Goal: Information Seeking & Learning: Learn about a topic

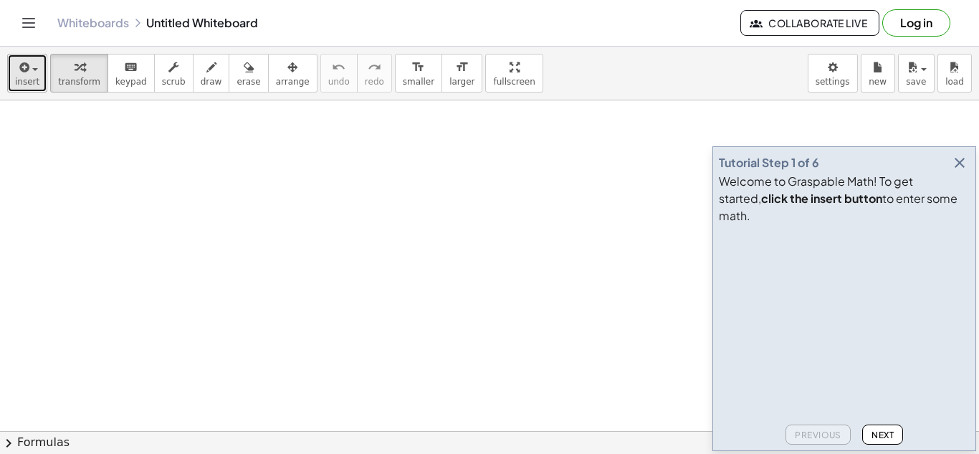
click at [39, 88] on button "insert" at bounding box center [27, 73] width 40 height 39
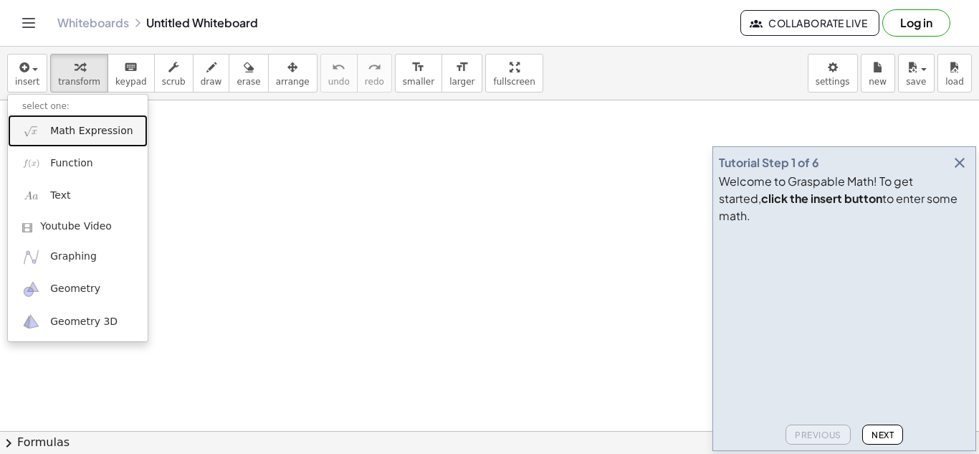
click at [118, 135] on span "Math Expression" at bounding box center [91, 131] width 82 height 14
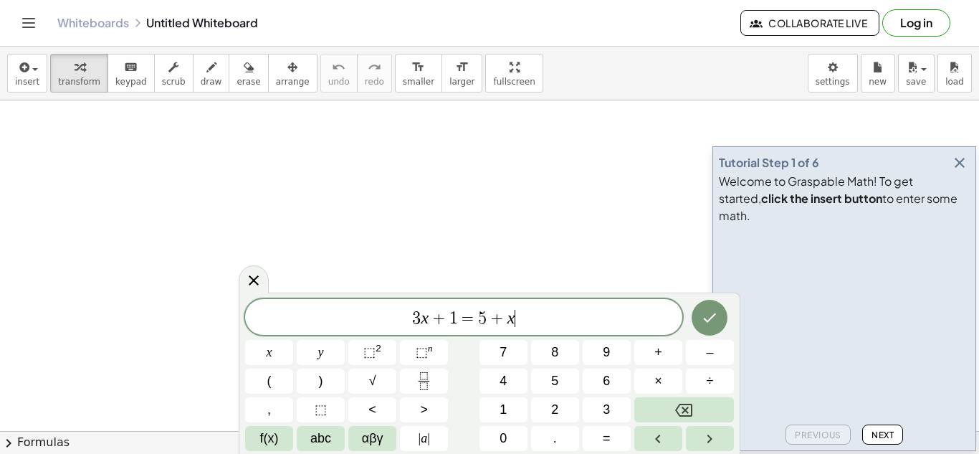
scroll to position [1, 0]
click at [712, 312] on icon "Done" at bounding box center [709, 317] width 17 height 17
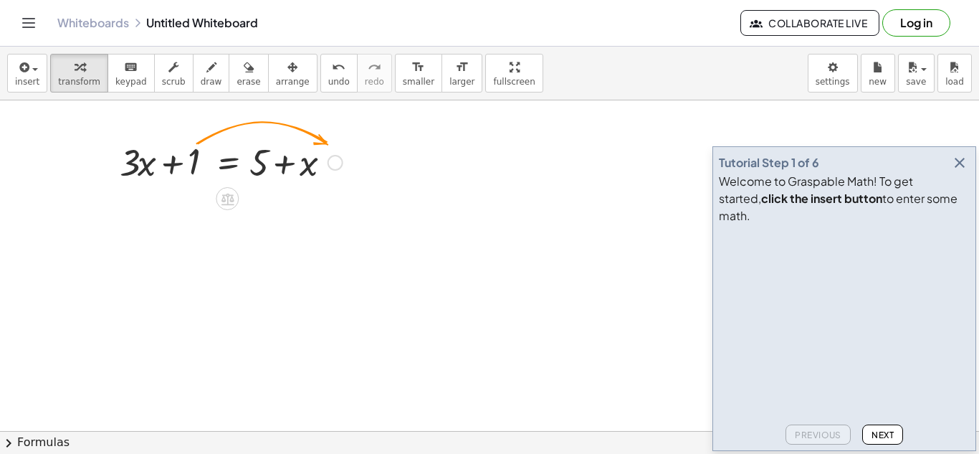
click at [338, 163] on div at bounding box center [336, 163] width 16 height 16
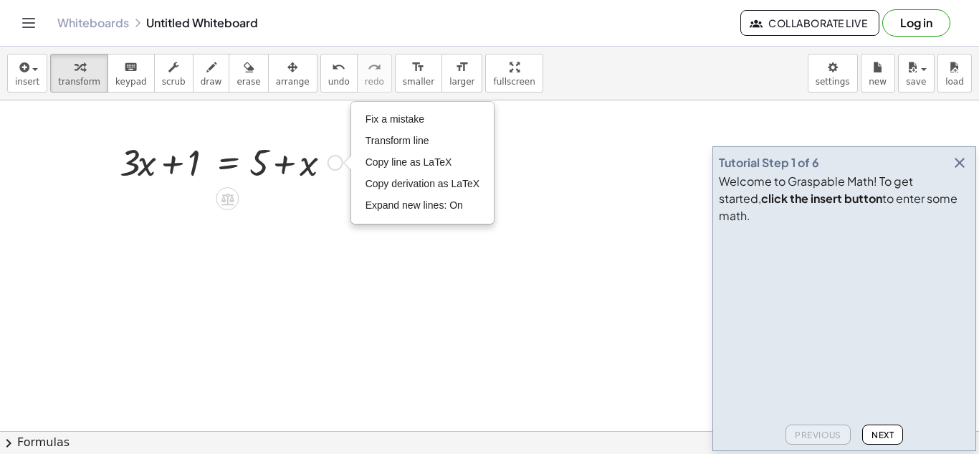
click at [195, 171] on div at bounding box center [231, 161] width 237 height 49
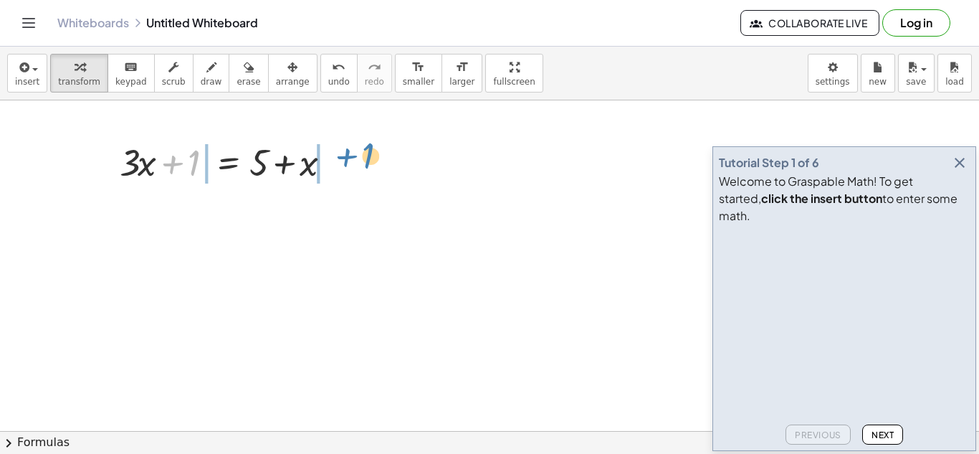
drag, startPoint x: 195, startPoint y: 171, endPoint x: 369, endPoint y: 165, distance: 174.3
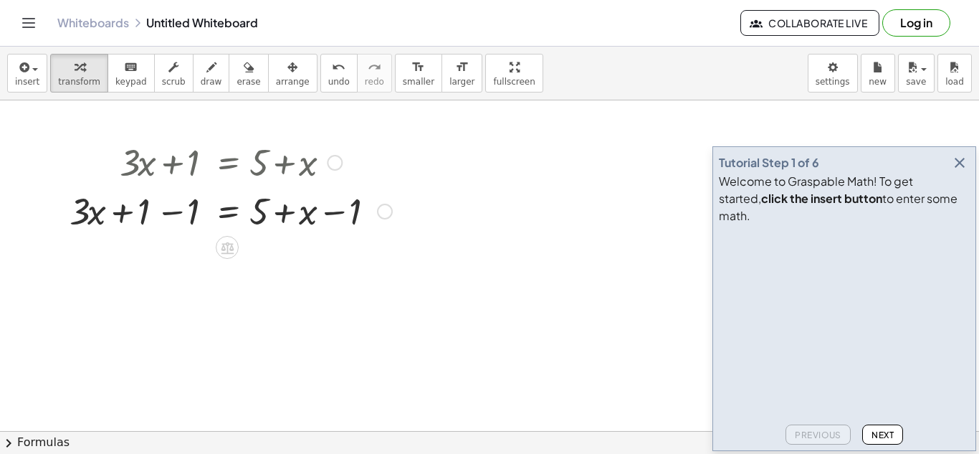
click at [176, 217] on div at bounding box center [230, 210] width 337 height 49
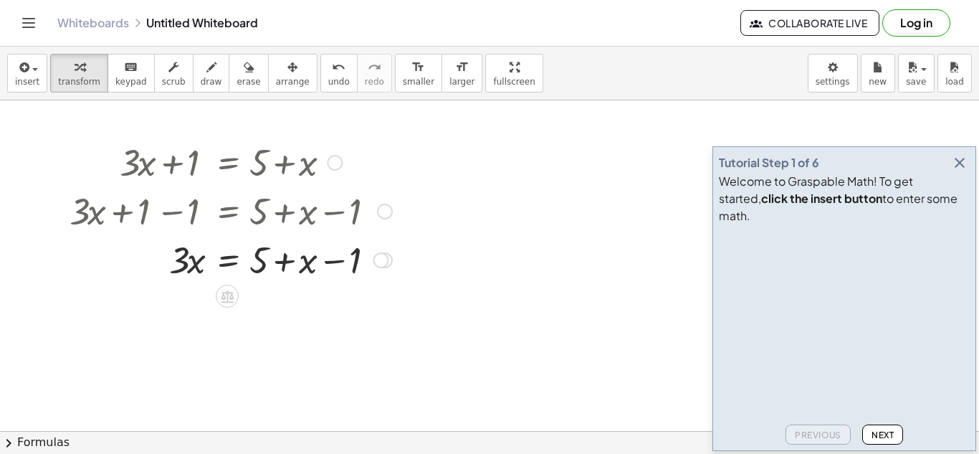
click at [333, 253] on div at bounding box center [230, 258] width 337 height 49
click at [322, 263] on div at bounding box center [230, 258] width 337 height 49
click at [960, 171] on icon "button" at bounding box center [959, 162] width 17 height 17
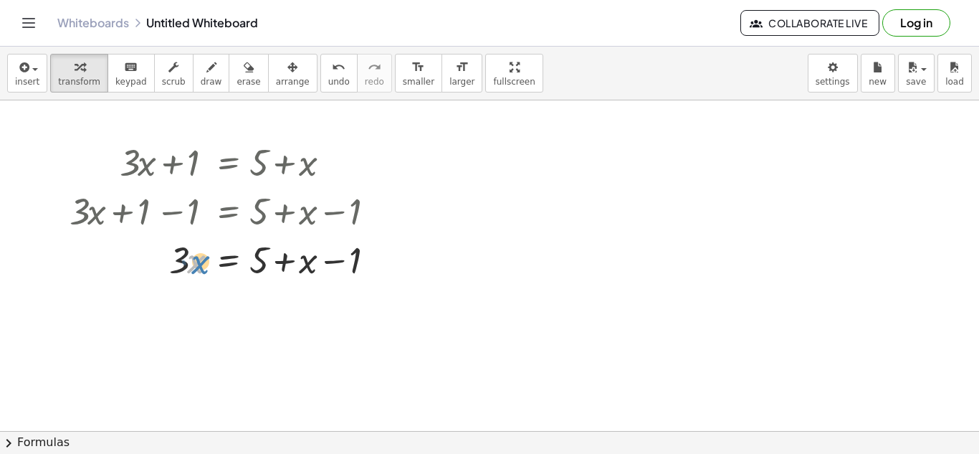
click at [198, 272] on div at bounding box center [230, 258] width 337 height 49
drag, startPoint x: 277, startPoint y: 263, endPoint x: 169, endPoint y: 268, distance: 107.6
click at [169, 268] on div at bounding box center [230, 258] width 337 height 49
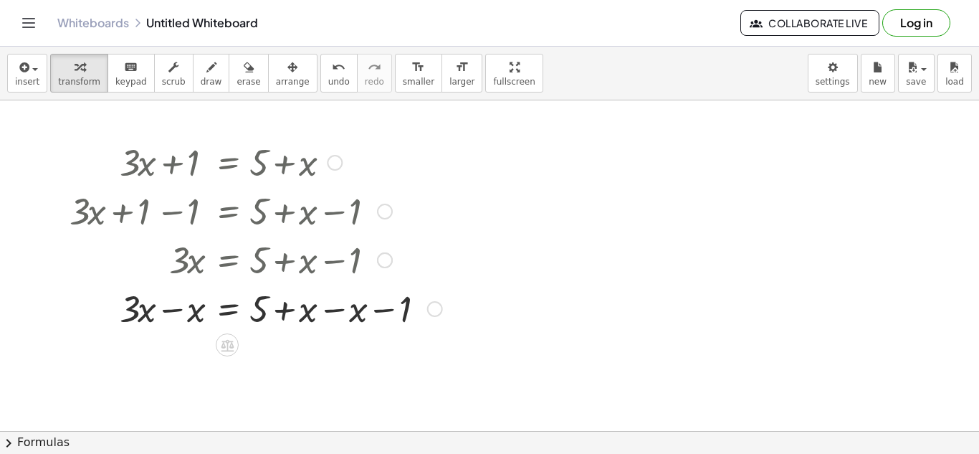
click at [166, 312] on div at bounding box center [255, 307] width 387 height 49
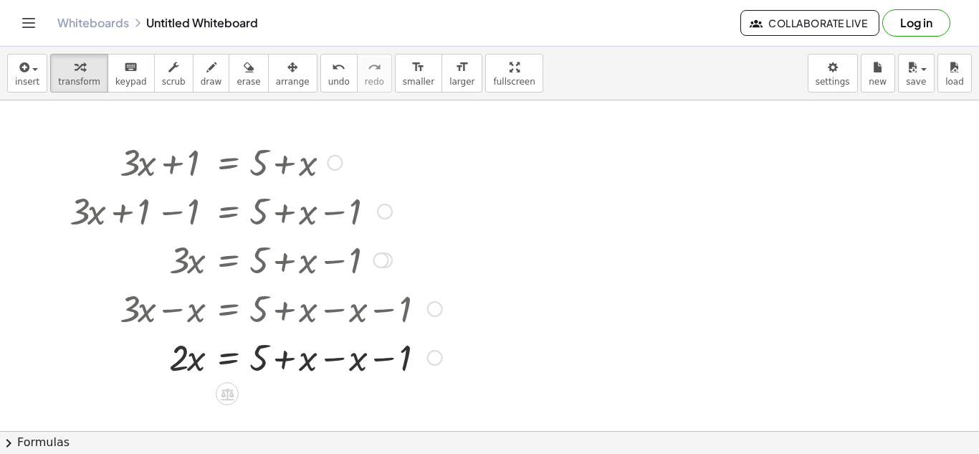
click at [349, 353] on div at bounding box center [255, 356] width 387 height 49
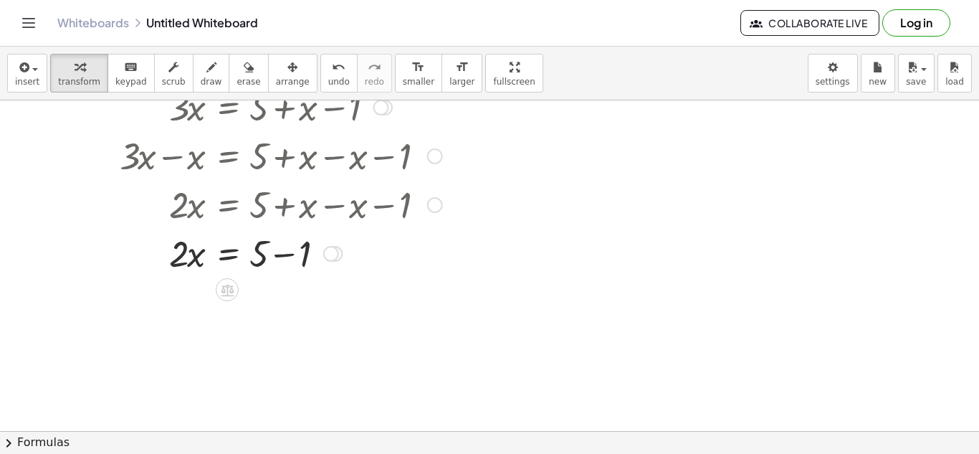
scroll to position [161, 0]
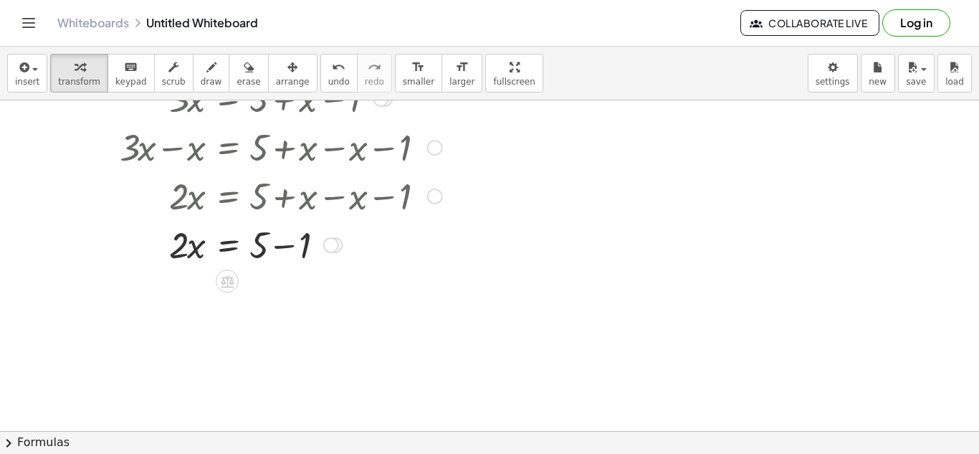
click at [282, 244] on div at bounding box center [255, 243] width 387 height 49
drag, startPoint x: 181, startPoint y: 300, endPoint x: 259, endPoint y: 312, distance: 79.0
click at [259, 312] on div at bounding box center [255, 292] width 387 height 49
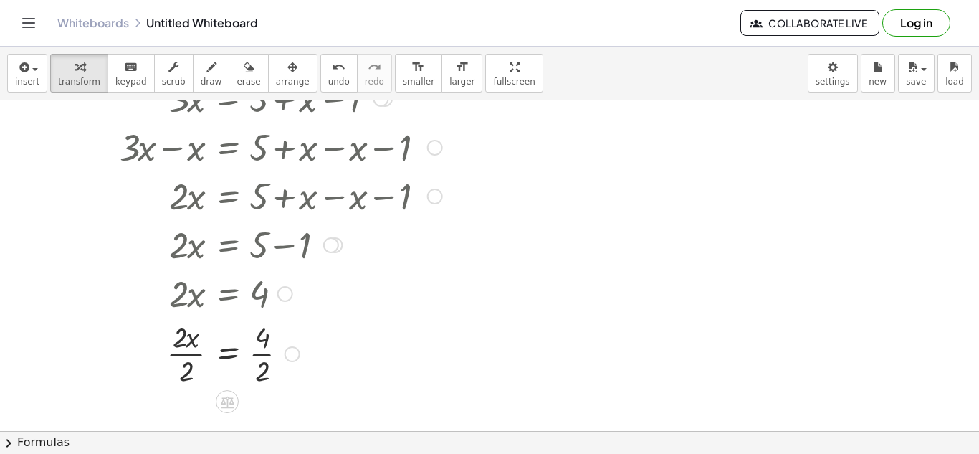
click at [257, 355] on div at bounding box center [255, 353] width 387 height 72
click at [183, 340] on div at bounding box center [255, 353] width 387 height 72
click at [188, 363] on div at bounding box center [255, 353] width 387 height 72
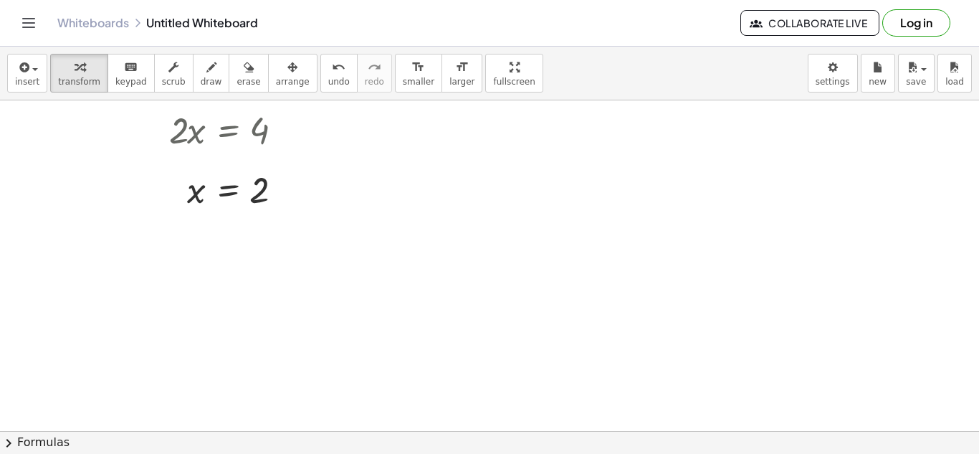
scroll to position [326, 0]
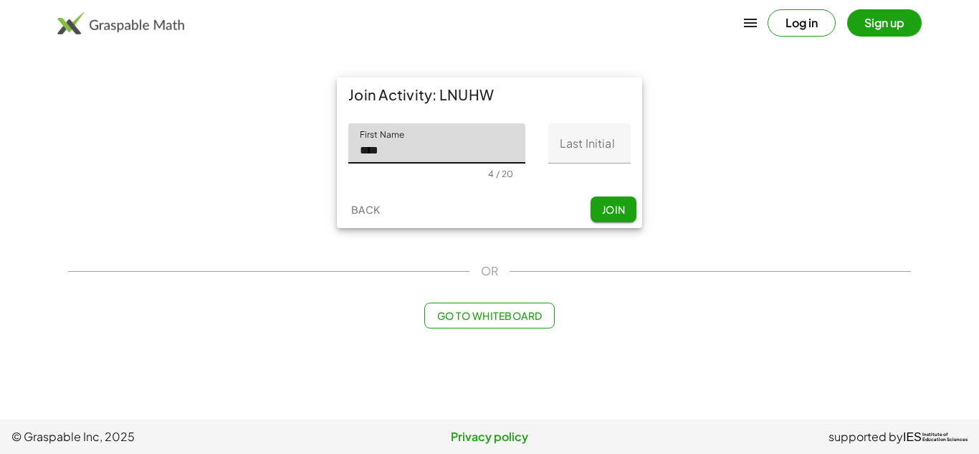
type input "****"
click at [586, 155] on input "Last Initial" at bounding box center [589, 143] width 82 height 40
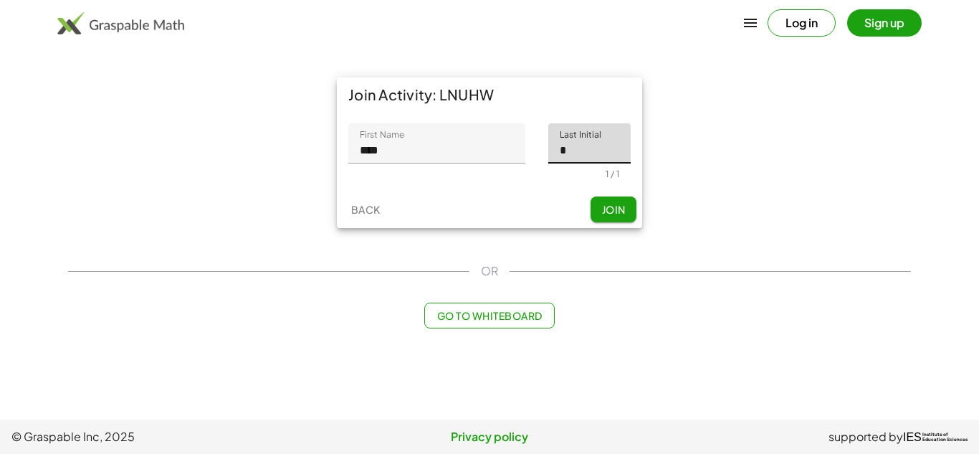
type input "*"
click at [603, 215] on span "Join" at bounding box center [613, 209] width 24 height 13
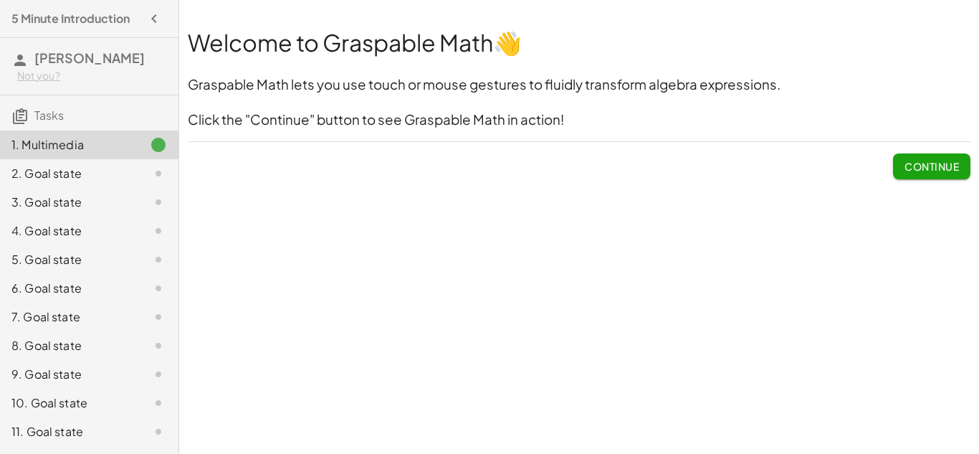
click at [966, 175] on button "Continue" at bounding box center [931, 166] width 77 height 26
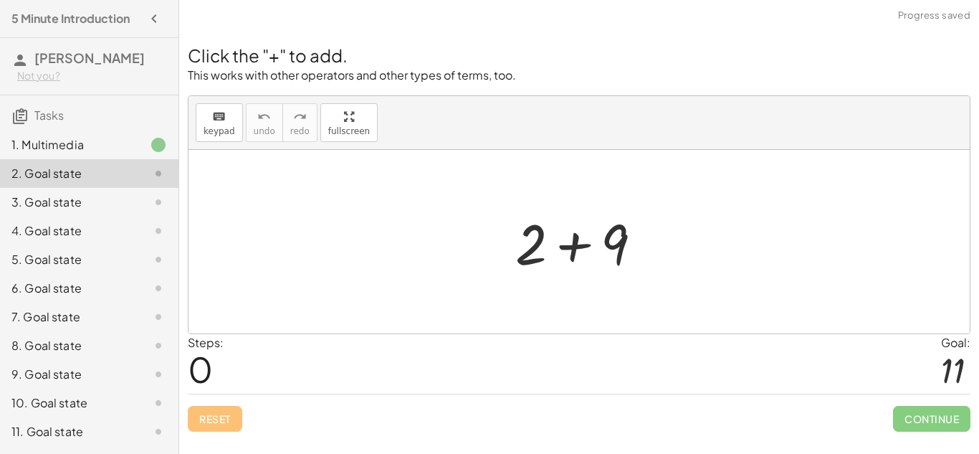
click at [578, 257] on div at bounding box center [584, 242] width 153 height 74
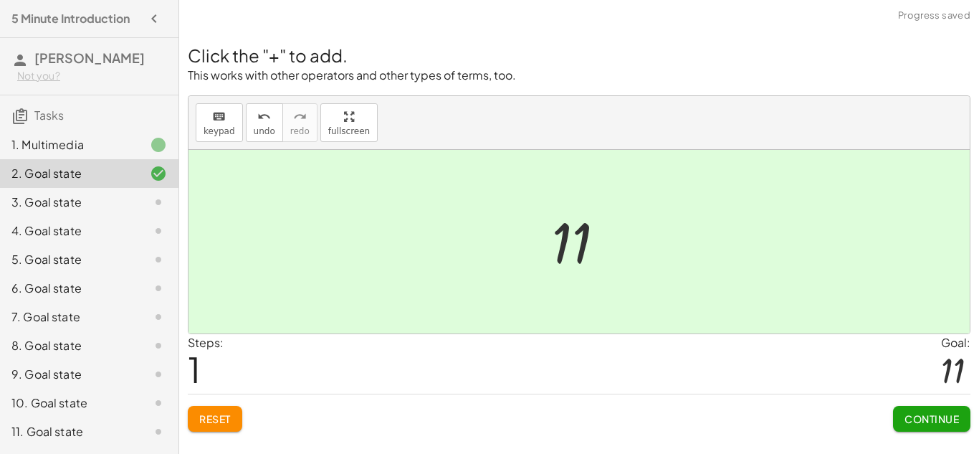
click at [953, 421] on span "Continue" at bounding box center [932, 418] width 54 height 13
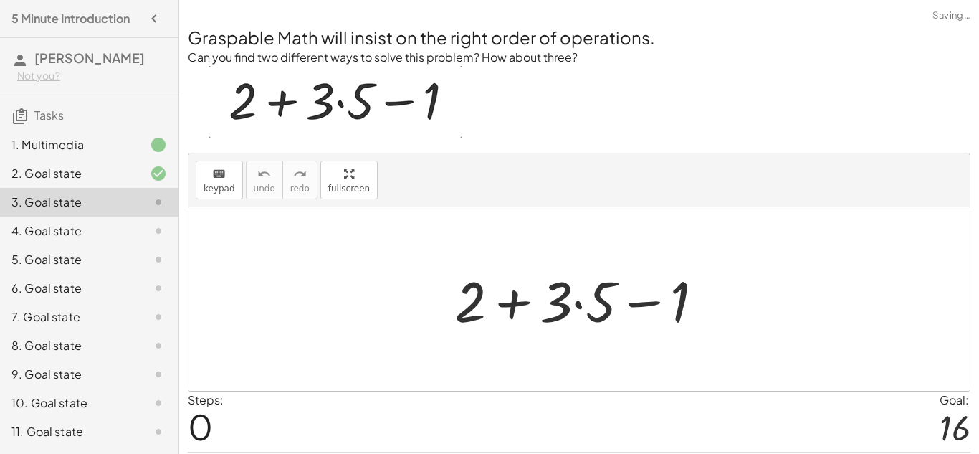
click at [583, 301] on div at bounding box center [584, 299] width 275 height 74
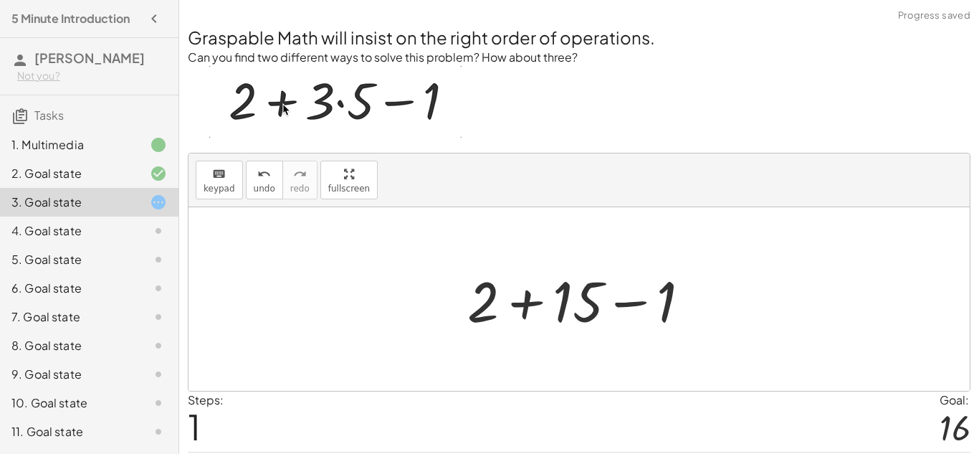
click at [528, 305] on div at bounding box center [584, 299] width 249 height 74
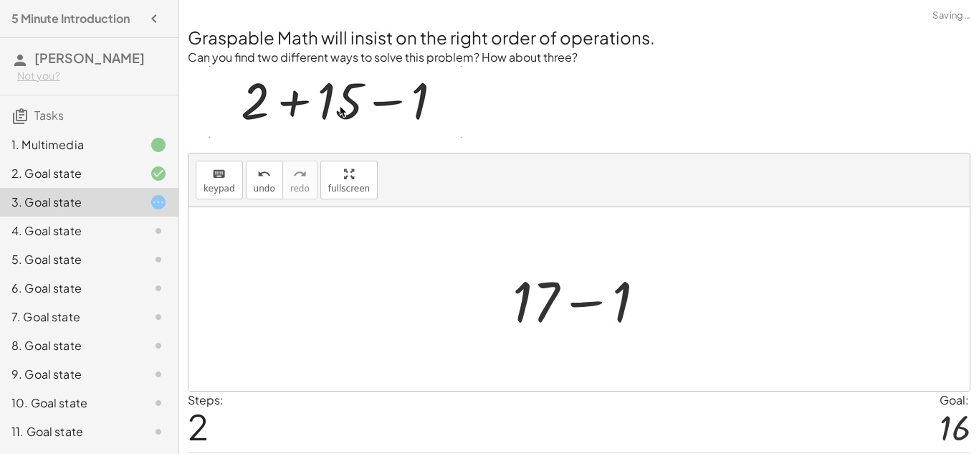
click at [581, 302] on div at bounding box center [584, 299] width 159 height 74
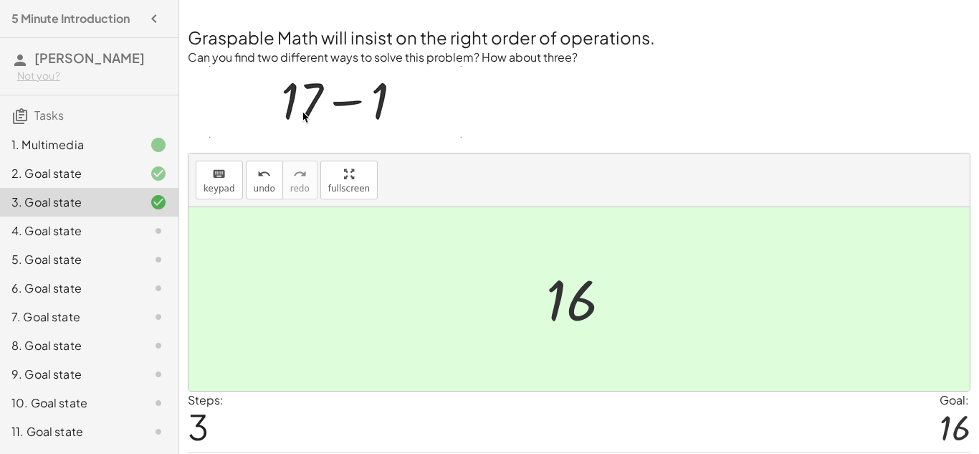
click at [155, 274] on div "4. Goal state" at bounding box center [89, 288] width 178 height 29
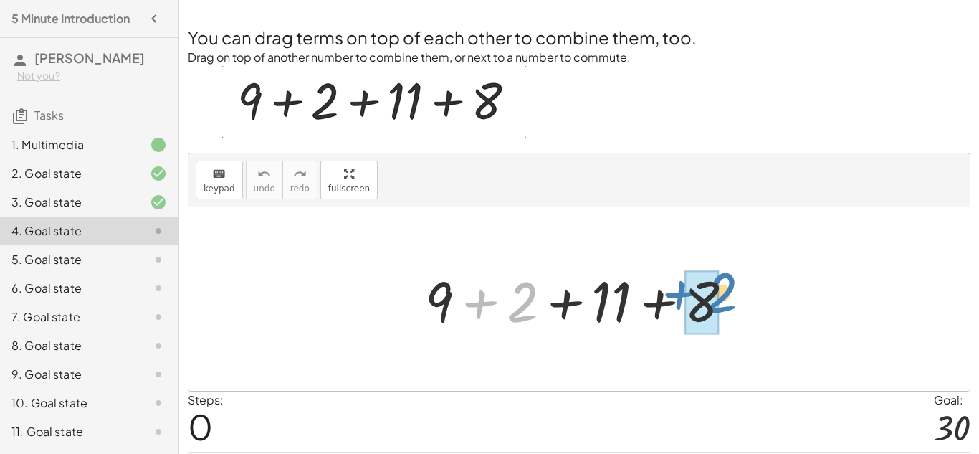
drag, startPoint x: 489, startPoint y: 306, endPoint x: 687, endPoint y: 297, distance: 198.7
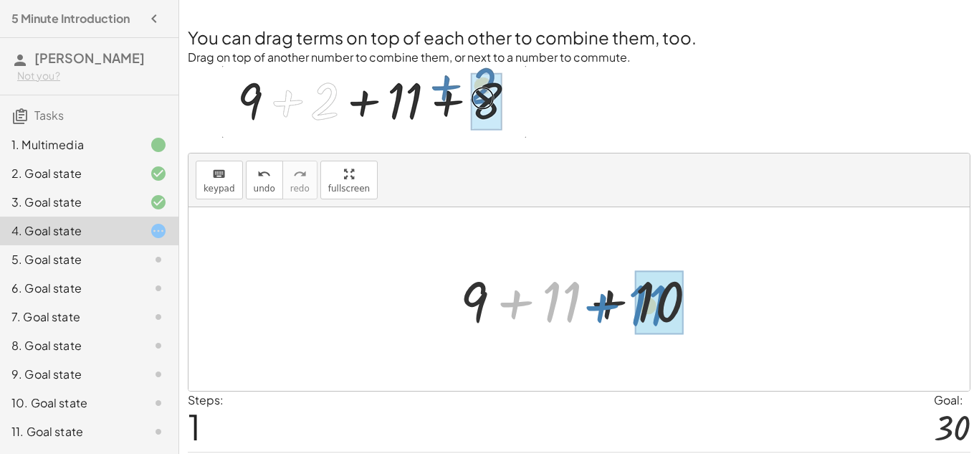
drag, startPoint x: 522, startPoint y: 302, endPoint x: 609, endPoint y: 306, distance: 87.5
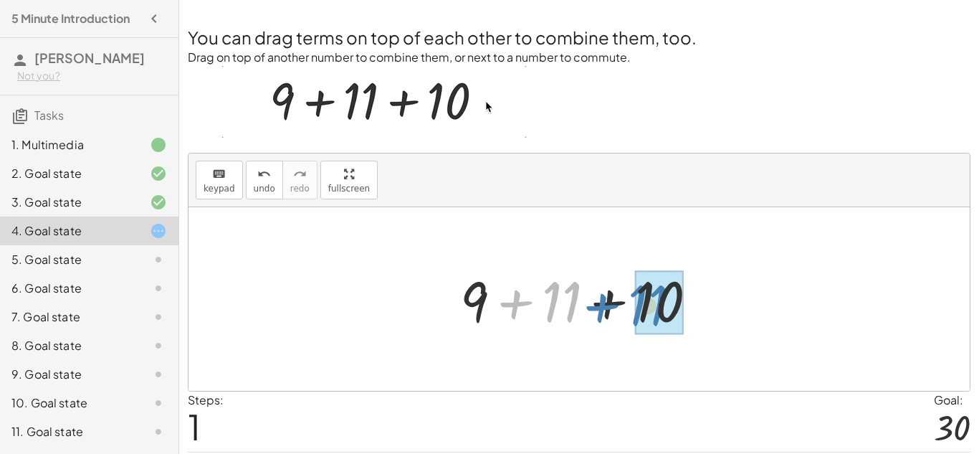
click at [609, 306] on div at bounding box center [584, 299] width 262 height 74
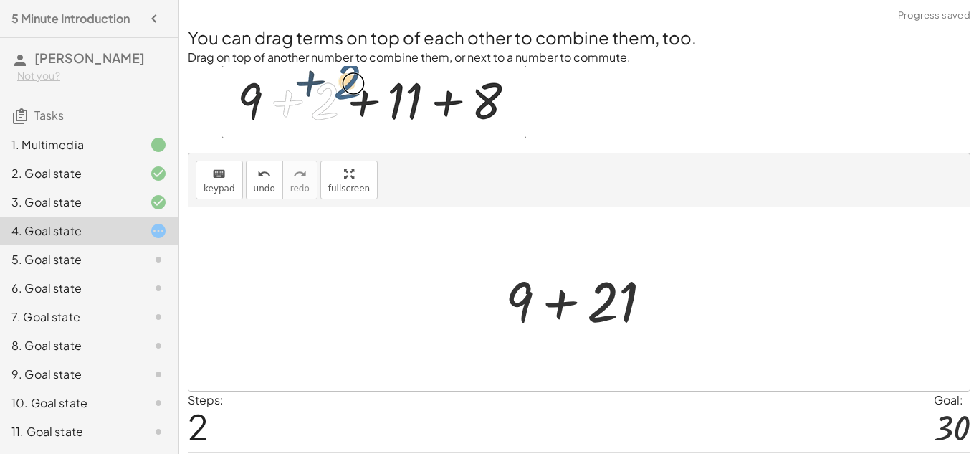
click at [558, 307] on div at bounding box center [584, 299] width 172 height 74
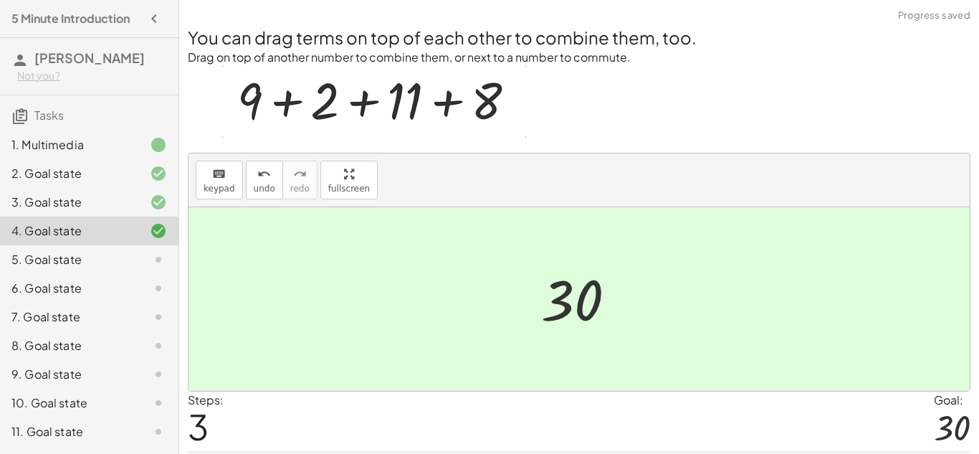
click at [150, 256] on icon at bounding box center [158, 259] width 17 height 17
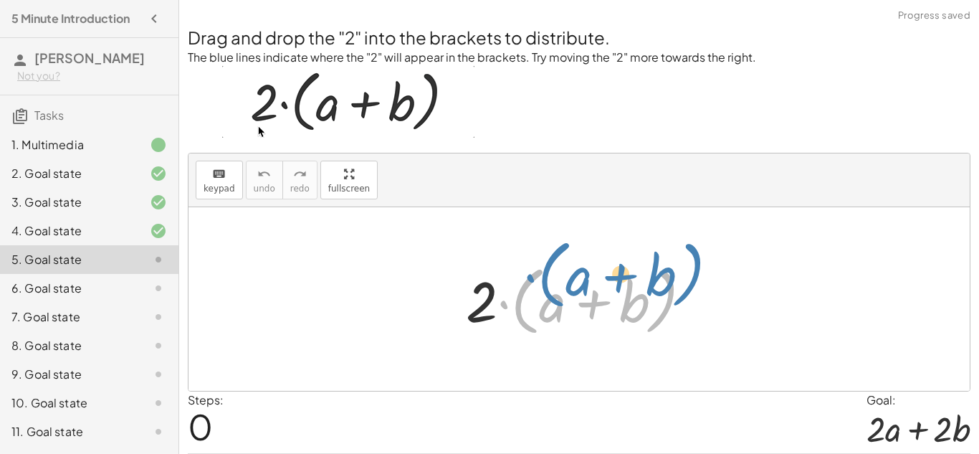
drag, startPoint x: 503, startPoint y: 305, endPoint x: 530, endPoint y: 282, distance: 35.5
click at [530, 282] on div at bounding box center [585, 299] width 252 height 82
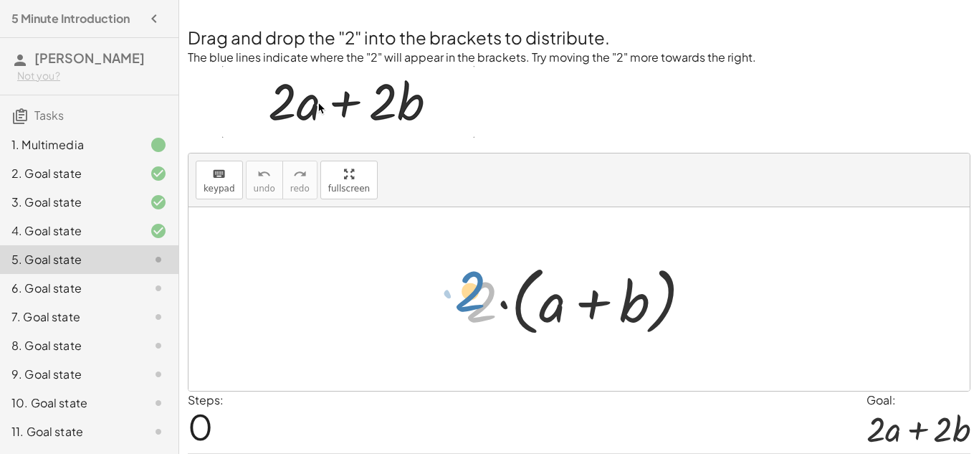
drag, startPoint x: 476, startPoint y: 297, endPoint x: 465, endPoint y: 287, distance: 14.2
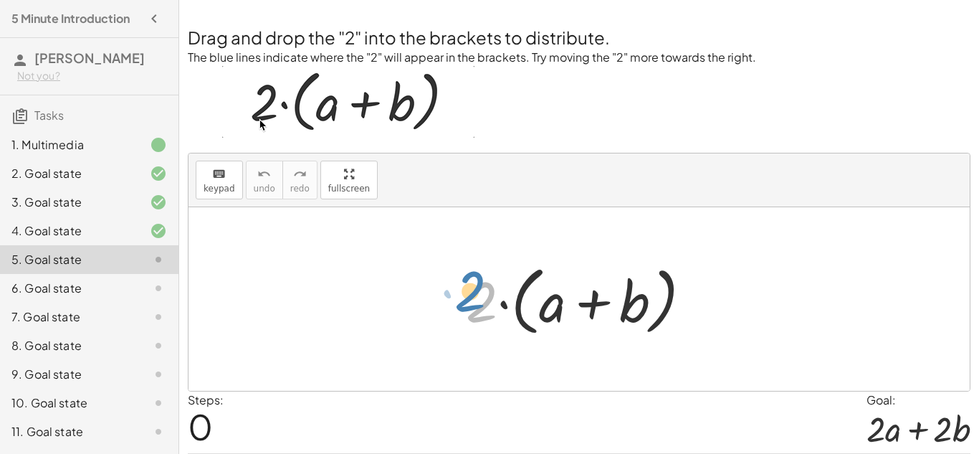
click at [465, 287] on div at bounding box center [585, 299] width 252 height 82
click at [560, 301] on div at bounding box center [585, 299] width 252 height 82
click at [602, 301] on div at bounding box center [585, 299] width 252 height 82
click at [504, 310] on div at bounding box center [585, 299] width 252 height 82
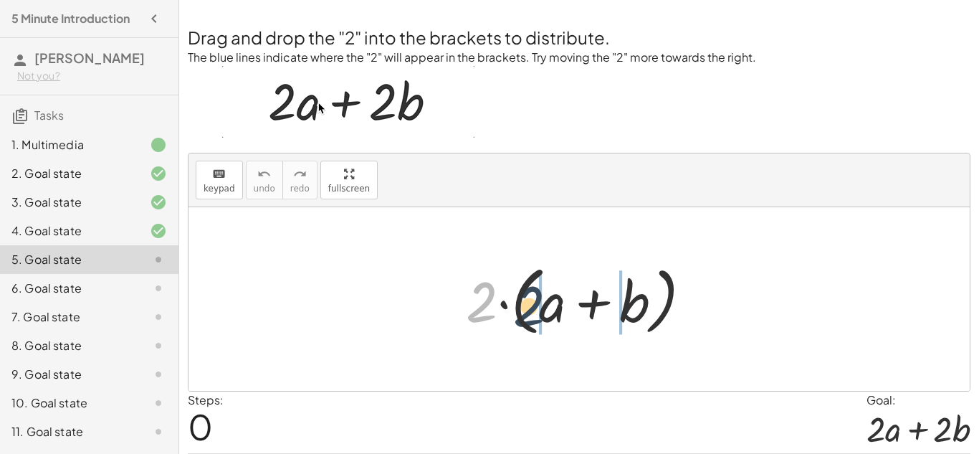
drag, startPoint x: 487, startPoint y: 310, endPoint x: 540, endPoint y: 316, distance: 52.6
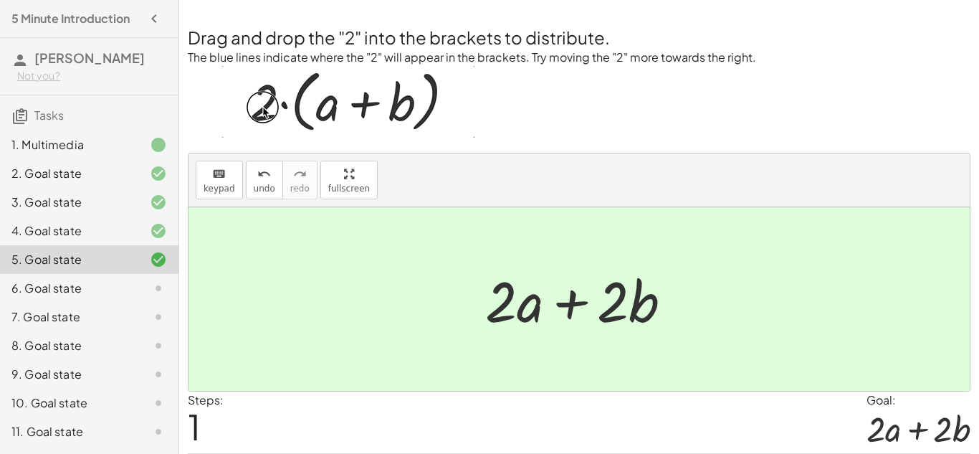
click at [153, 296] on icon at bounding box center [158, 288] width 17 height 17
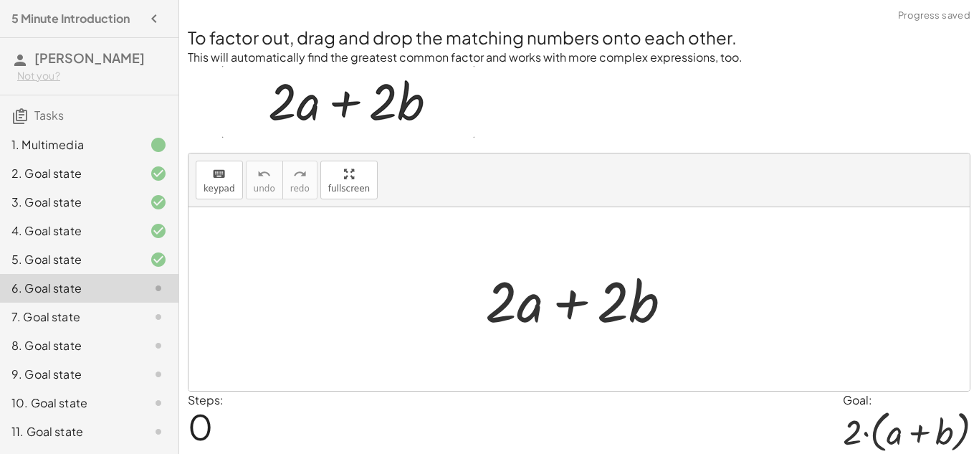
click at [548, 309] on div at bounding box center [584, 299] width 213 height 74
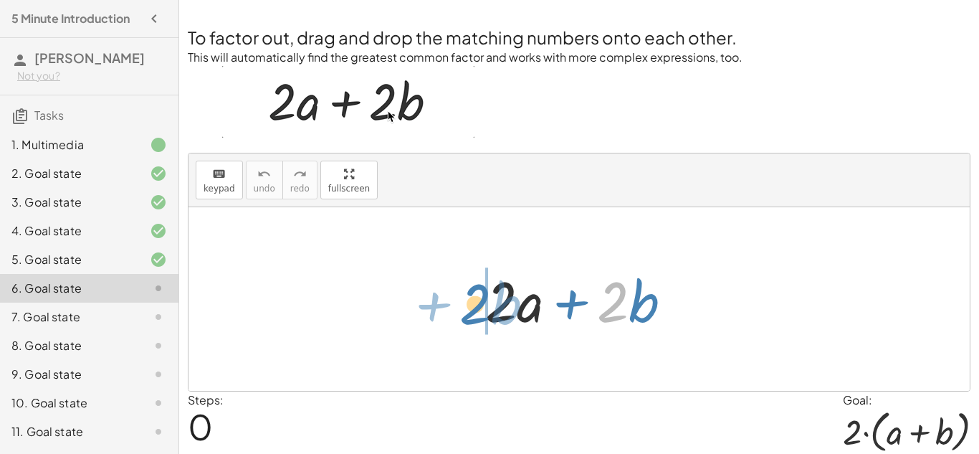
drag, startPoint x: 611, startPoint y: 312, endPoint x: 474, endPoint y: 315, distance: 137.6
click at [474, 315] on div "· 2 + · b + · 2 · a + · 2 · b" at bounding box center [579, 299] width 231 height 81
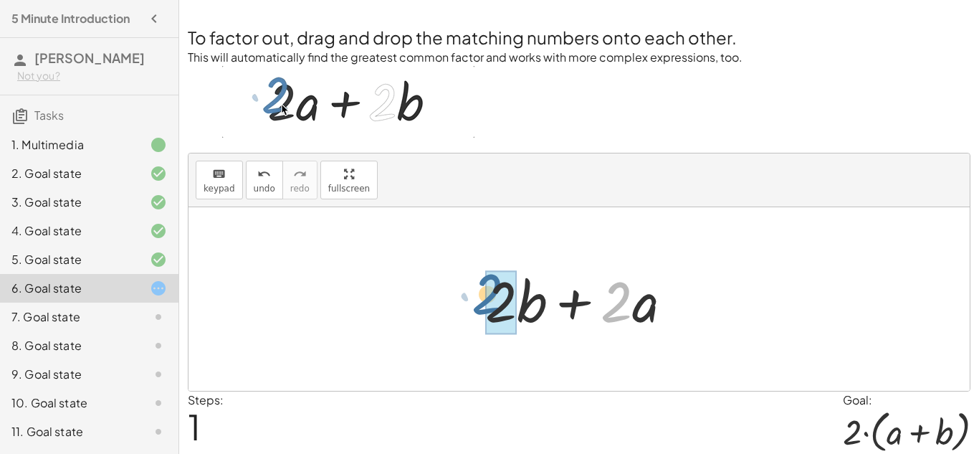
drag, startPoint x: 607, startPoint y: 312, endPoint x: 474, endPoint y: 307, distance: 132.7
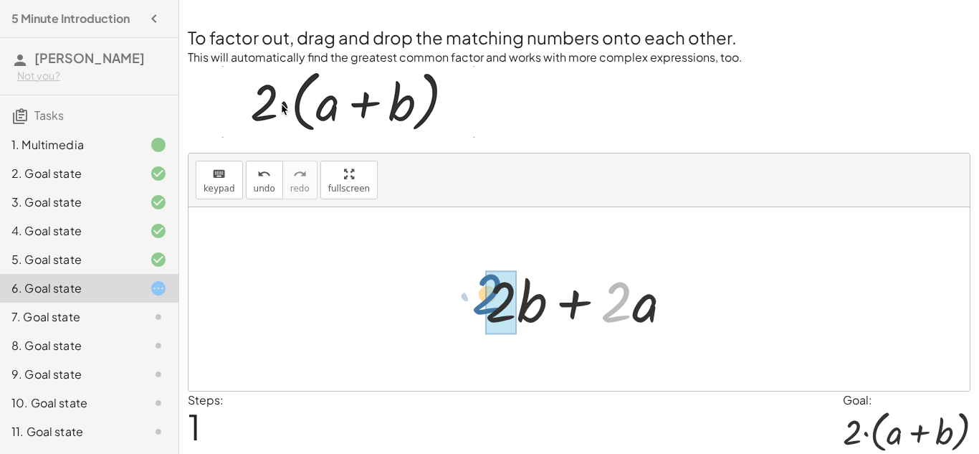
click at [474, 307] on div "+ · 2 · a + · 2 · b · 2 + · 2 · a + · 2 · b" at bounding box center [579, 299] width 231 height 81
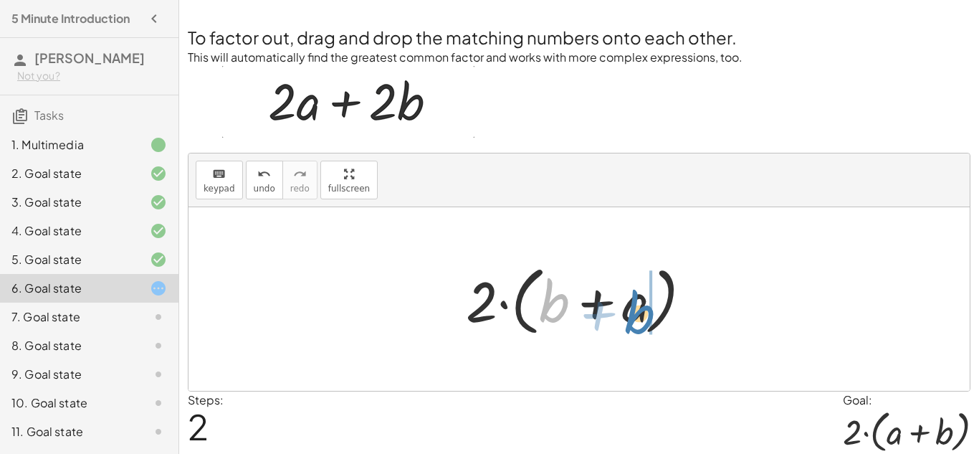
drag, startPoint x: 558, startPoint y: 297, endPoint x: 644, endPoint y: 309, distance: 87.5
click at [644, 309] on div at bounding box center [585, 299] width 252 height 82
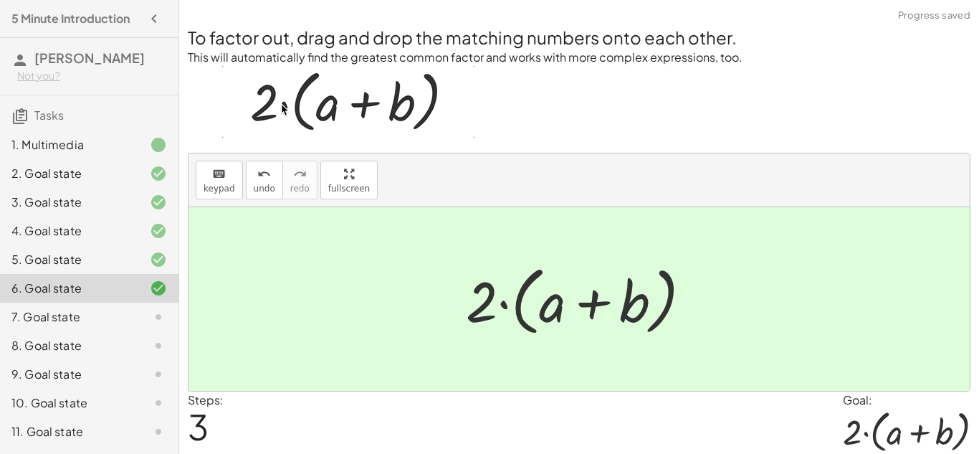
click at [100, 312] on div "7. Goal state" at bounding box center [68, 316] width 115 height 17
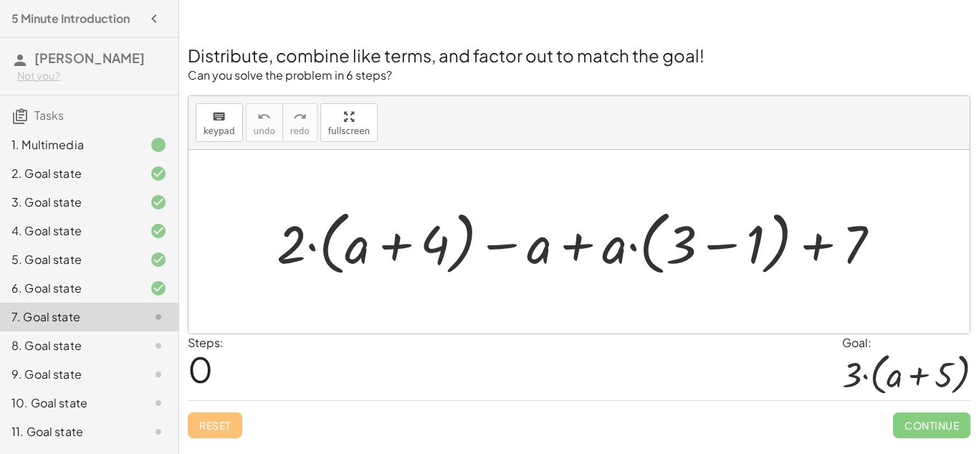
click at [580, 249] on div at bounding box center [583, 241] width 629 height 77
drag, startPoint x: 675, startPoint y: 249, endPoint x: 760, endPoint y: 256, distance: 85.5
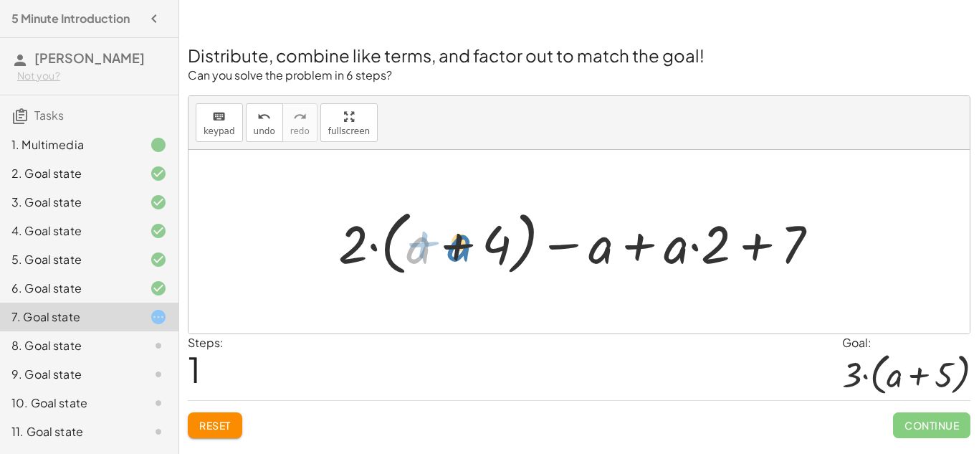
drag, startPoint x: 423, startPoint y: 256, endPoint x: 462, endPoint y: 252, distance: 38.9
click at [462, 252] on div at bounding box center [584, 241] width 507 height 77
click at [698, 247] on div at bounding box center [584, 241] width 507 height 77
click at [748, 248] on div at bounding box center [584, 241] width 507 height 77
drag, startPoint x: 556, startPoint y: 244, endPoint x: 545, endPoint y: 246, distance: 11.6
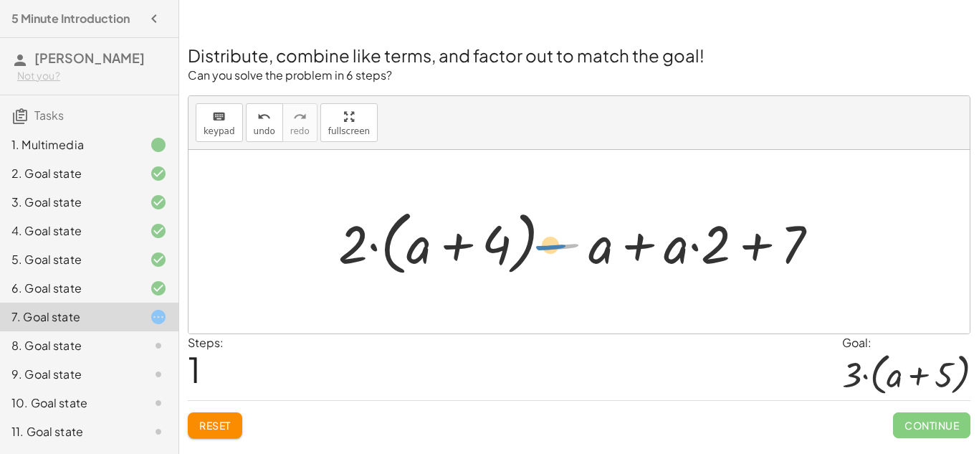
click at [545, 246] on div at bounding box center [584, 241] width 507 height 77
click at [638, 254] on div at bounding box center [584, 241] width 507 height 77
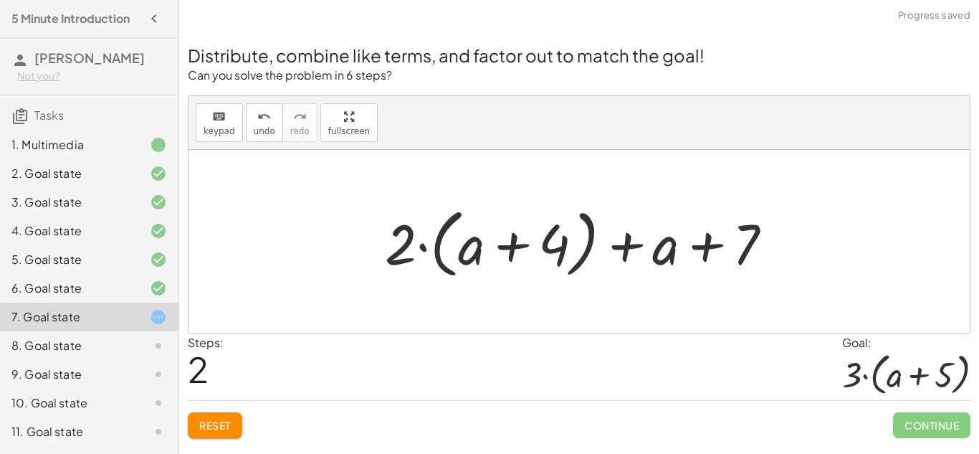
click at [506, 251] on div at bounding box center [585, 242] width 414 height 82
drag, startPoint x: 669, startPoint y: 252, endPoint x: 636, endPoint y: 249, distance: 32.4
click at [636, 249] on div at bounding box center [585, 242] width 414 height 82
click at [699, 254] on div at bounding box center [585, 242] width 414 height 82
drag, startPoint x: 697, startPoint y: 249, endPoint x: 590, endPoint y: 253, distance: 107.6
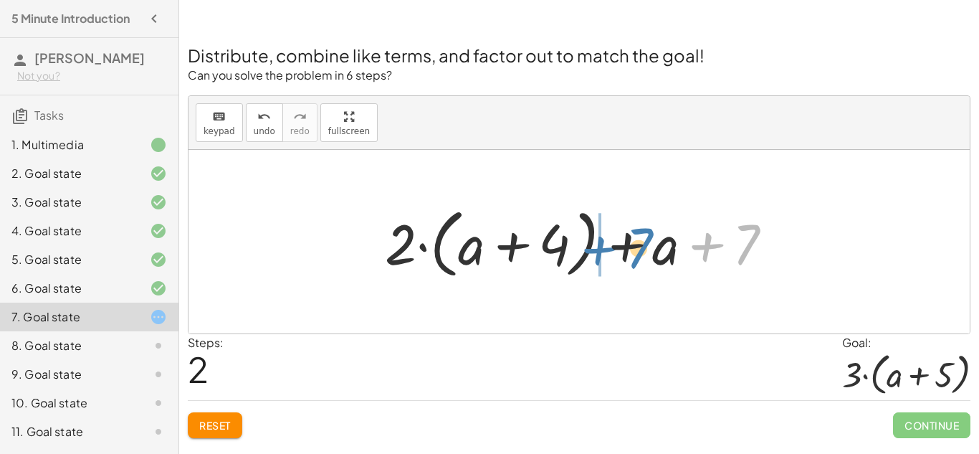
click at [590, 253] on div at bounding box center [585, 242] width 414 height 82
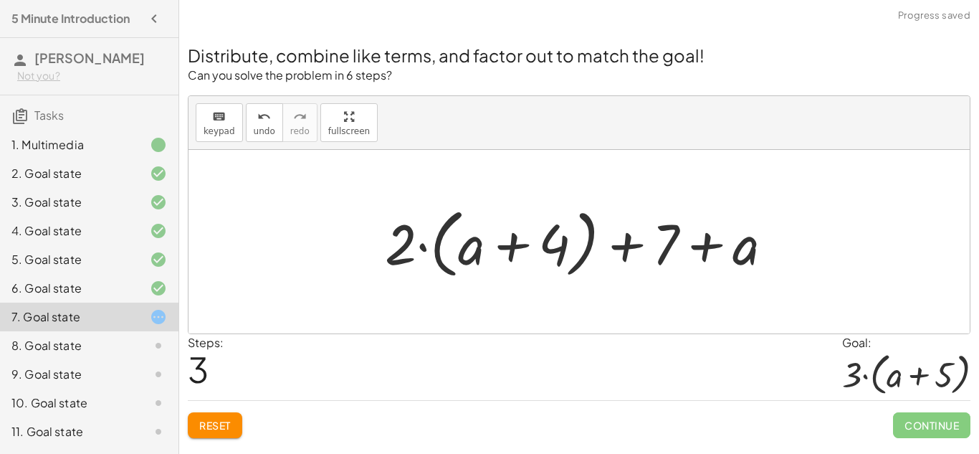
click at [592, 252] on div at bounding box center [585, 242] width 414 height 82
click at [639, 253] on div at bounding box center [585, 242] width 414 height 82
drag, startPoint x: 404, startPoint y: 244, endPoint x: 474, endPoint y: 248, distance: 70.4
click at [474, 248] on div at bounding box center [585, 242] width 414 height 82
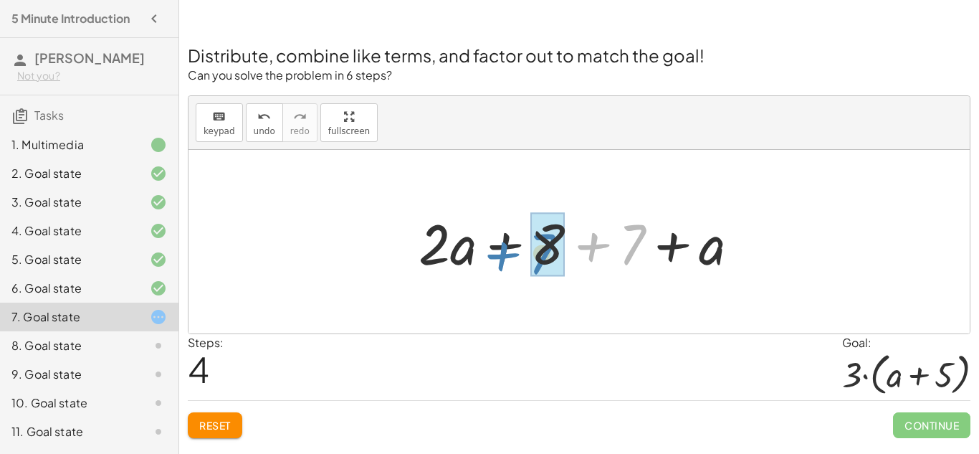
drag, startPoint x: 589, startPoint y: 242, endPoint x: 500, endPoint y: 251, distance: 90.1
click at [500, 251] on div at bounding box center [584, 242] width 346 height 74
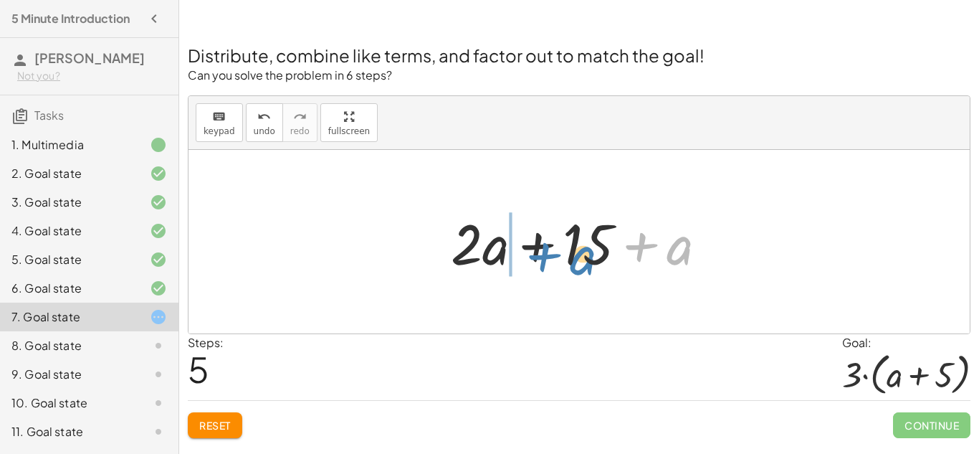
drag, startPoint x: 643, startPoint y: 247, endPoint x: 545, endPoint y: 256, distance: 98.6
click at [545, 256] on div at bounding box center [585, 242] width 282 height 74
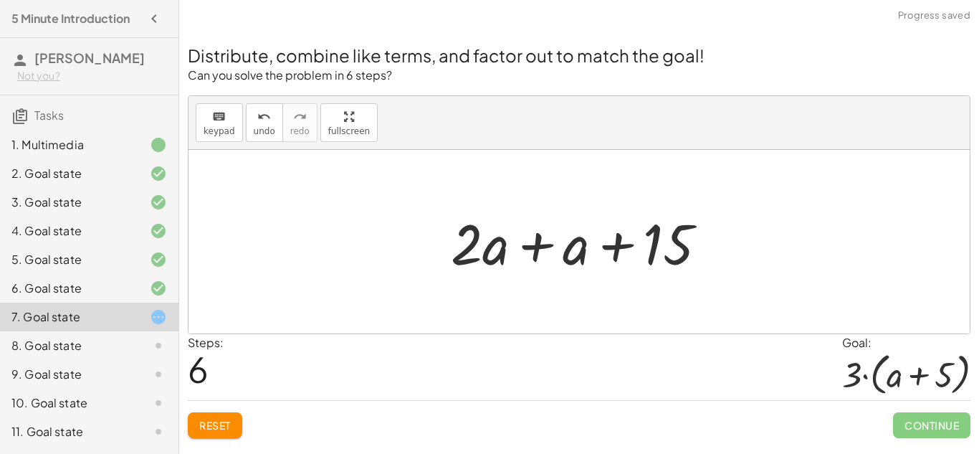
click at [657, 249] on div at bounding box center [585, 242] width 282 height 74
click at [627, 252] on div at bounding box center [585, 242] width 282 height 74
drag, startPoint x: 661, startPoint y: 249, endPoint x: 576, endPoint y: 265, distance: 86.2
click at [576, 265] on div at bounding box center [585, 242] width 282 height 74
click at [223, 416] on button "Reset" at bounding box center [215, 425] width 54 height 26
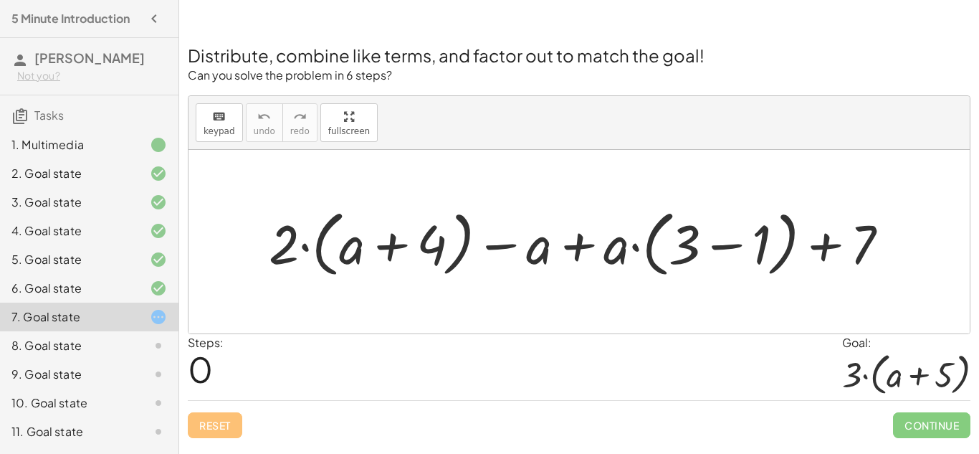
click at [730, 247] on div at bounding box center [585, 242] width 647 height 80
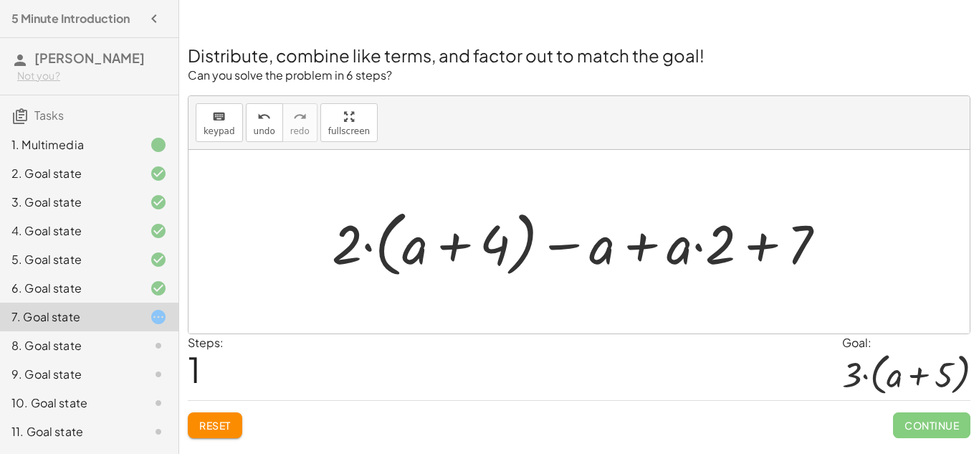
click at [759, 252] on div at bounding box center [585, 242] width 520 height 80
drag, startPoint x: 750, startPoint y: 248, endPoint x: 698, endPoint y: 257, distance: 52.4
click at [698, 257] on div at bounding box center [585, 242] width 520 height 80
click at [457, 247] on div at bounding box center [585, 242] width 520 height 80
drag, startPoint x: 332, startPoint y: 259, endPoint x: 400, endPoint y: 262, distance: 68.2
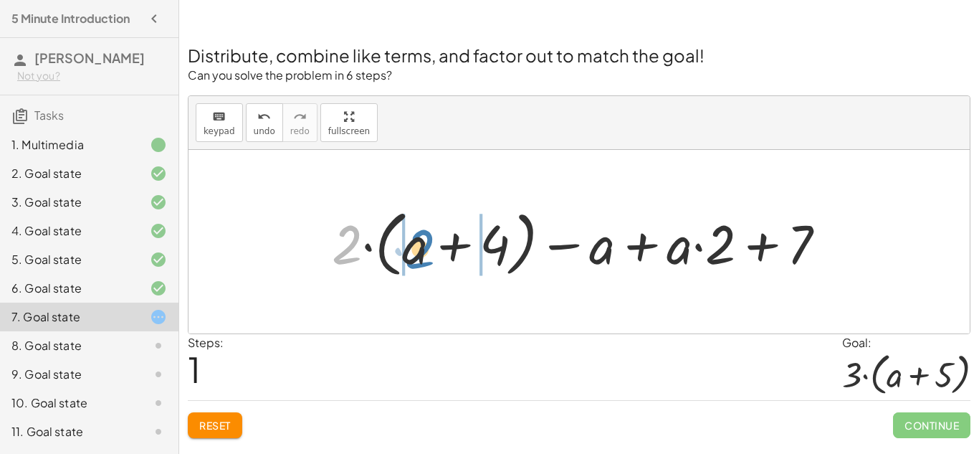
click at [400, 262] on div at bounding box center [585, 242] width 520 height 80
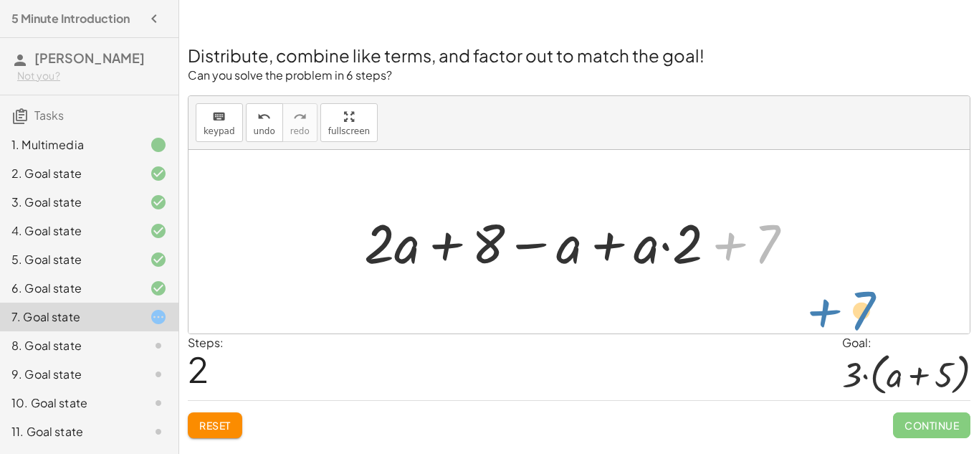
drag, startPoint x: 736, startPoint y: 242, endPoint x: 830, endPoint y: 307, distance: 114.7
click at [830, 307] on div "+ · 2 · ( + a + 4 ) − a + · a · ( + 3 − 1 ) + 7 + · 2 · ( + a + 4 ) − a + · a ·…" at bounding box center [579, 241] width 781 height 183
click at [188, 424] on button "Reset" at bounding box center [215, 425] width 54 height 26
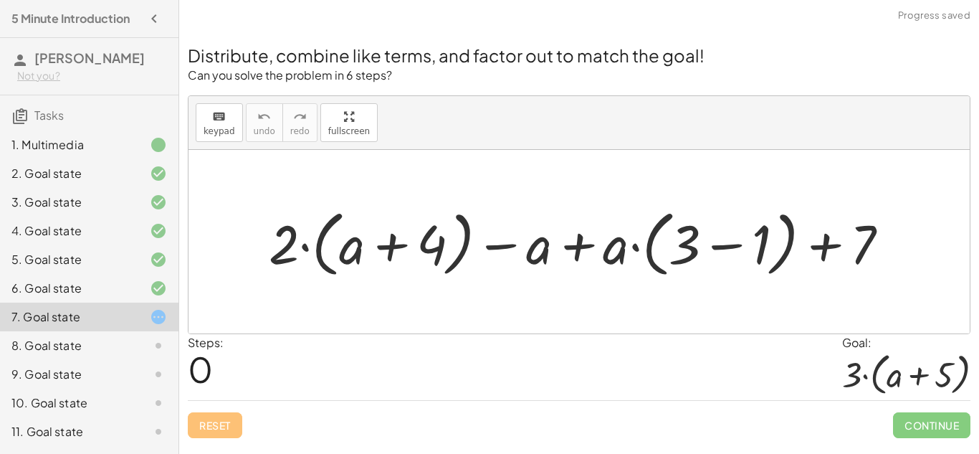
click at [418, 247] on div at bounding box center [585, 242] width 647 height 80
click at [388, 251] on div at bounding box center [585, 242] width 647 height 80
drag, startPoint x: 687, startPoint y: 243, endPoint x: 670, endPoint y: 250, distance: 18.6
click at [670, 250] on div at bounding box center [585, 242] width 647 height 80
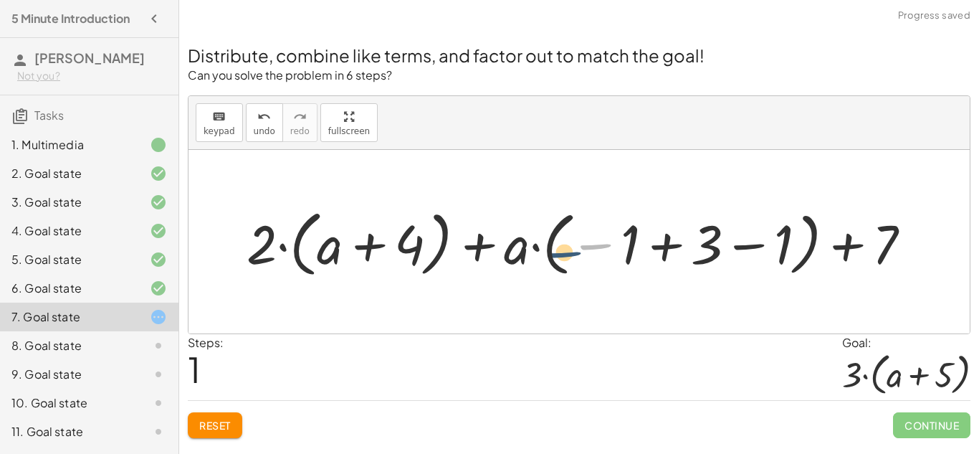
drag, startPoint x: 619, startPoint y: 250, endPoint x: 576, endPoint y: 258, distance: 43.0
click at [576, 258] on div at bounding box center [584, 242] width 691 height 80
drag, startPoint x: 598, startPoint y: 249, endPoint x: 783, endPoint y: 267, distance: 185.0
click at [783, 267] on div at bounding box center [584, 242] width 691 height 80
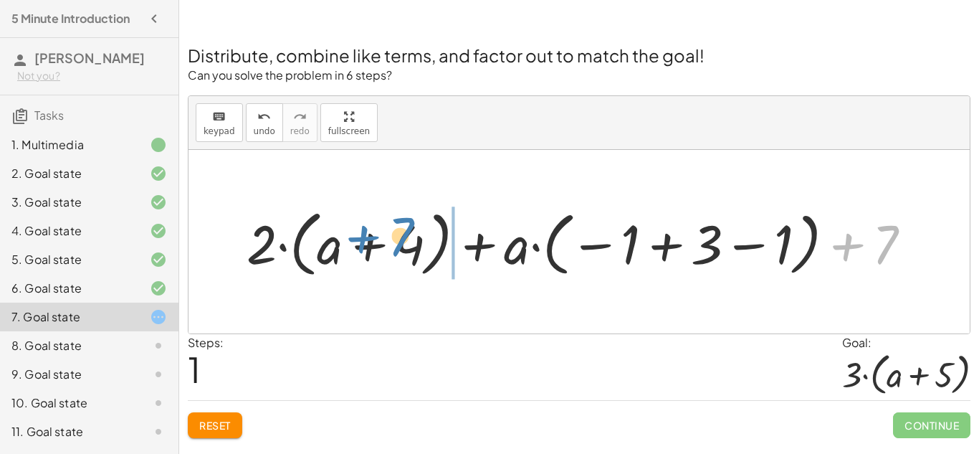
drag, startPoint x: 839, startPoint y: 254, endPoint x: 371, endPoint y: 256, distance: 468.8
click at [371, 256] on div at bounding box center [584, 242] width 691 height 80
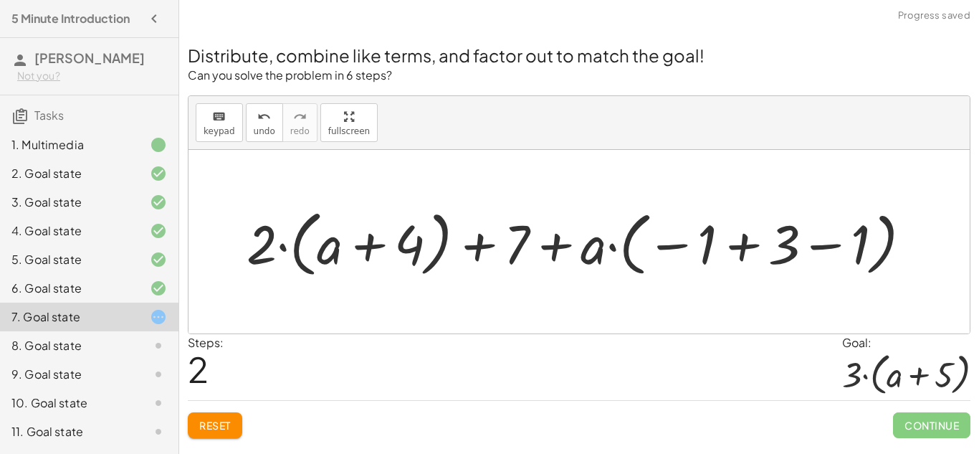
click at [591, 242] on div at bounding box center [584, 242] width 691 height 80
click at [204, 433] on button "Reset" at bounding box center [215, 425] width 54 height 26
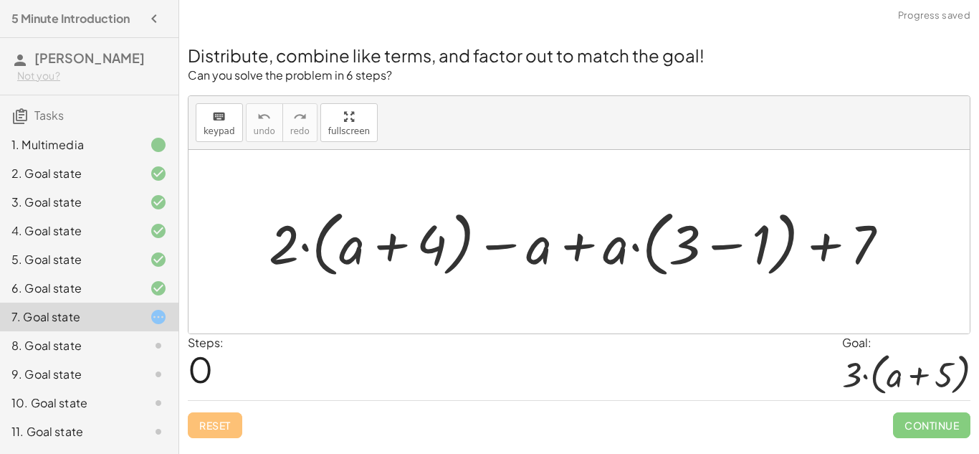
click at [164, 321] on icon at bounding box center [158, 316] width 17 height 17
click at [156, 317] on icon at bounding box center [158, 316] width 17 height 17
drag, startPoint x: 342, startPoint y: 224, endPoint x: 464, endPoint y: 198, distance: 124.7
click at [464, 199] on div "+ a + · 2 · ( + a + 4 ) − a + · a · ( + 3 − 1 ) + 7" at bounding box center [579, 242] width 664 height 87
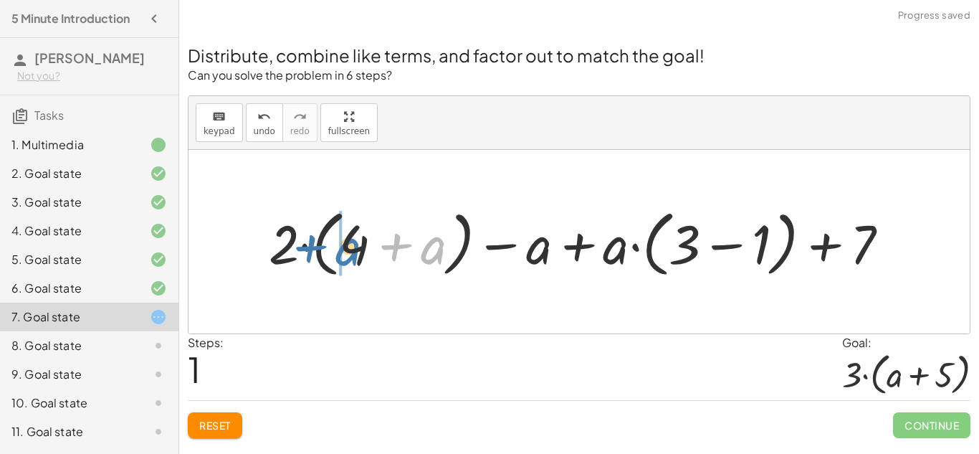
drag, startPoint x: 429, startPoint y: 260, endPoint x: 344, endPoint y: 262, distance: 84.6
click at [344, 262] on div at bounding box center [585, 242] width 647 height 80
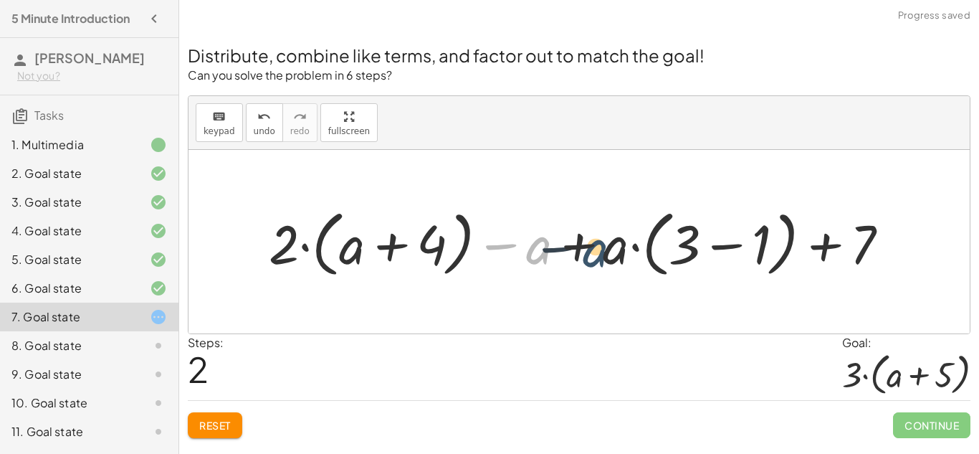
drag, startPoint x: 548, startPoint y: 257, endPoint x: 606, endPoint y: 260, distance: 58.2
click at [606, 260] on div at bounding box center [585, 242] width 647 height 80
drag, startPoint x: 727, startPoint y: 233, endPoint x: 700, endPoint y: 259, distance: 37.5
click at [700, 259] on div at bounding box center [585, 242] width 647 height 80
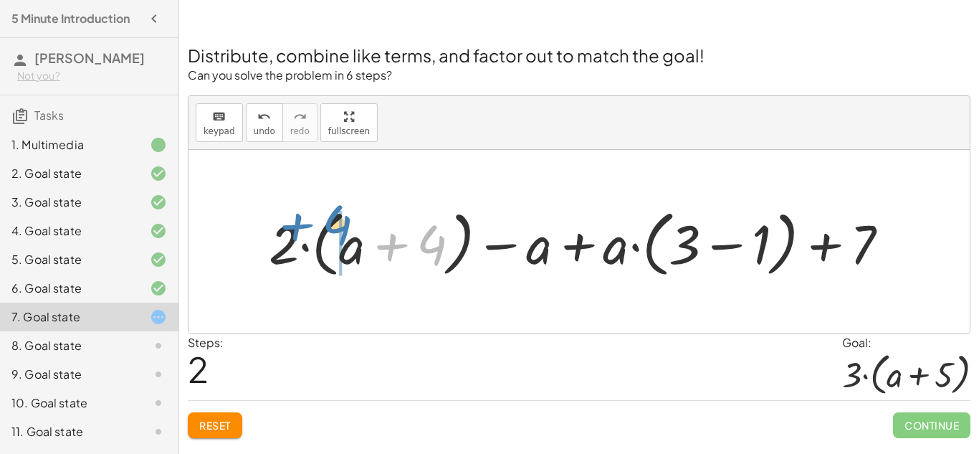
drag, startPoint x: 422, startPoint y: 237, endPoint x: 328, endPoint y: 219, distance: 95.6
click at [328, 219] on div at bounding box center [585, 242] width 647 height 80
click at [371, 210] on div at bounding box center [585, 242] width 647 height 80
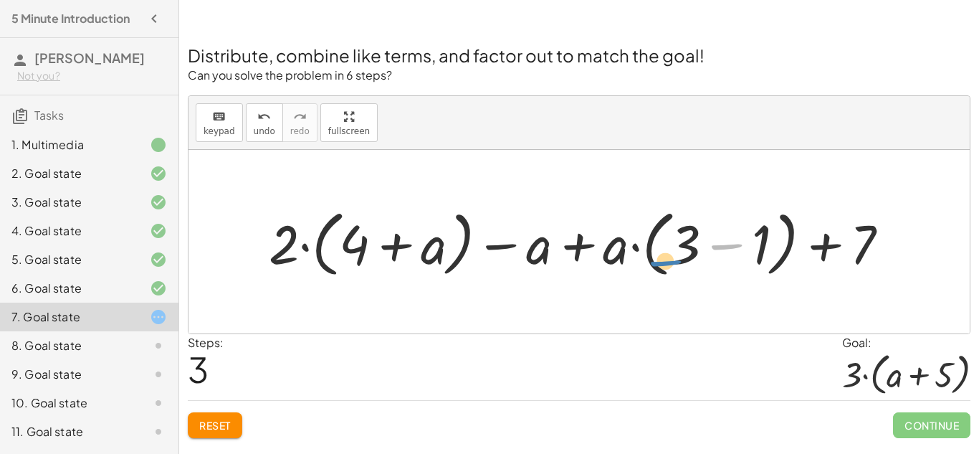
drag, startPoint x: 705, startPoint y: 242, endPoint x: 645, endPoint y: 256, distance: 61.7
click at [645, 256] on div at bounding box center [585, 242] width 647 height 80
drag, startPoint x: 769, startPoint y: 252, endPoint x: 684, endPoint y: 272, distance: 87.1
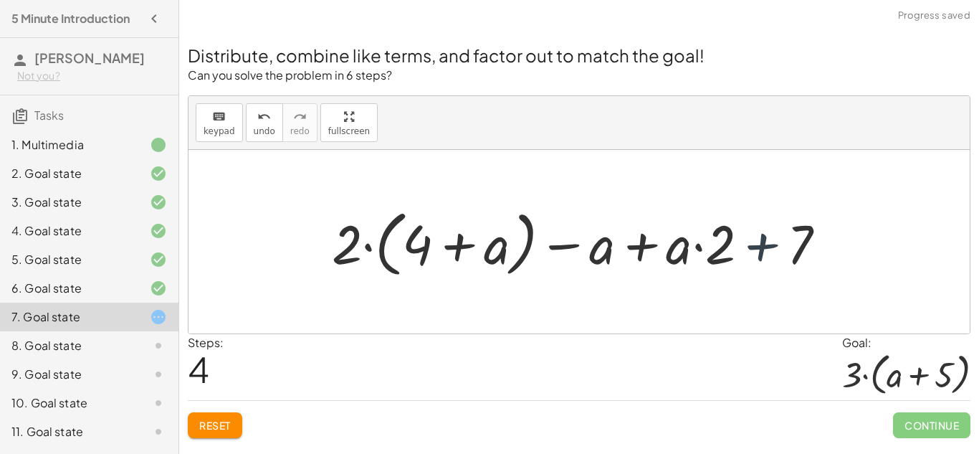
click at [753, 254] on div at bounding box center [585, 242] width 520 height 80
drag, startPoint x: 349, startPoint y: 249, endPoint x: 416, endPoint y: 252, distance: 67.5
click at [416, 252] on div at bounding box center [585, 242] width 520 height 80
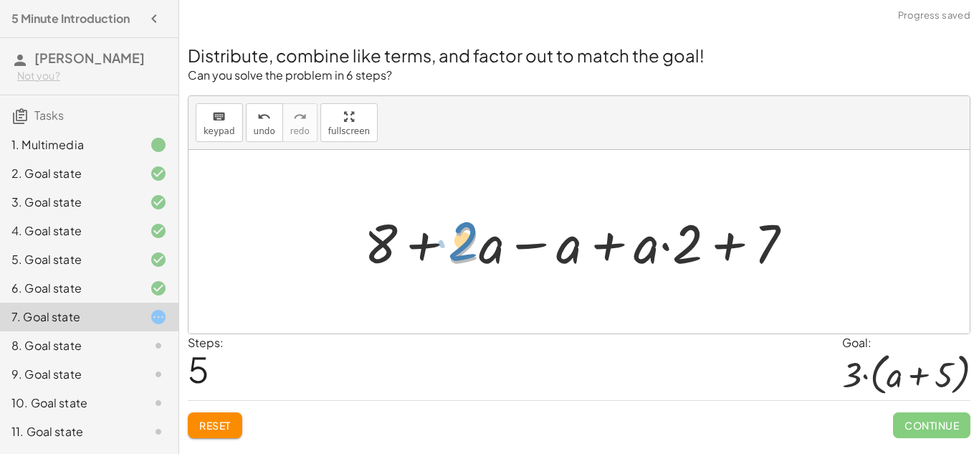
click at [464, 243] on div at bounding box center [584, 241] width 455 height 71
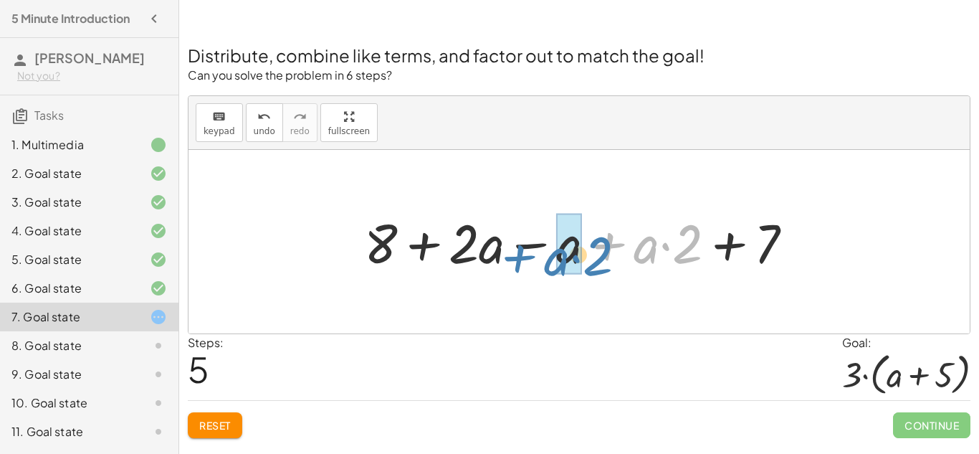
drag, startPoint x: 617, startPoint y: 249, endPoint x: 528, endPoint y: 259, distance: 90.2
click at [528, 259] on div at bounding box center [584, 241] width 455 height 71
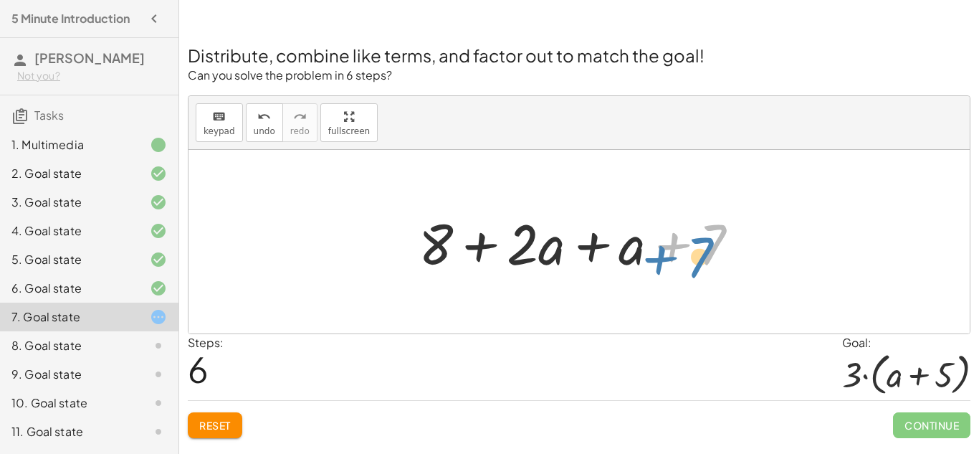
drag, startPoint x: 670, startPoint y: 255, endPoint x: 661, endPoint y: 266, distance: 14.2
click at [661, 266] on div at bounding box center [584, 242] width 346 height 74
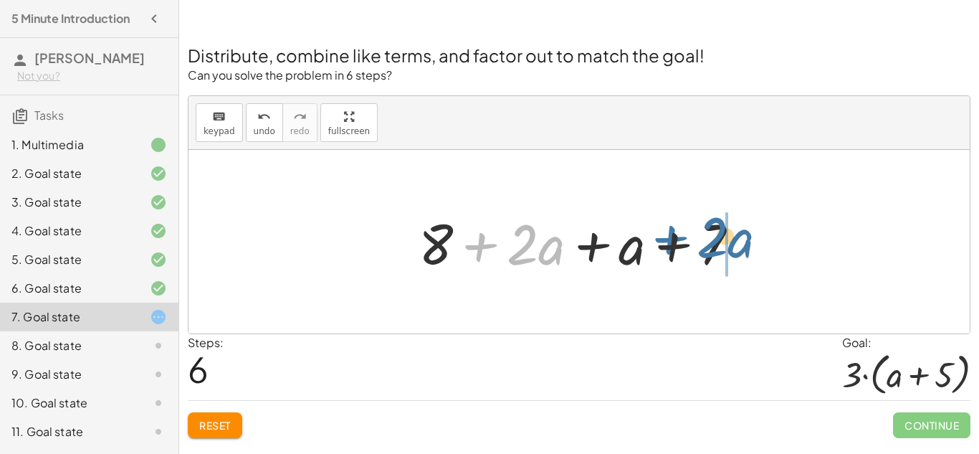
drag, startPoint x: 473, startPoint y: 245, endPoint x: 666, endPoint y: 242, distance: 192.8
click at [666, 242] on div at bounding box center [584, 242] width 346 height 74
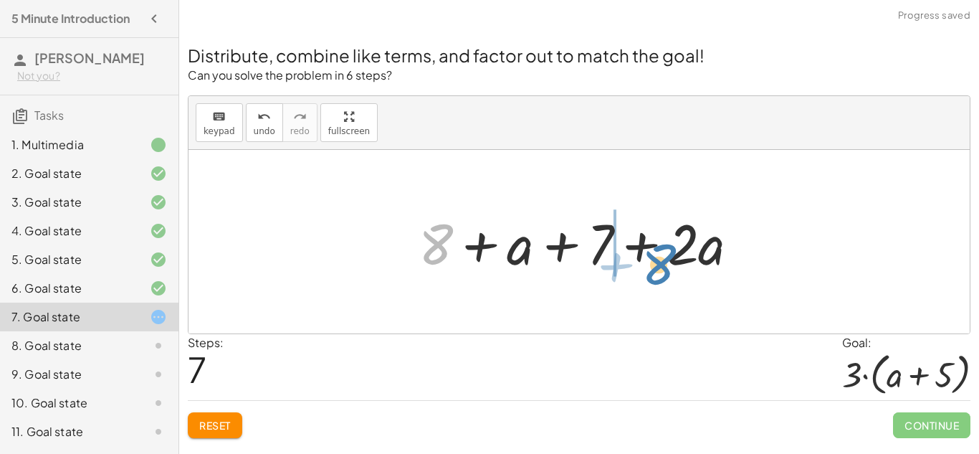
drag, startPoint x: 435, startPoint y: 238, endPoint x: 641, endPoint y: 255, distance: 206.4
click at [641, 255] on div at bounding box center [584, 242] width 346 height 74
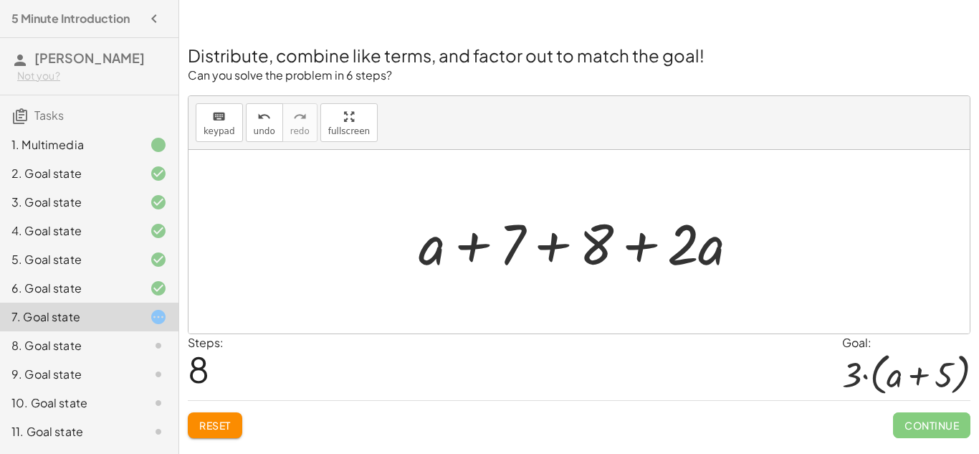
click at [544, 244] on div at bounding box center [584, 242] width 346 height 74
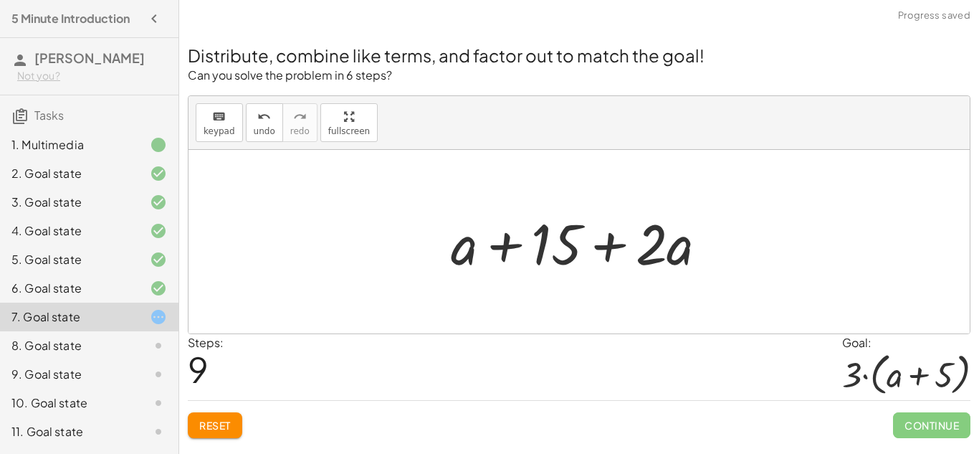
click at [505, 248] on div at bounding box center [585, 242] width 282 height 74
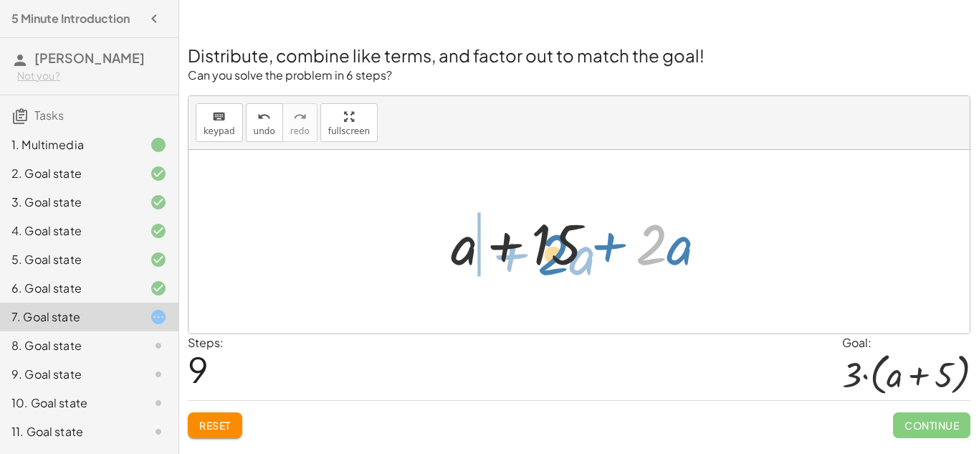
drag, startPoint x: 637, startPoint y: 244, endPoint x: 533, endPoint y: 255, distance: 105.2
click at [533, 255] on div at bounding box center [585, 242] width 282 height 74
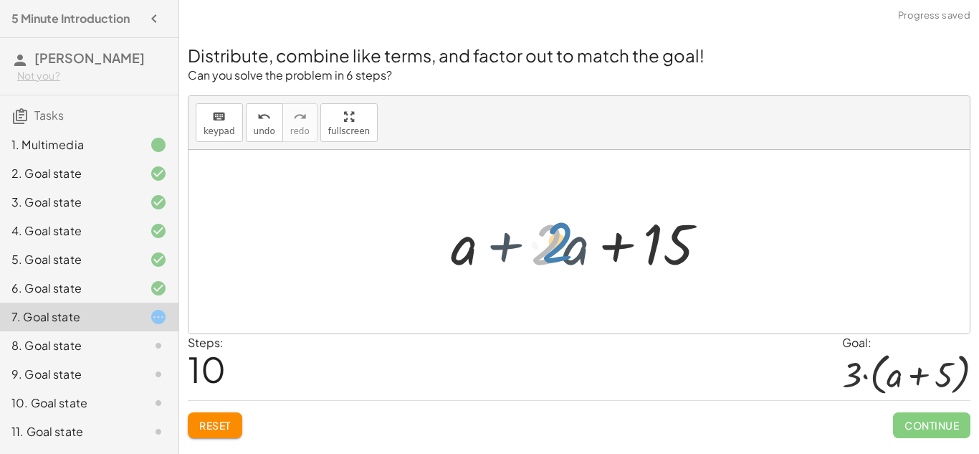
drag, startPoint x: 533, startPoint y: 255, endPoint x: 536, endPoint y: 249, distance: 7.4
click at [536, 249] on div at bounding box center [585, 242] width 282 height 74
click at [674, 237] on div at bounding box center [585, 242] width 282 height 74
click at [670, 238] on div at bounding box center [585, 242] width 282 height 74
click at [542, 252] on div at bounding box center [585, 242] width 282 height 74
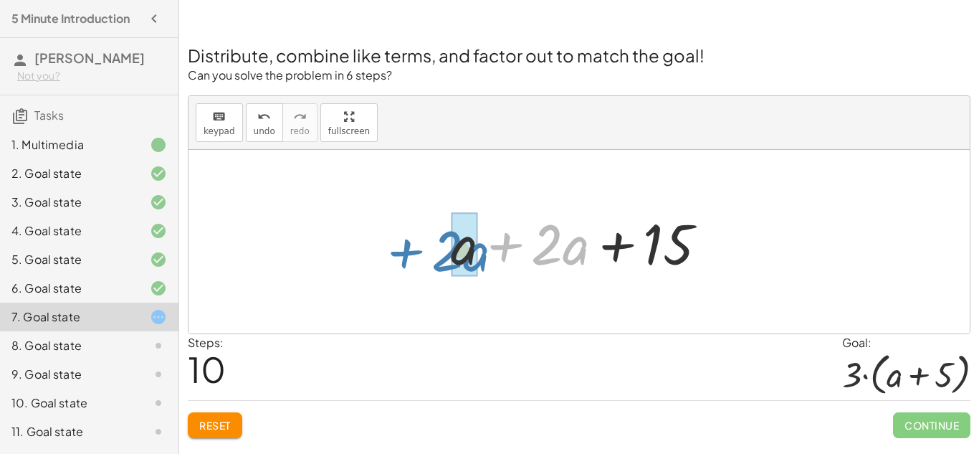
drag, startPoint x: 501, startPoint y: 242, endPoint x: 403, endPoint y: 250, distance: 98.5
click at [403, 250] on div "+ · 2 · ( + a + 4 ) − a + · a · ( + 3 − 1 ) + 7 + · 2 · ( + 4 + a ) − a + · a ·…" at bounding box center [579, 241] width 781 height 183
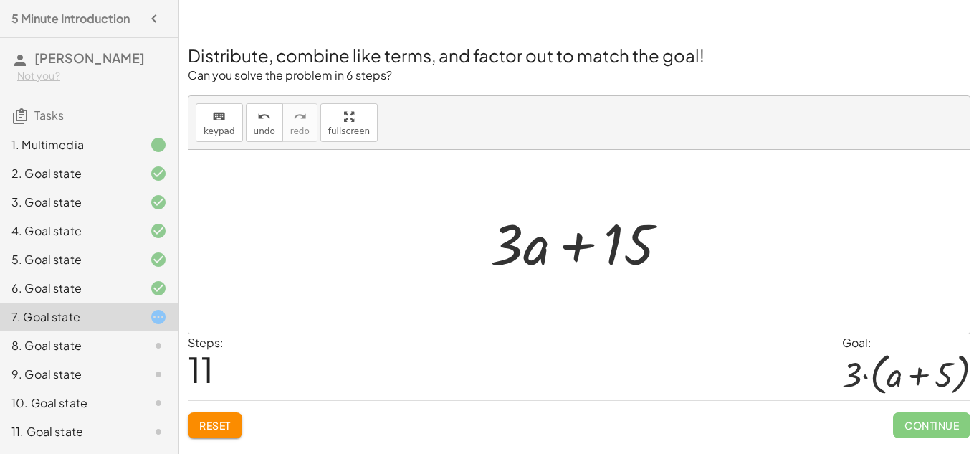
click at [222, 431] on span "Reset" at bounding box center [215, 425] width 32 height 13
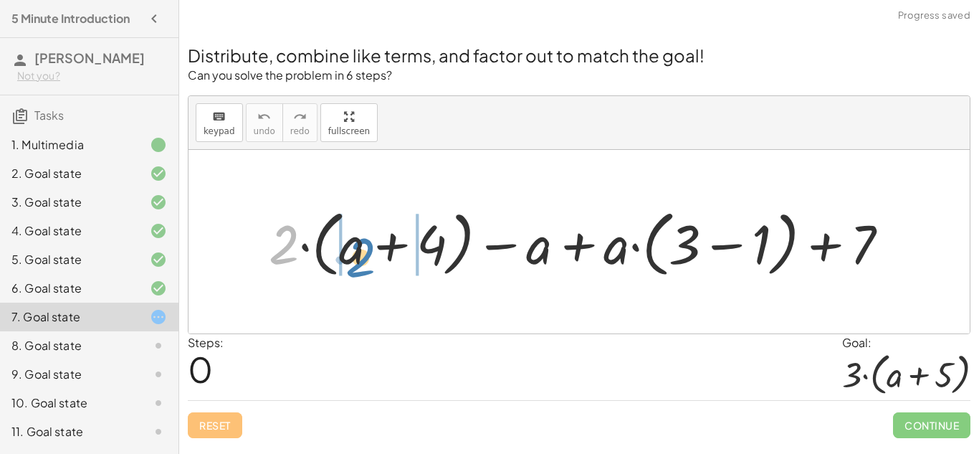
drag, startPoint x: 287, startPoint y: 249, endPoint x: 363, endPoint y: 262, distance: 76.4
click at [363, 262] on div at bounding box center [585, 242] width 647 height 80
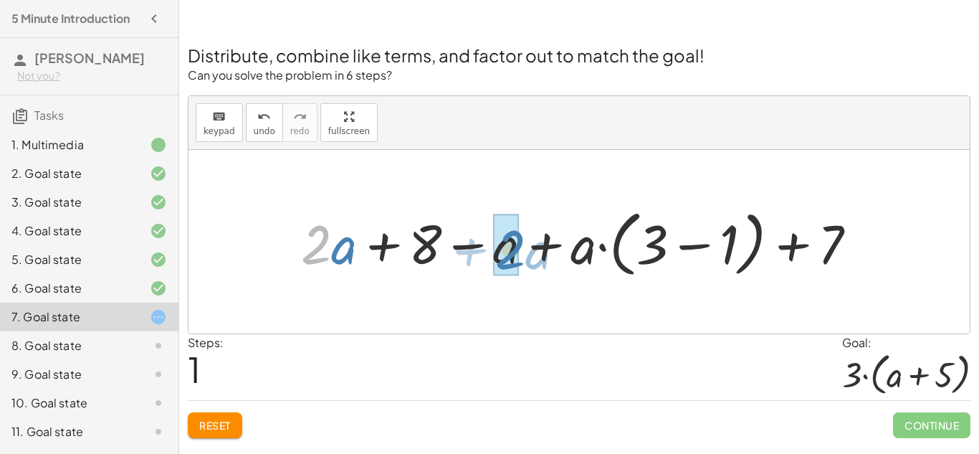
drag, startPoint x: 315, startPoint y: 249, endPoint x: 507, endPoint y: 257, distance: 191.5
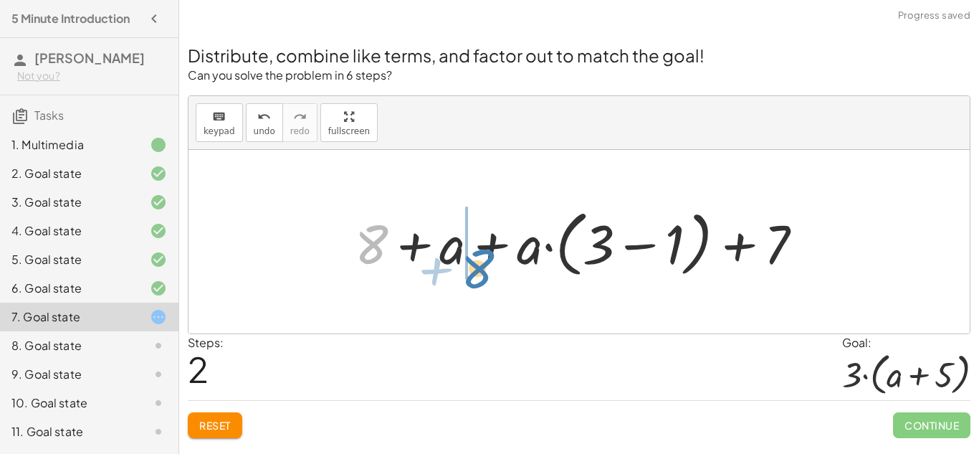
drag, startPoint x: 382, startPoint y: 243, endPoint x: 487, endPoint y: 267, distance: 107.4
click at [487, 267] on div at bounding box center [585, 242] width 474 height 80
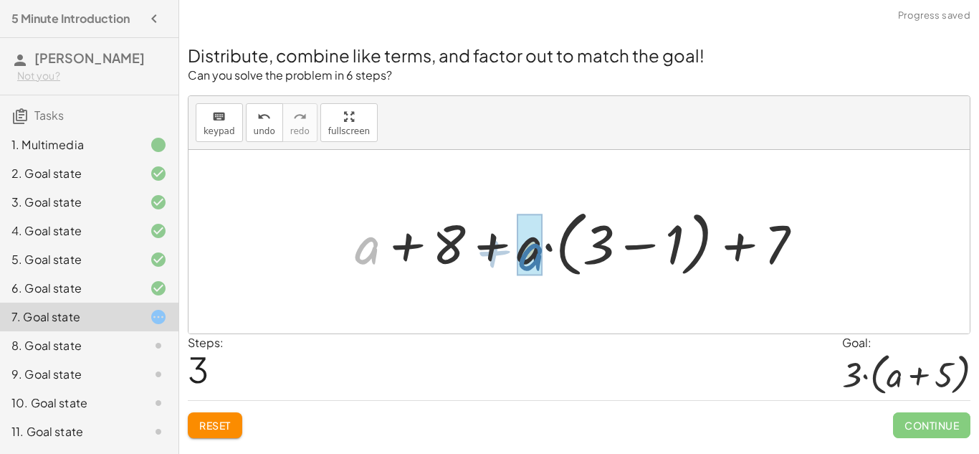
drag, startPoint x: 376, startPoint y: 252, endPoint x: 549, endPoint y: 257, distance: 172.8
click at [549, 257] on div at bounding box center [585, 242] width 474 height 80
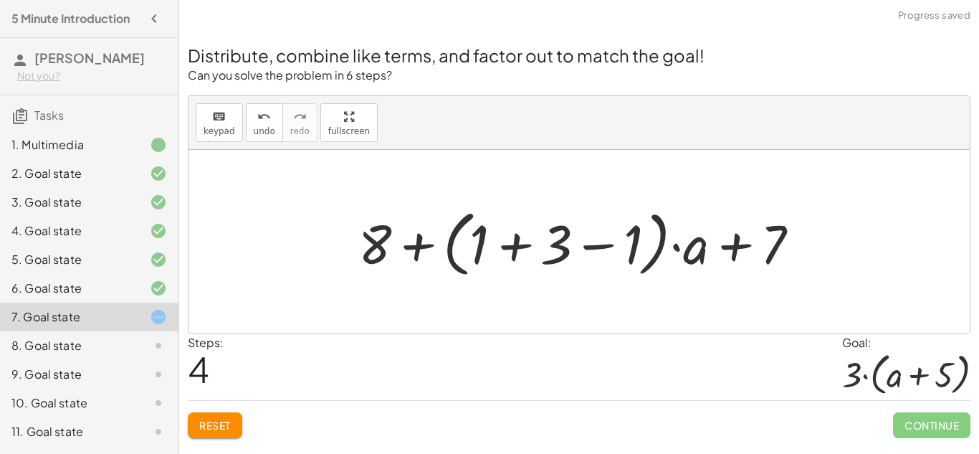
click at [209, 421] on span "Reset" at bounding box center [215, 425] width 32 height 13
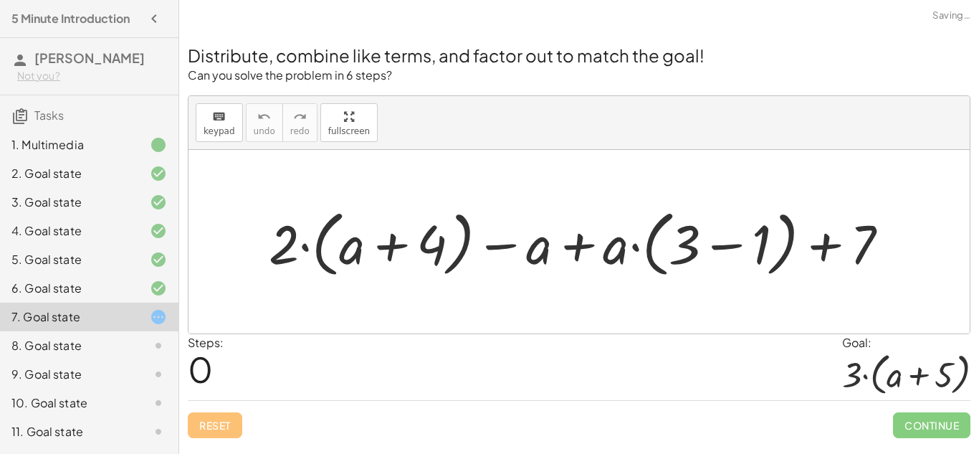
click at [735, 249] on div at bounding box center [585, 242] width 647 height 80
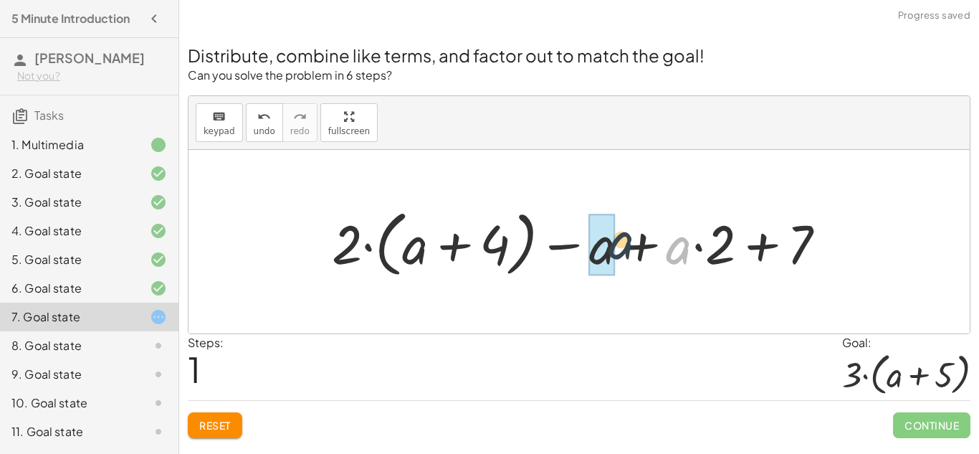
drag, startPoint x: 682, startPoint y: 259, endPoint x: 614, endPoint y: 254, distance: 67.5
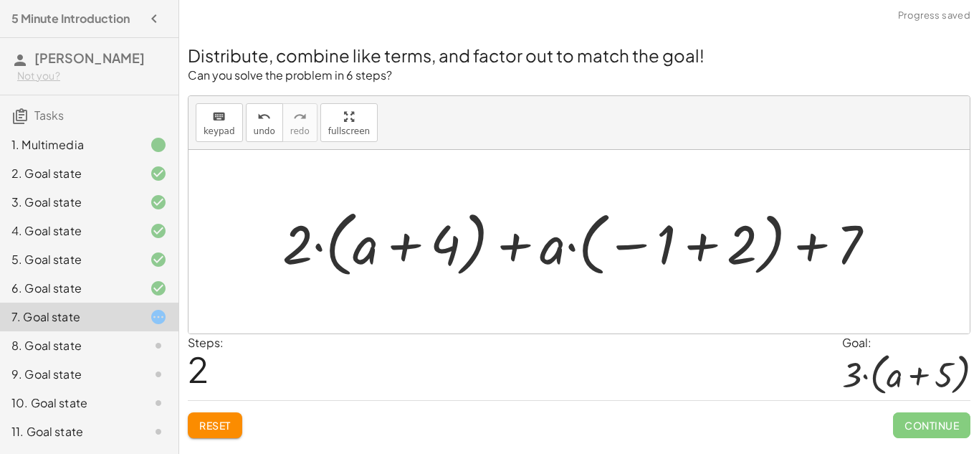
click at [642, 242] on div at bounding box center [584, 242] width 619 height 80
click at [232, 429] on button "Reset" at bounding box center [215, 425] width 54 height 26
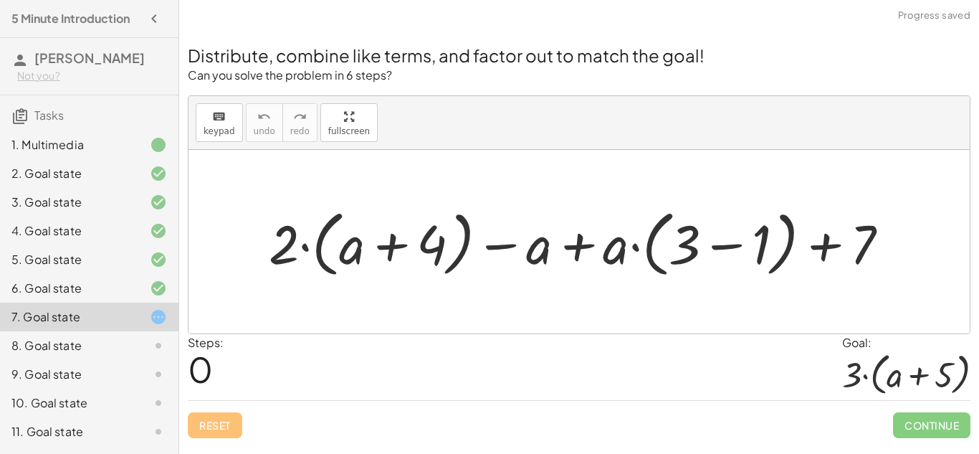
click at [750, 259] on div at bounding box center [585, 242] width 647 height 80
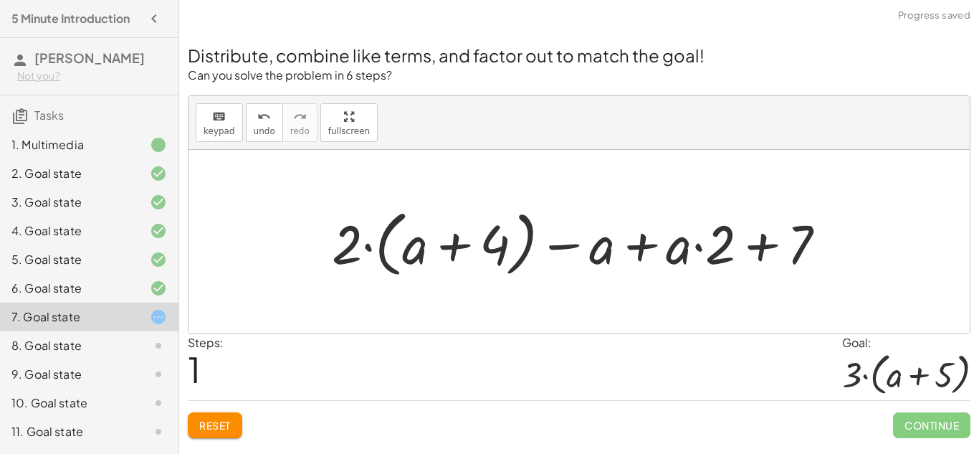
click at [485, 243] on div at bounding box center [585, 242] width 520 height 80
drag, startPoint x: 344, startPoint y: 242, endPoint x: 401, endPoint y: 242, distance: 56.6
click at [401, 242] on div at bounding box center [585, 242] width 520 height 80
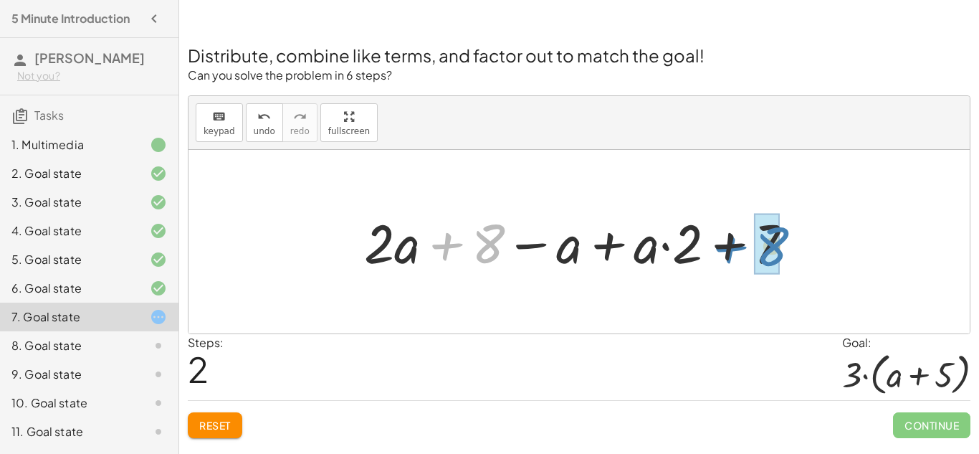
drag, startPoint x: 493, startPoint y: 253, endPoint x: 776, endPoint y: 255, distance: 282.4
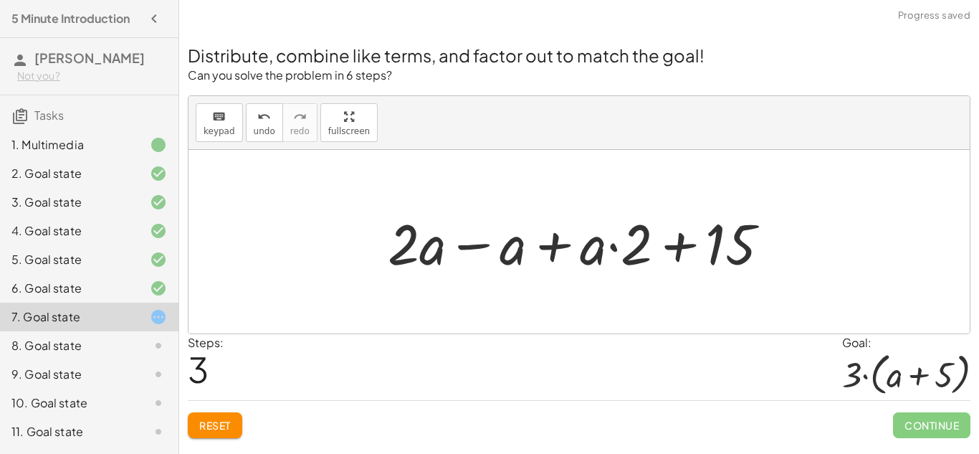
click at [710, 256] on div at bounding box center [585, 242] width 408 height 74
drag, startPoint x: 610, startPoint y: 251, endPoint x: 607, endPoint y: 233, distance: 18.1
click at [607, 233] on div at bounding box center [585, 242] width 408 height 74
drag, startPoint x: 591, startPoint y: 246, endPoint x: 515, endPoint y: 249, distance: 76.0
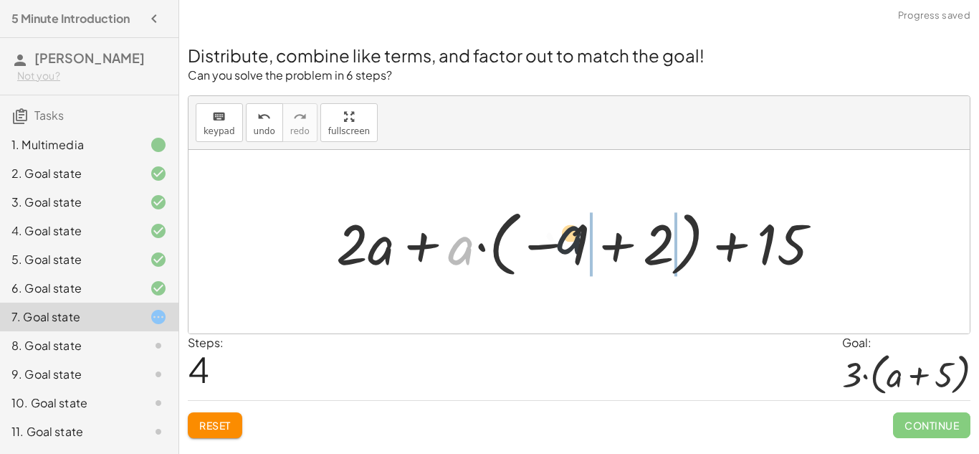
drag, startPoint x: 459, startPoint y: 249, endPoint x: 608, endPoint y: 245, distance: 149.1
click at [608, 245] on div at bounding box center [584, 242] width 511 height 80
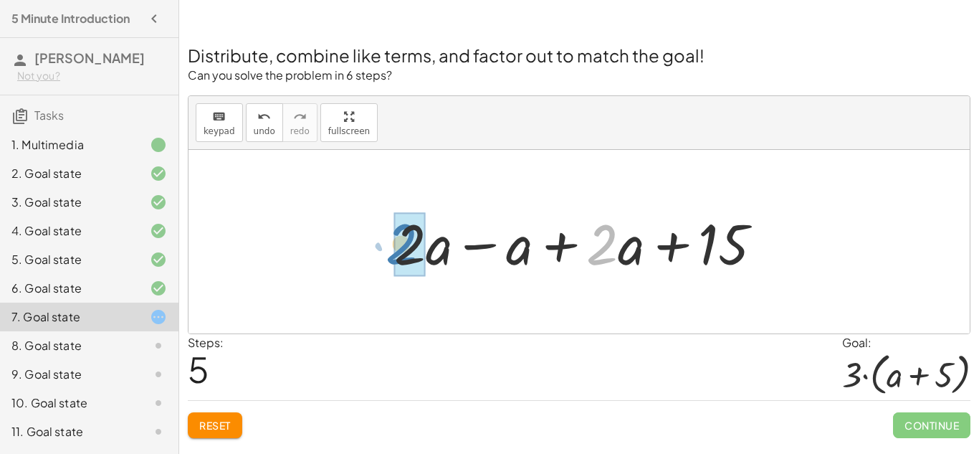
drag, startPoint x: 617, startPoint y: 249, endPoint x: 416, endPoint y: 249, distance: 200.7
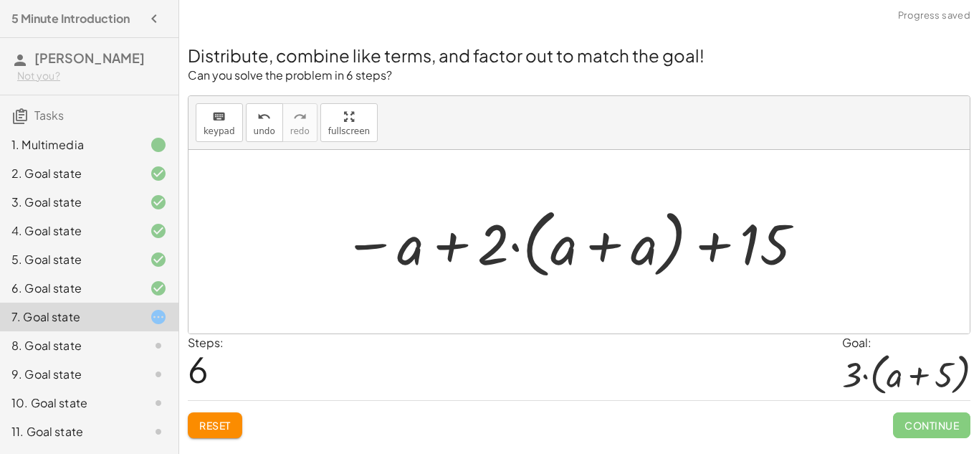
click at [218, 428] on span "Reset" at bounding box center [215, 425] width 32 height 13
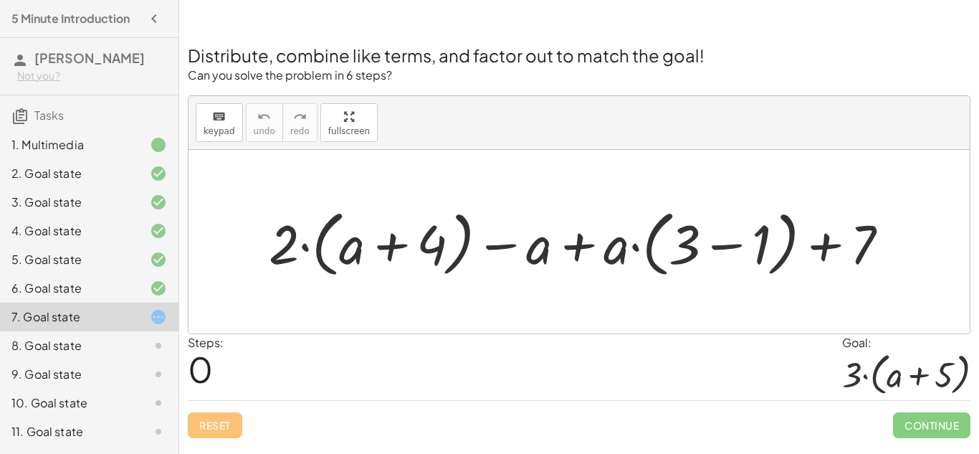
click at [228, 427] on div "Reset Continue" at bounding box center [579, 419] width 783 height 38
click at [297, 254] on div at bounding box center [585, 242] width 647 height 80
drag, startPoint x: 289, startPoint y: 245, endPoint x: 307, endPoint y: 247, distance: 18.0
click at [307, 247] on div at bounding box center [585, 242] width 647 height 80
click at [98, 343] on div "8. Goal state" at bounding box center [68, 345] width 115 height 17
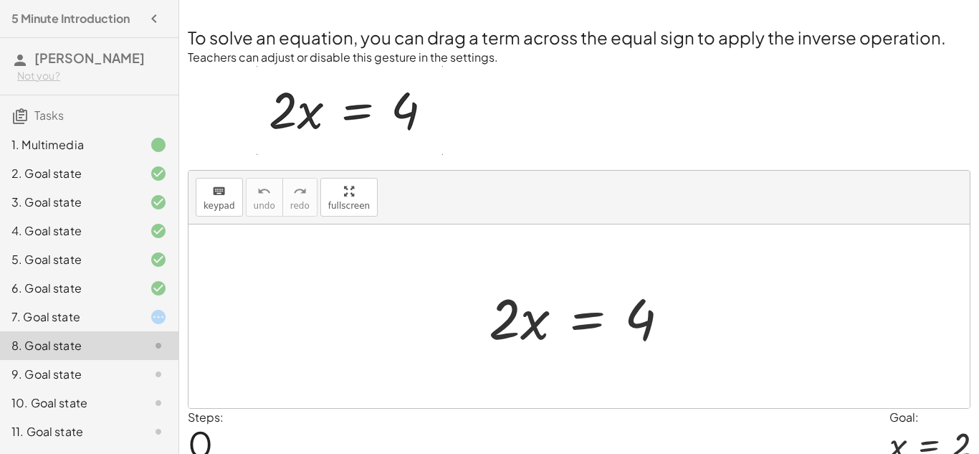
scroll to position [4, 0]
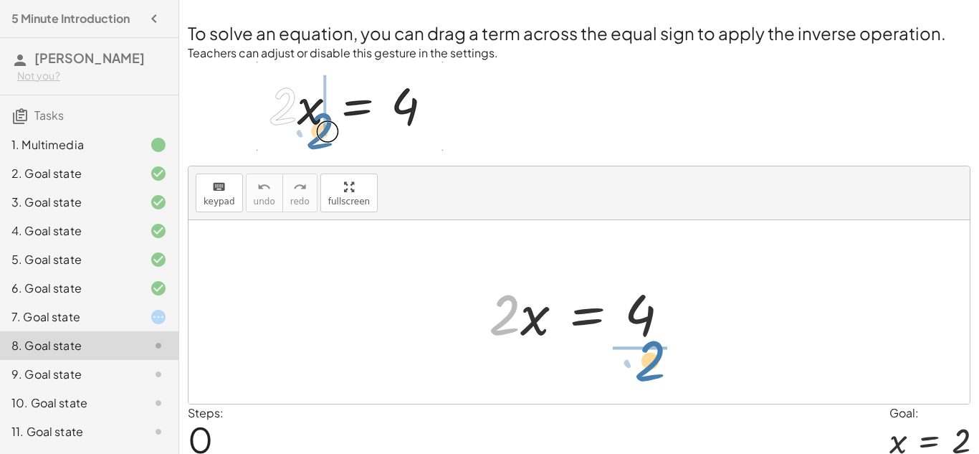
drag, startPoint x: 518, startPoint y: 305, endPoint x: 665, endPoint y: 352, distance: 154.1
click at [665, 352] on div "· 2 · 2 · x = 4" at bounding box center [579, 312] width 224 height 81
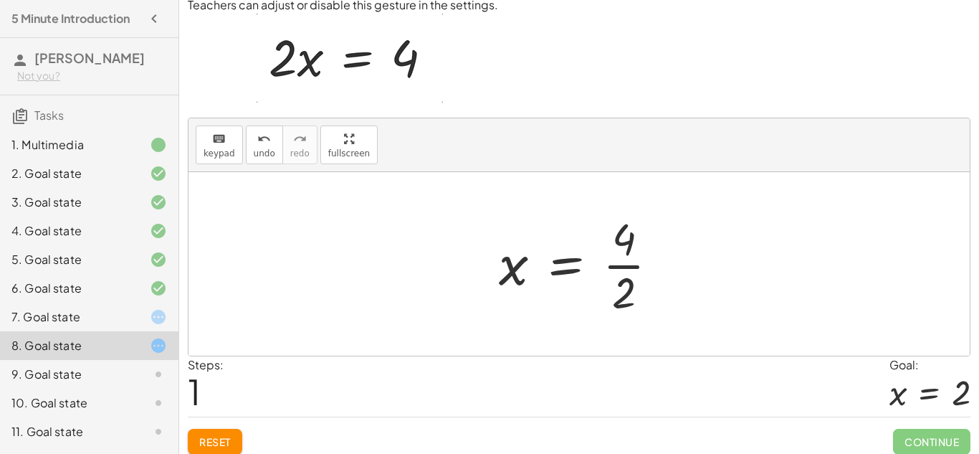
scroll to position [53, 0]
click at [620, 249] on div at bounding box center [585, 263] width 186 height 110
click at [630, 267] on div at bounding box center [585, 263] width 186 height 110
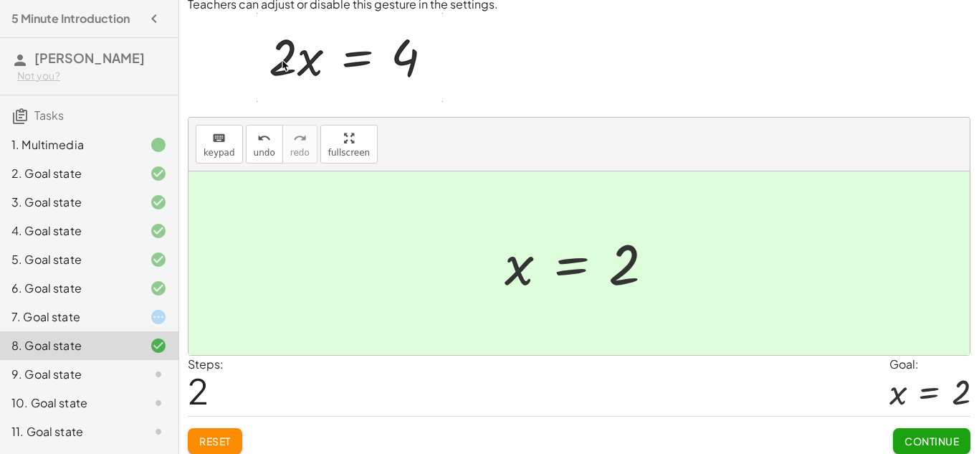
click at [966, 446] on button "Continue" at bounding box center [931, 441] width 77 height 26
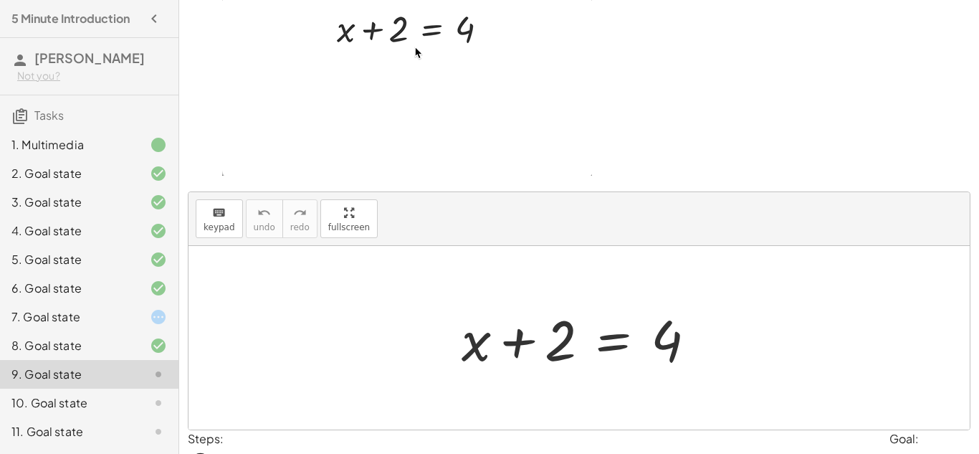
scroll to position [83, 0]
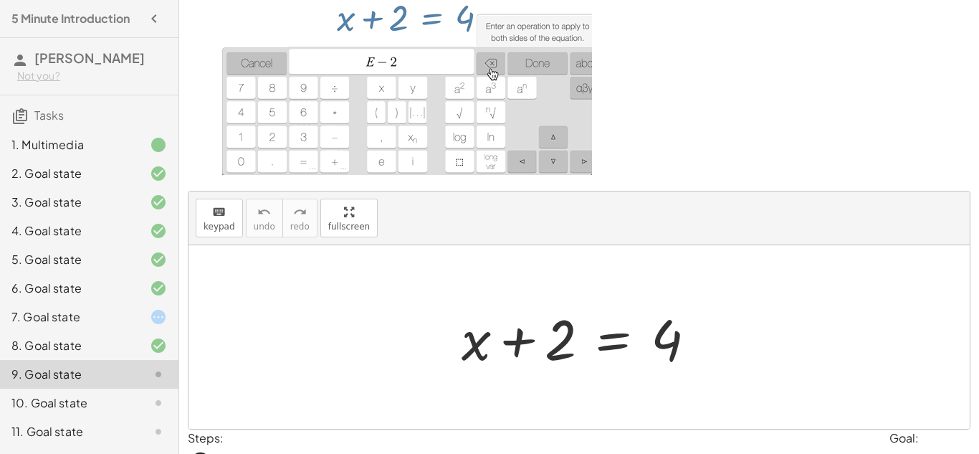
click at [471, 347] on div at bounding box center [584, 337] width 260 height 74
click at [543, 346] on div at bounding box center [584, 337] width 260 height 74
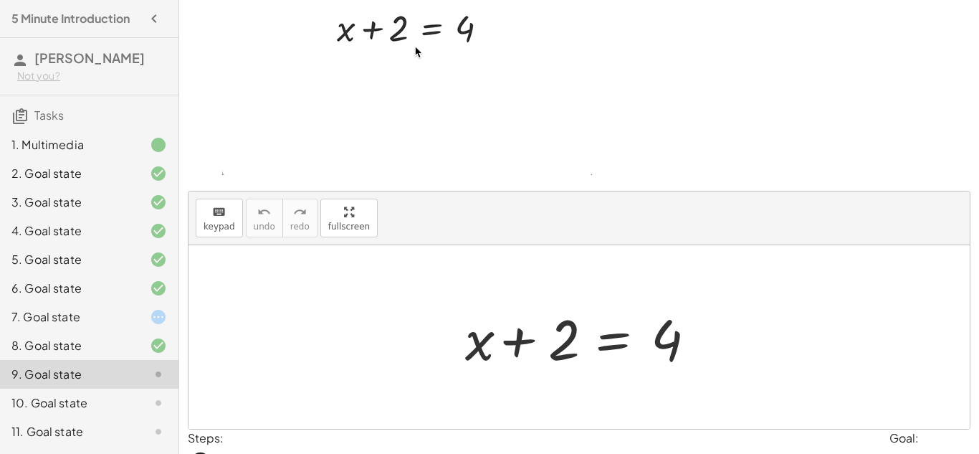
click at [501, 343] on div at bounding box center [584, 337] width 260 height 74
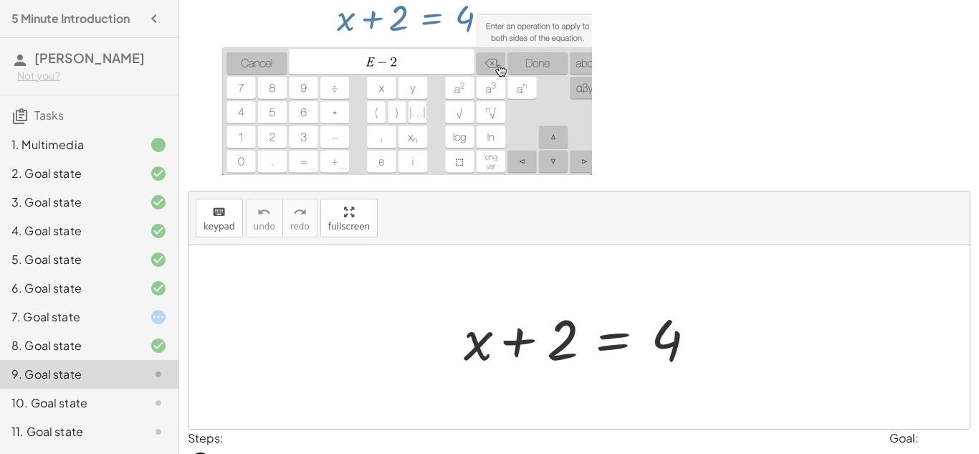
click at [520, 343] on div at bounding box center [584, 337] width 260 height 74
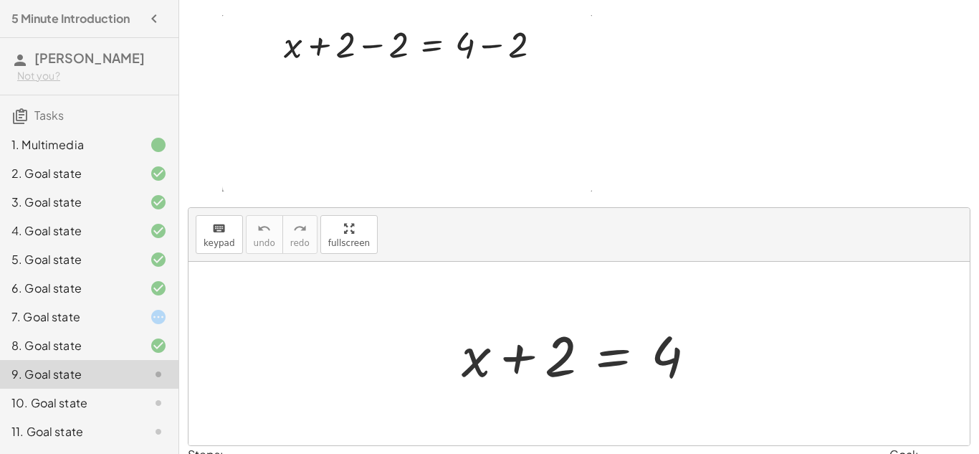
scroll to position [0, 0]
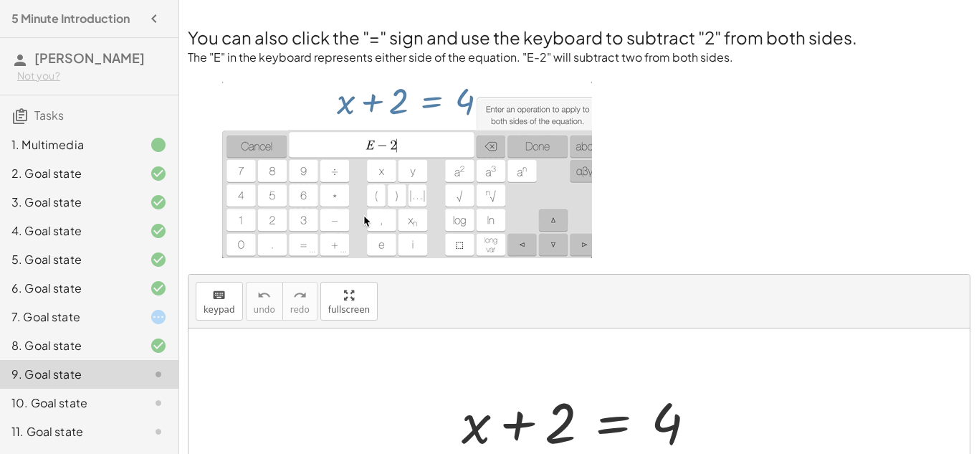
click at [612, 424] on div at bounding box center [584, 420] width 260 height 74
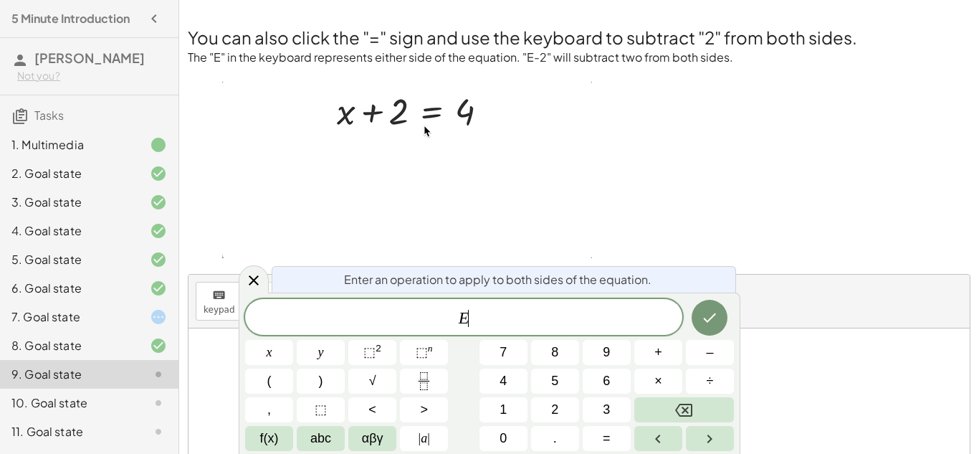
scroll to position [1, 0]
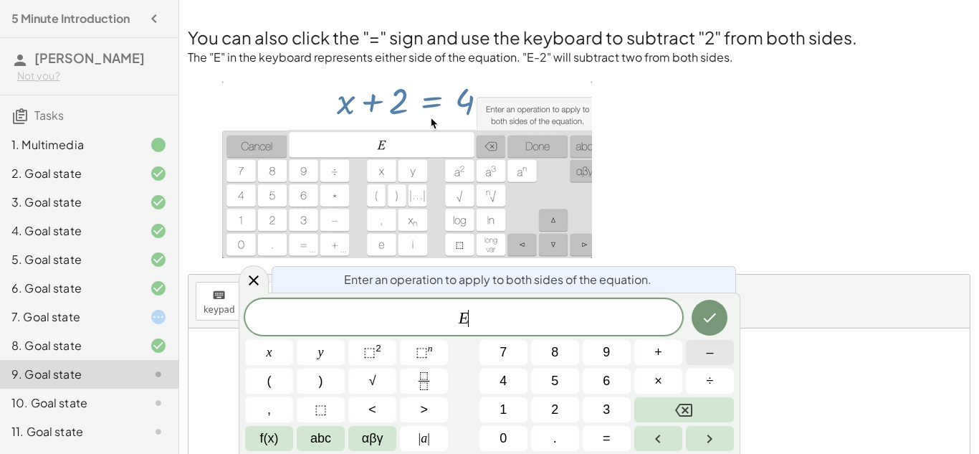
click at [716, 363] on button "–" at bounding box center [710, 352] width 48 height 25
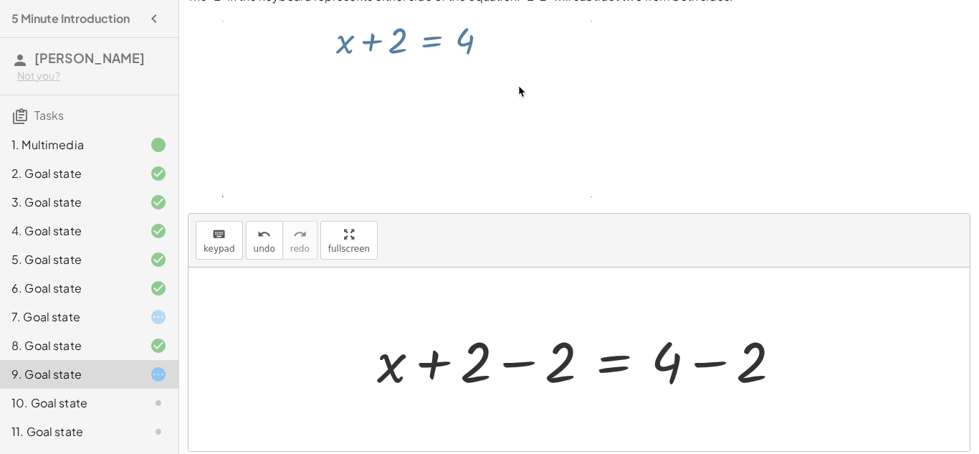
scroll to position [59, 0]
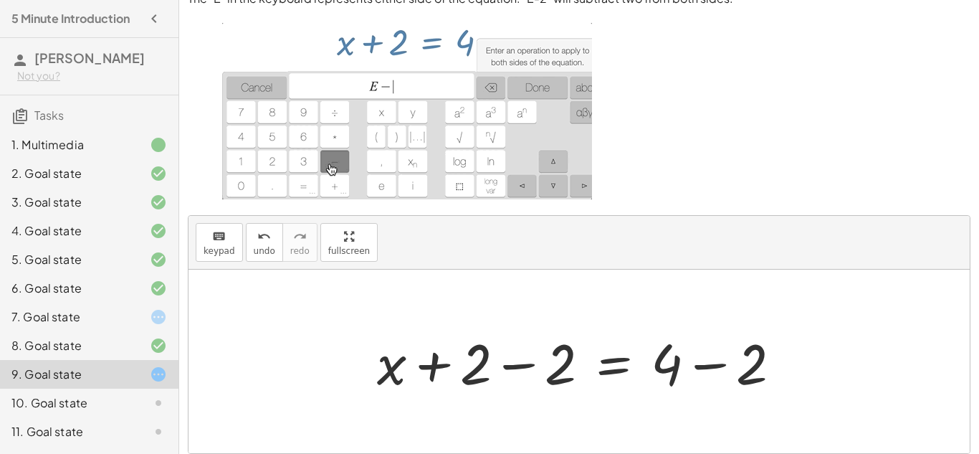
click at [677, 362] on div at bounding box center [585, 362] width 430 height 74
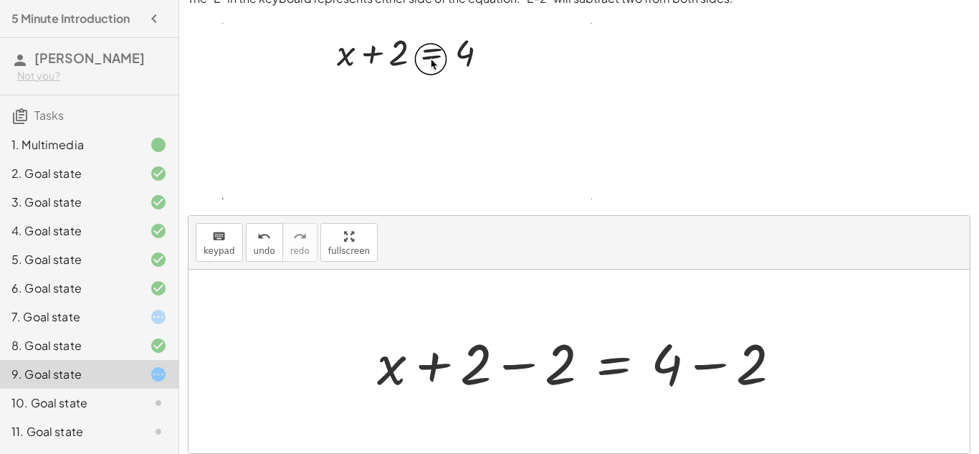
click at [696, 366] on div at bounding box center [585, 362] width 430 height 74
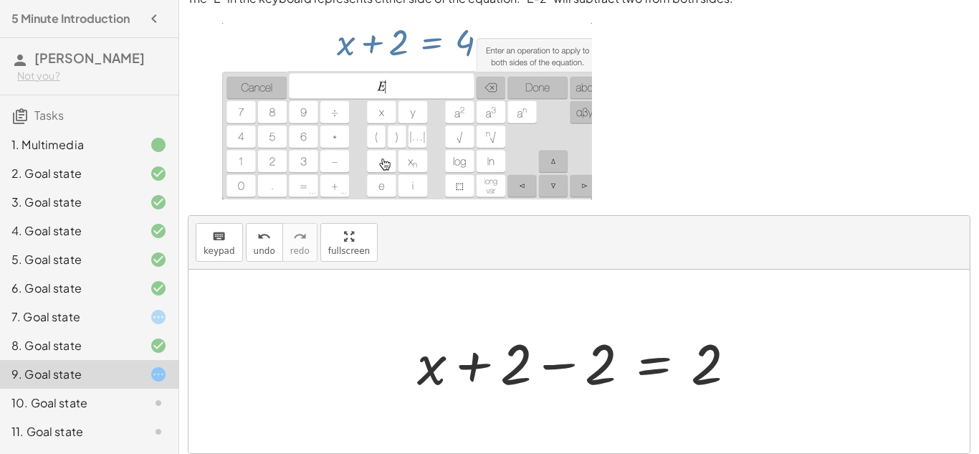
click at [512, 369] on div at bounding box center [582, 362] width 345 height 74
click at [571, 367] on div at bounding box center [584, 362] width 345 height 74
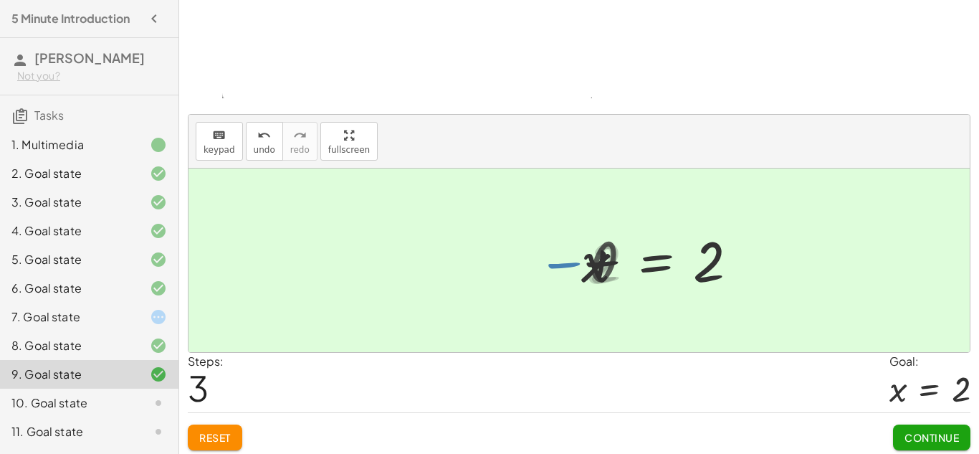
scroll to position [165, 0]
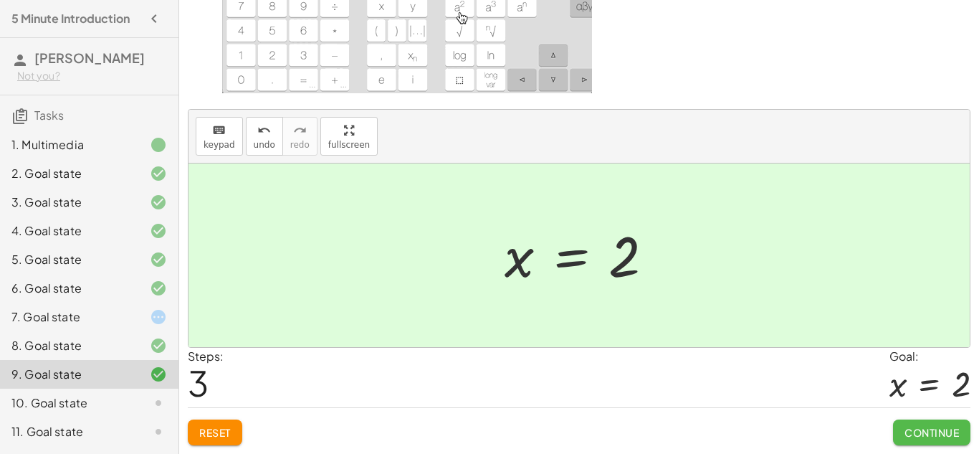
click at [945, 426] on span "Continue" at bounding box center [932, 432] width 54 height 13
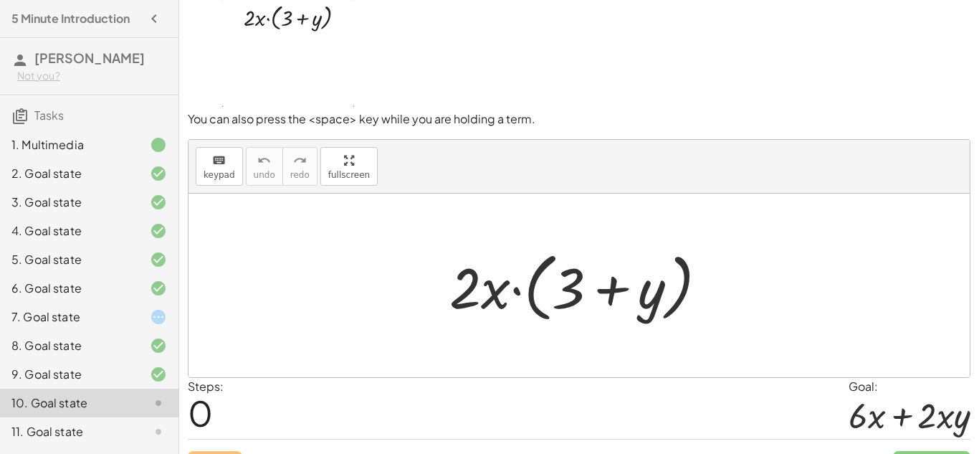
scroll to position [0, 0]
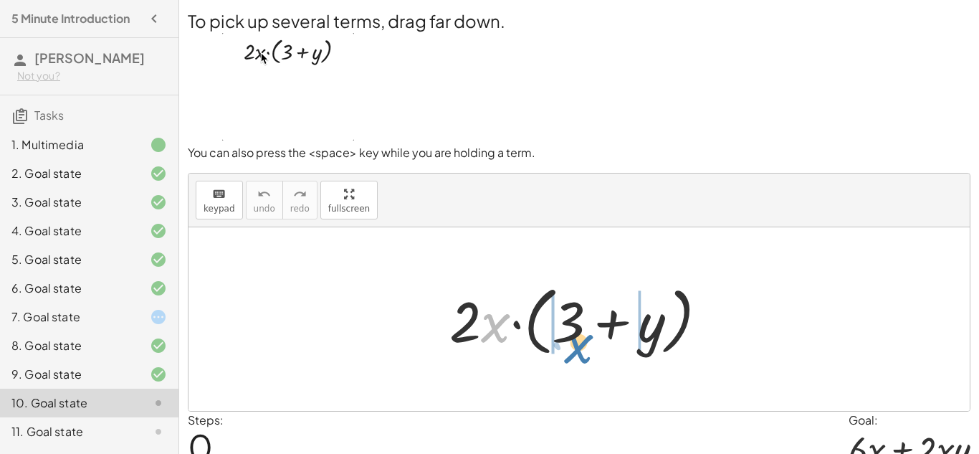
drag, startPoint x: 506, startPoint y: 328, endPoint x: 583, endPoint y: 343, distance: 79.0
click at [583, 343] on div at bounding box center [584, 319] width 284 height 82
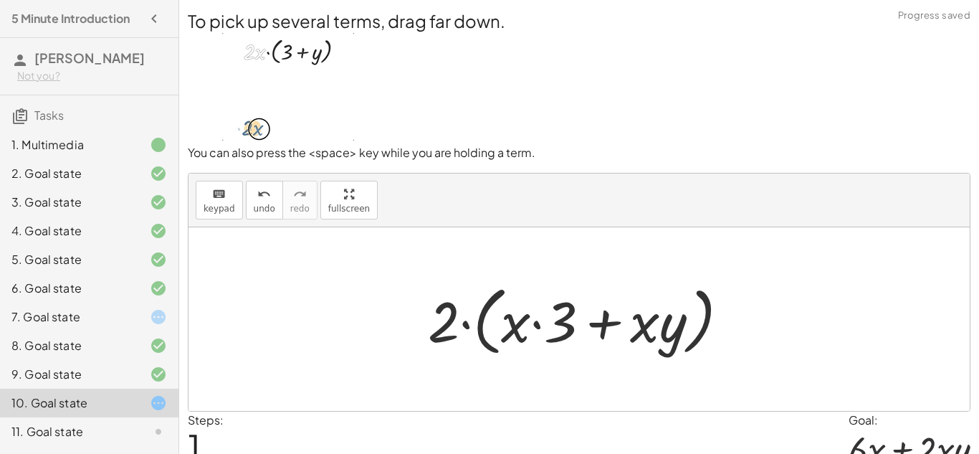
click at [510, 326] on div at bounding box center [584, 319] width 327 height 82
drag, startPoint x: 510, startPoint y: 326, endPoint x: 453, endPoint y: 336, distance: 57.5
click at [453, 336] on div at bounding box center [584, 319] width 327 height 82
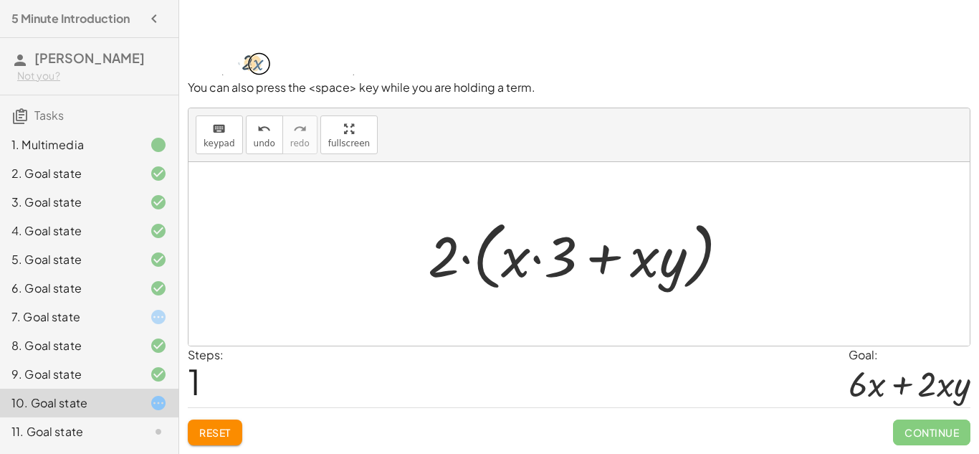
click at [203, 431] on span "Reset" at bounding box center [215, 432] width 32 height 13
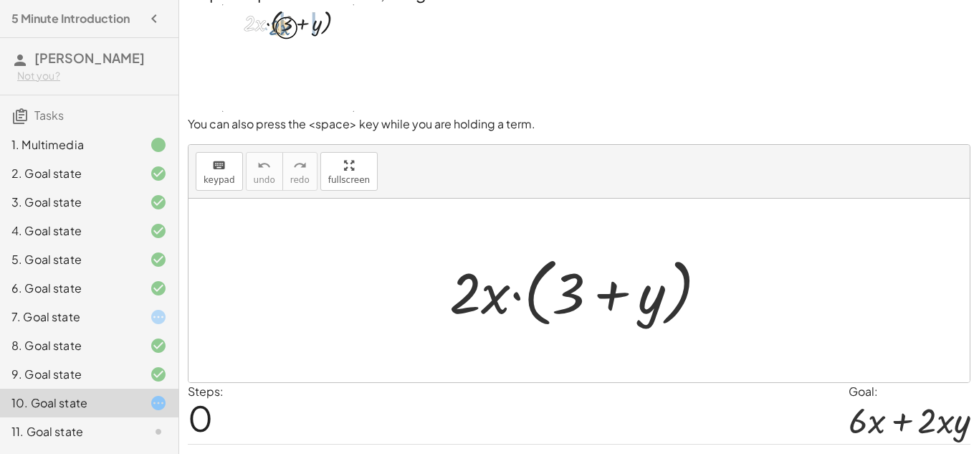
scroll to position [25, 0]
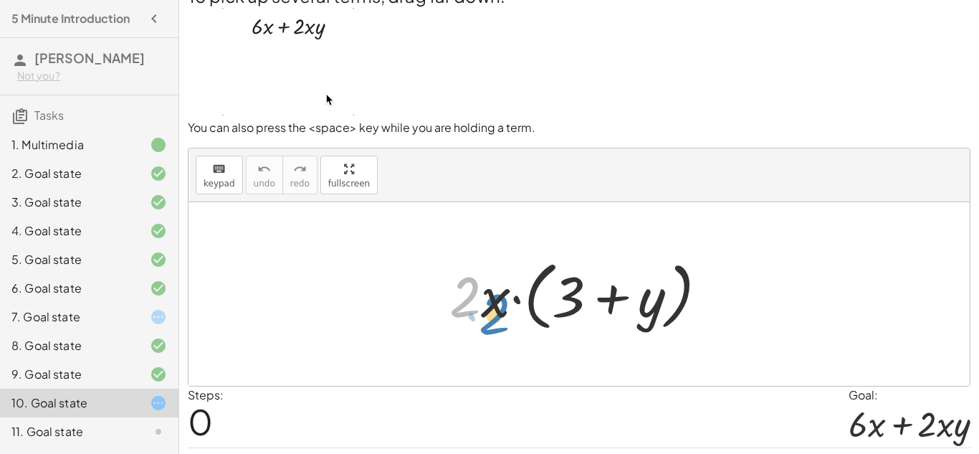
drag, startPoint x: 461, startPoint y: 309, endPoint x: 468, endPoint y: 316, distance: 10.1
click at [468, 316] on div at bounding box center [584, 294] width 284 height 82
drag, startPoint x: 493, startPoint y: 312, endPoint x: 490, endPoint y: 325, distance: 13.2
click at [490, 325] on div at bounding box center [584, 294] width 284 height 82
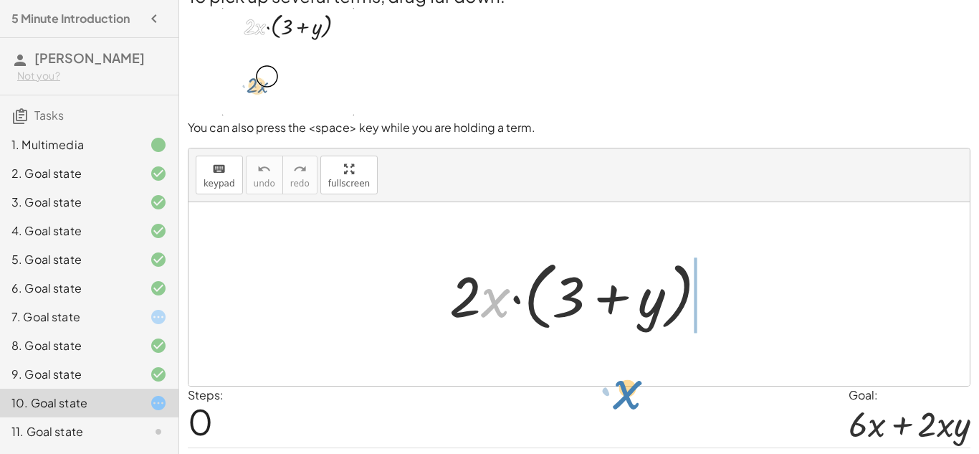
drag, startPoint x: 497, startPoint y: 299, endPoint x: 640, endPoint y: 387, distance: 167.7
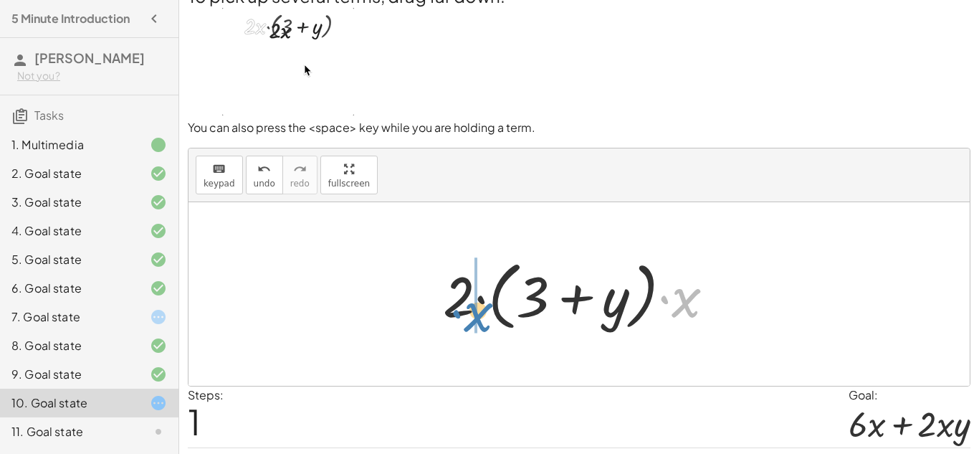
drag, startPoint x: 691, startPoint y: 311, endPoint x: 486, endPoint y: 326, distance: 205.5
click at [486, 326] on div at bounding box center [584, 294] width 297 height 82
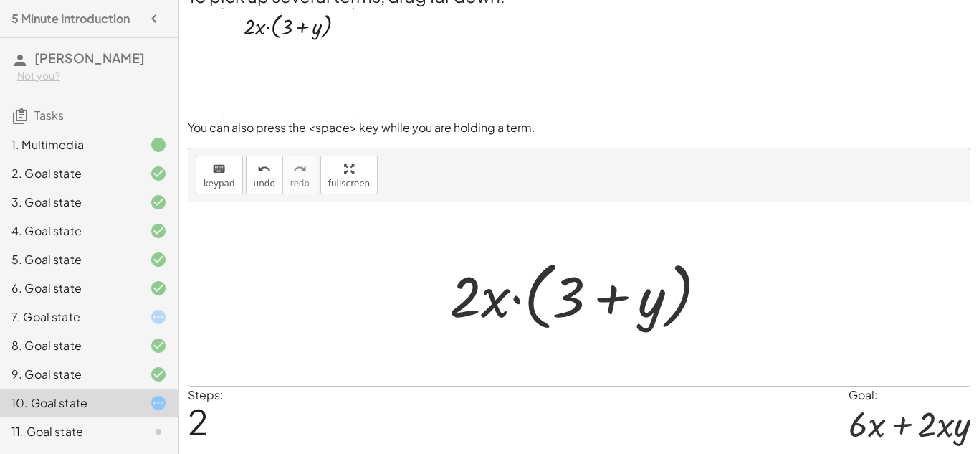
click at [476, 314] on div at bounding box center [584, 294] width 284 height 82
click at [516, 300] on div at bounding box center [584, 294] width 284 height 82
click at [502, 293] on div at bounding box center [584, 294] width 284 height 82
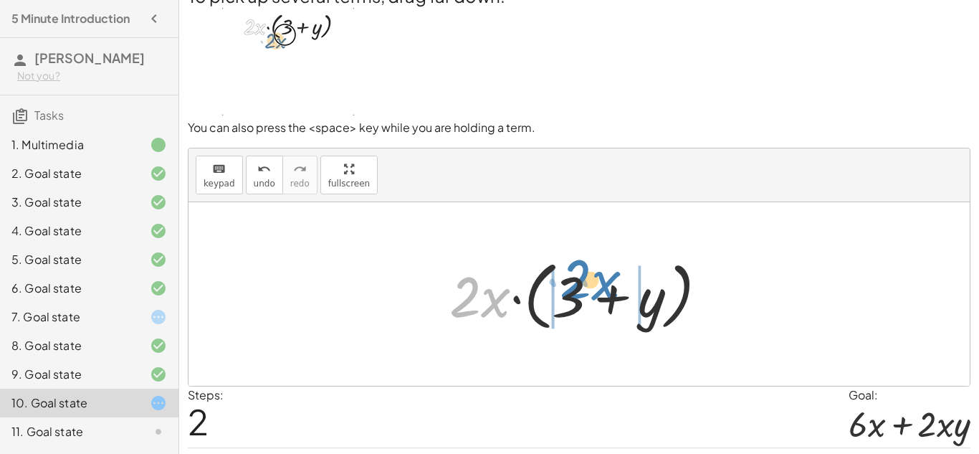
drag, startPoint x: 502, startPoint y: 293, endPoint x: 611, endPoint y: 276, distance: 111.0
click at [611, 276] on div at bounding box center [584, 294] width 284 height 82
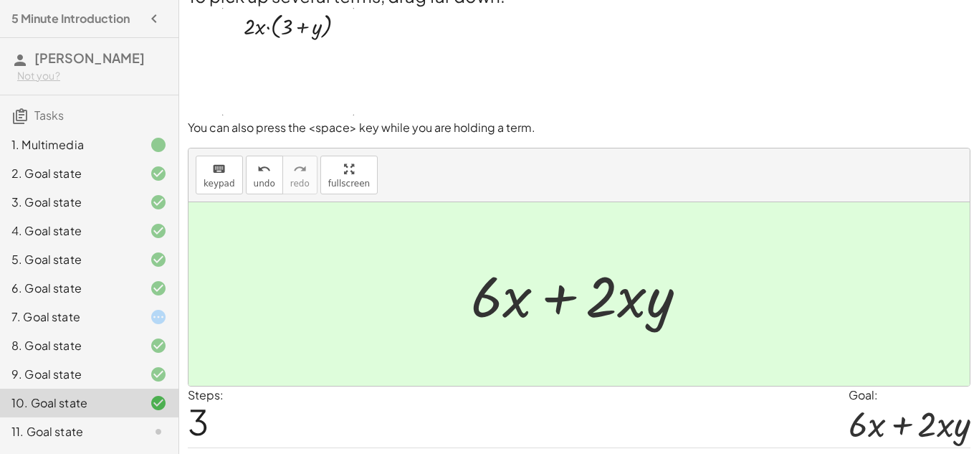
click at [568, 294] on div at bounding box center [585, 294] width 242 height 74
click at [100, 431] on div "11. Goal state" at bounding box center [68, 431] width 115 height 17
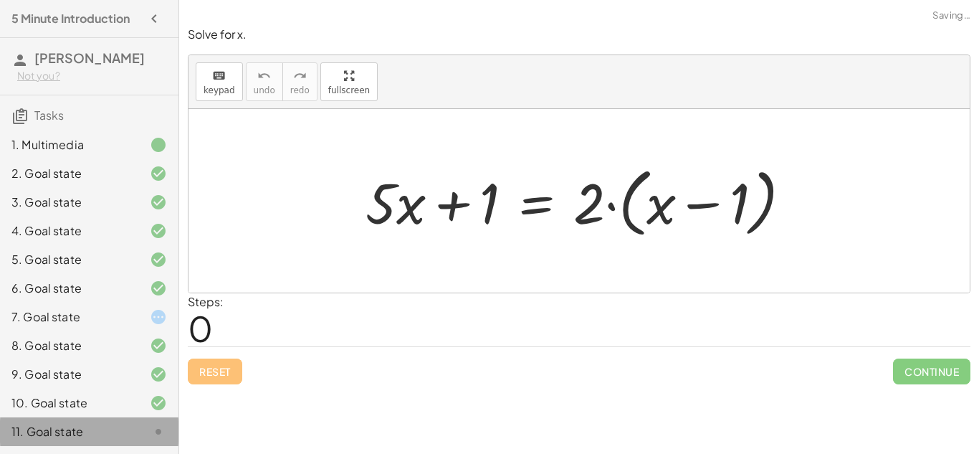
scroll to position [0, 0]
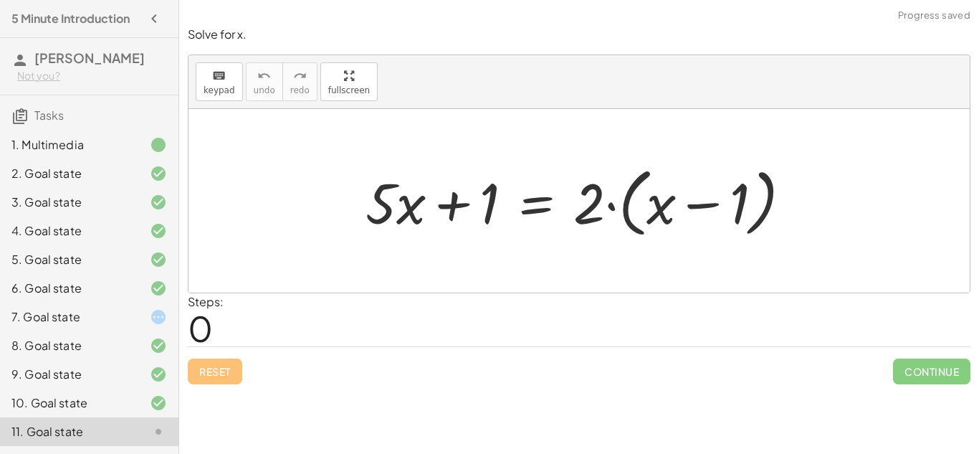
click at [446, 216] on div at bounding box center [584, 201] width 452 height 82
click at [558, 216] on div at bounding box center [584, 201] width 452 height 82
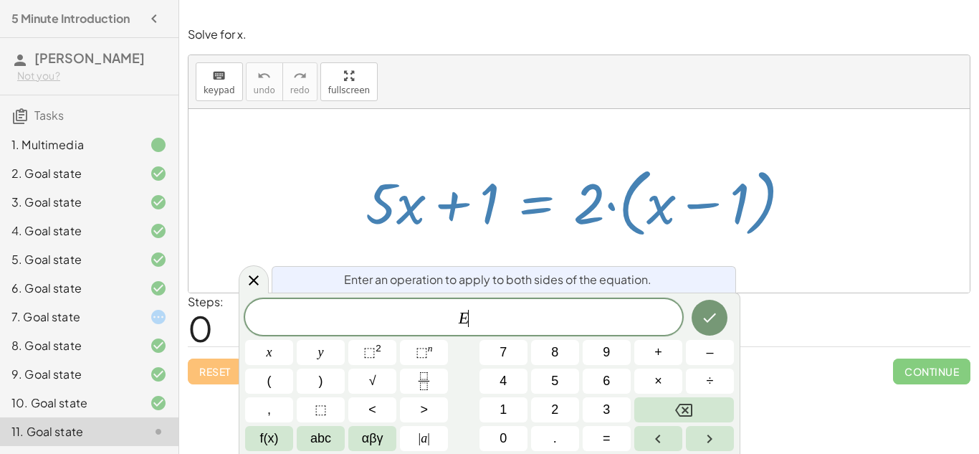
scroll to position [3, 0]
click at [691, 199] on div at bounding box center [584, 201] width 452 height 82
click at [717, 272] on div "Enter an operation to apply to both sides of the equation." at bounding box center [504, 279] width 464 height 27
click at [657, 246] on div at bounding box center [579, 200] width 781 height 183
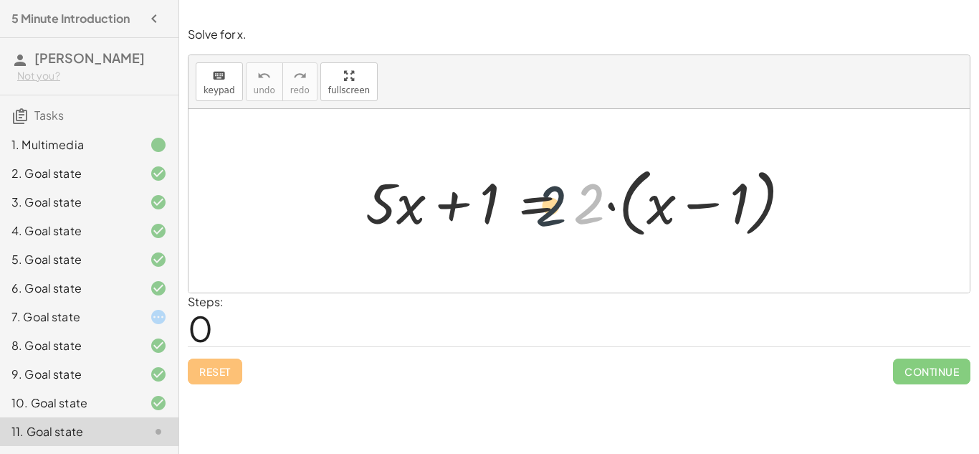
drag, startPoint x: 594, startPoint y: 216, endPoint x: 537, endPoint y: 218, distance: 57.4
click at [537, 218] on div at bounding box center [584, 201] width 452 height 82
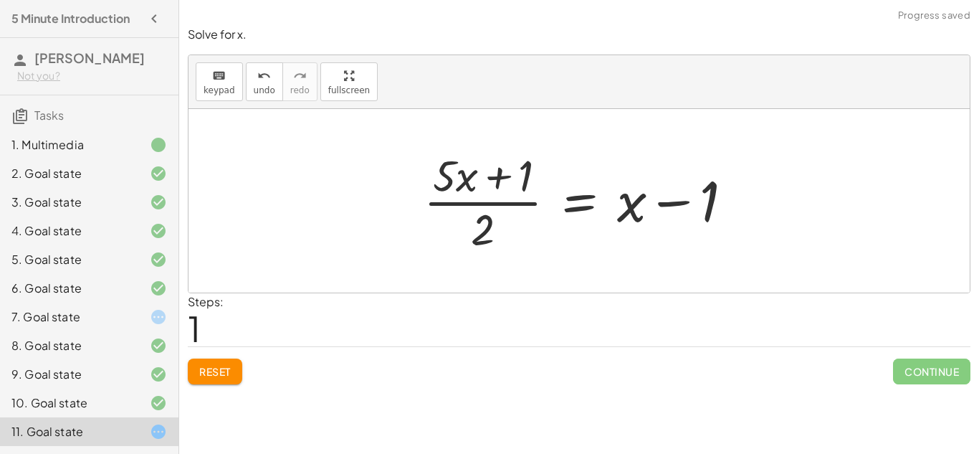
click at [479, 173] on div at bounding box center [583, 200] width 335 height 110
click at [487, 214] on div at bounding box center [583, 200] width 335 height 110
click at [483, 204] on div at bounding box center [583, 200] width 335 height 110
click at [480, 204] on div at bounding box center [583, 200] width 335 height 110
drag, startPoint x: 486, startPoint y: 229, endPoint x: 604, endPoint y: 238, distance: 118.6
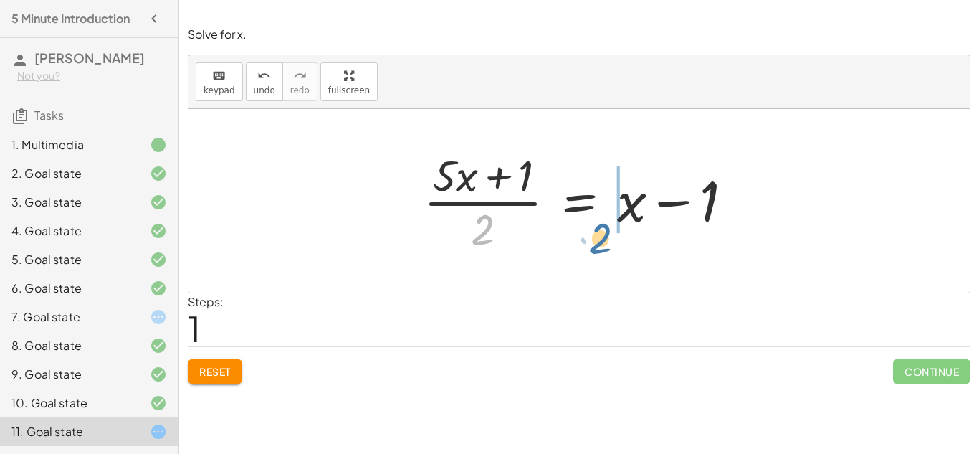
click at [604, 238] on div at bounding box center [583, 200] width 335 height 110
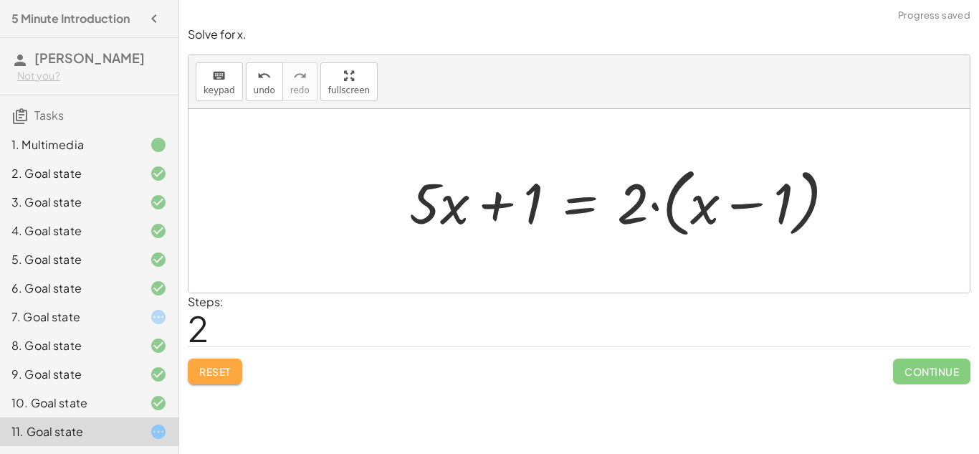
click at [226, 358] on button "Reset" at bounding box center [215, 371] width 54 height 26
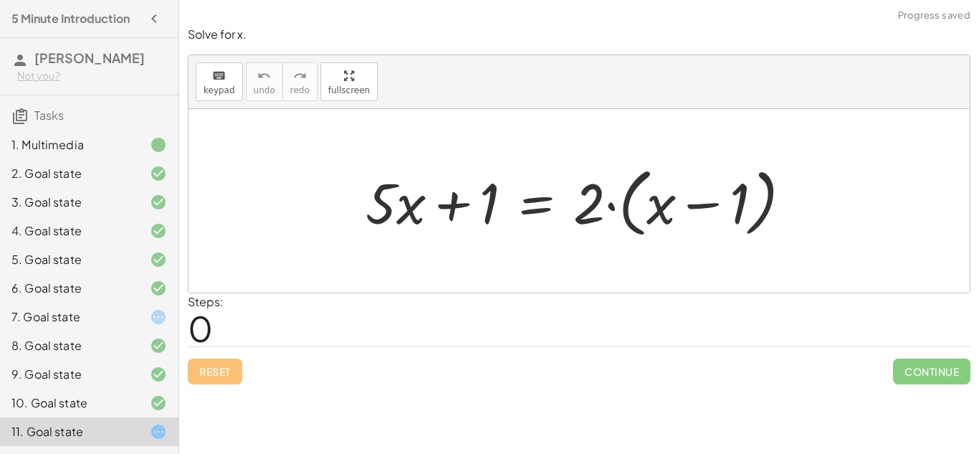
click at [708, 206] on div at bounding box center [584, 201] width 452 height 82
drag, startPoint x: 581, startPoint y: 219, endPoint x: 665, endPoint y: 230, distance: 85.3
click at [665, 230] on div at bounding box center [584, 201] width 452 height 82
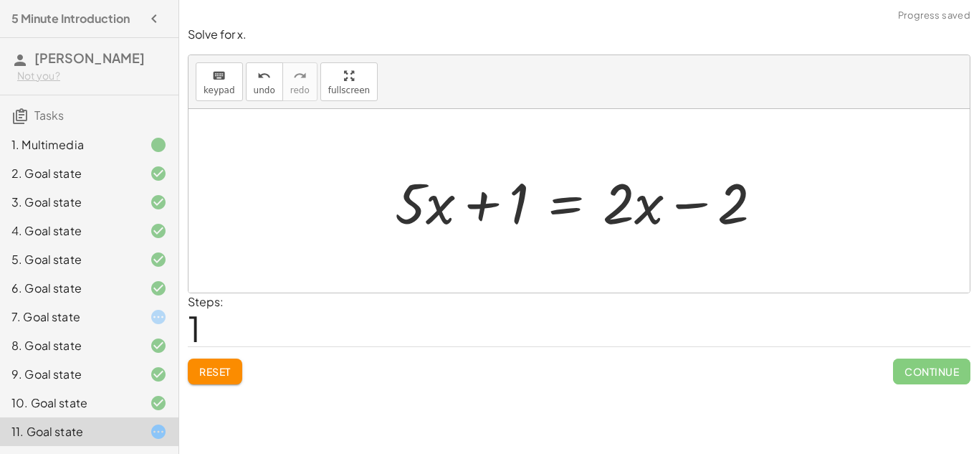
click at [652, 215] on div at bounding box center [584, 201] width 393 height 74
click at [700, 206] on div at bounding box center [584, 201] width 393 height 74
click at [235, 371] on button "Reset" at bounding box center [215, 371] width 54 height 26
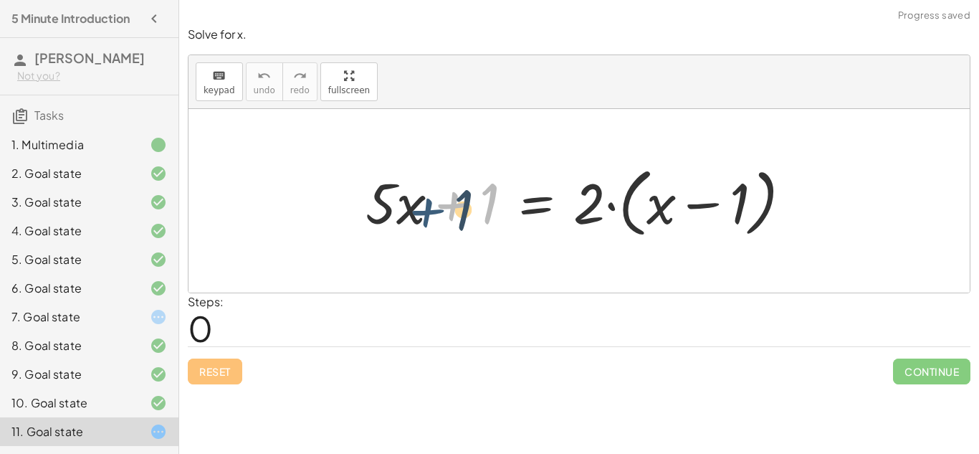
drag, startPoint x: 459, startPoint y: 211, endPoint x: 443, endPoint y: 221, distance: 19.7
click at [443, 221] on div at bounding box center [584, 201] width 452 height 82
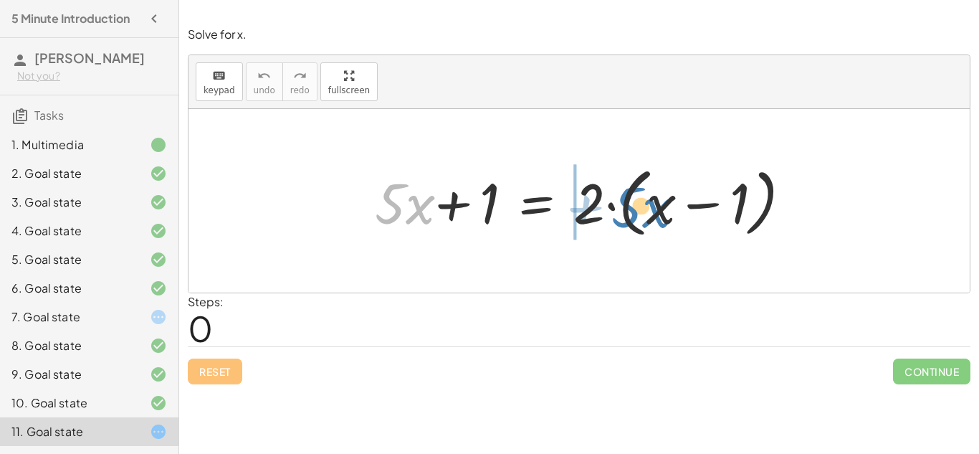
drag, startPoint x: 411, startPoint y: 211, endPoint x: 647, endPoint y: 215, distance: 235.1
click at [647, 215] on div at bounding box center [579, 201] width 442 height 82
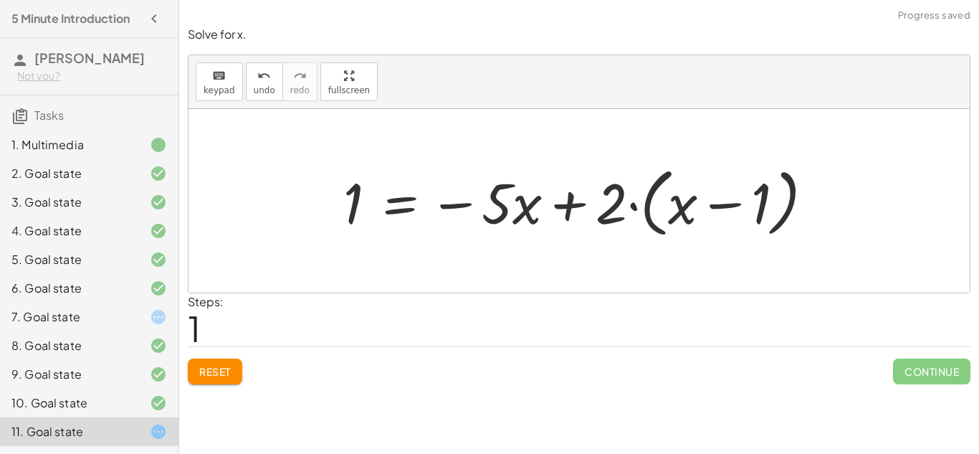
click at [581, 203] on div at bounding box center [584, 201] width 496 height 82
click at [578, 204] on div at bounding box center [584, 201] width 496 height 82
click at [211, 367] on span "Reset" at bounding box center [215, 371] width 32 height 13
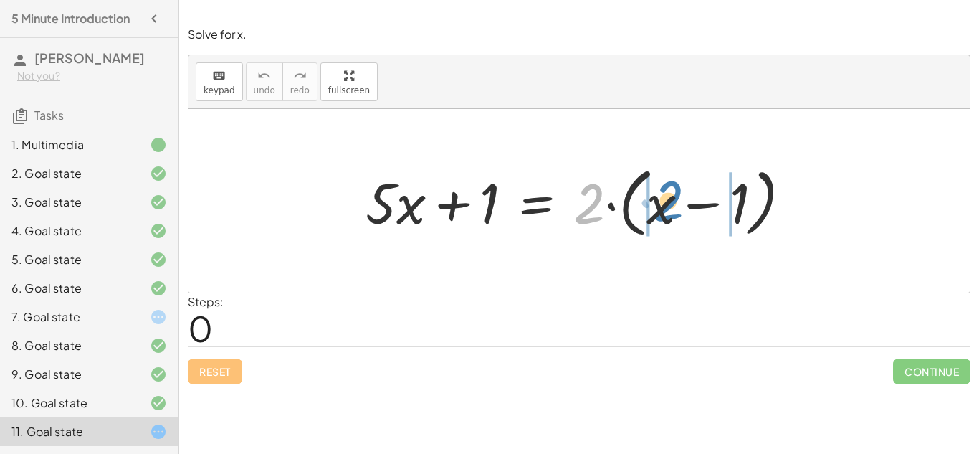
drag, startPoint x: 582, startPoint y: 230, endPoint x: 661, endPoint y: 228, distance: 78.9
click at [661, 228] on div at bounding box center [584, 201] width 452 height 82
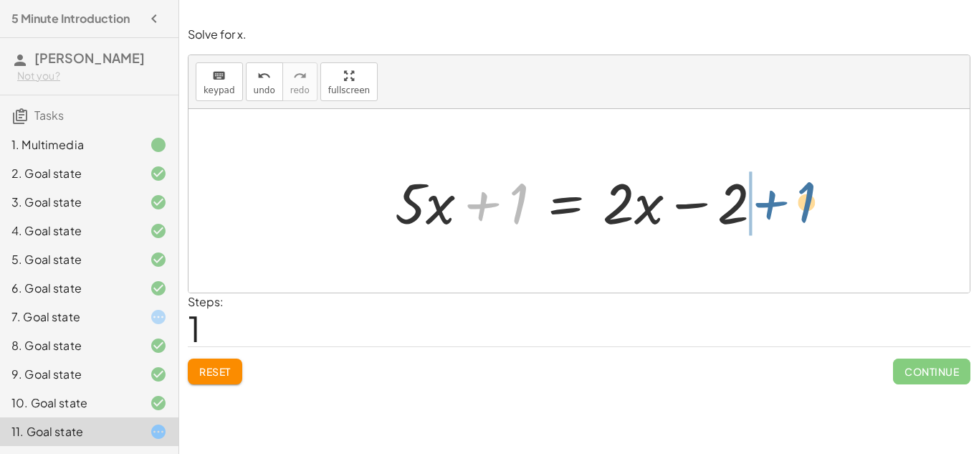
drag, startPoint x: 493, startPoint y: 206, endPoint x: 781, endPoint y: 204, distance: 288.1
click at [781, 204] on div "+ · 5 · x + 1 = · 2 · ( + x − 1 ) + · 5 · x + 1 = + · 2 · x − · 2 · 1 + 1 + · 5…" at bounding box center [578, 201] width 411 height 81
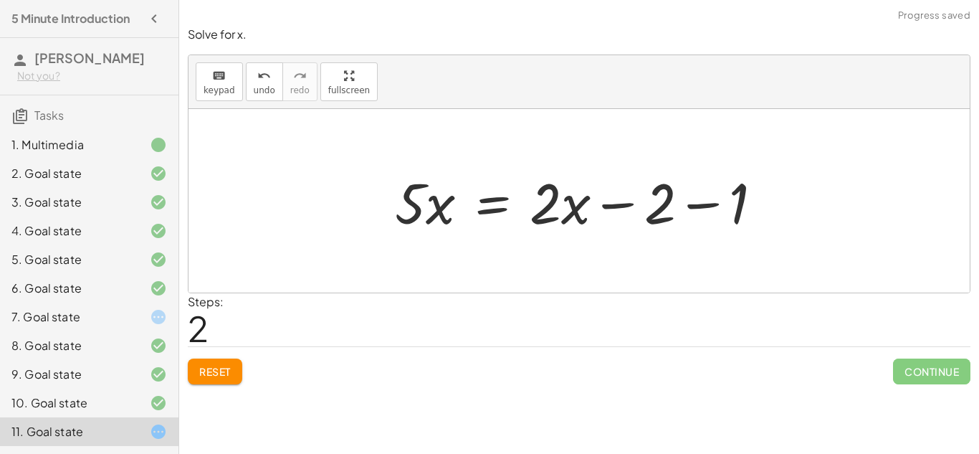
click at [690, 209] on div at bounding box center [584, 201] width 393 height 74
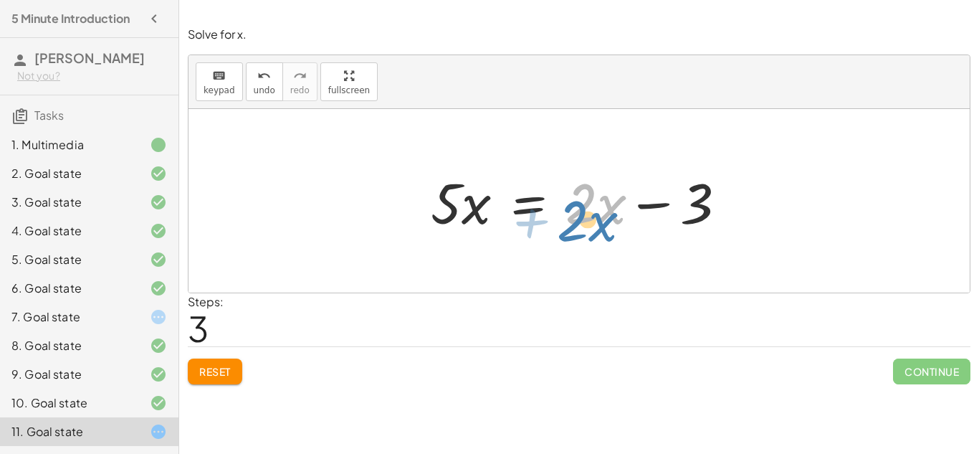
drag, startPoint x: 597, startPoint y: 206, endPoint x: 600, endPoint y: 224, distance: 18.1
click at [600, 224] on div at bounding box center [580, 201] width 312 height 74
click at [453, 203] on div at bounding box center [584, 201] width 321 height 74
click at [497, 214] on div at bounding box center [584, 201] width 321 height 74
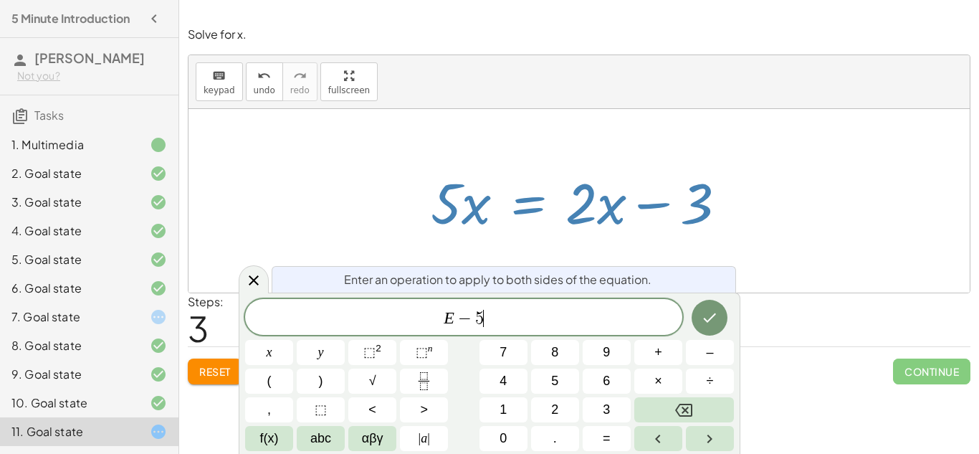
scroll to position [6, 0]
click at [698, 307] on button "Done" at bounding box center [710, 318] width 36 height 36
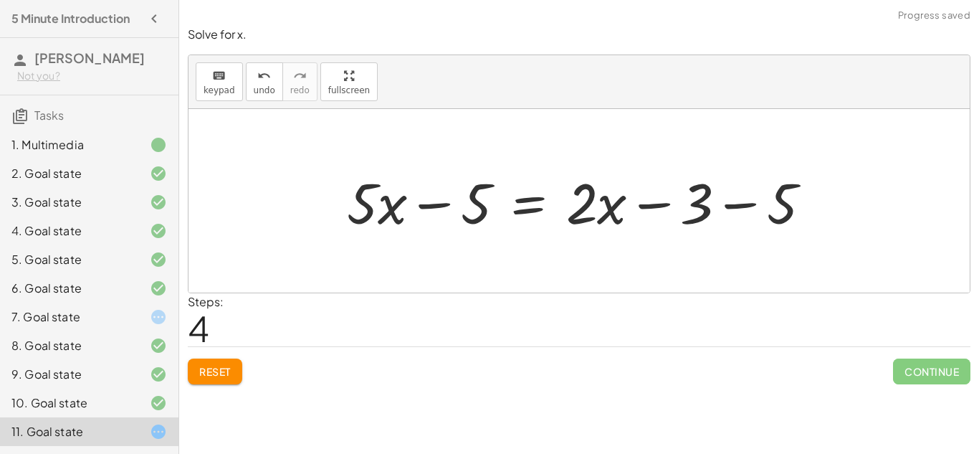
click at [418, 209] on div at bounding box center [585, 201] width 490 height 74
click at [414, 210] on div at bounding box center [585, 201] width 490 height 74
click at [743, 214] on div at bounding box center [585, 201] width 490 height 74
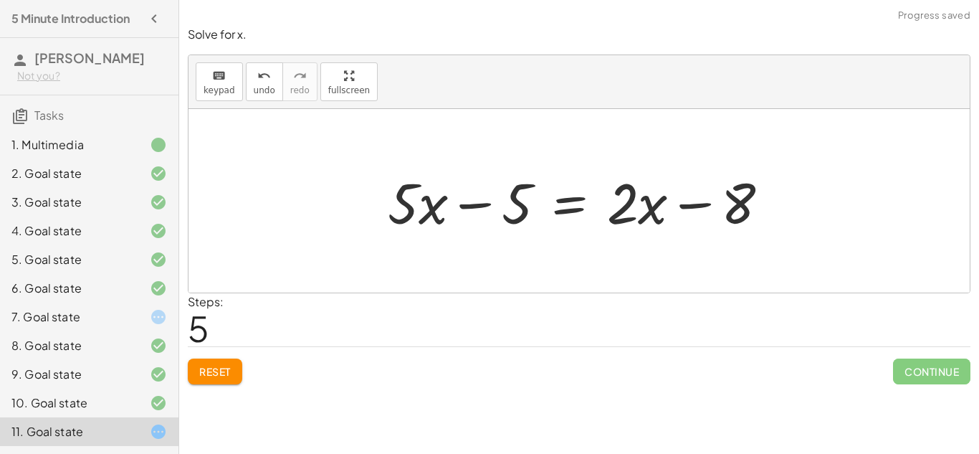
click at [457, 204] on div at bounding box center [584, 201] width 407 height 74
click at [462, 207] on div at bounding box center [584, 201] width 407 height 74
click at [427, 208] on div at bounding box center [584, 201] width 407 height 74
click at [226, 363] on button "Reset" at bounding box center [215, 371] width 54 height 26
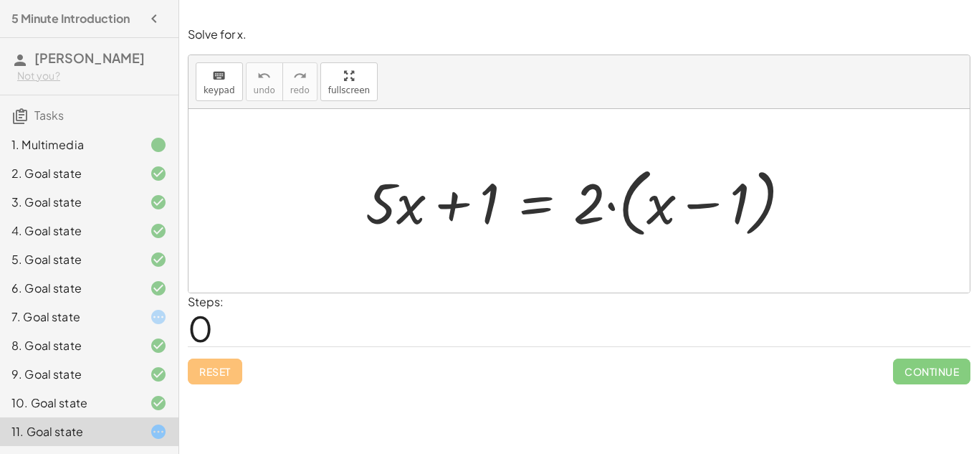
scroll to position [27, 0]
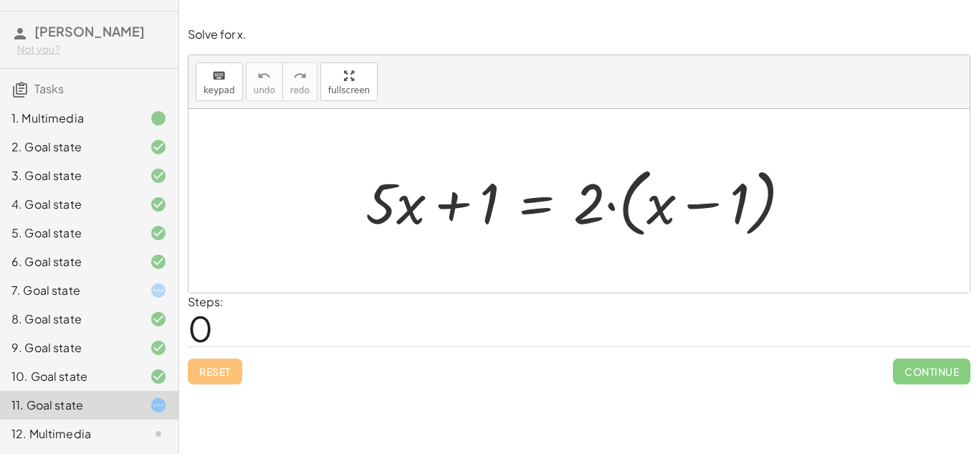
click at [102, 444] on div "12. Multimedia" at bounding box center [89, 433] width 178 height 29
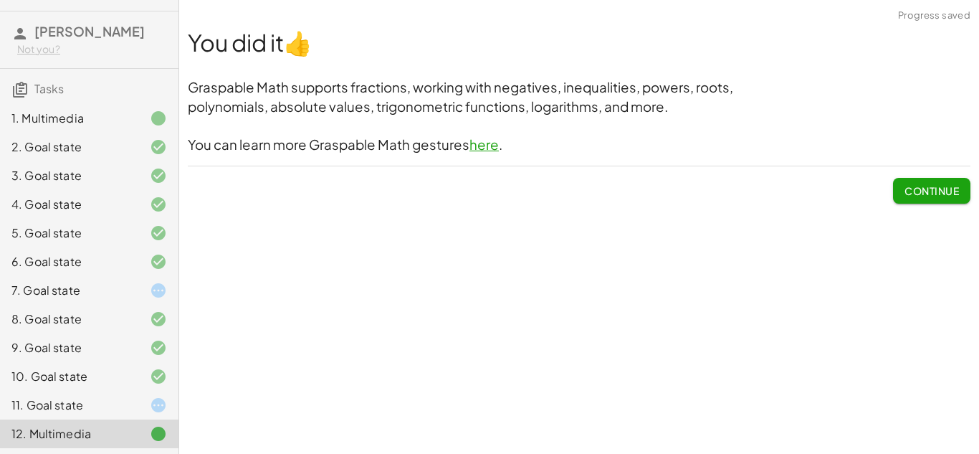
click at [911, 183] on button "Continue" at bounding box center [931, 191] width 77 height 26
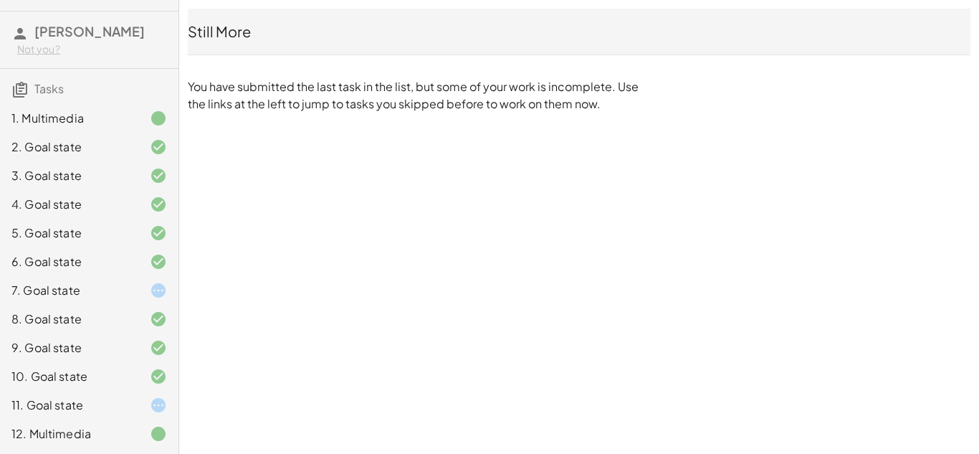
click at [133, 333] on div "7. Goal state" at bounding box center [89, 347] width 178 height 29
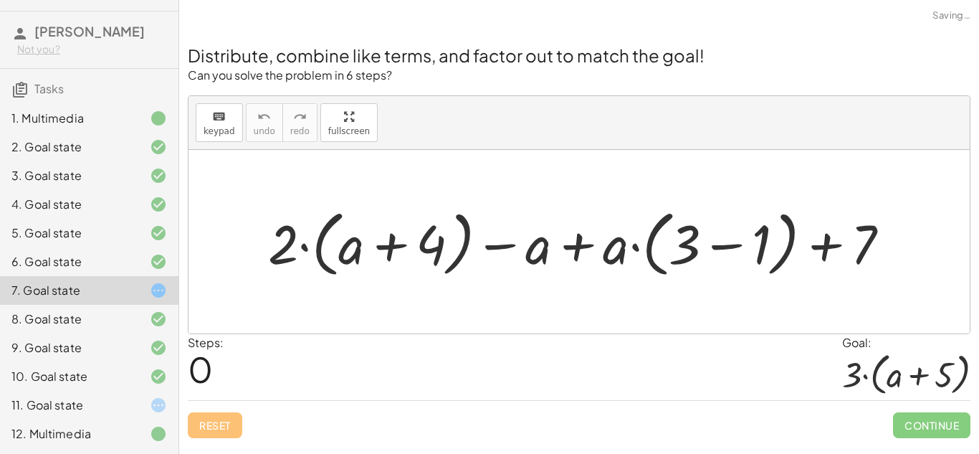
click at [132, 300] on div "7. Goal state" at bounding box center [89, 290] width 178 height 29
click at [115, 395] on div "11. Goal state" at bounding box center [89, 405] width 178 height 29
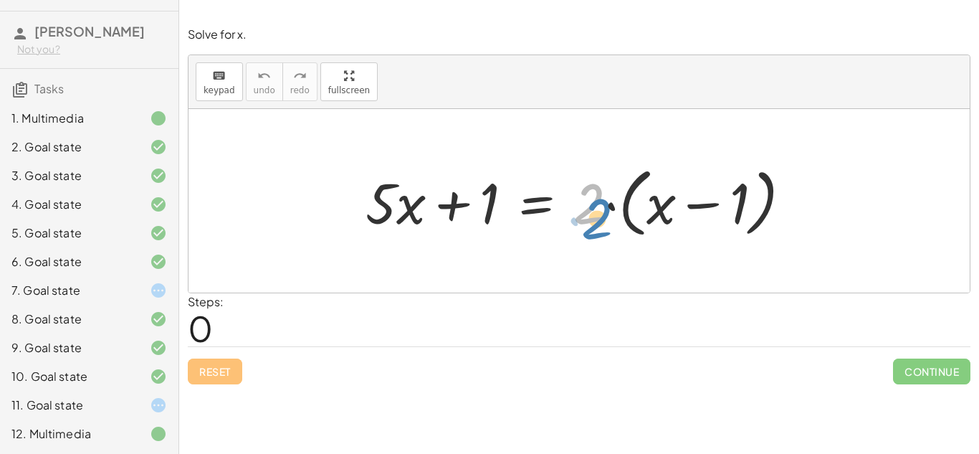
drag, startPoint x: 598, startPoint y: 216, endPoint x: 606, endPoint y: 232, distance: 17.0
click at [606, 232] on div at bounding box center [584, 201] width 452 height 82
drag, startPoint x: 586, startPoint y: 201, endPoint x: 684, endPoint y: 201, distance: 97.5
click at [684, 201] on div at bounding box center [584, 201] width 452 height 82
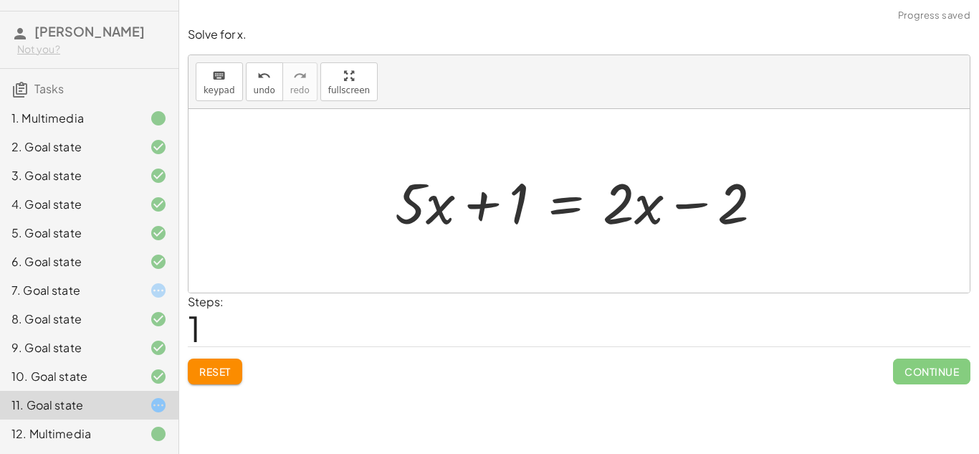
click at [682, 204] on div at bounding box center [584, 201] width 393 height 74
click at [488, 207] on div at bounding box center [584, 201] width 393 height 74
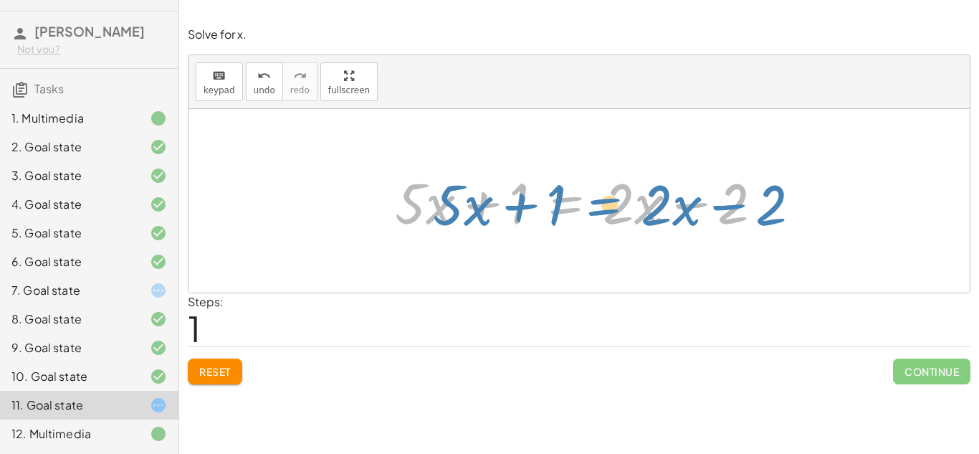
drag, startPoint x: 575, startPoint y: 210, endPoint x: 608, endPoint y: 211, distance: 33.0
click at [608, 211] on div at bounding box center [584, 201] width 393 height 74
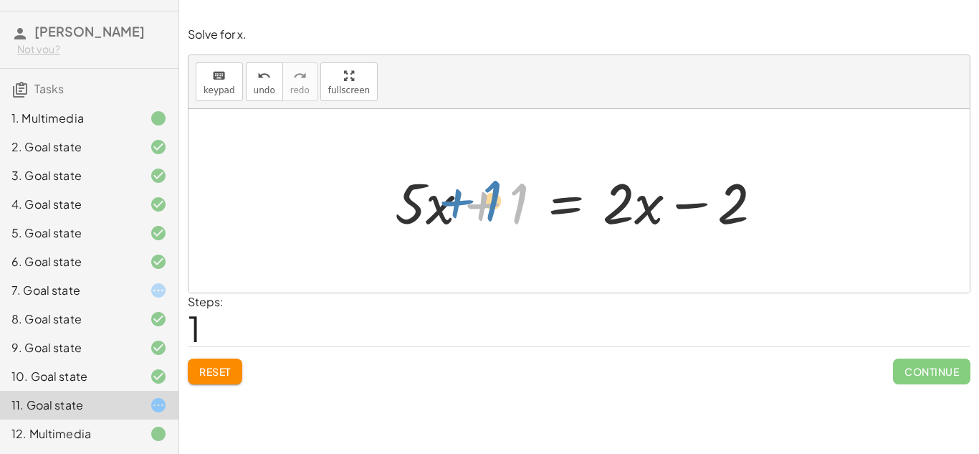
drag, startPoint x: 488, startPoint y: 210, endPoint x: 459, endPoint y: 208, distance: 28.8
click at [459, 208] on div at bounding box center [584, 201] width 393 height 74
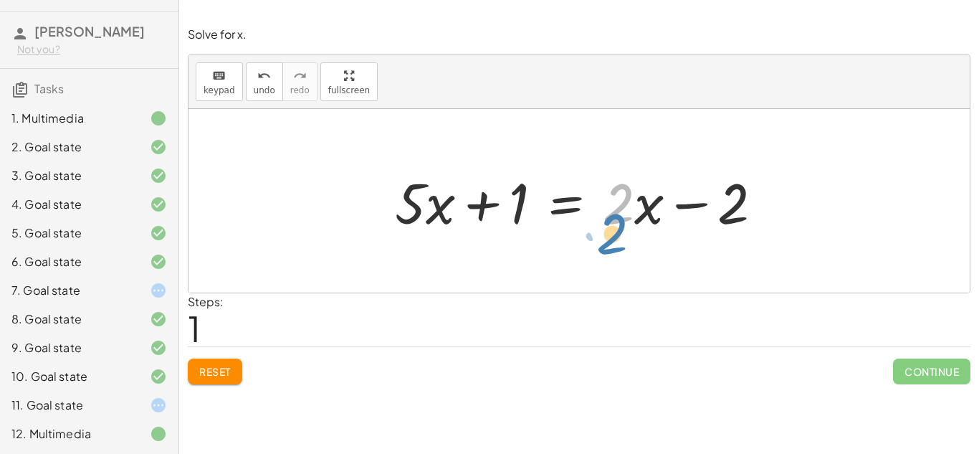
drag, startPoint x: 621, startPoint y: 214, endPoint x: 625, endPoint y: 232, distance: 17.7
click at [625, 232] on div at bounding box center [584, 201] width 393 height 74
drag, startPoint x: 636, startPoint y: 219, endPoint x: 615, endPoint y: 239, distance: 28.9
click at [615, 239] on div "+ · 5 · x + 1 = · 2 · ( + x − 1 ) + · 5 · x + 1 = + · 2 · x − · 2 · 1 · x + · 5…" at bounding box center [578, 201] width 411 height 81
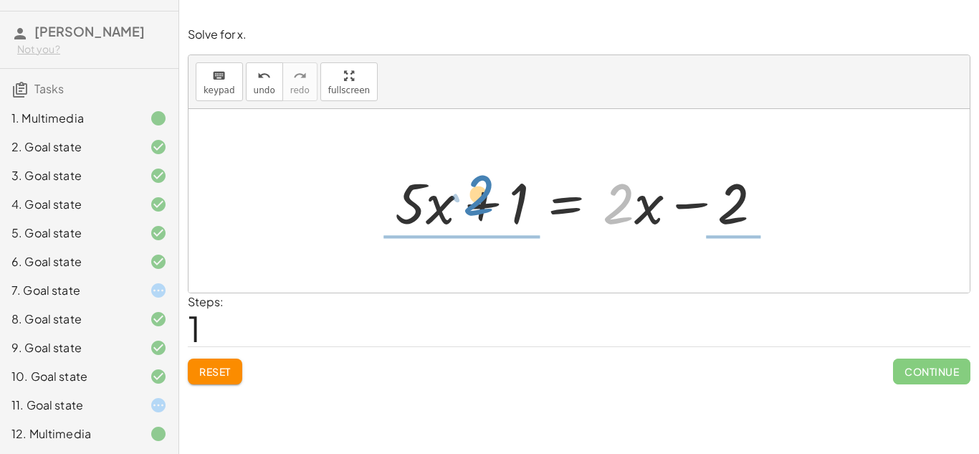
drag, startPoint x: 614, startPoint y: 201, endPoint x: 462, endPoint y: 200, distance: 152.0
click at [462, 200] on div at bounding box center [584, 201] width 393 height 74
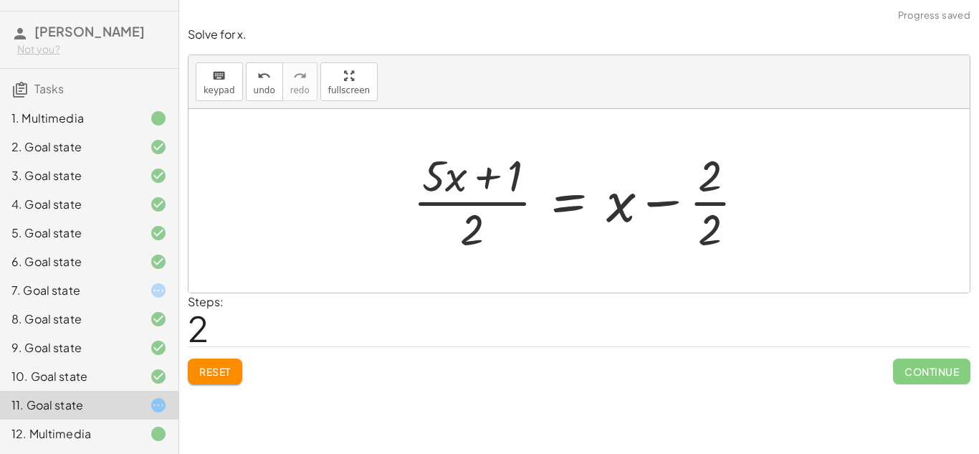
click at [474, 214] on div at bounding box center [585, 200] width 358 height 110
click at [468, 205] on div at bounding box center [585, 200] width 358 height 110
click at [231, 365] on span "Reset" at bounding box center [215, 371] width 32 height 13
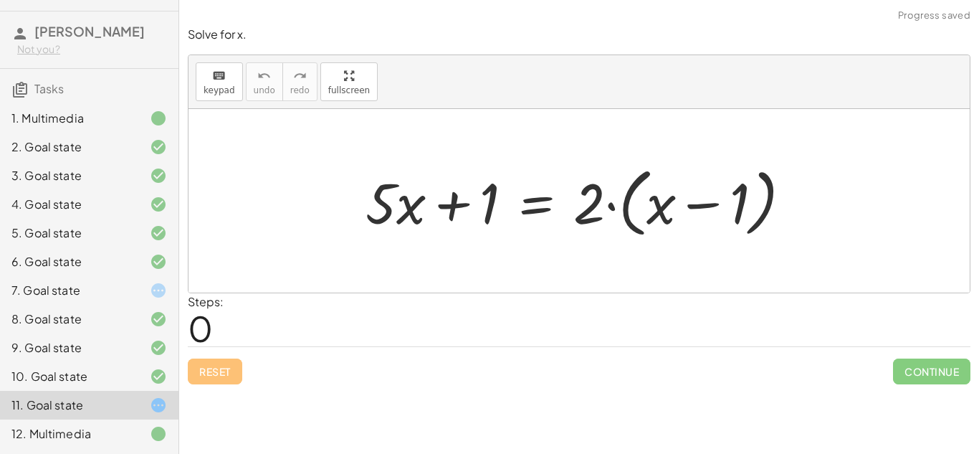
click at [648, 214] on div at bounding box center [584, 201] width 452 height 82
drag, startPoint x: 743, startPoint y: 214, endPoint x: 710, endPoint y: 216, distance: 33.8
click at [710, 216] on div at bounding box center [584, 201] width 452 height 82
drag, startPoint x: 582, startPoint y: 199, endPoint x: 606, endPoint y: 219, distance: 31.6
click at [606, 219] on div at bounding box center [584, 201] width 452 height 82
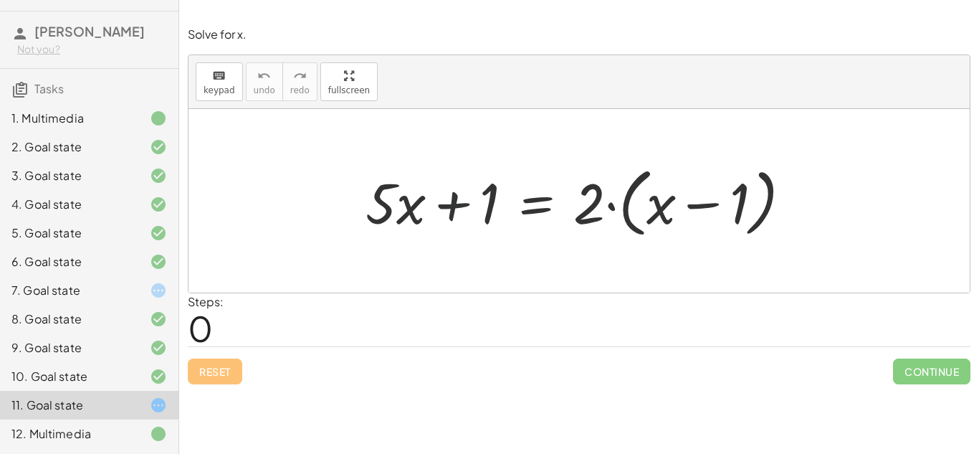
click at [448, 216] on div at bounding box center [584, 201] width 452 height 82
drag, startPoint x: 703, startPoint y: 203, endPoint x: 680, endPoint y: 206, distance: 23.1
click at [680, 206] on div at bounding box center [584, 201] width 452 height 82
drag, startPoint x: 596, startPoint y: 211, endPoint x: 652, endPoint y: 221, distance: 57.4
click at [652, 221] on div at bounding box center [584, 201] width 452 height 82
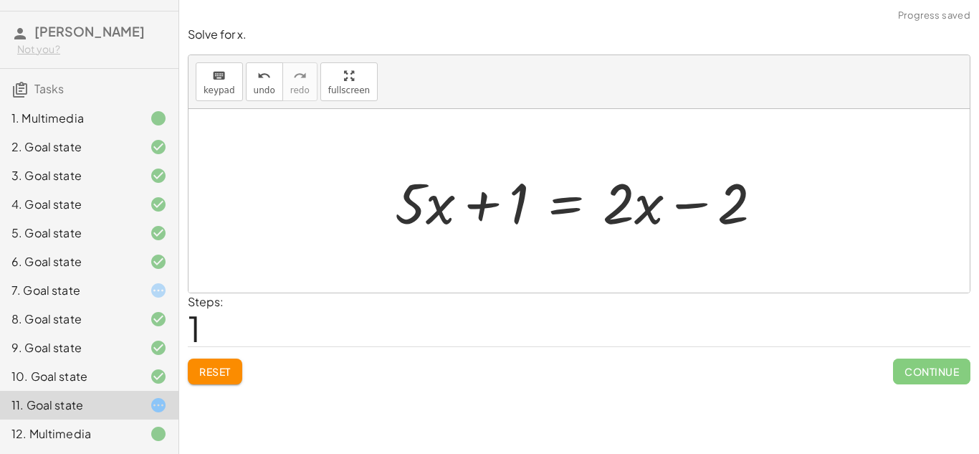
click at [683, 213] on div at bounding box center [584, 201] width 393 height 74
drag, startPoint x: 624, startPoint y: 213, endPoint x: 598, endPoint y: 215, distance: 25.2
click at [598, 215] on div at bounding box center [584, 201] width 393 height 74
drag, startPoint x: 643, startPoint y: 211, endPoint x: 631, endPoint y: 222, distance: 16.7
click at [631, 222] on div at bounding box center [584, 201] width 393 height 74
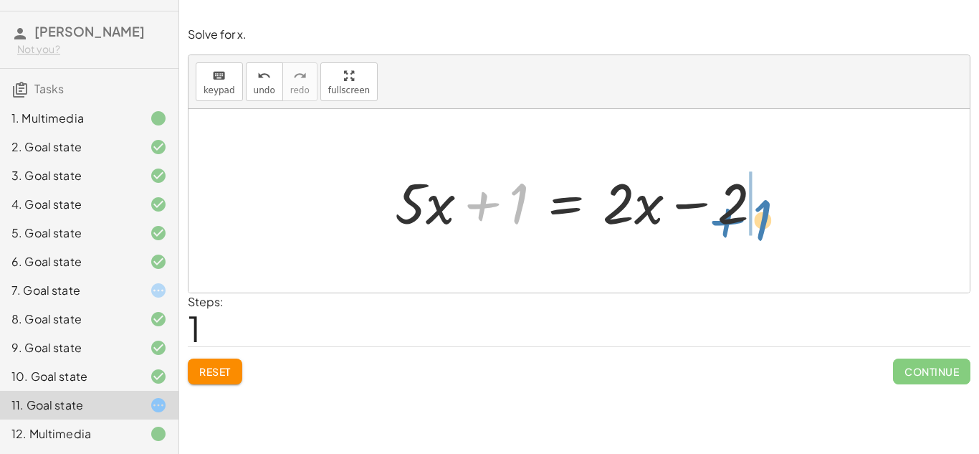
drag, startPoint x: 480, startPoint y: 206, endPoint x: 735, endPoint y: 219, distance: 255.5
click at [735, 219] on div at bounding box center [584, 201] width 393 height 74
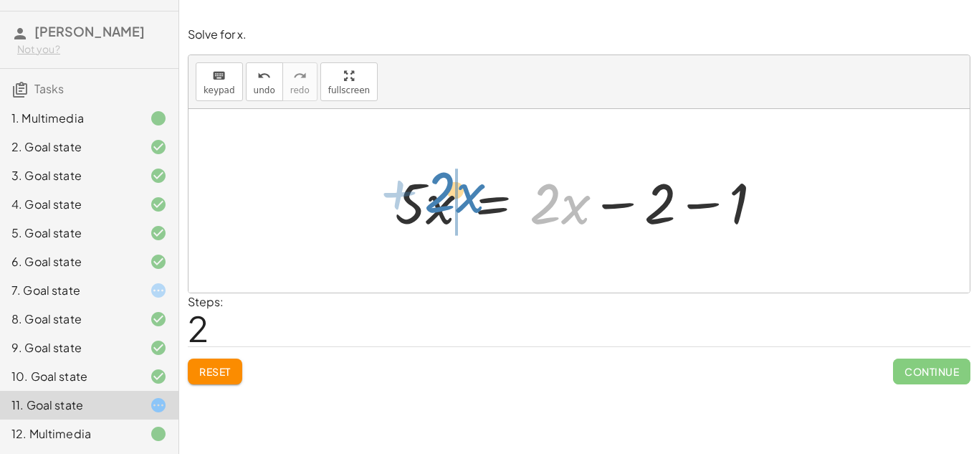
drag, startPoint x: 565, startPoint y: 214, endPoint x: 460, endPoint y: 203, distance: 105.3
click at [460, 203] on div at bounding box center [580, 201] width 384 height 74
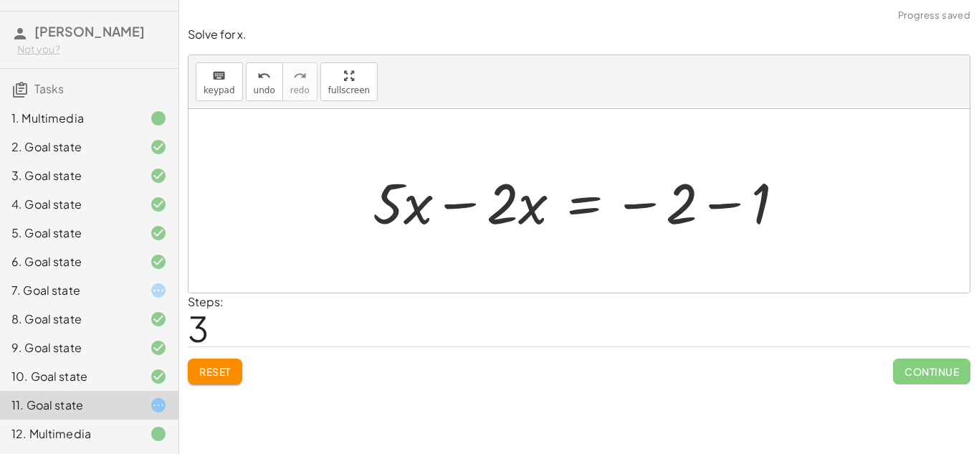
click at [720, 206] on div at bounding box center [584, 201] width 437 height 74
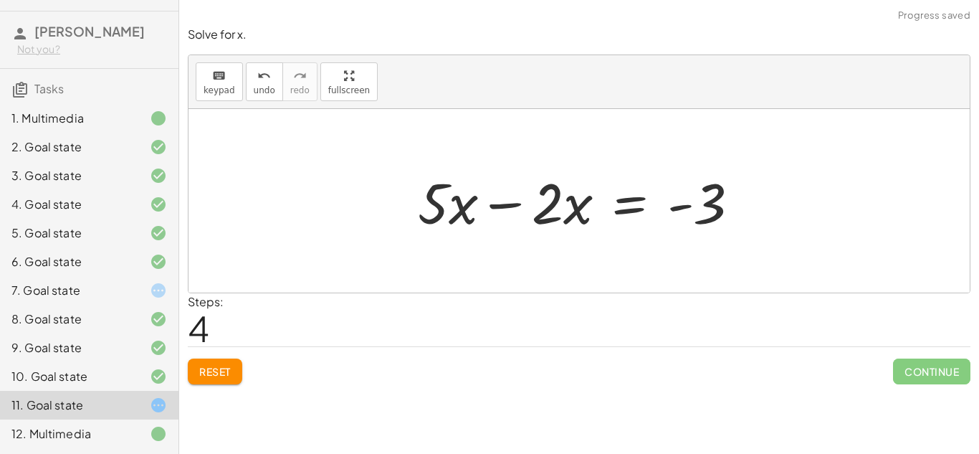
click at [507, 207] on div at bounding box center [585, 201] width 348 height 74
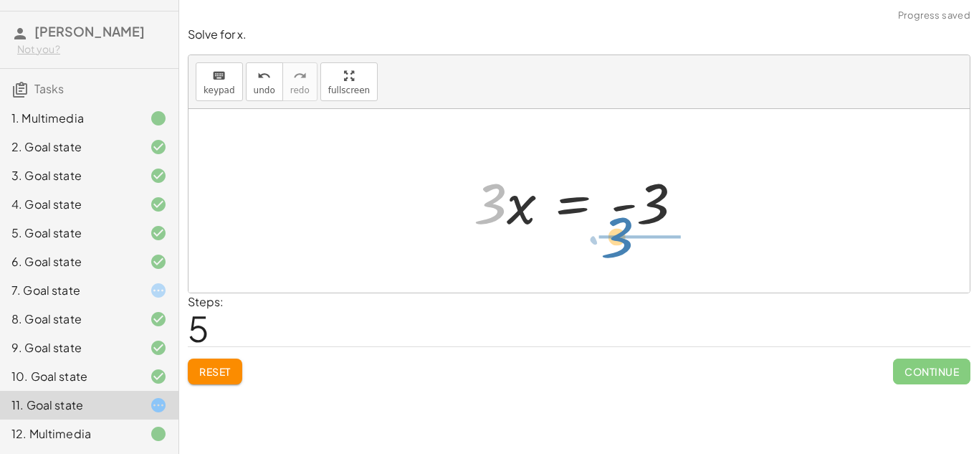
drag, startPoint x: 495, startPoint y: 202, endPoint x: 624, endPoint y: 237, distance: 132.8
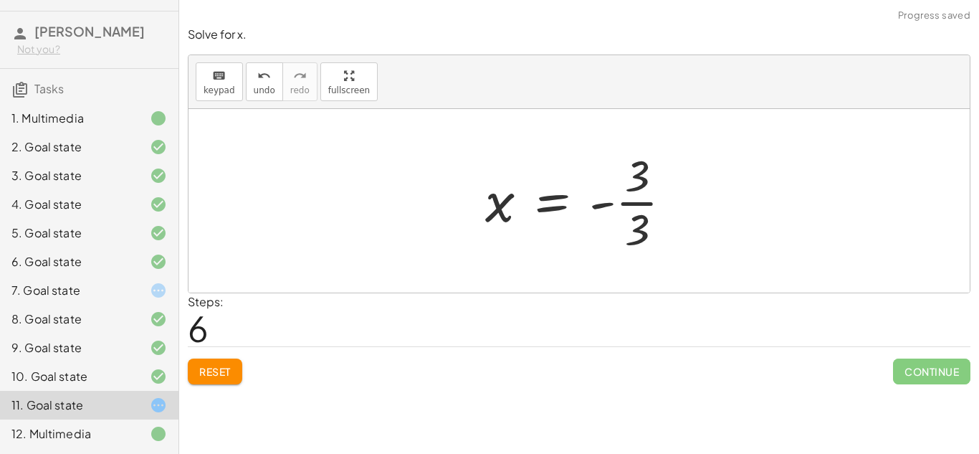
click at [635, 221] on div at bounding box center [584, 200] width 213 height 110
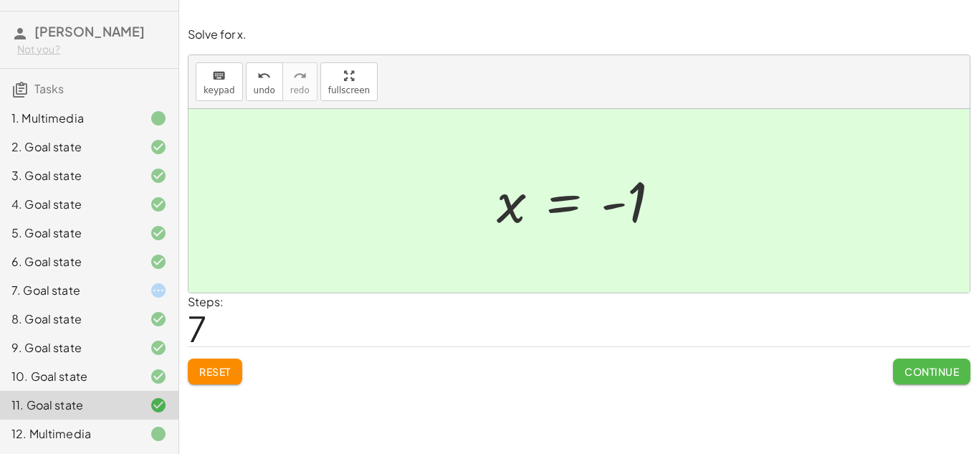
click at [916, 369] on span "Continue" at bounding box center [932, 371] width 54 height 13
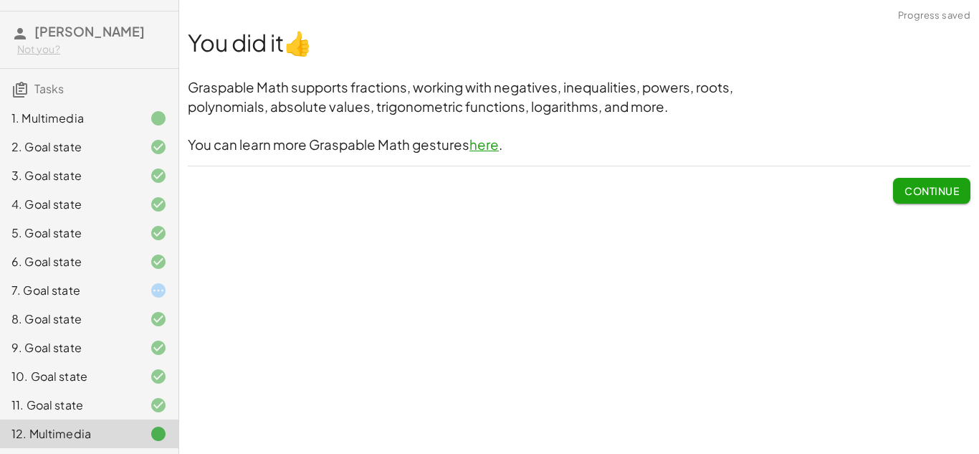
click at [130, 292] on div at bounding box center [147, 290] width 40 height 17
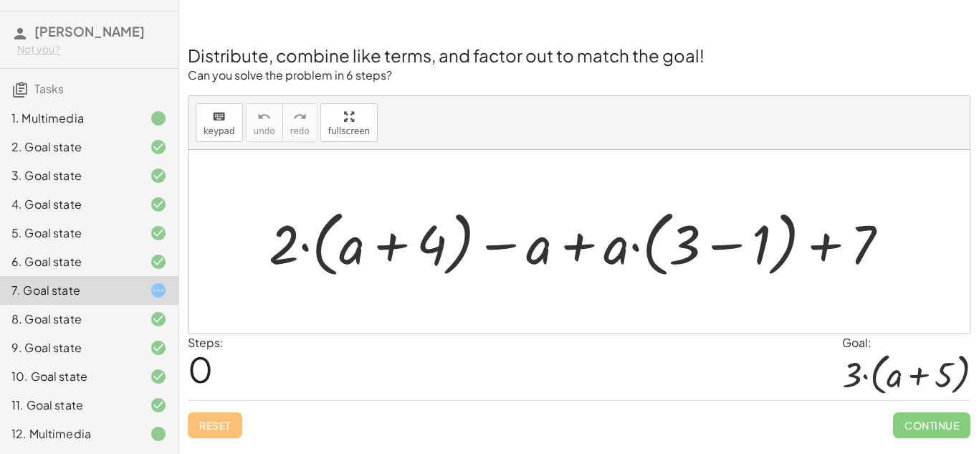
click at [376, 244] on div at bounding box center [585, 242] width 647 height 80
click at [593, 247] on div at bounding box center [585, 242] width 647 height 80
drag, startPoint x: 679, startPoint y: 242, endPoint x: 683, endPoint y: 248, distance: 7.4
click at [683, 248] on div at bounding box center [585, 242] width 647 height 80
click at [738, 250] on div at bounding box center [585, 242] width 647 height 80
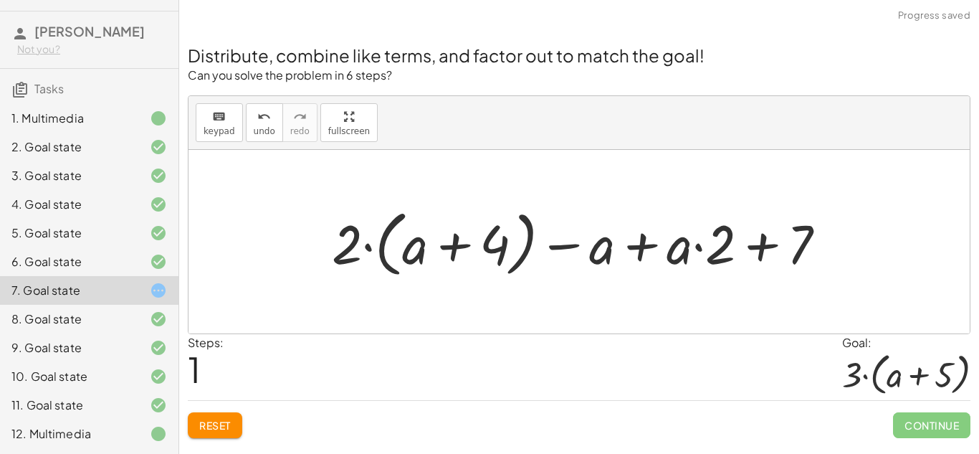
click at [765, 239] on div at bounding box center [585, 242] width 520 height 80
click at [449, 251] on div at bounding box center [585, 242] width 520 height 80
drag, startPoint x: 340, startPoint y: 255, endPoint x: 403, endPoint y: 257, distance: 63.1
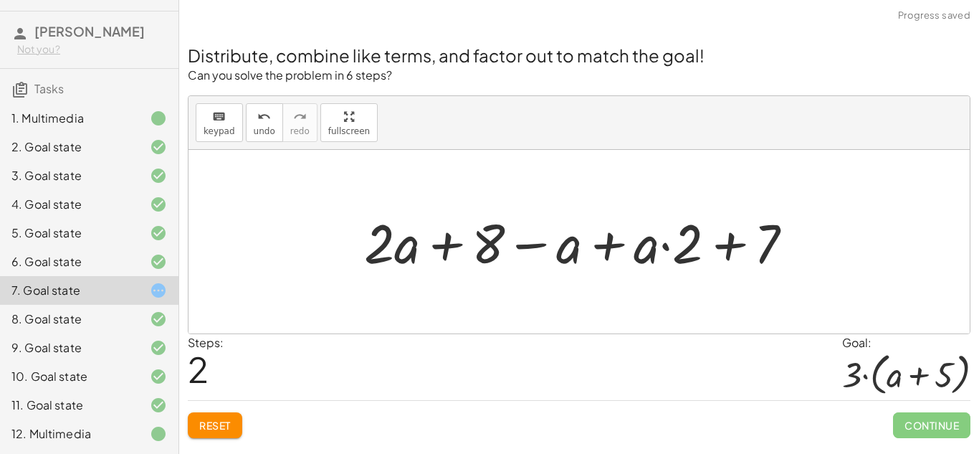
click at [450, 253] on div at bounding box center [584, 241] width 455 height 71
click at [603, 252] on div at bounding box center [584, 241] width 455 height 71
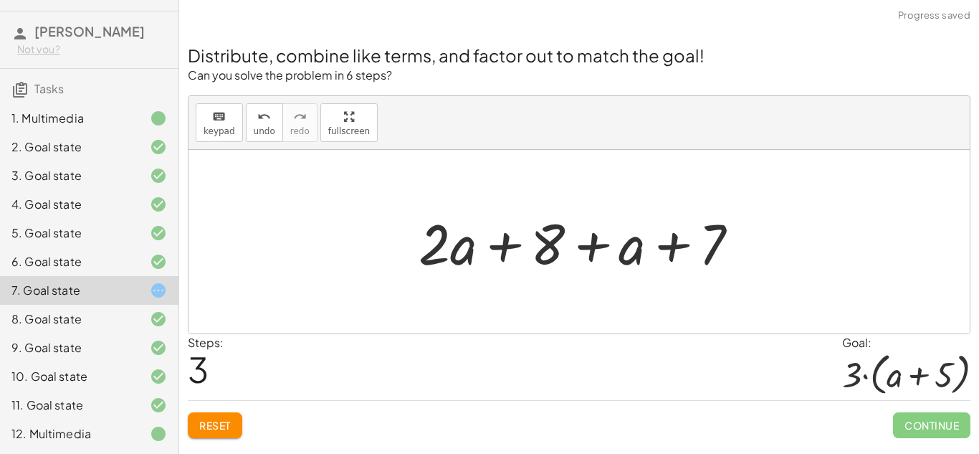
click at [678, 252] on div at bounding box center [584, 242] width 346 height 74
click at [588, 240] on div at bounding box center [584, 242] width 346 height 74
click at [512, 249] on div at bounding box center [584, 242] width 346 height 74
drag, startPoint x: 629, startPoint y: 252, endPoint x: 495, endPoint y: 252, distance: 134.0
click at [495, 252] on div at bounding box center [584, 242] width 346 height 74
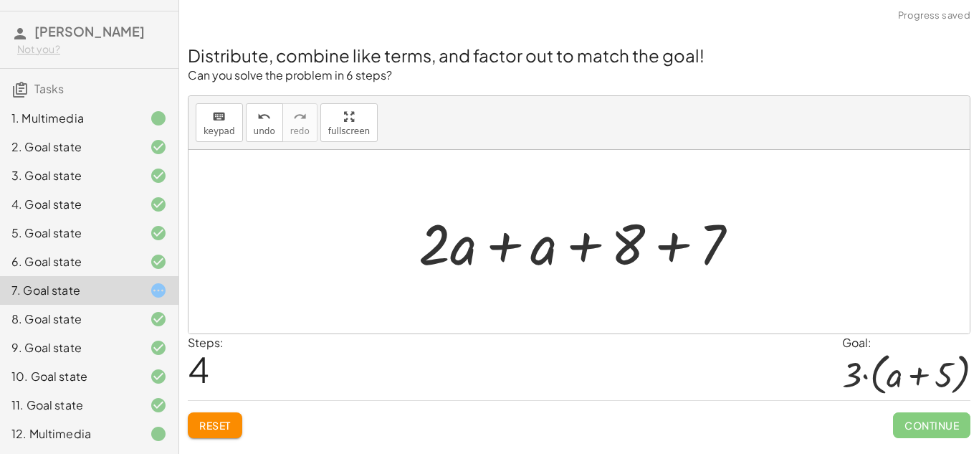
click at [674, 250] on div at bounding box center [584, 242] width 346 height 74
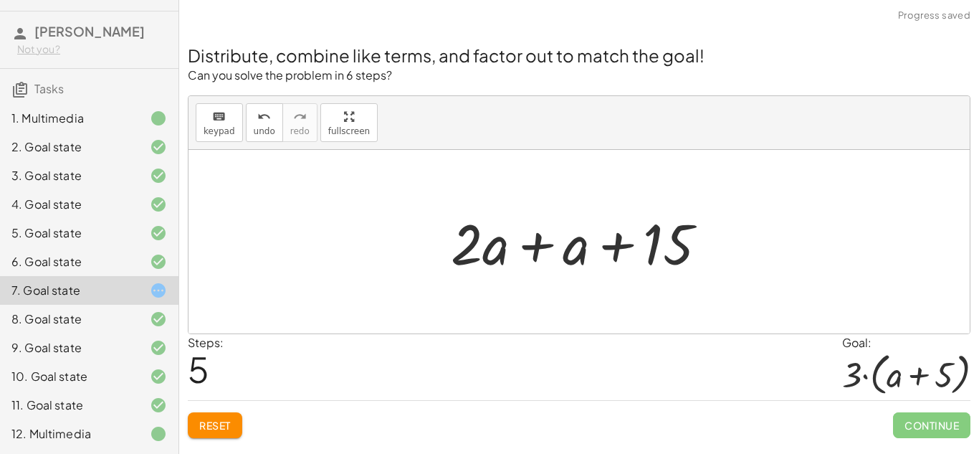
click at [530, 242] on div at bounding box center [585, 242] width 282 height 74
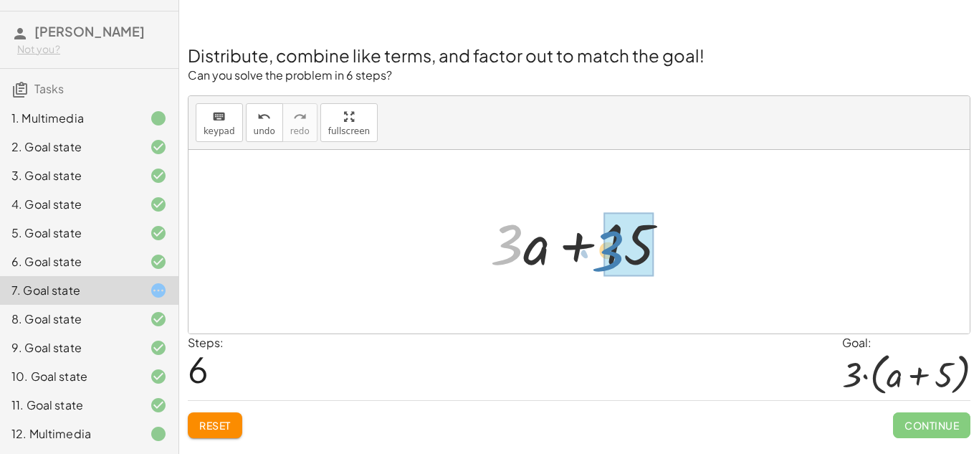
drag, startPoint x: 520, startPoint y: 241, endPoint x: 621, endPoint y: 247, distance: 101.3
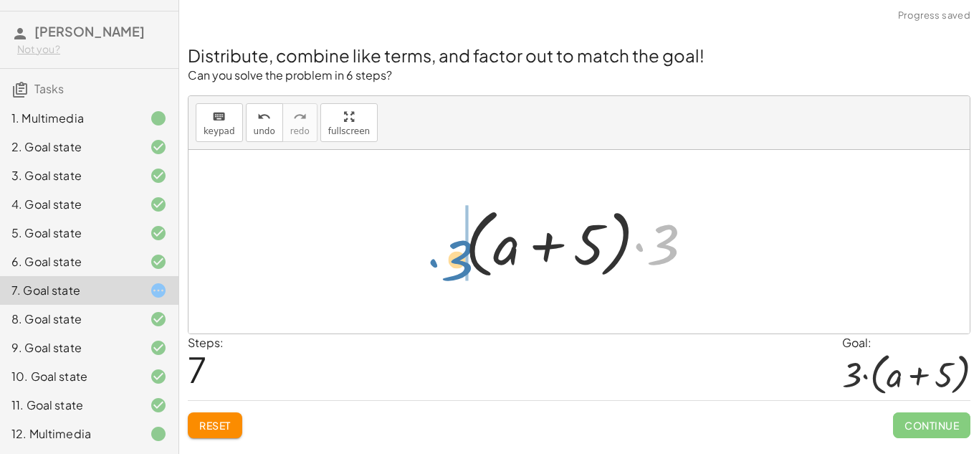
drag, startPoint x: 652, startPoint y: 251, endPoint x: 441, endPoint y: 267, distance: 211.3
click at [441, 267] on div "+ · 2 · ( + a + 4 ) − a + · a · ( + 3 − 1 ) + 7 + · 2 · ( + a + 4 ) − a + · a ·…" at bounding box center [579, 241] width 781 height 183
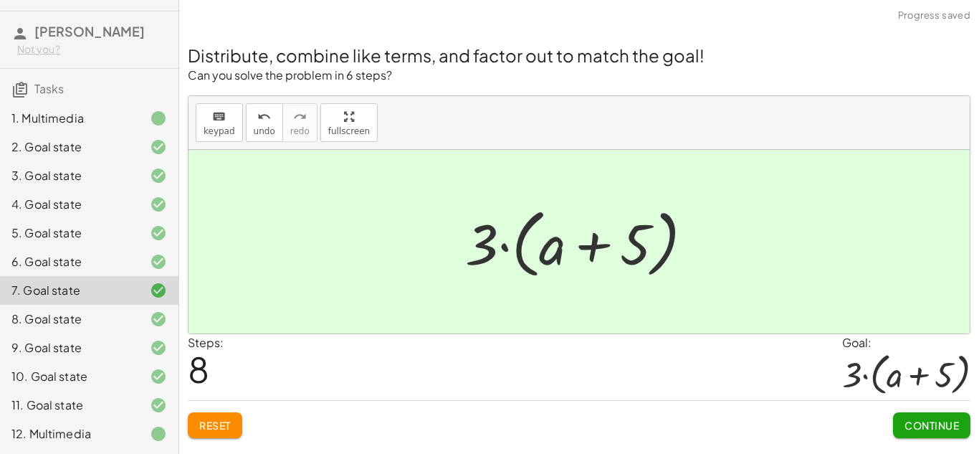
click at [922, 429] on span "Continue" at bounding box center [932, 425] width 54 height 13
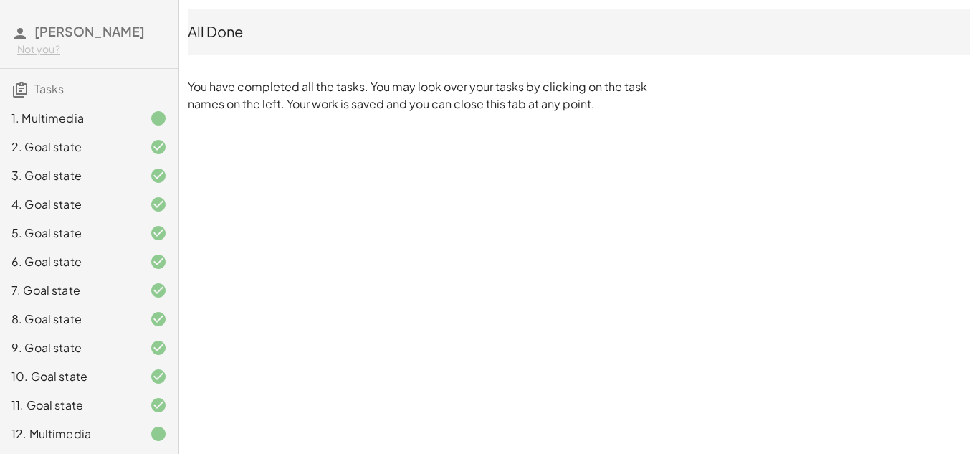
click at [146, 439] on div at bounding box center [147, 433] width 40 height 17
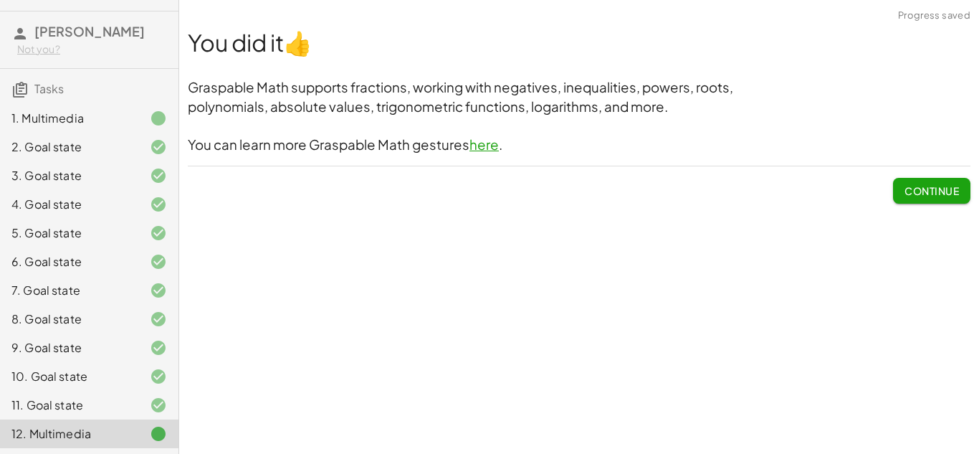
click at [927, 191] on span "Continue" at bounding box center [932, 190] width 54 height 13
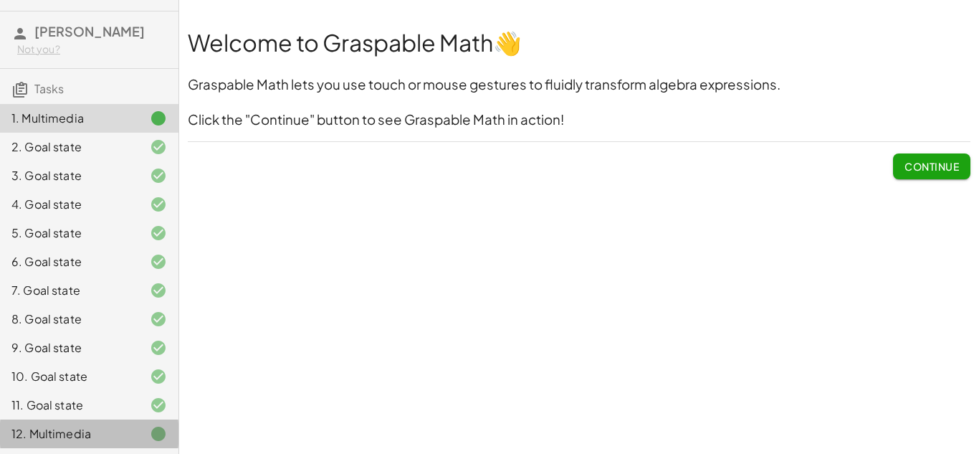
click at [87, 433] on div "12. Multimedia" at bounding box center [68, 433] width 115 height 17
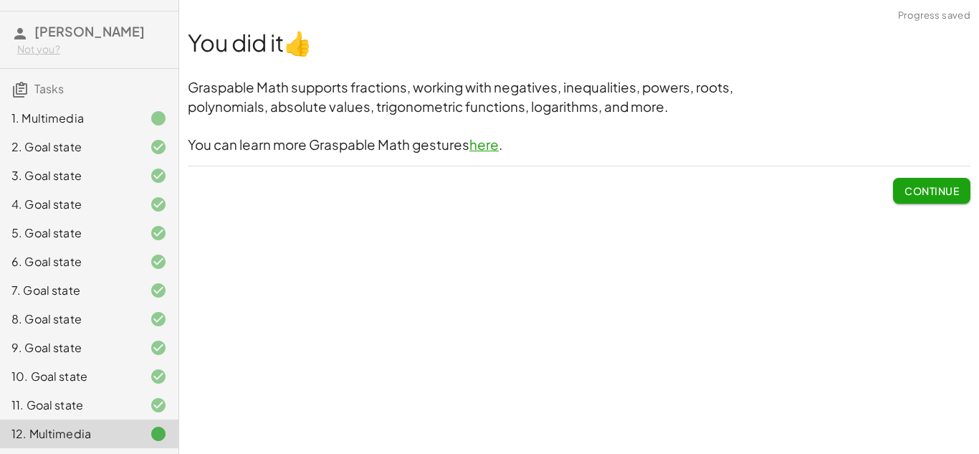
click at [960, 175] on span "Continue" at bounding box center [931, 184] width 77 height 37
click at [954, 181] on button "Continue" at bounding box center [931, 191] width 77 height 26
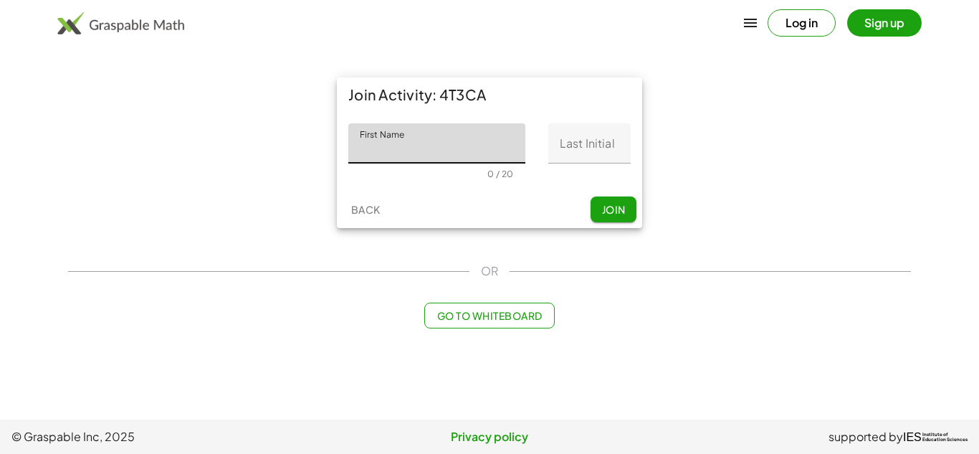
click at [429, 145] on input "First Name" at bounding box center [436, 143] width 177 height 40
type input "****"
click at [558, 153] on input "Last Initial" at bounding box center [589, 143] width 82 height 40
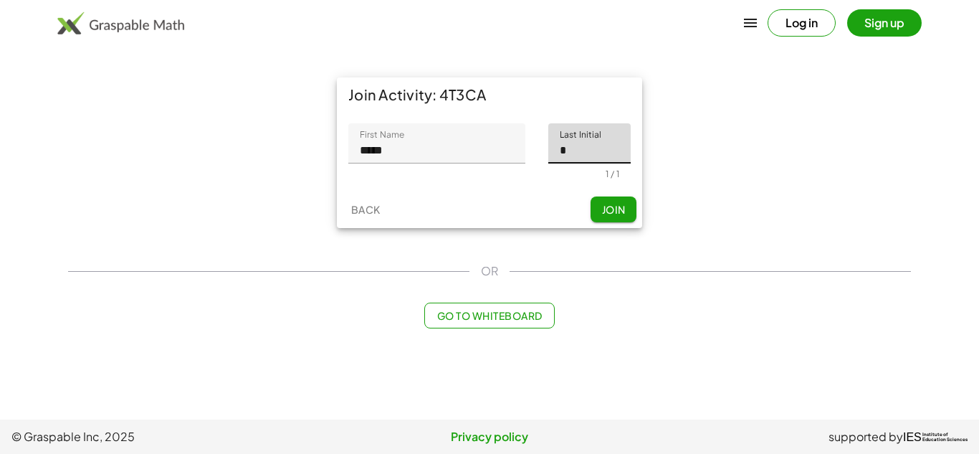
type input "*"
click at [628, 214] on button "Join" at bounding box center [614, 209] width 46 height 26
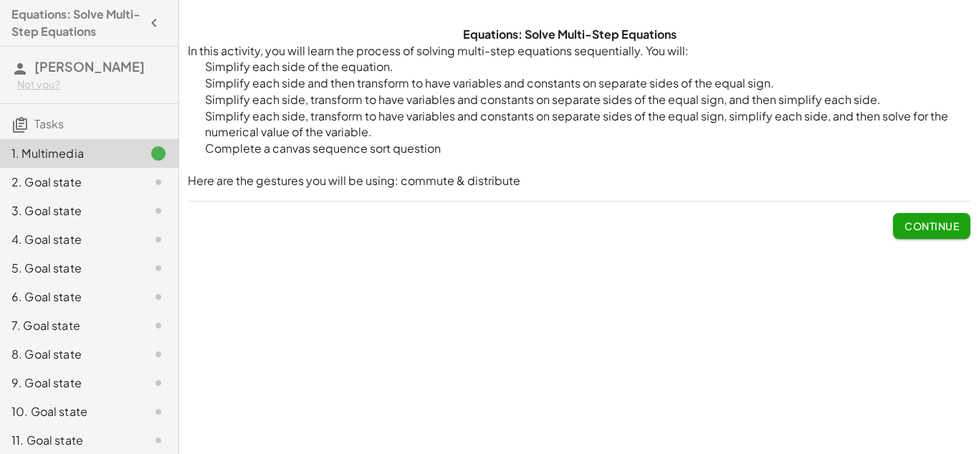
click at [926, 215] on button "Continue" at bounding box center [931, 226] width 77 height 26
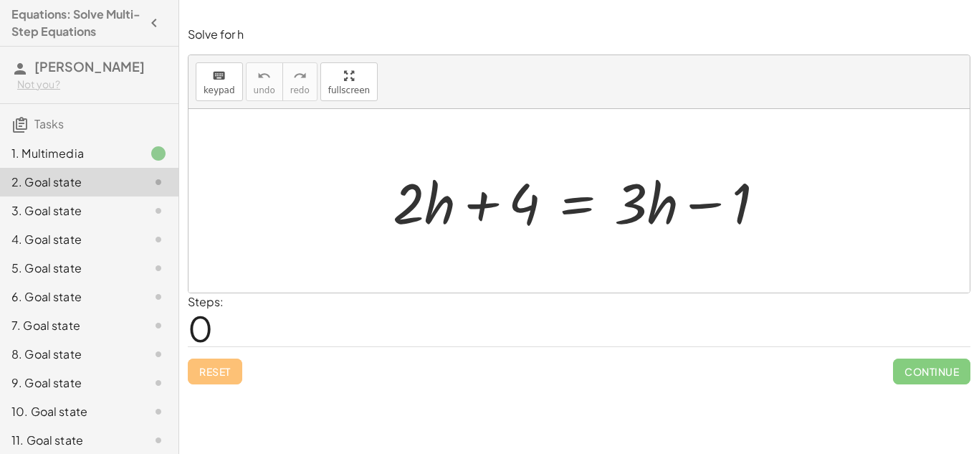
click at [703, 212] on div at bounding box center [585, 201] width 398 height 74
drag, startPoint x: 488, startPoint y: 196, endPoint x: 813, endPoint y: 208, distance: 324.9
click at [813, 208] on div "+ 4 + · 2 · h + 4 = + · 3 · h − 1" at bounding box center [579, 200] width 781 height 183
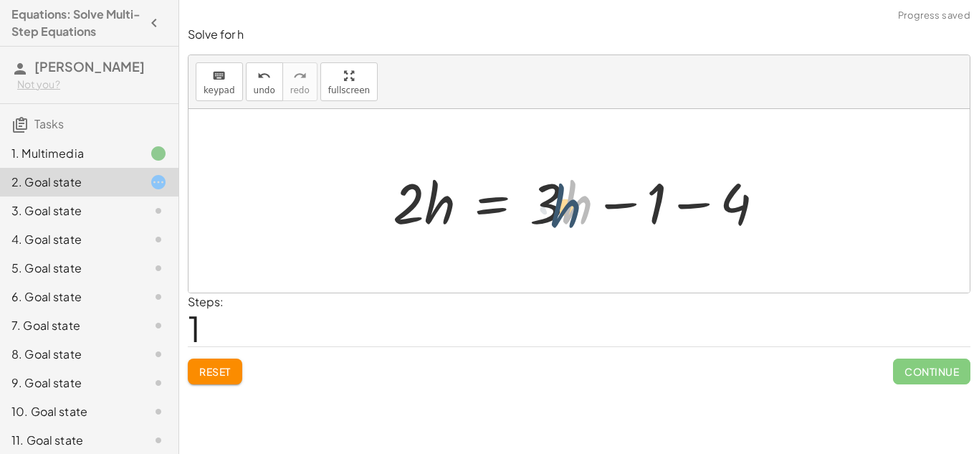
drag, startPoint x: 563, startPoint y: 209, endPoint x: 551, endPoint y: 213, distance: 12.7
click at [551, 213] on div at bounding box center [585, 201] width 398 height 74
drag, startPoint x: 550, startPoint y: 213, endPoint x: 447, endPoint y: 219, distance: 103.4
click at [447, 219] on div at bounding box center [580, 201] width 388 height 74
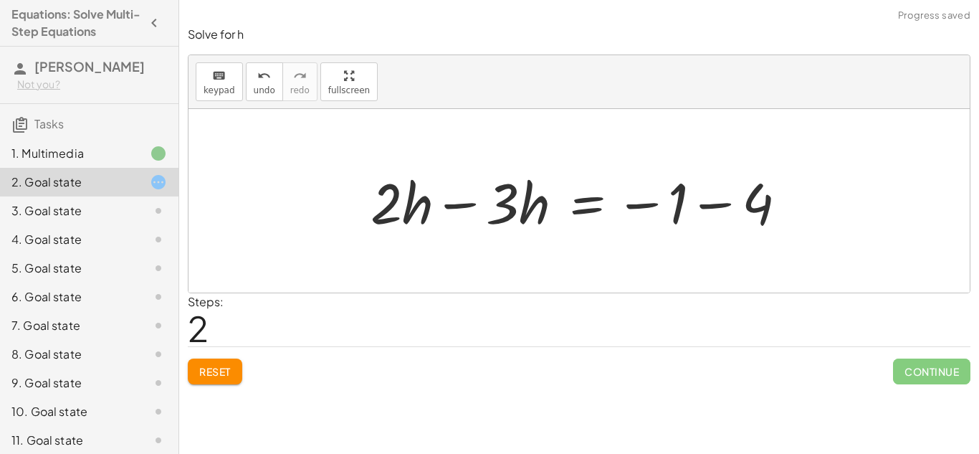
click at [702, 219] on div at bounding box center [584, 201] width 442 height 74
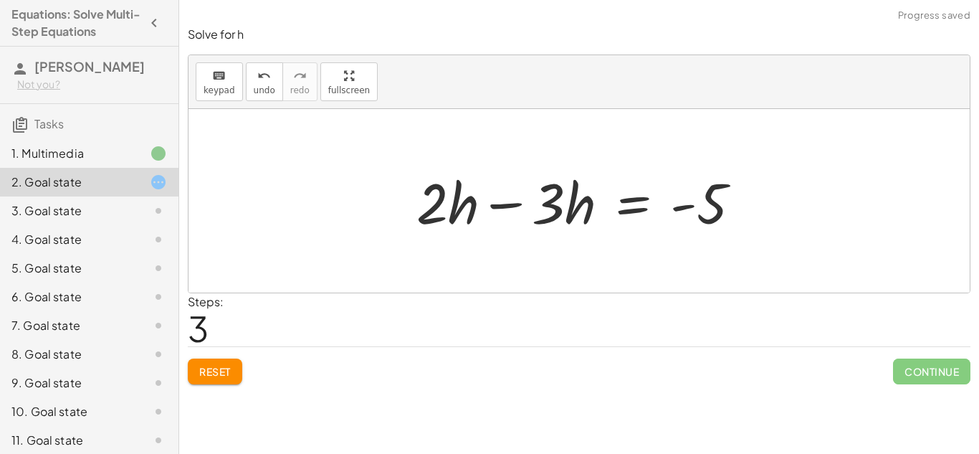
click at [508, 199] on div at bounding box center [584, 201] width 350 height 74
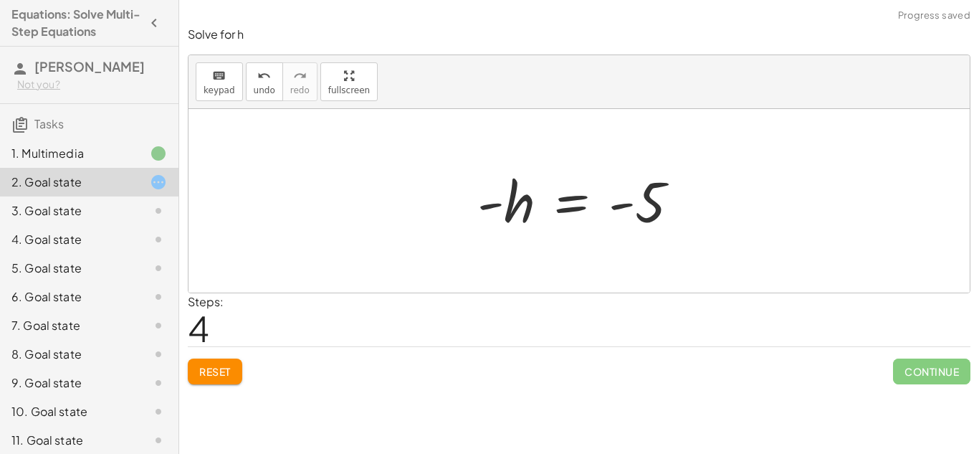
click at [492, 205] on div at bounding box center [584, 201] width 228 height 71
drag, startPoint x: 487, startPoint y: 201, endPoint x: 482, endPoint y: 263, distance: 61.8
drag, startPoint x: 511, startPoint y: 216, endPoint x: 515, endPoint y: 235, distance: 19.1
click at [515, 235] on div at bounding box center [584, 201] width 228 height 71
drag, startPoint x: 654, startPoint y: 221, endPoint x: 510, endPoint y: 271, distance: 152.6
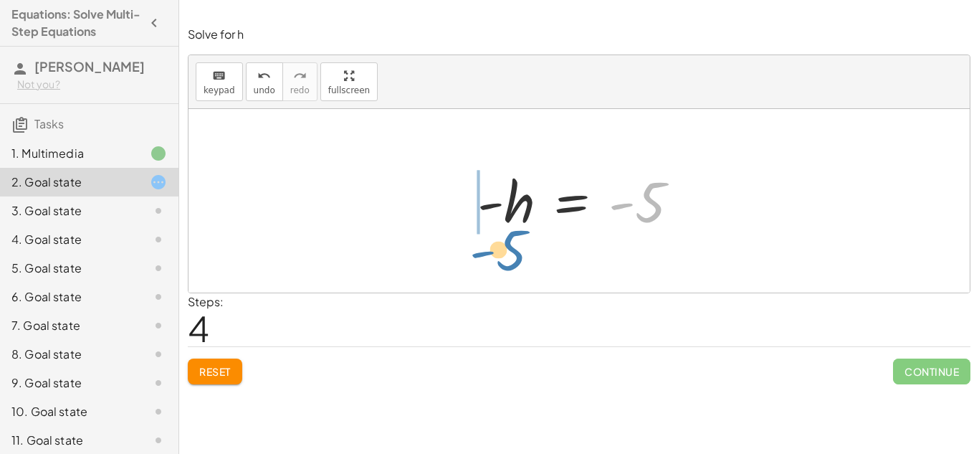
click at [510, 271] on div "+ · 2 · h + 4 = + · 3 · h − 1 · 2 · h = + · 3 · h − 1 − 4 + · 2 · h − · 3 · h =…" at bounding box center [579, 200] width 781 height 183
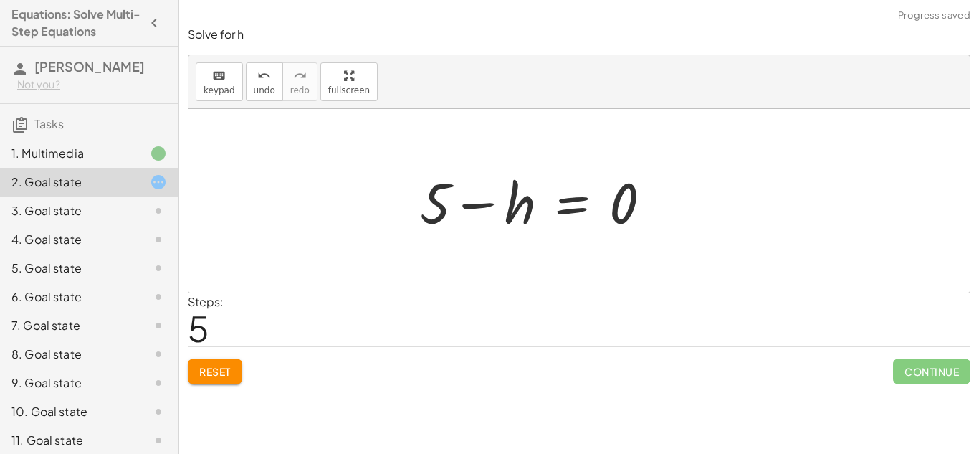
click at [203, 375] on span "Reset" at bounding box center [215, 371] width 32 height 13
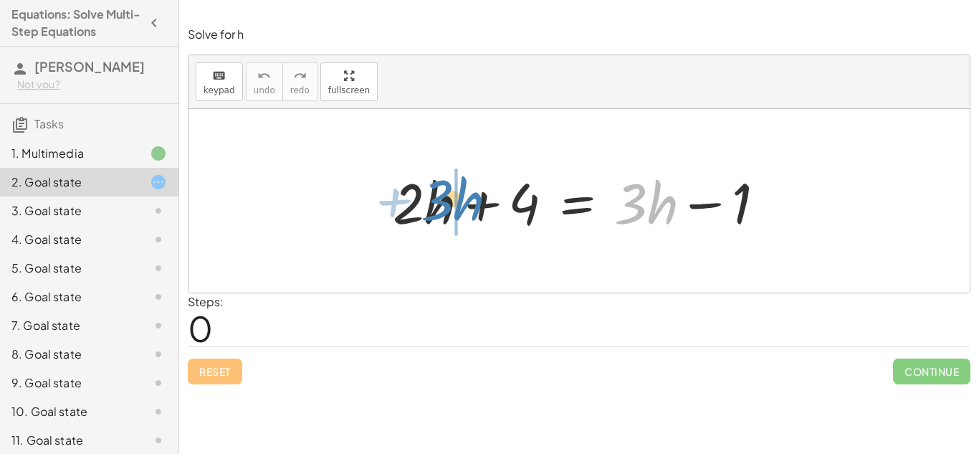
drag, startPoint x: 634, startPoint y: 203, endPoint x: 440, endPoint y: 199, distance: 193.6
click at [440, 199] on div at bounding box center [580, 201] width 388 height 74
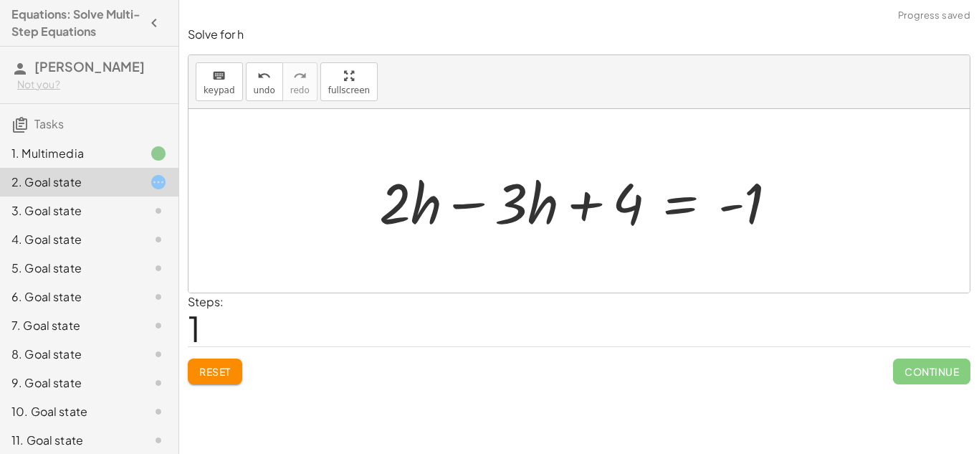
click at [464, 204] on div at bounding box center [584, 201] width 424 height 74
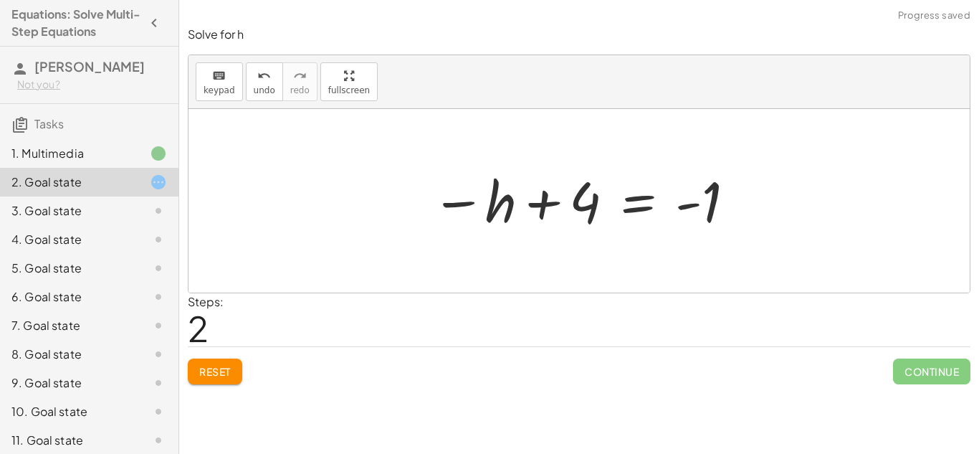
click at [533, 200] on div at bounding box center [584, 201] width 320 height 71
click at [221, 366] on span "Reset" at bounding box center [215, 371] width 32 height 13
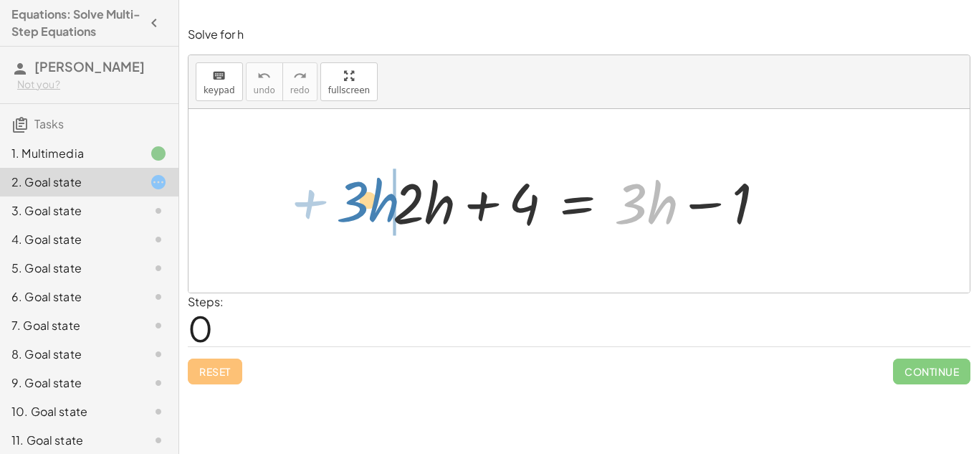
drag, startPoint x: 630, startPoint y: 212, endPoint x: 350, endPoint y: 210, distance: 279.5
click at [350, 210] on div "· 3 + · h + · 2 · h + 4 = + · 3 · h − 1" at bounding box center [579, 200] width 781 height 183
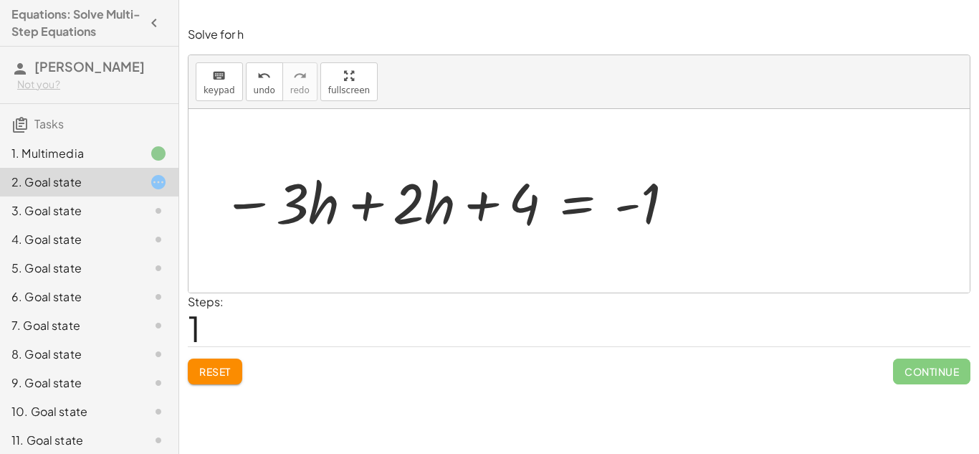
click at [366, 214] on div at bounding box center [449, 201] width 468 height 74
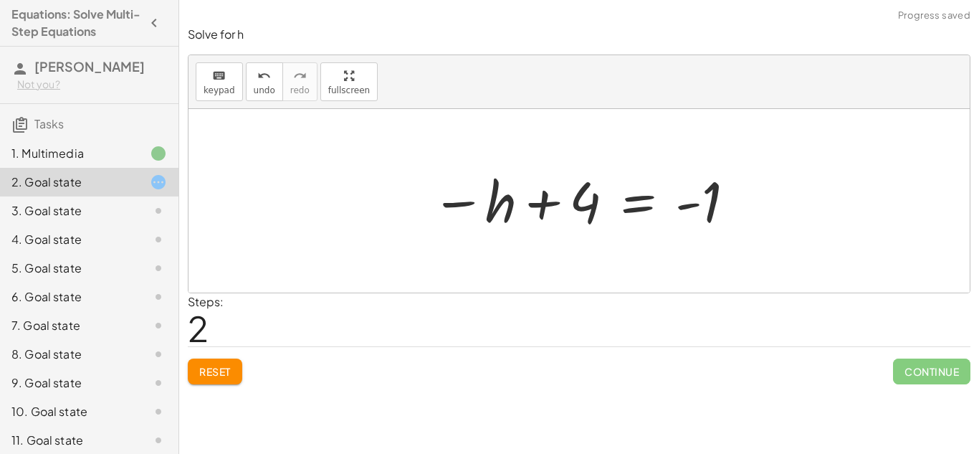
click at [206, 383] on button "Reset" at bounding box center [215, 371] width 54 height 26
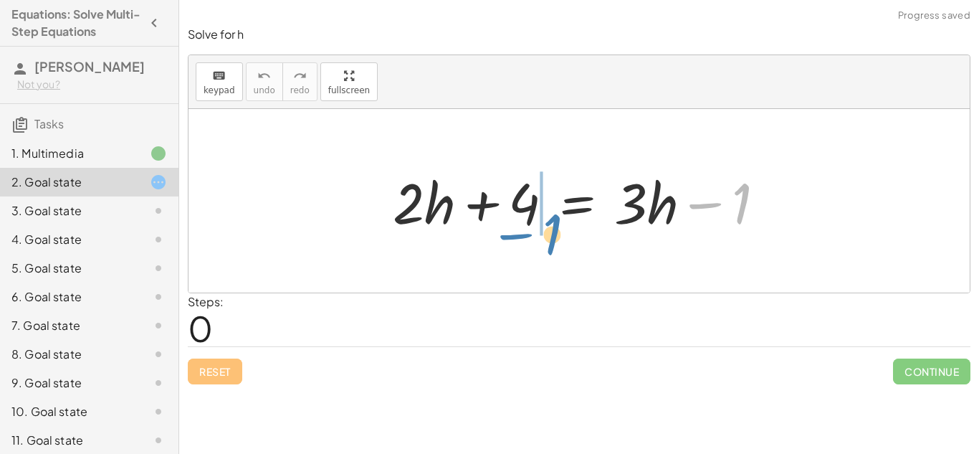
drag, startPoint x: 707, startPoint y: 205, endPoint x: 525, endPoint y: 240, distance: 186.1
click at [525, 240] on div "− 1 + · 2 · h + 4 = + · 3 · h − 1" at bounding box center [579, 201] width 416 height 81
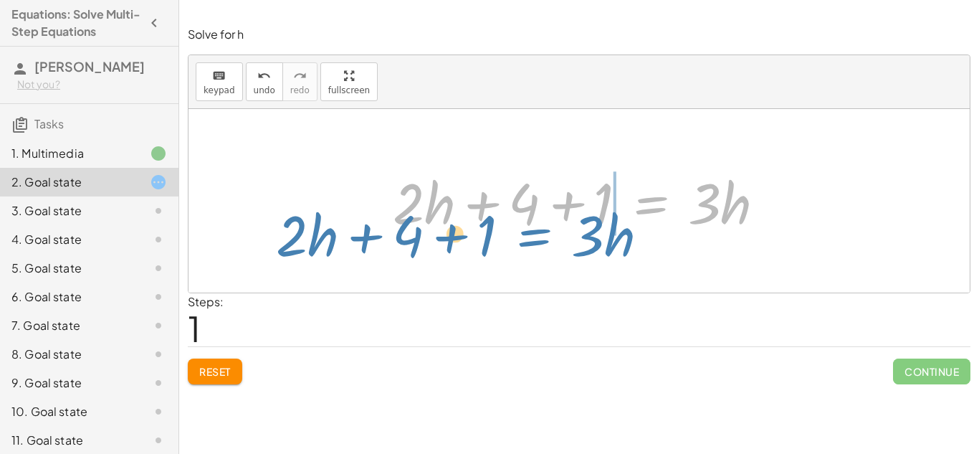
drag, startPoint x: 715, startPoint y: 212, endPoint x: 596, endPoint y: 239, distance: 121.2
click at [596, 239] on div "+ · 2 · h + 4 = + · 3 · h − 1 · 3 · h + · 2 · h + 4 + 1 = + · 2 · h + 4 = · 3 ·…" at bounding box center [579, 201] width 416 height 81
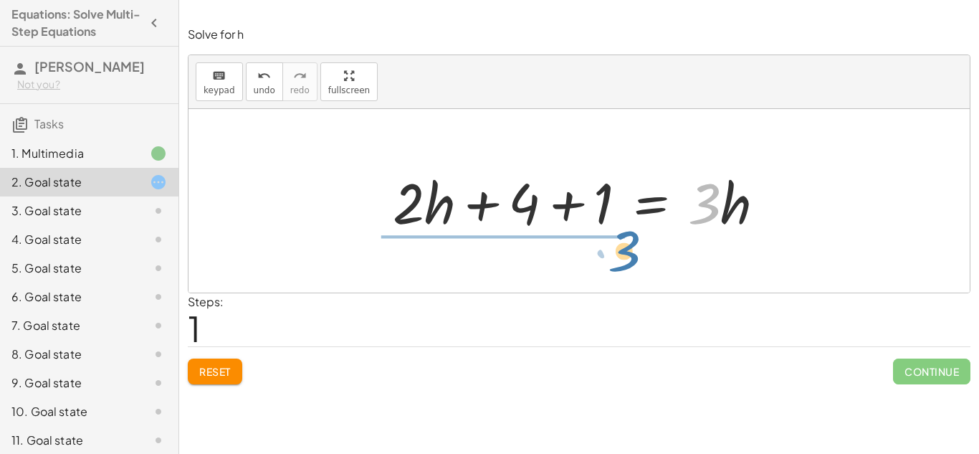
drag, startPoint x: 715, startPoint y: 175, endPoint x: 624, endPoint y: 220, distance: 101.0
click at [624, 220] on div at bounding box center [585, 201] width 398 height 74
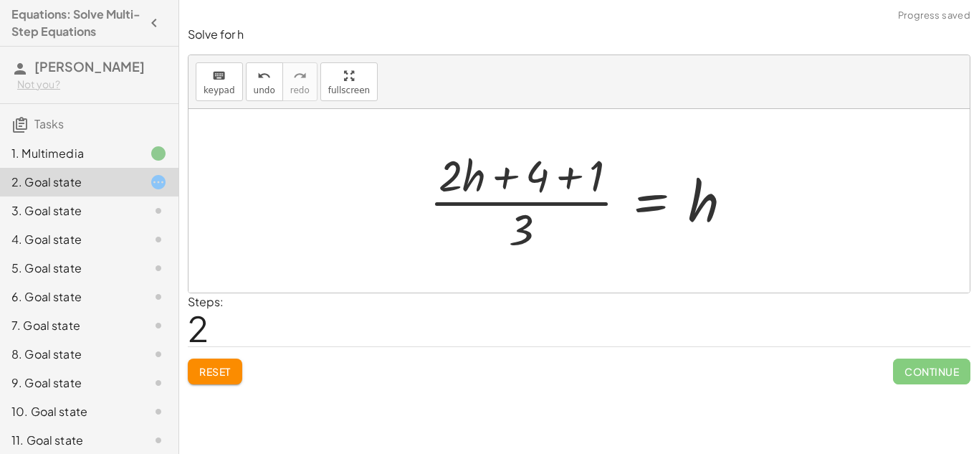
click at [530, 196] on div at bounding box center [586, 200] width 329 height 110
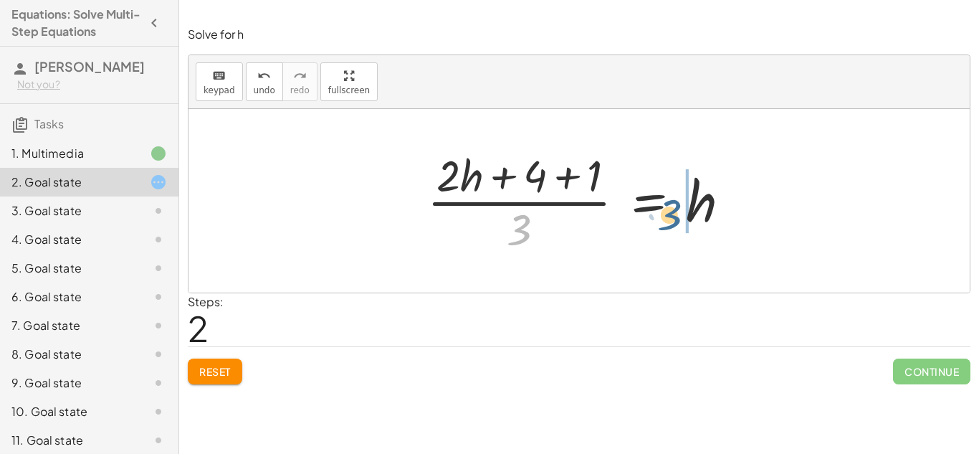
drag, startPoint x: 521, startPoint y: 236, endPoint x: 691, endPoint y: 224, distance: 170.3
click at [691, 224] on div at bounding box center [584, 200] width 329 height 110
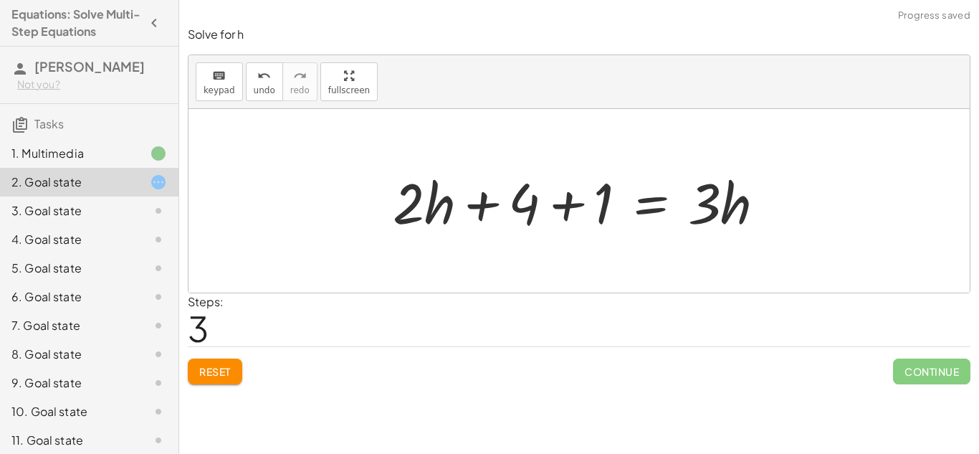
click at [560, 211] on div at bounding box center [585, 201] width 398 height 74
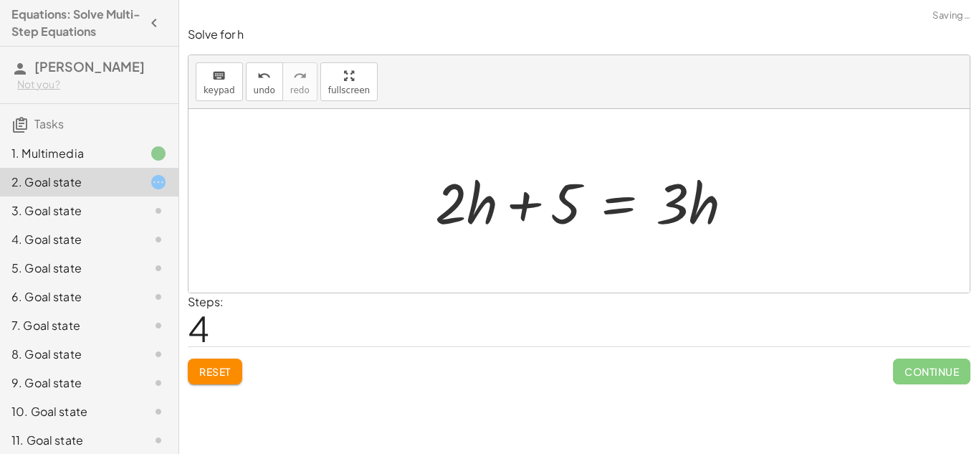
click at [547, 208] on div at bounding box center [590, 201] width 324 height 74
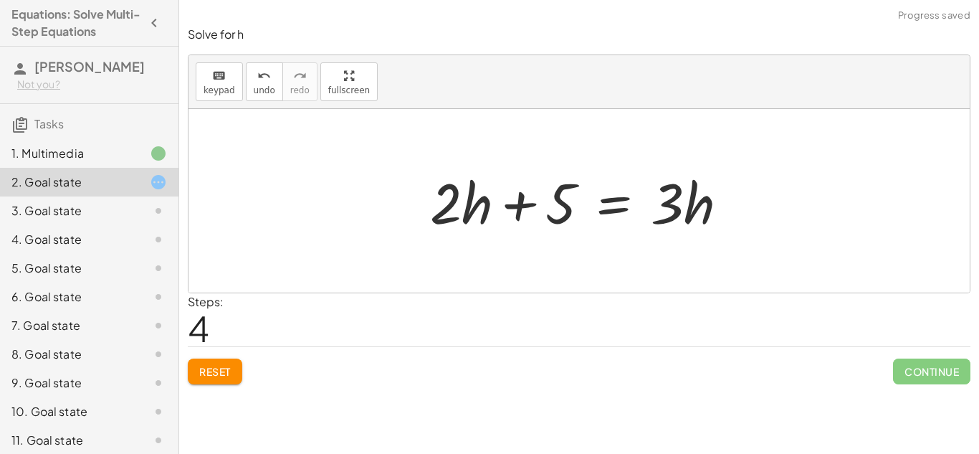
click at [525, 204] on div at bounding box center [585, 201] width 324 height 74
drag, startPoint x: 684, startPoint y: 200, endPoint x: 670, endPoint y: 213, distance: 18.8
click at [670, 213] on div at bounding box center [585, 201] width 324 height 74
drag, startPoint x: 671, startPoint y: 208, endPoint x: 470, endPoint y: 244, distance: 204.0
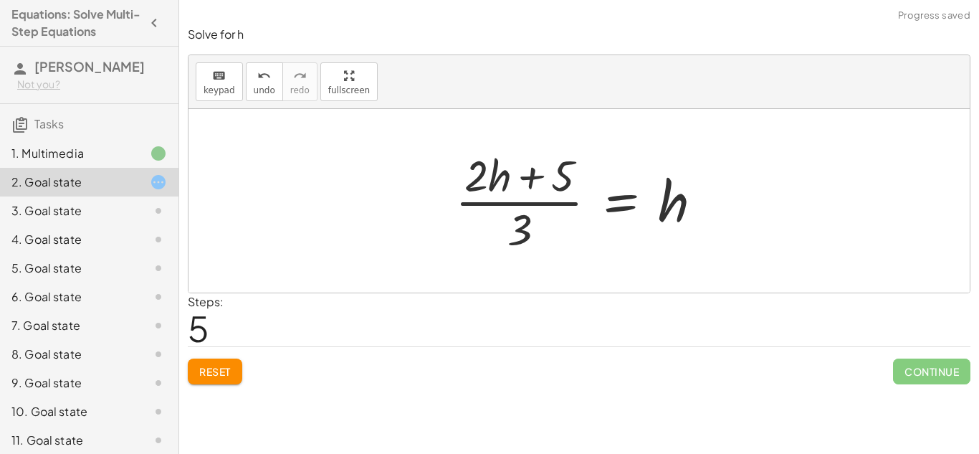
click at [548, 200] on div at bounding box center [584, 200] width 273 height 110
click at [538, 189] on div at bounding box center [584, 200] width 273 height 110
drag, startPoint x: 519, startPoint y: 229, endPoint x: 665, endPoint y: 205, distance: 148.2
click at [665, 205] on div at bounding box center [584, 200] width 273 height 110
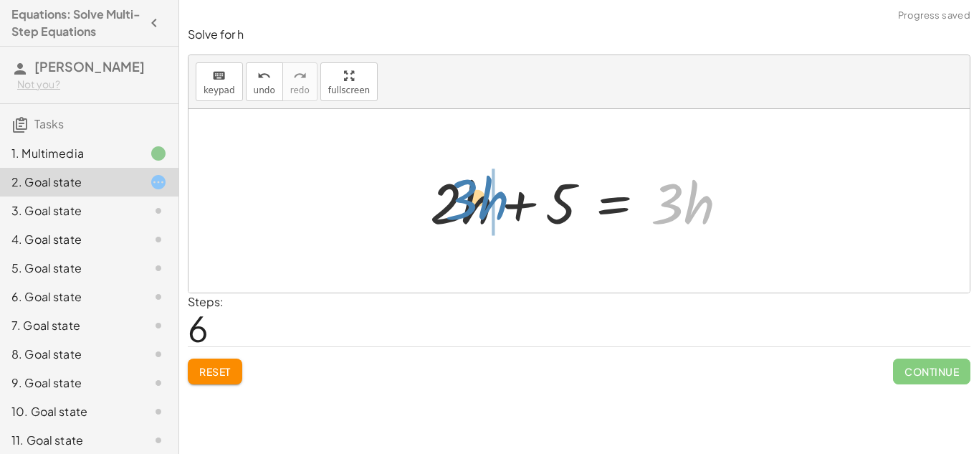
drag, startPoint x: 675, startPoint y: 209, endPoint x: 469, endPoint y: 205, distance: 205.7
click at [469, 205] on div at bounding box center [585, 201] width 324 height 74
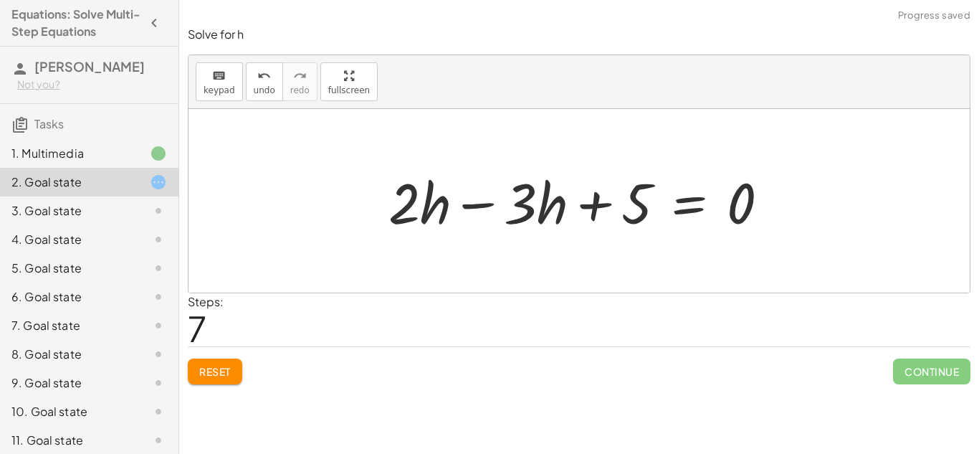
click at [483, 206] on div at bounding box center [584, 201] width 406 height 74
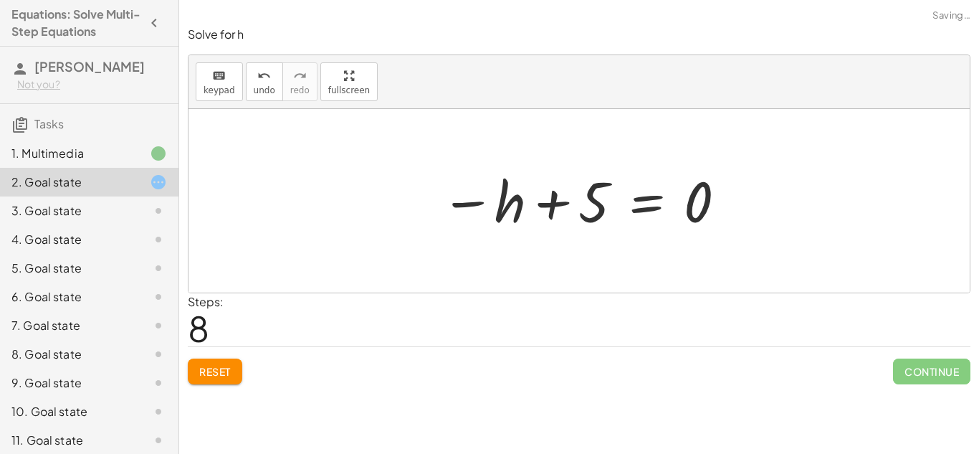
click at [559, 201] on div at bounding box center [585, 201] width 302 height 71
drag, startPoint x: 583, startPoint y: 199, endPoint x: 688, endPoint y: 198, distance: 104.6
click at [688, 198] on div at bounding box center [585, 201] width 302 height 71
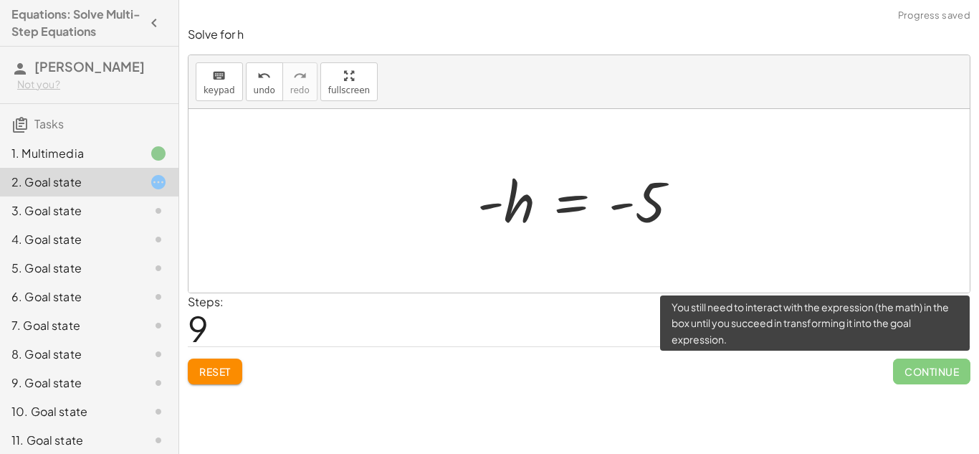
click at [946, 378] on span "Continue" at bounding box center [931, 371] width 77 height 26
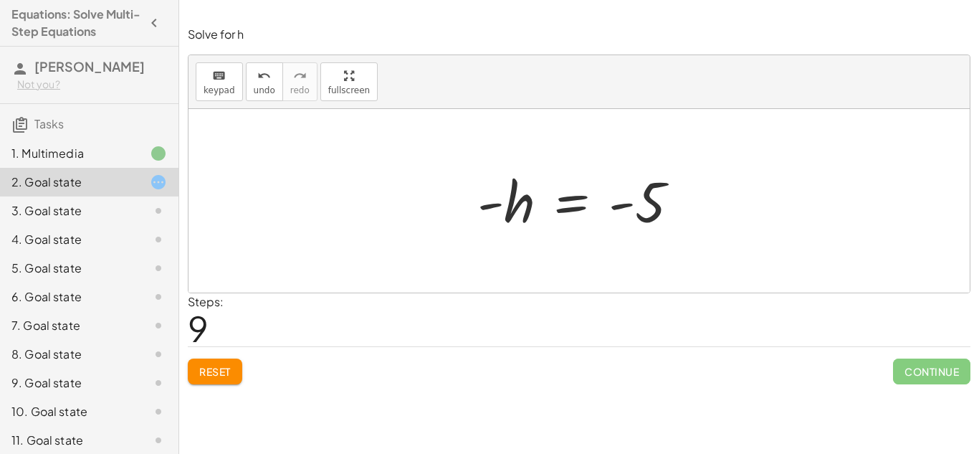
click at [50, 206] on div "3. Goal state" at bounding box center [68, 210] width 115 height 17
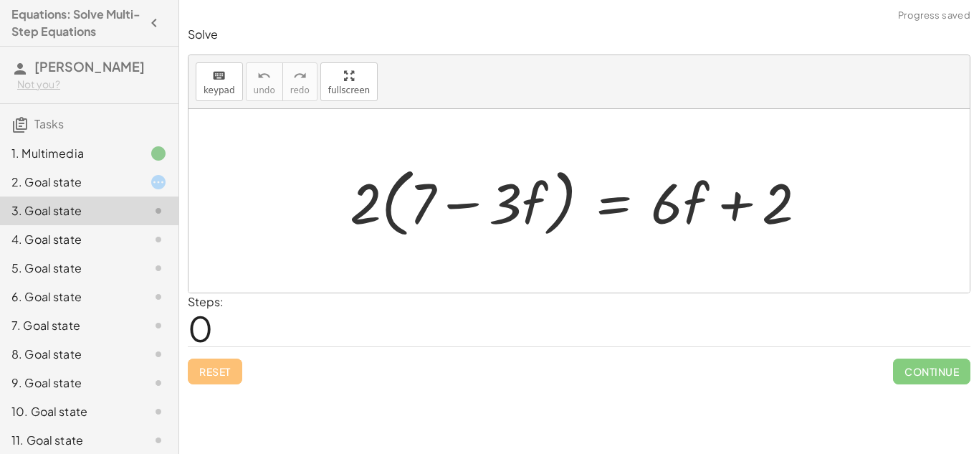
click at [466, 209] on div at bounding box center [584, 201] width 483 height 82
drag, startPoint x: 358, startPoint y: 199, endPoint x: 422, endPoint y: 213, distance: 65.9
click at [422, 213] on div at bounding box center [584, 201] width 483 height 82
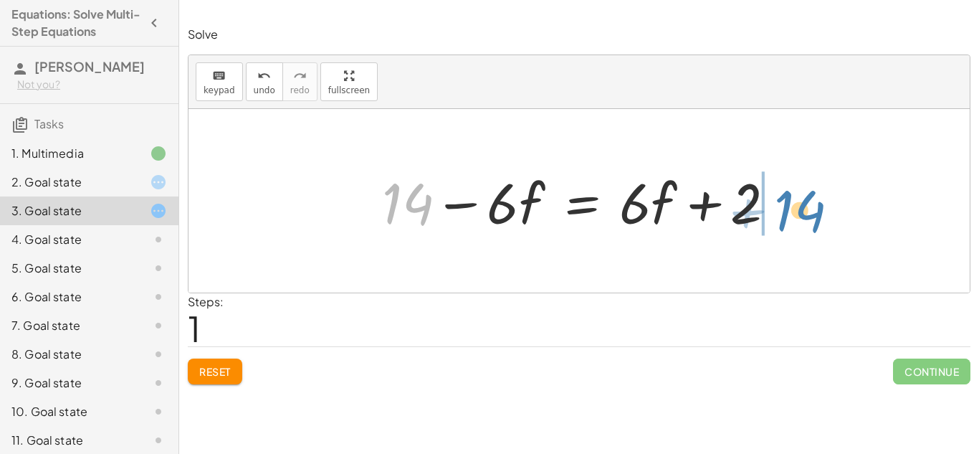
drag, startPoint x: 406, startPoint y: 209, endPoint x: 798, endPoint y: 216, distance: 392.1
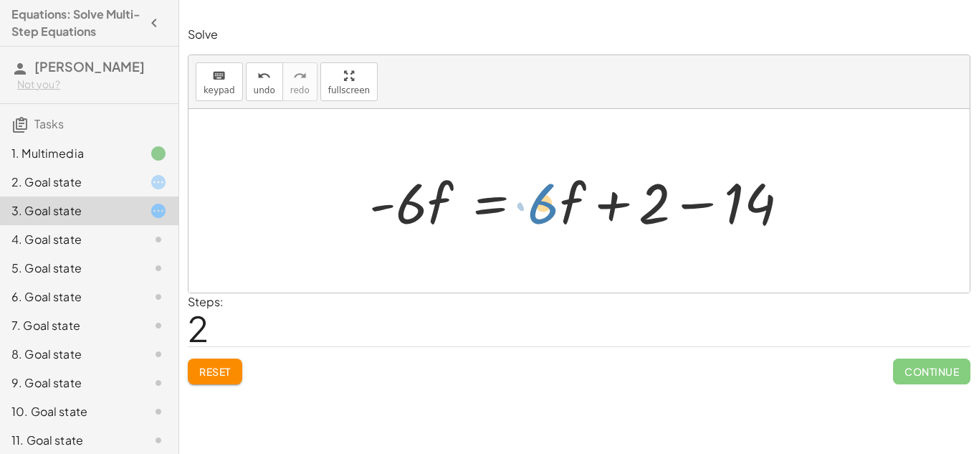
drag, startPoint x: 541, startPoint y: 204, endPoint x: 542, endPoint y: 189, distance: 14.4
click at [542, 189] on div at bounding box center [585, 201] width 446 height 74
click at [704, 203] on div at bounding box center [585, 201] width 446 height 74
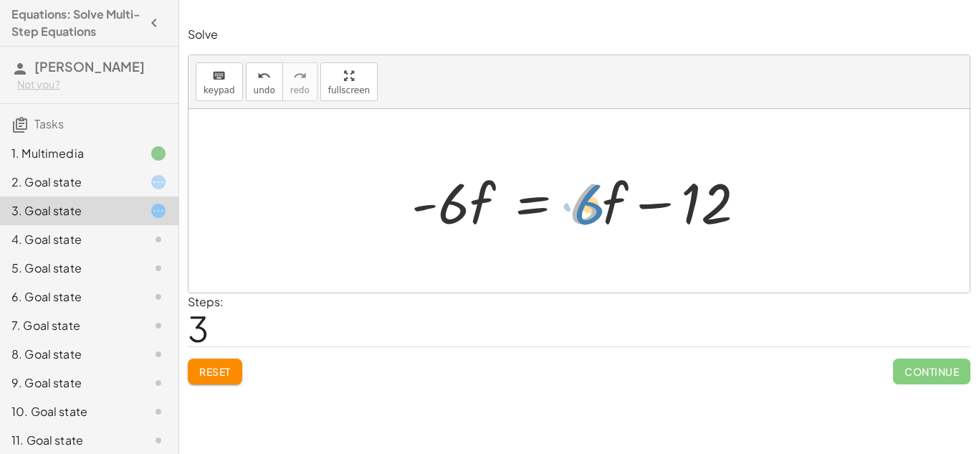
click at [603, 202] on div at bounding box center [584, 201] width 361 height 74
click at [654, 205] on div at bounding box center [584, 201] width 361 height 74
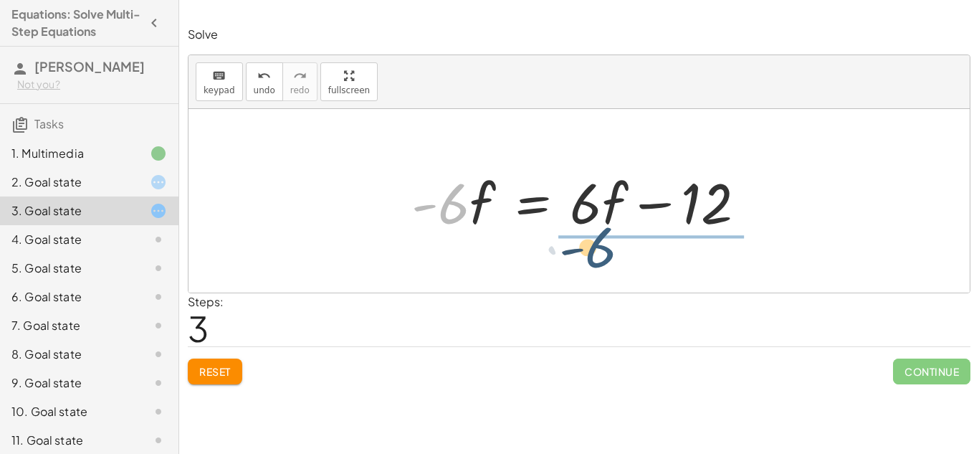
drag, startPoint x: 444, startPoint y: 209, endPoint x: 593, endPoint y: 253, distance: 156.3
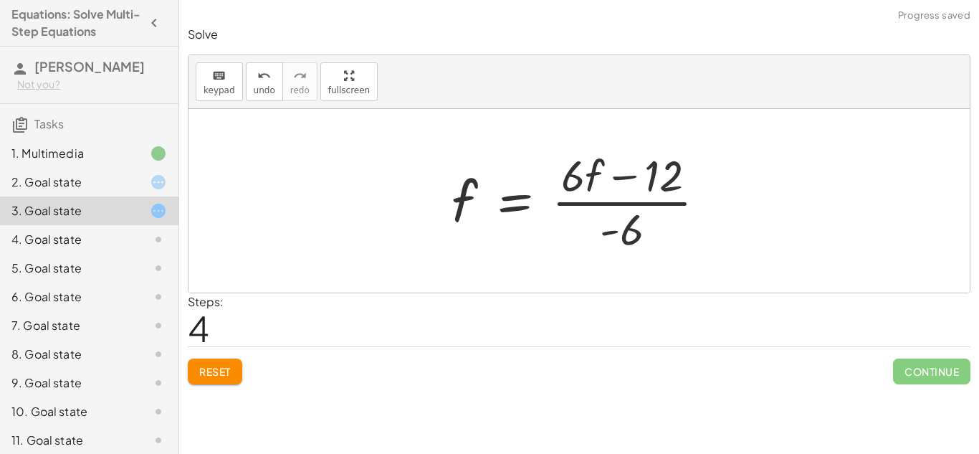
click at [626, 202] on div at bounding box center [584, 200] width 280 height 110
drag, startPoint x: 631, startPoint y: 223, endPoint x: 442, endPoint y: 201, distance: 190.5
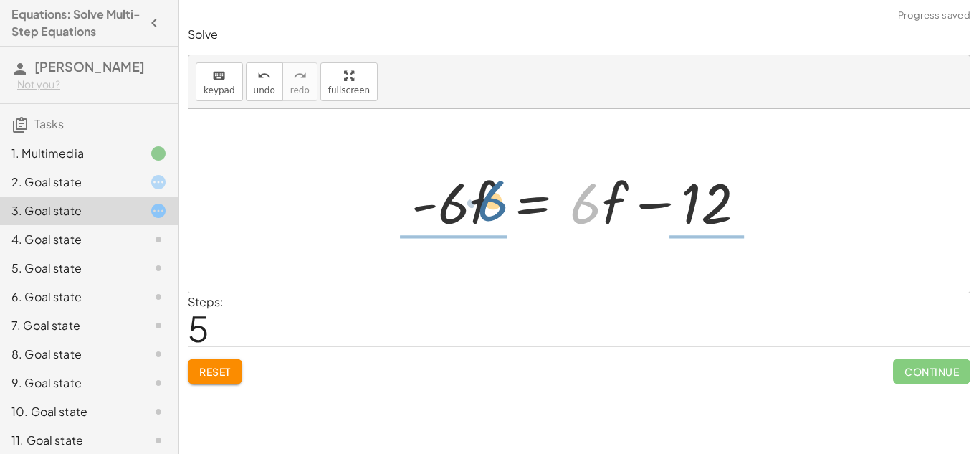
drag, startPoint x: 587, startPoint y: 216, endPoint x: 493, endPoint y: 214, distance: 93.9
click at [493, 214] on div at bounding box center [584, 201] width 361 height 74
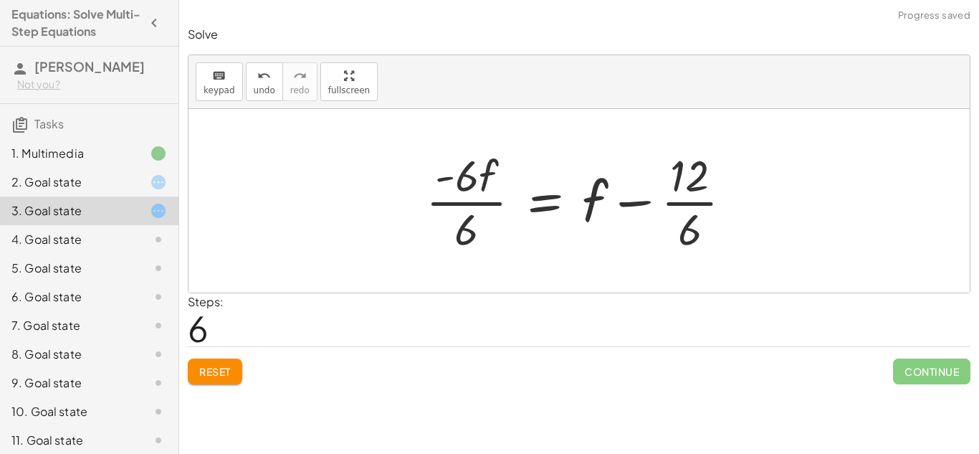
click at [461, 201] on div at bounding box center [585, 200] width 332 height 110
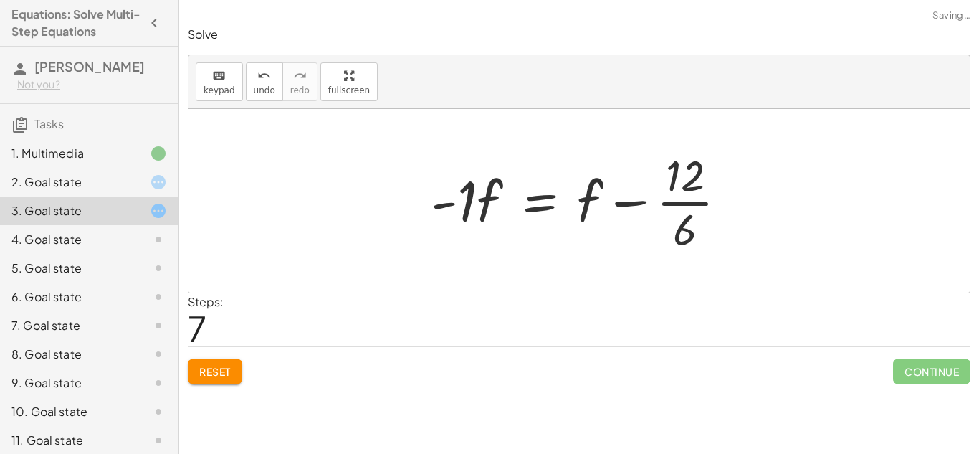
click at [662, 205] on div at bounding box center [585, 200] width 323 height 110
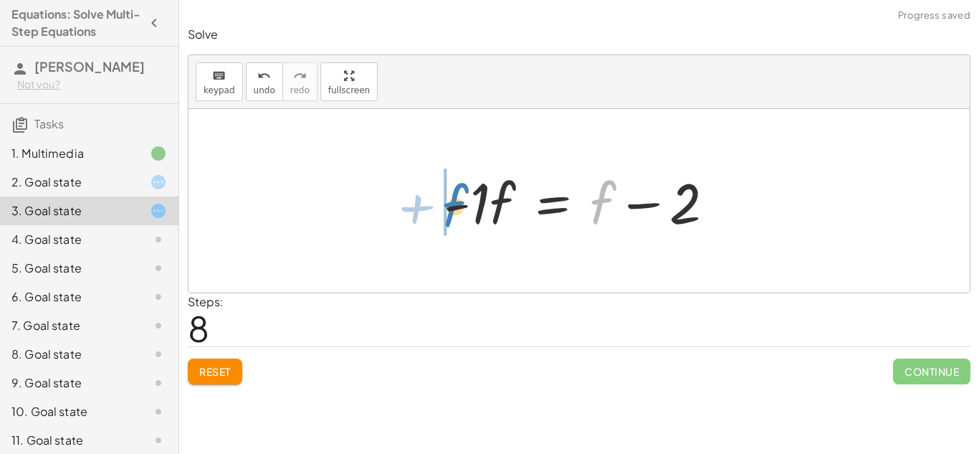
drag, startPoint x: 593, startPoint y: 206, endPoint x: 446, endPoint y: 209, distance: 147.7
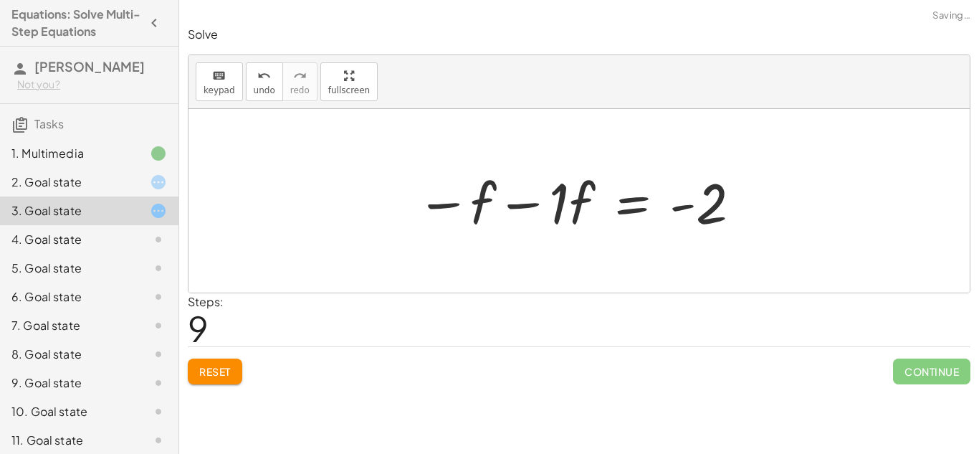
click at [391, 202] on div "· 2 · ( + 7 − · 3 · f ) = + · 6 · f + 2 + · 2 · 7 − · 2 · 3 · f = + · 6 · f + 2…" at bounding box center [579, 200] width 781 height 183
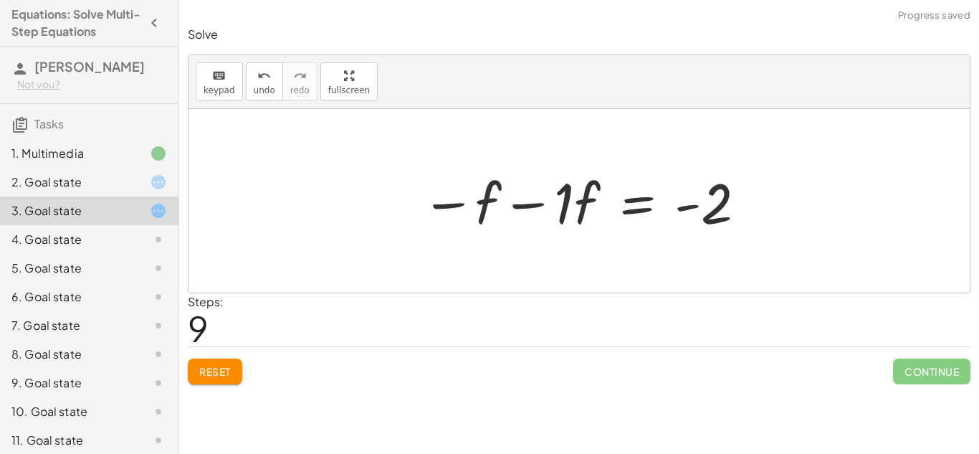
click at [528, 211] on div at bounding box center [584, 201] width 340 height 74
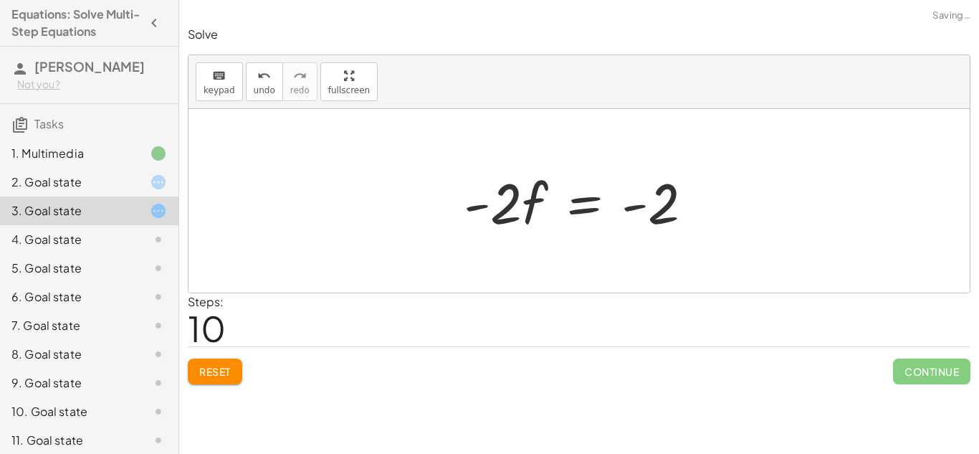
click at [532, 212] on div at bounding box center [584, 201] width 255 height 74
drag, startPoint x: 512, startPoint y: 204, endPoint x: 620, endPoint y: 234, distance: 111.6
click at [620, 234] on div at bounding box center [584, 201] width 255 height 74
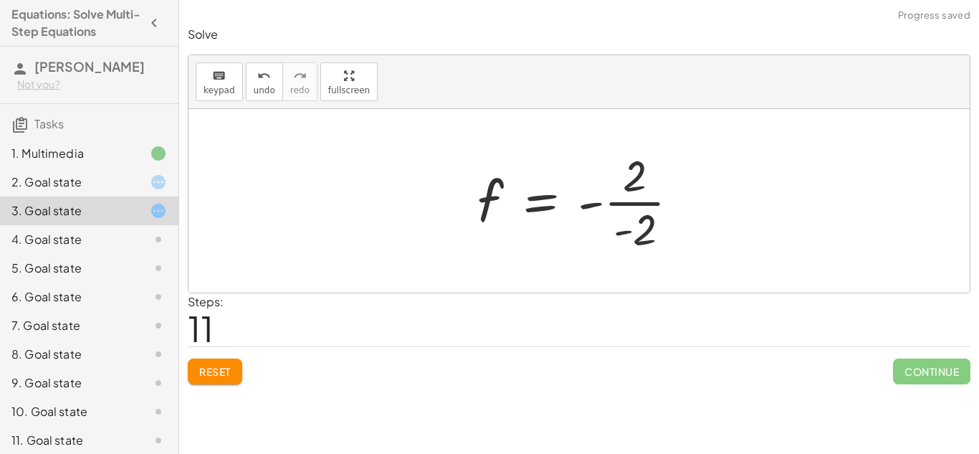
click at [649, 201] on div at bounding box center [584, 200] width 228 height 110
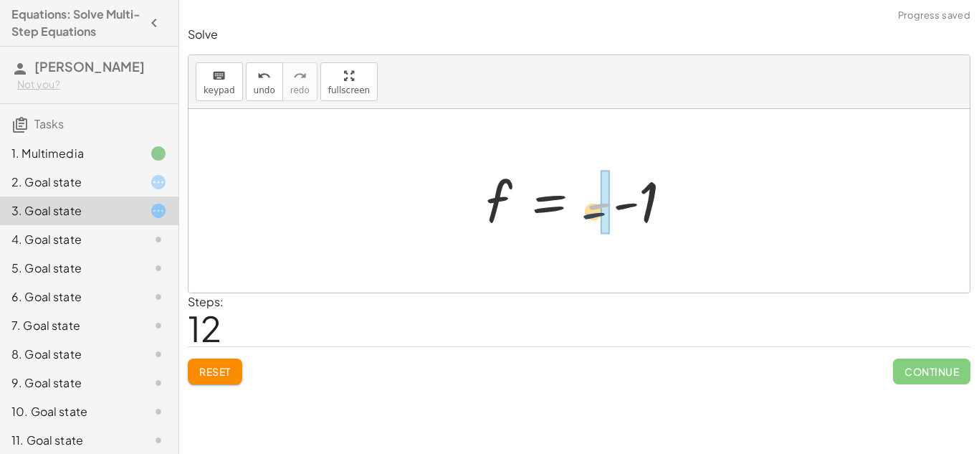
drag, startPoint x: 610, startPoint y: 209, endPoint x: 605, endPoint y: 235, distance: 27.0
click at [605, 235] on div at bounding box center [585, 201] width 212 height 71
drag, startPoint x: 600, startPoint y: 211, endPoint x: 487, endPoint y: 213, distance: 112.5
click at [223, 382] on button "Reset" at bounding box center [215, 371] width 54 height 26
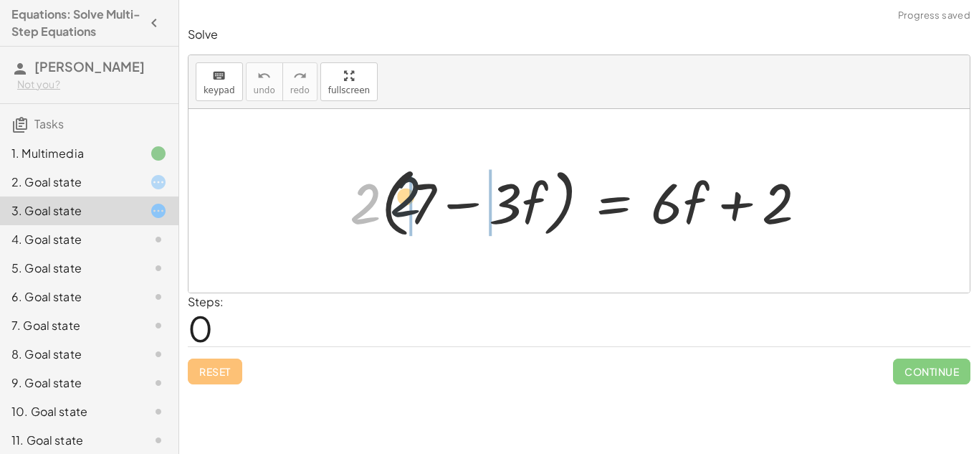
drag, startPoint x: 364, startPoint y: 204, endPoint x: 413, endPoint y: 196, distance: 49.4
click at [413, 196] on div at bounding box center [584, 201] width 483 height 82
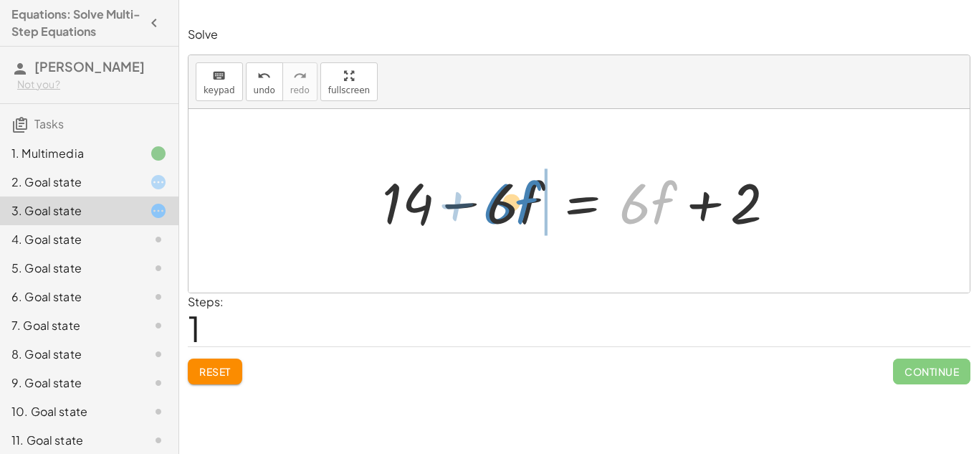
drag, startPoint x: 631, startPoint y: 206, endPoint x: 497, endPoint y: 208, distance: 134.0
click at [497, 208] on div at bounding box center [579, 201] width 409 height 74
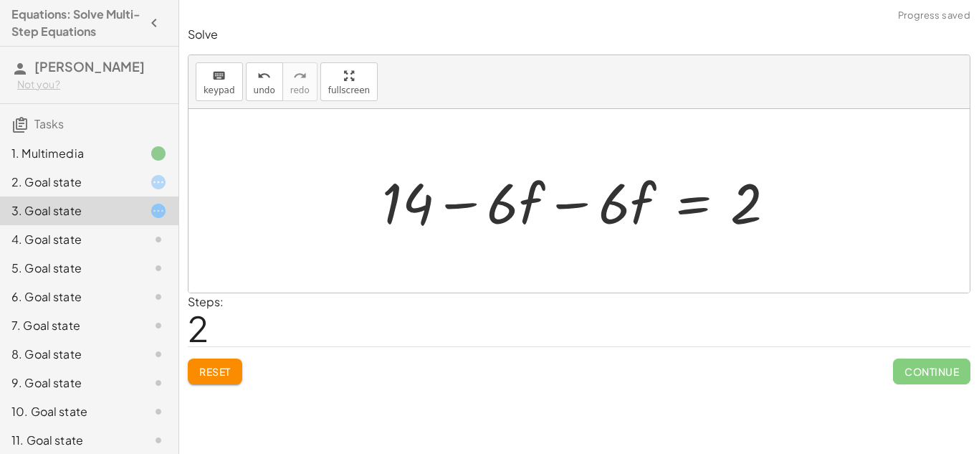
click at [574, 203] on div at bounding box center [584, 201] width 419 height 74
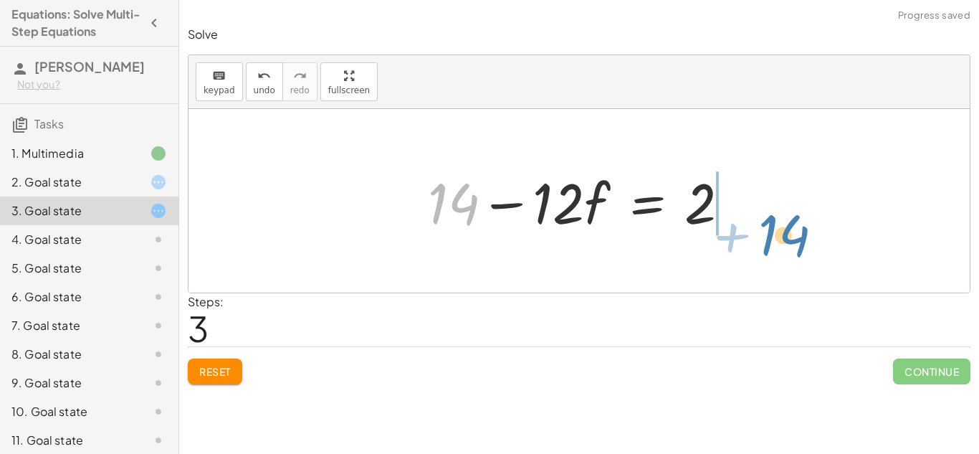
drag, startPoint x: 445, startPoint y: 201, endPoint x: 779, endPoint y: 231, distance: 335.3
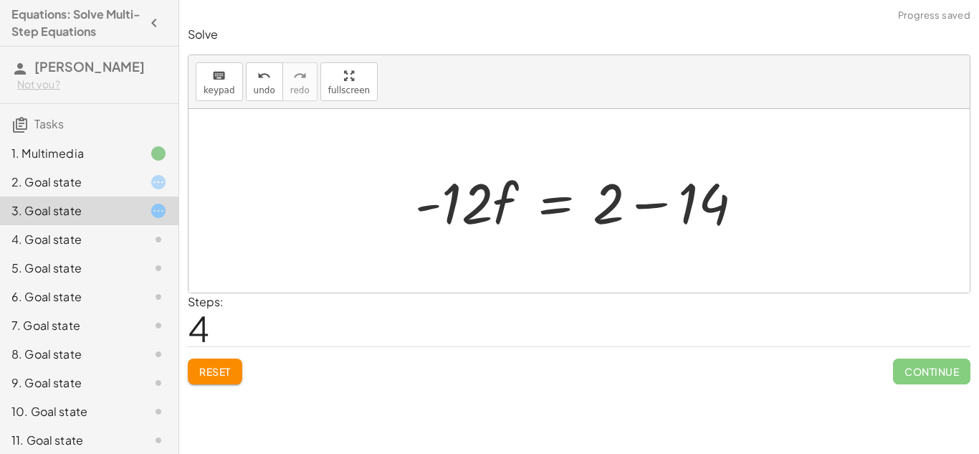
click at [652, 209] on div at bounding box center [585, 201] width 354 height 74
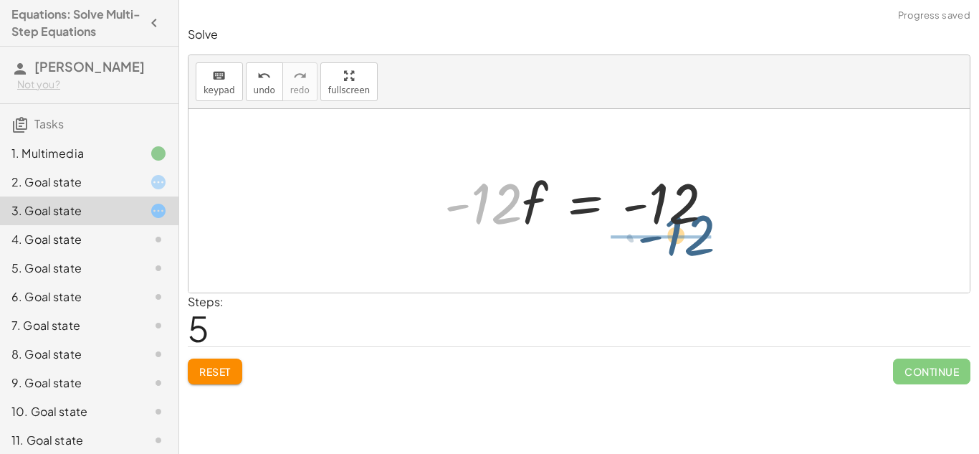
drag, startPoint x: 507, startPoint y: 211, endPoint x: 700, endPoint y: 243, distance: 196.1
click at [700, 243] on div "· 2 · ( + 7 − · 3 · f ) = + · 6 · f + 2 + · 2 · 7 − · 2 · 3 · f = + · 6 · f + 2…" at bounding box center [579, 200] width 781 height 183
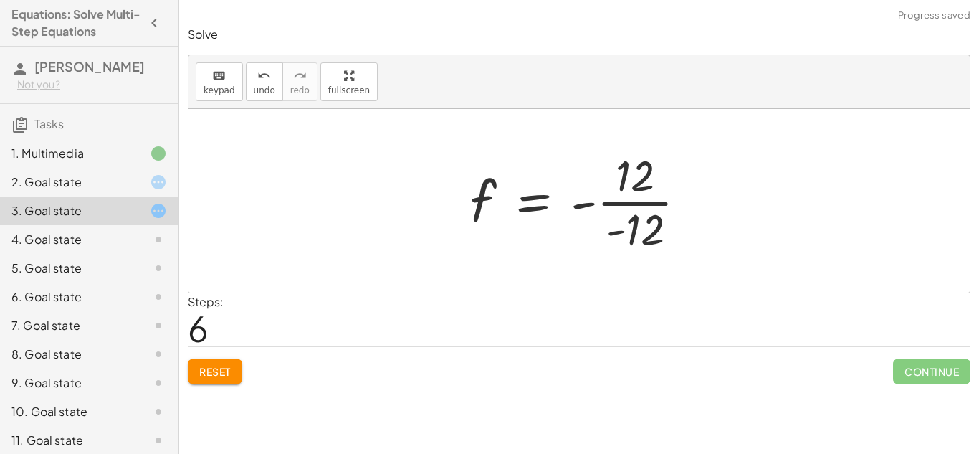
click at [621, 201] on div at bounding box center [584, 200] width 243 height 110
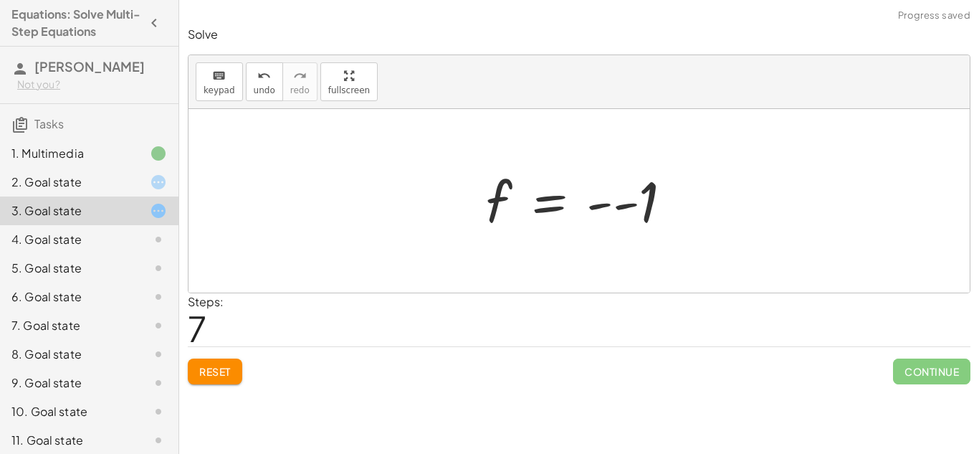
click at [611, 209] on div at bounding box center [585, 201] width 212 height 71
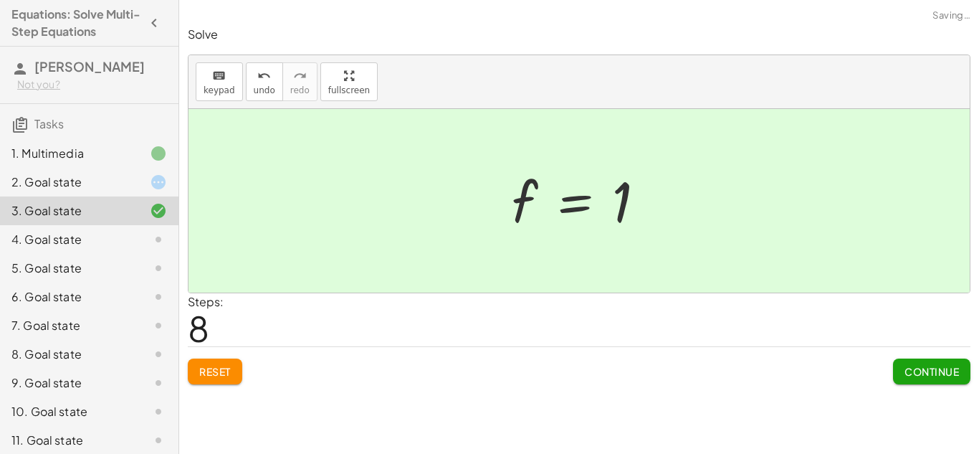
click at [926, 377] on span "Continue" at bounding box center [932, 371] width 54 height 13
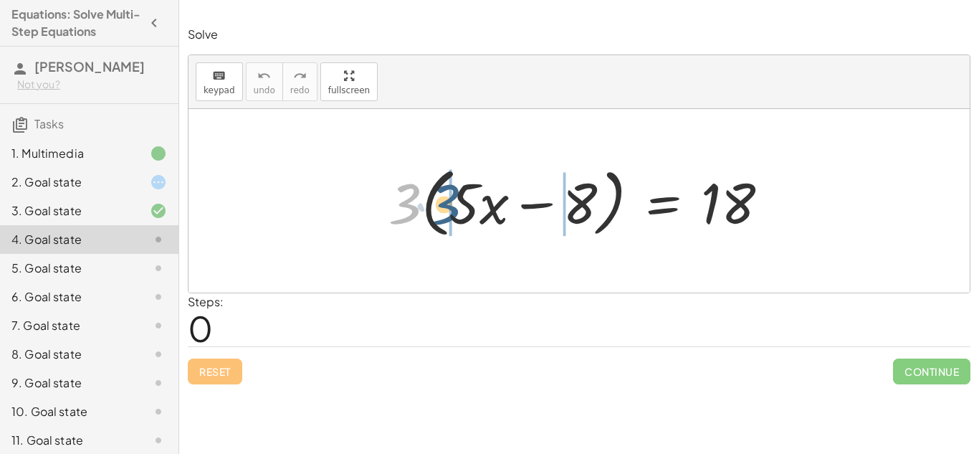
drag, startPoint x: 419, startPoint y: 198, endPoint x: 458, endPoint y: 199, distance: 39.4
click at [458, 199] on div at bounding box center [584, 201] width 406 height 82
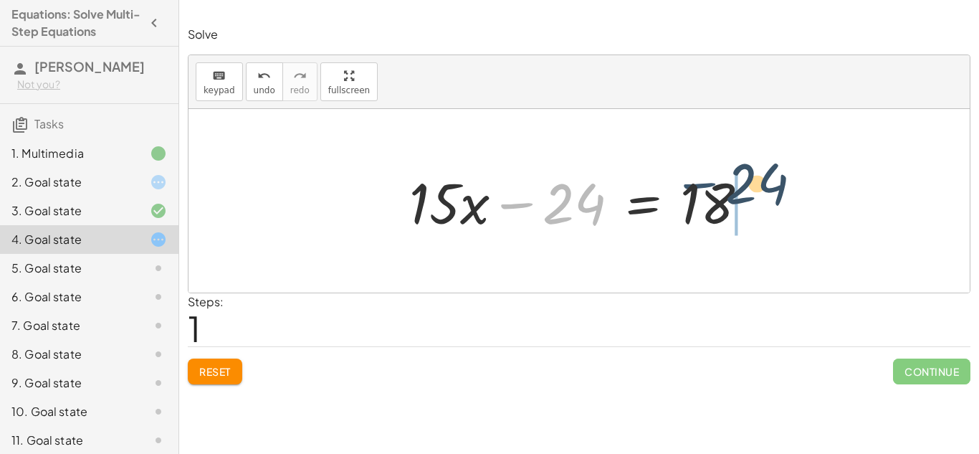
drag, startPoint x: 512, startPoint y: 201, endPoint x: 703, endPoint y: 184, distance: 191.4
click at [703, 184] on div at bounding box center [584, 201] width 365 height 74
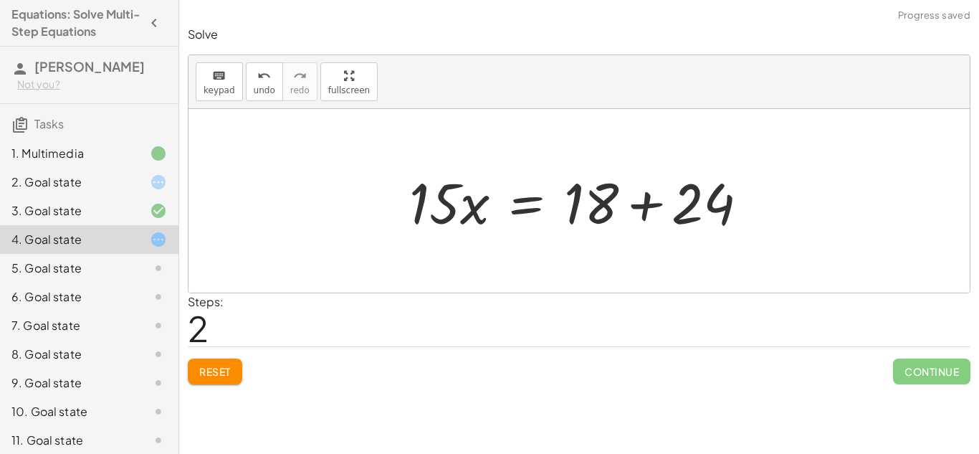
click at [651, 209] on div at bounding box center [584, 201] width 365 height 74
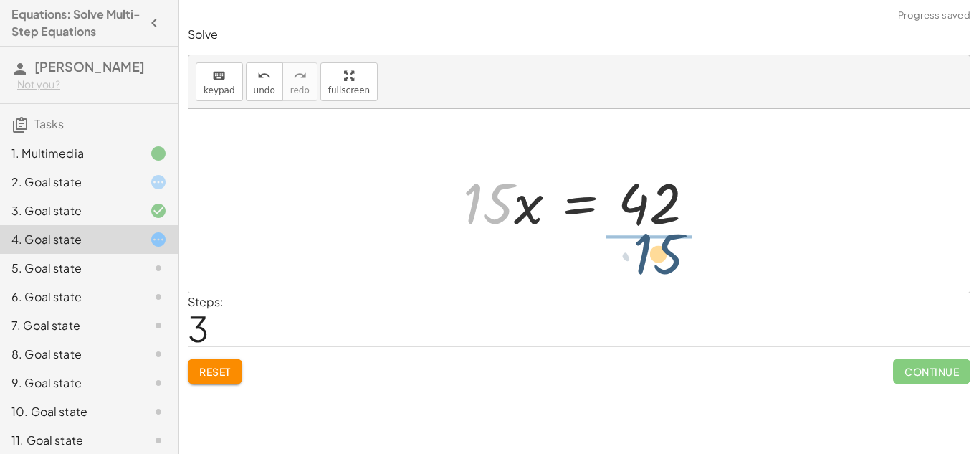
drag, startPoint x: 469, startPoint y: 204, endPoint x: 639, endPoint y: 254, distance: 177.1
click at [639, 254] on div "· 3 · ( + · 5 · x − 8 ) = 18 + · 3 · 5 · x − · 3 · 8 = 18 + · 15 · x − 24 = 18 …" at bounding box center [579, 200] width 781 height 183
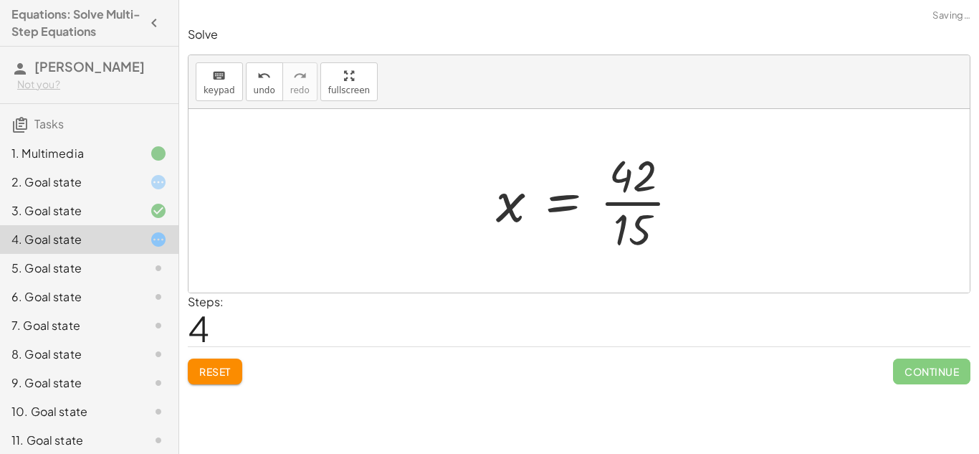
click at [650, 221] on div at bounding box center [593, 200] width 209 height 110
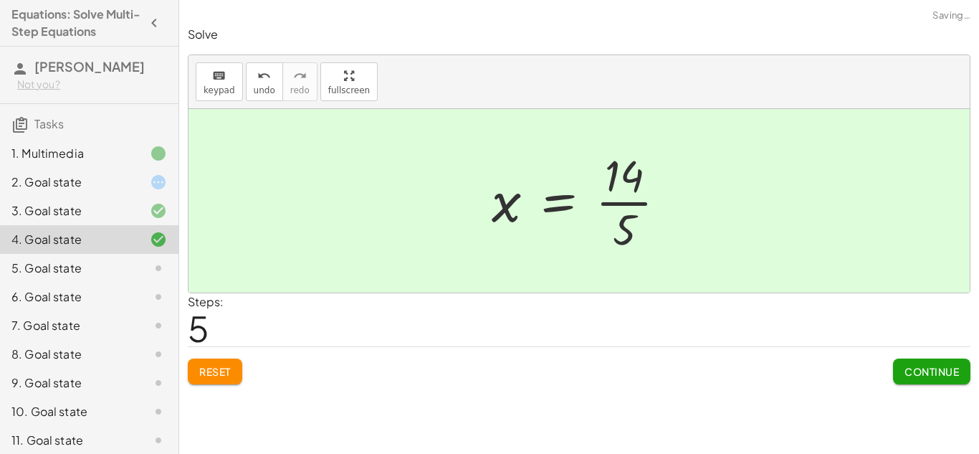
click at [624, 201] on div at bounding box center [585, 200] width 201 height 110
click at [958, 380] on button "Continue" at bounding box center [931, 371] width 77 height 26
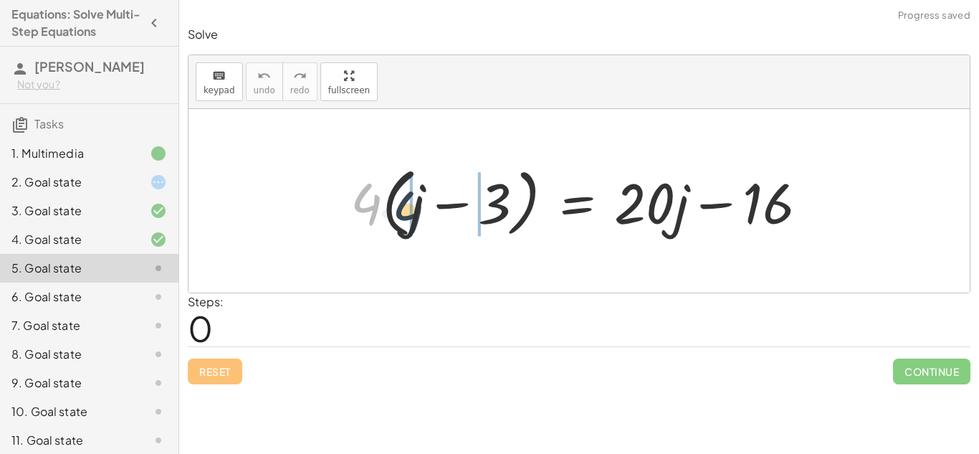
drag, startPoint x: 363, startPoint y: 203, endPoint x: 406, endPoint y: 212, distance: 44.0
click at [406, 212] on div at bounding box center [584, 201] width 483 height 82
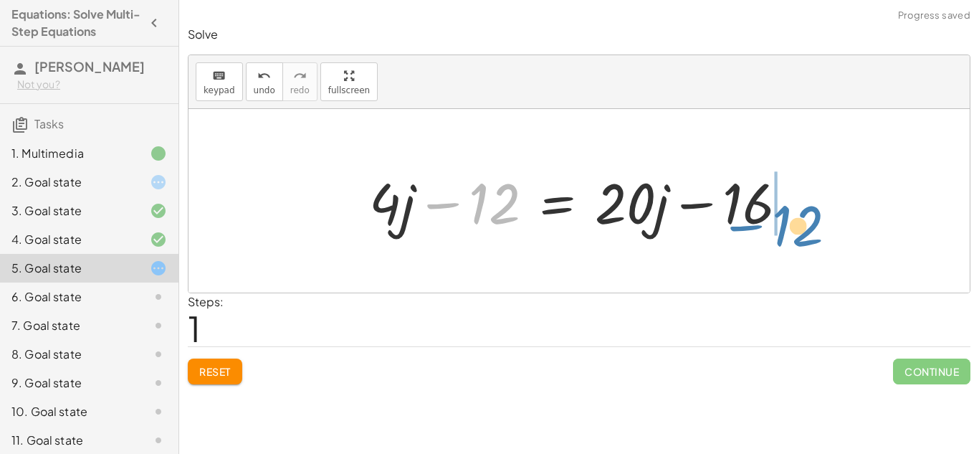
drag, startPoint x: 446, startPoint y: 206, endPoint x: 749, endPoint y: 229, distance: 304.0
click at [749, 229] on div at bounding box center [584, 201] width 445 height 74
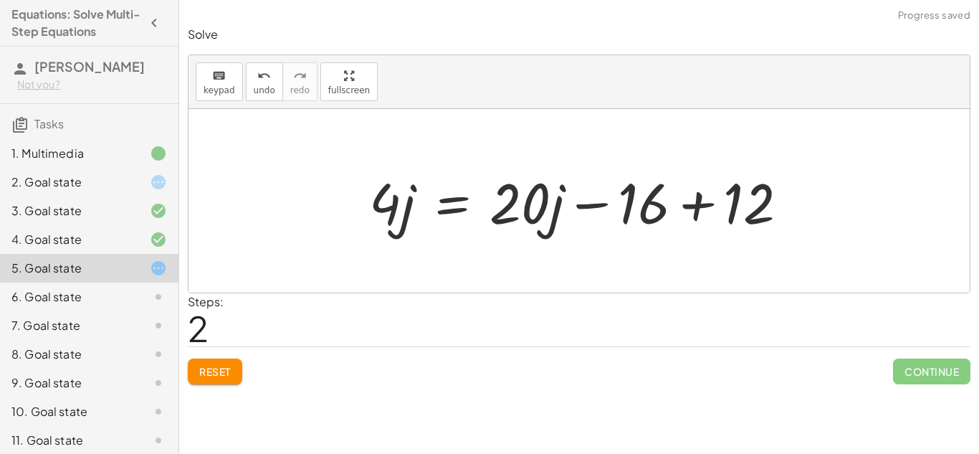
click at [122, 181] on div "2. Goal state" at bounding box center [68, 181] width 115 height 17
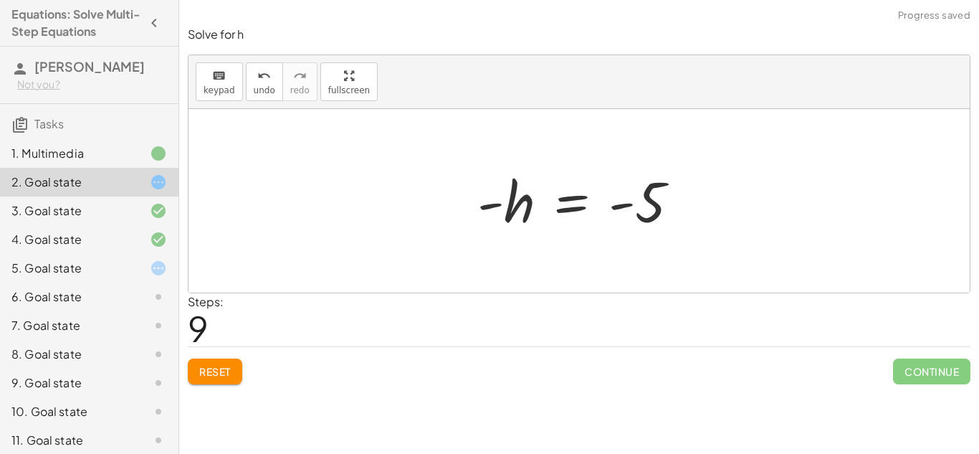
click at [218, 380] on button "Reset" at bounding box center [215, 371] width 54 height 26
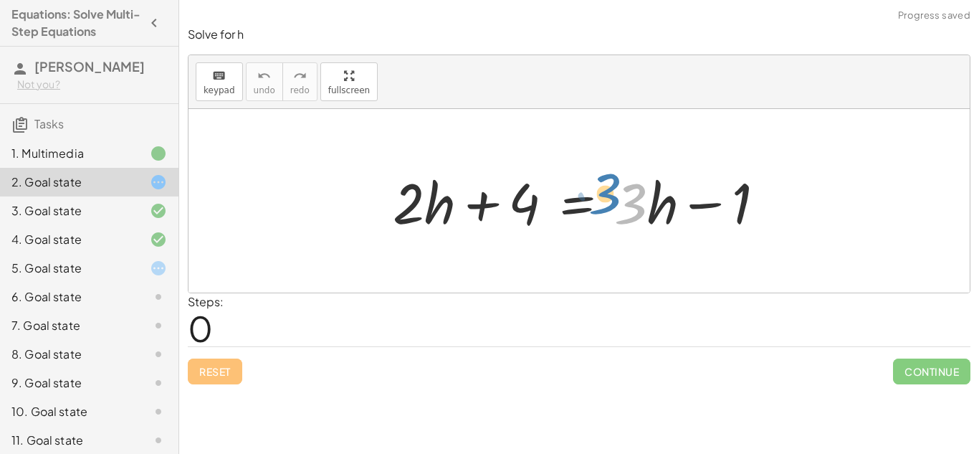
drag, startPoint x: 628, startPoint y: 206, endPoint x: 609, endPoint y: 196, distance: 21.5
click at [609, 196] on div at bounding box center [585, 201] width 398 height 74
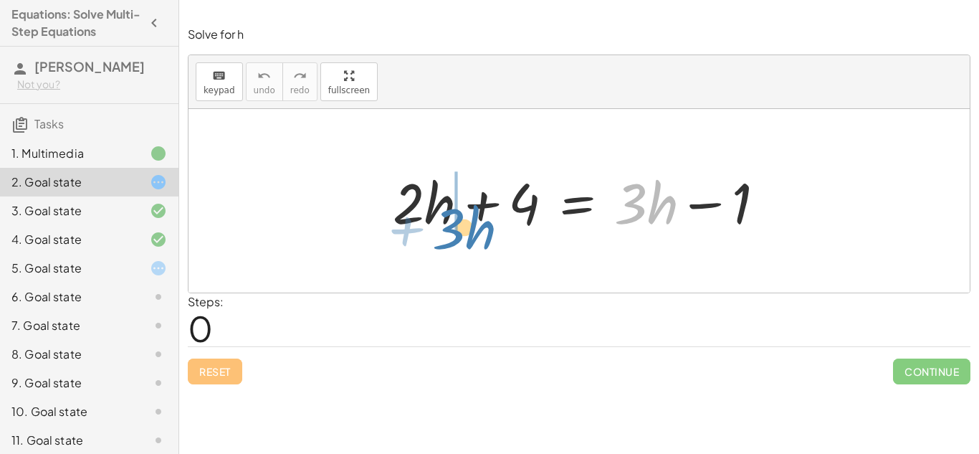
drag, startPoint x: 624, startPoint y: 202, endPoint x: 442, endPoint y: 227, distance: 183.8
click at [442, 227] on div at bounding box center [580, 201] width 388 height 74
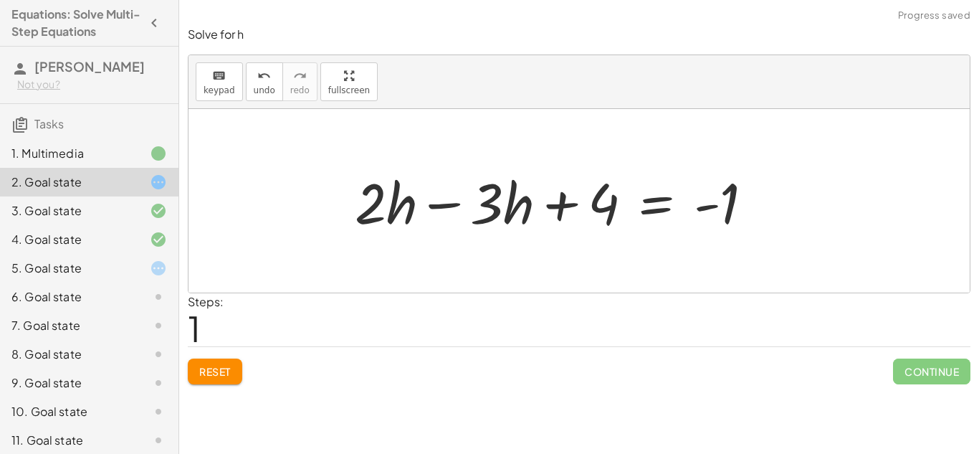
click at [372, 202] on div at bounding box center [560, 201] width 424 height 74
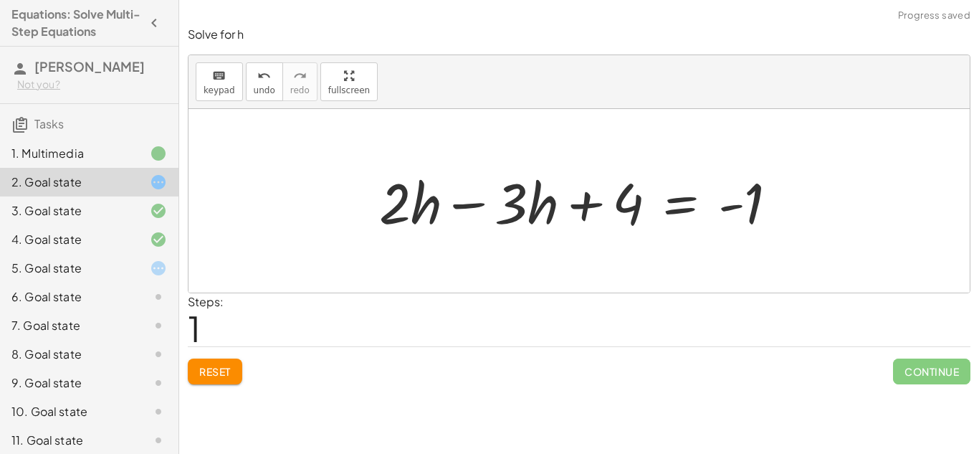
click at [458, 212] on div at bounding box center [584, 201] width 424 height 74
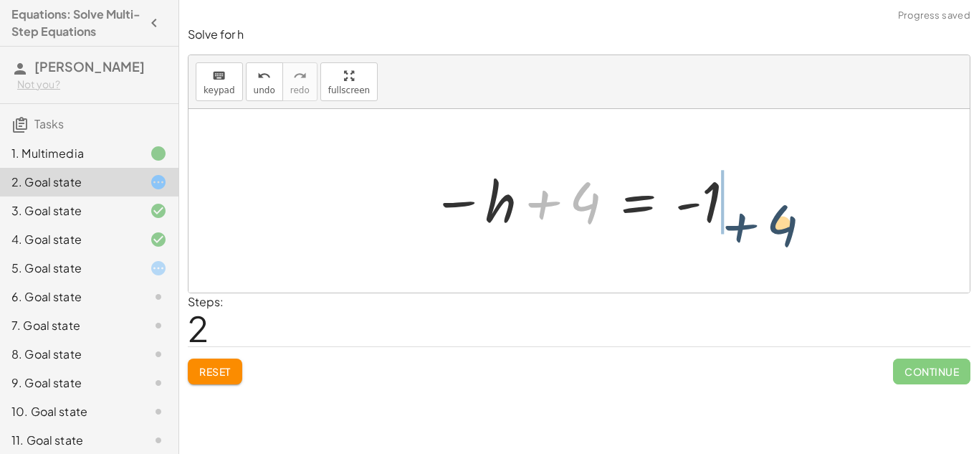
drag, startPoint x: 544, startPoint y: 201, endPoint x: 745, endPoint y: 224, distance: 202.7
click at [745, 224] on div "+ · 2 · h + 4 = + · 3 · h − 1 + · 2 · h − · 3 · h + 4 = - 1 − · 1 · h + 4 = - 1…" at bounding box center [579, 201] width 338 height 78
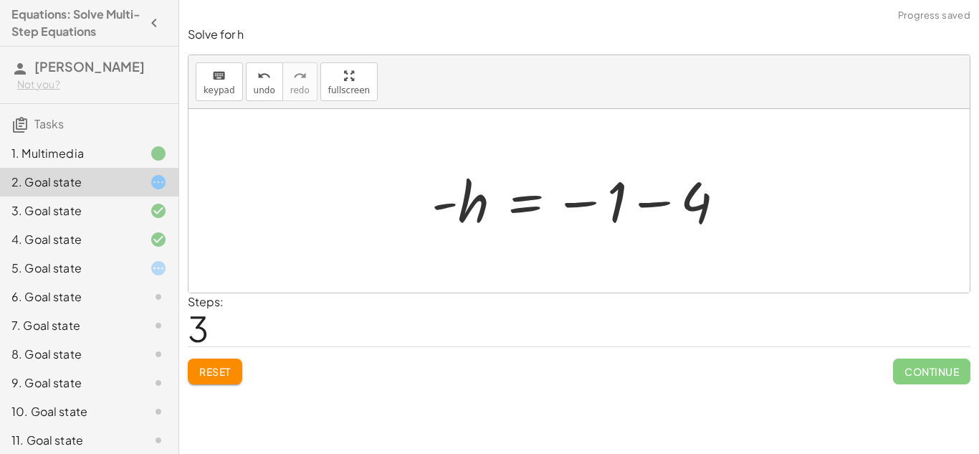
click at [644, 195] on div at bounding box center [584, 201] width 320 height 71
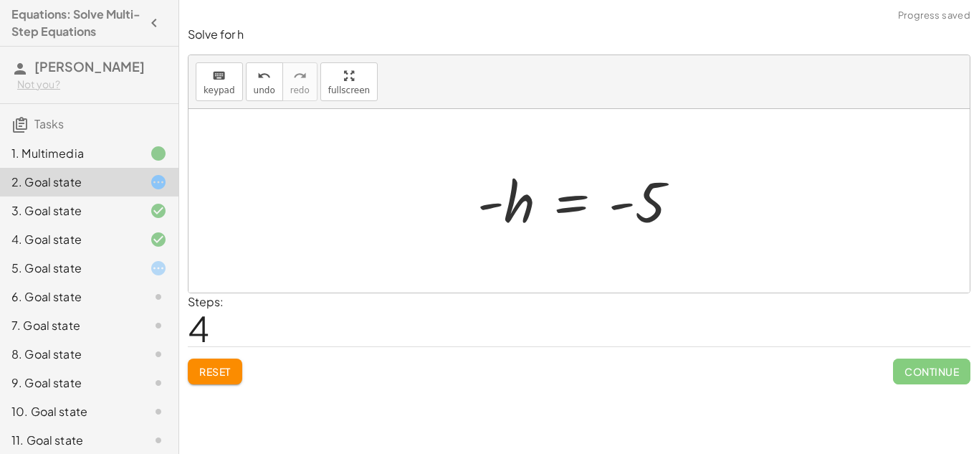
click at [621, 207] on div at bounding box center [584, 201] width 228 height 71
drag, startPoint x: 515, startPoint y: 198, endPoint x: 603, endPoint y: 198, distance: 87.4
click at [603, 198] on div at bounding box center [584, 201] width 228 height 71
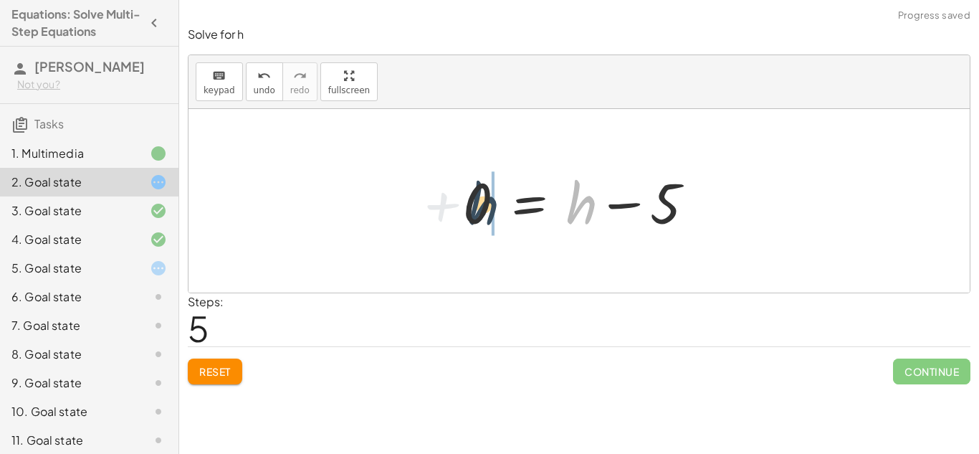
drag, startPoint x: 592, startPoint y: 211, endPoint x: 490, endPoint y: 213, distance: 102.5
click at [490, 213] on div at bounding box center [584, 201] width 257 height 74
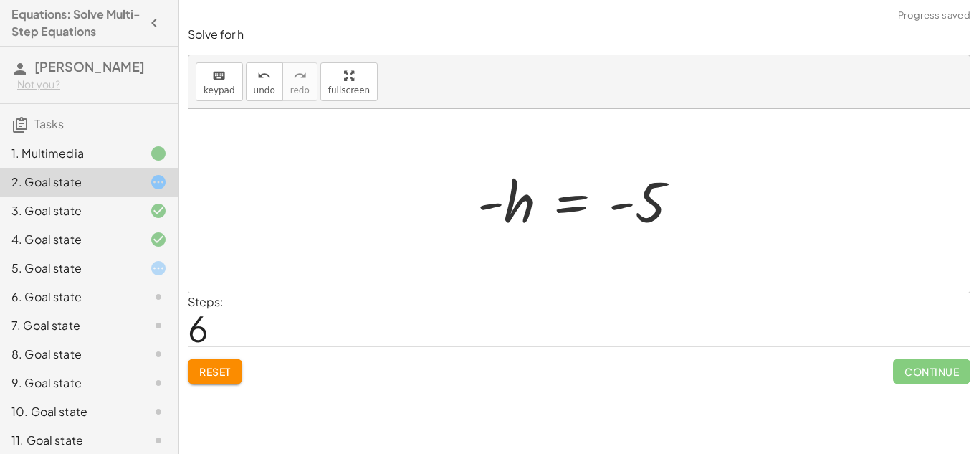
click at [560, 206] on div at bounding box center [584, 201] width 228 height 71
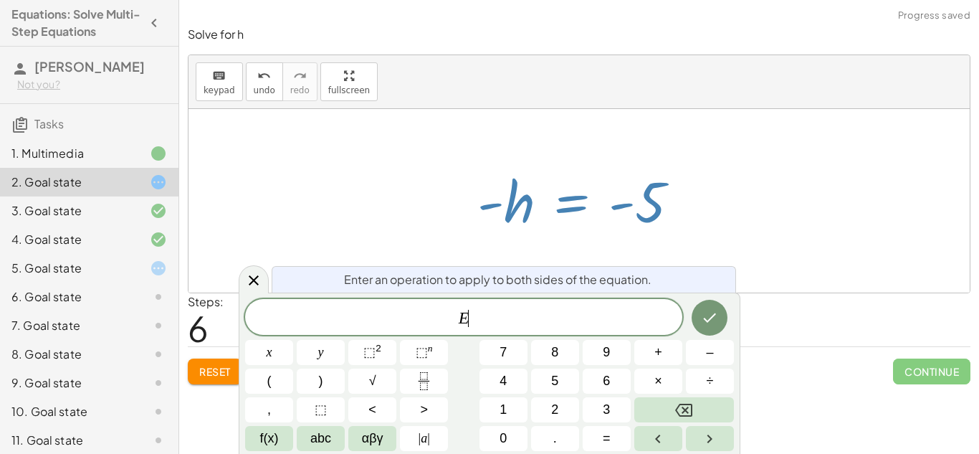
scroll to position [1, 0]
click at [106, 311] on div "5. Goal state" at bounding box center [89, 325] width 178 height 29
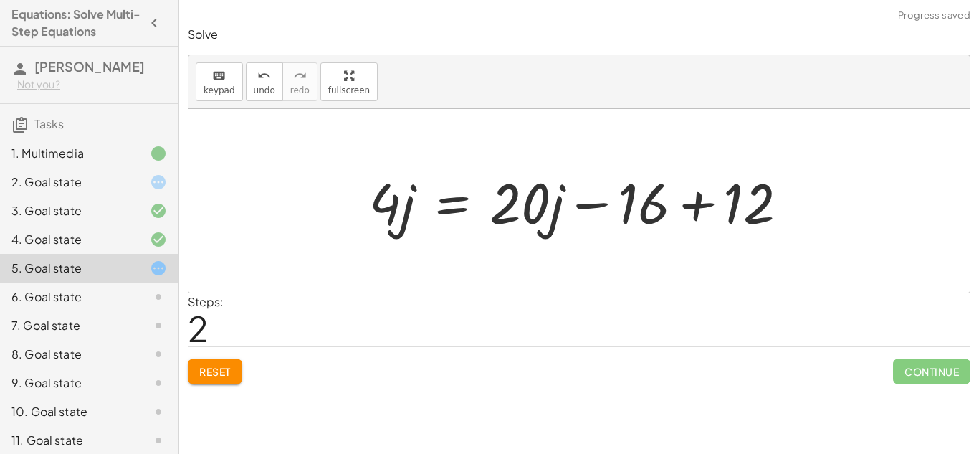
click at [118, 275] on div "5. Goal state" at bounding box center [68, 267] width 115 height 17
click at [195, 359] on button "Reset" at bounding box center [215, 371] width 54 height 26
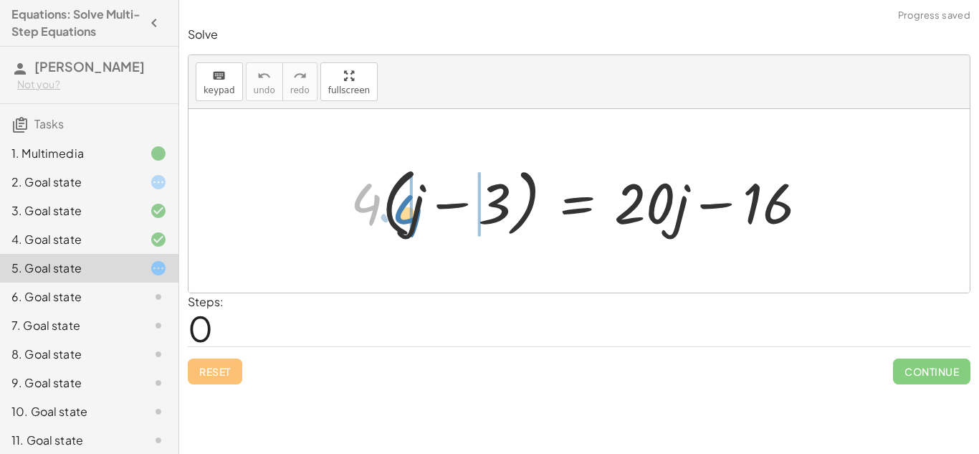
drag, startPoint x: 366, startPoint y: 206, endPoint x: 409, endPoint y: 219, distance: 45.6
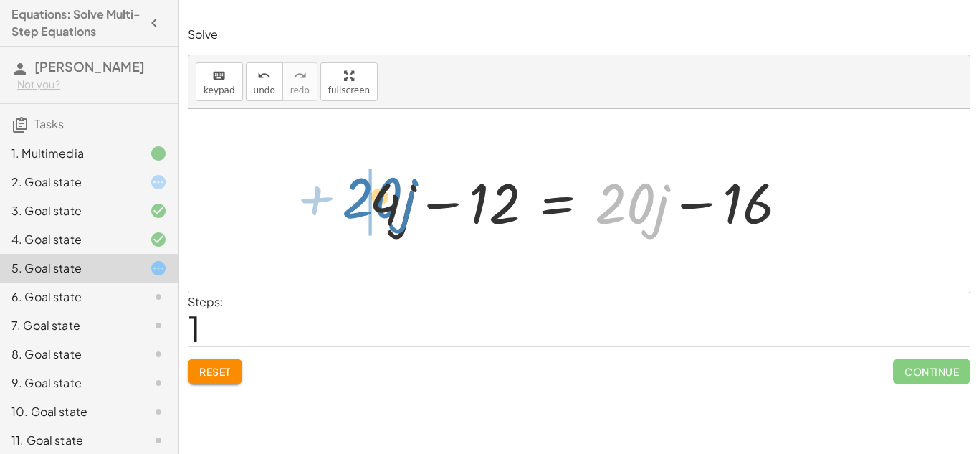
drag, startPoint x: 621, startPoint y: 220, endPoint x: 369, endPoint y: 214, distance: 252.4
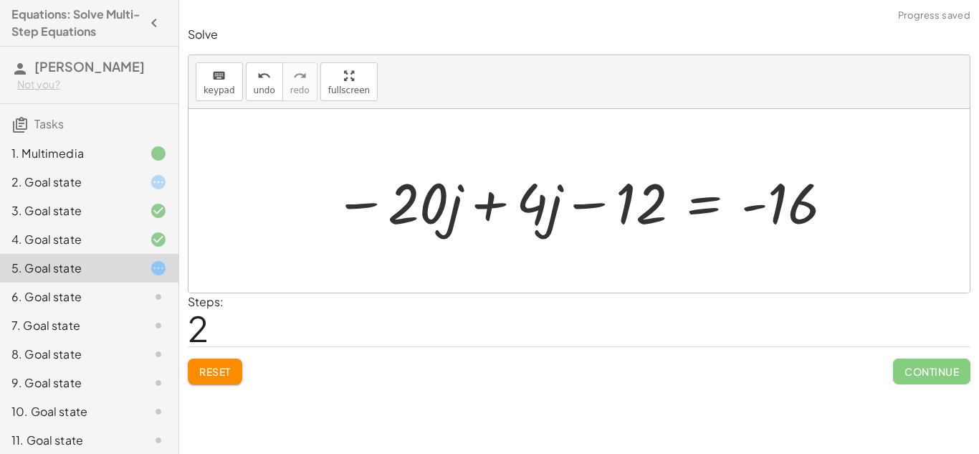
click at [492, 199] on div at bounding box center [584, 201] width 515 height 74
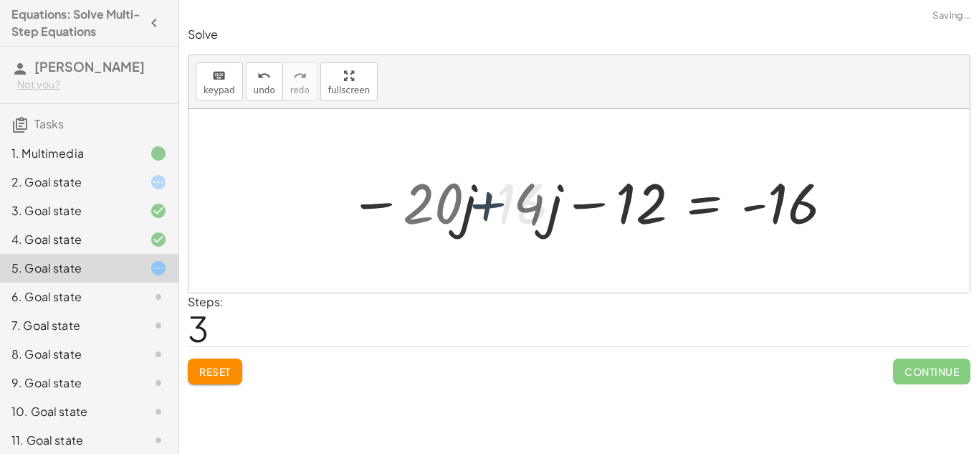
click at [492, 199] on div at bounding box center [638, 201] width 407 height 74
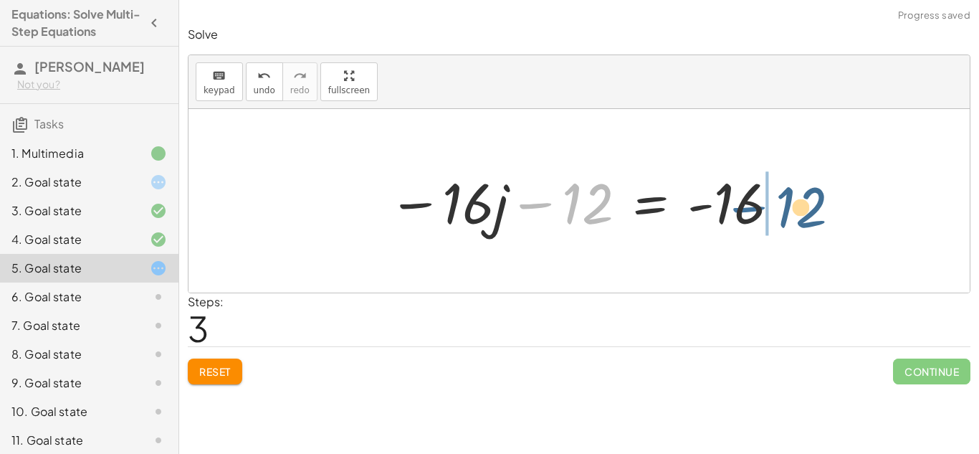
drag, startPoint x: 545, startPoint y: 210, endPoint x: 760, endPoint y: 214, distance: 215.1
click at [760, 214] on div at bounding box center [584, 201] width 407 height 74
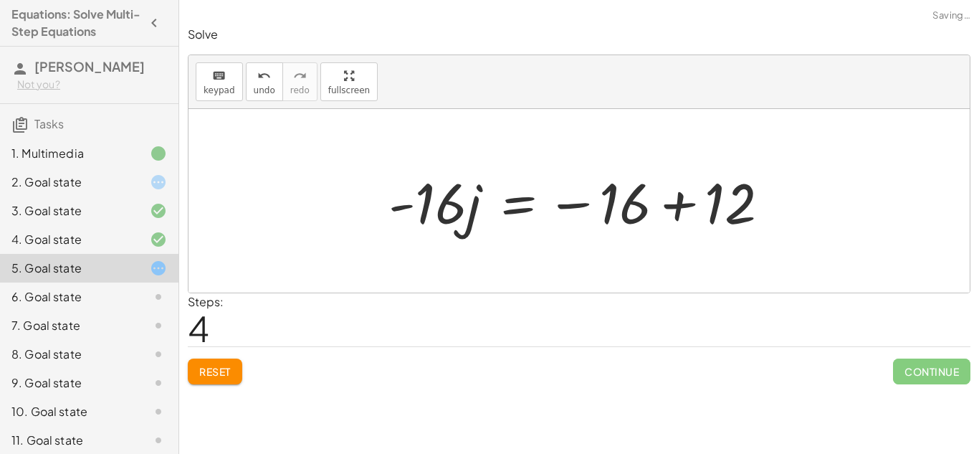
click at [665, 202] on div at bounding box center [584, 201] width 407 height 74
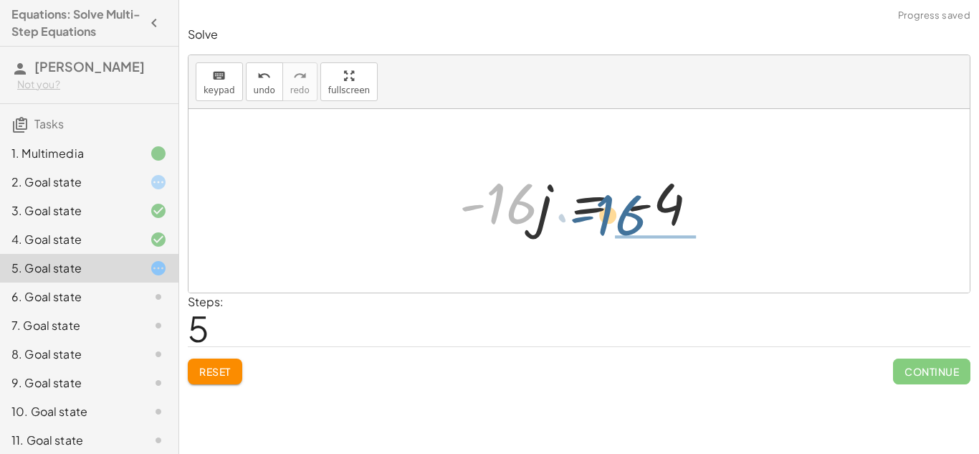
drag, startPoint x: 497, startPoint y: 201, endPoint x: 614, endPoint y: 223, distance: 118.1
click at [614, 223] on div at bounding box center [584, 201] width 264 height 74
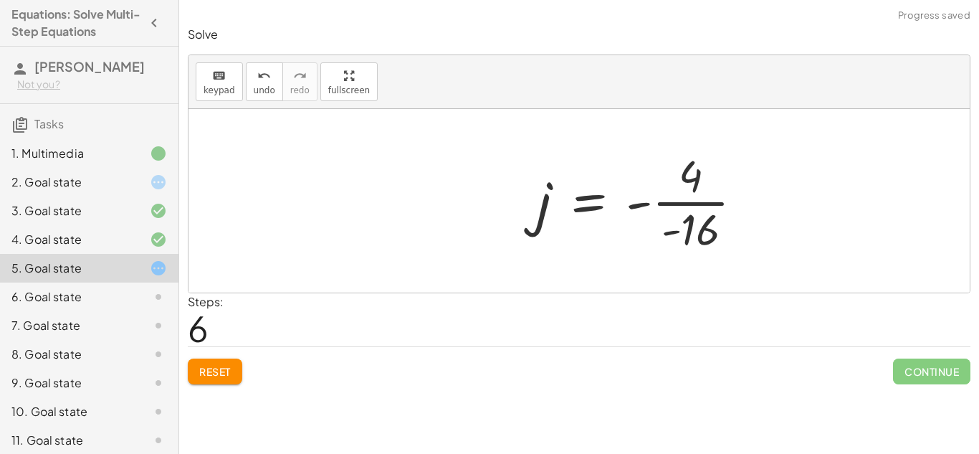
click at [702, 209] on div "· 4 · ( + j − 3 ) = + · 20 · j − 16 + · 4 · j − · 4 · 3 = + · 20 · j − 16 + · 4…" at bounding box center [640, 201] width 250 height 118
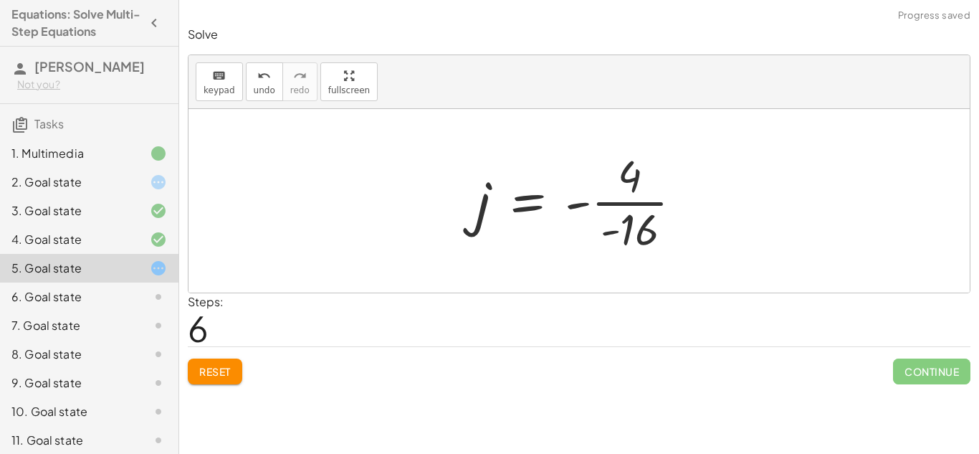
click at [636, 208] on div at bounding box center [585, 200] width 232 height 110
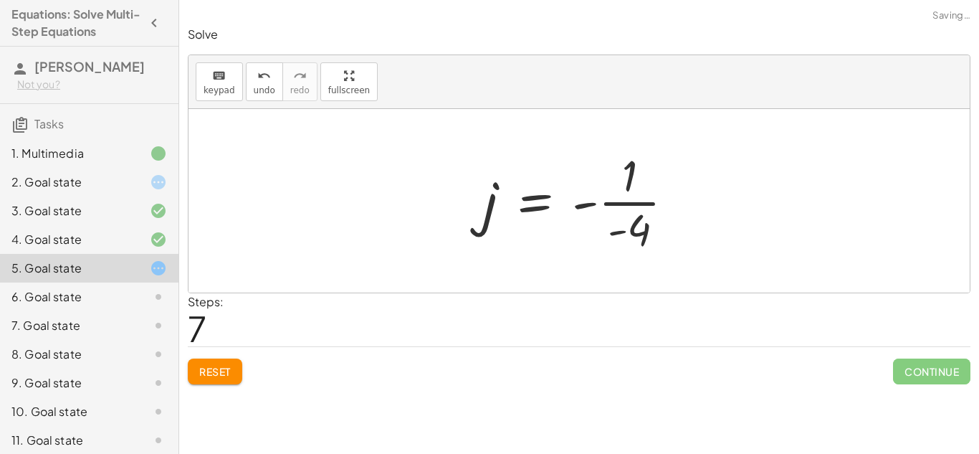
click at [636, 208] on div at bounding box center [584, 200] width 216 height 110
click at [580, 209] on div at bounding box center [584, 200] width 216 height 110
click at [232, 368] on button "Reset" at bounding box center [215, 371] width 54 height 26
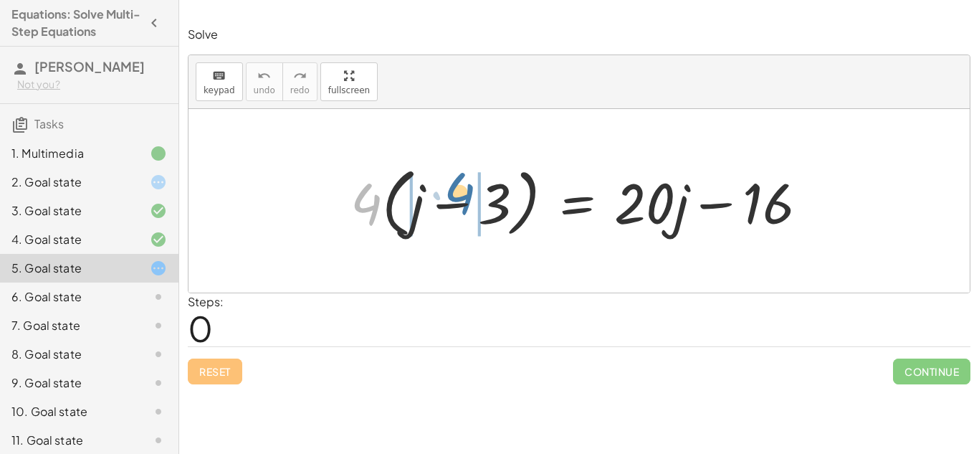
drag, startPoint x: 365, startPoint y: 204, endPoint x: 458, endPoint y: 194, distance: 93.8
click at [458, 194] on div at bounding box center [584, 201] width 483 height 82
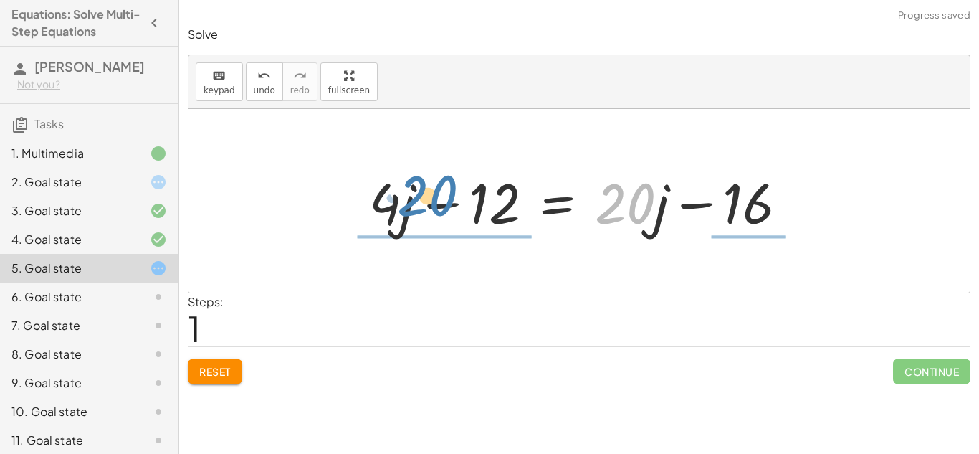
drag, startPoint x: 621, startPoint y: 201, endPoint x: 422, endPoint y: 196, distance: 198.6
click at [422, 196] on div at bounding box center [584, 201] width 445 height 74
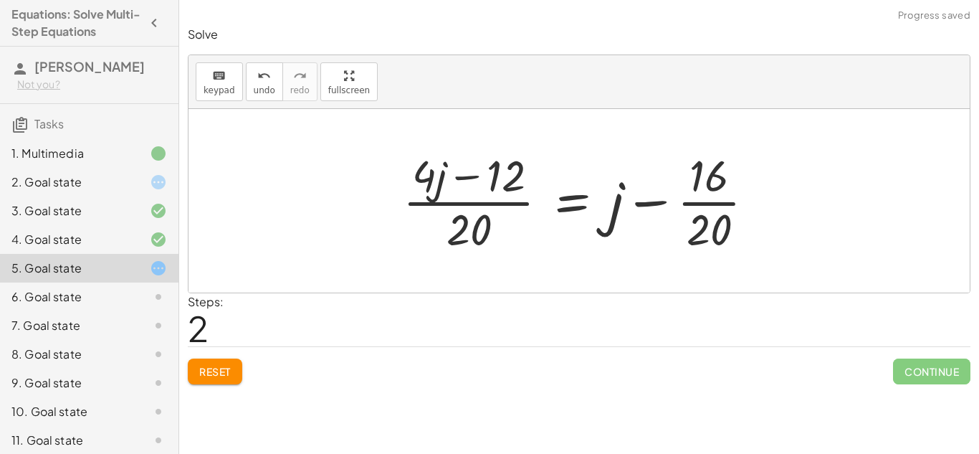
click at [445, 196] on div at bounding box center [585, 200] width 378 height 110
click at [451, 204] on div at bounding box center [585, 200] width 378 height 110
click at [221, 365] on span "Reset" at bounding box center [215, 371] width 32 height 13
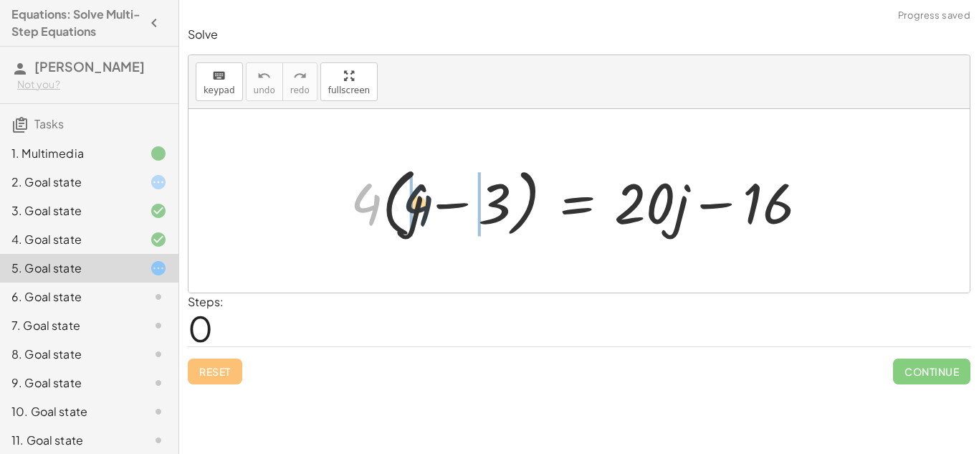
drag, startPoint x: 358, startPoint y: 204, endPoint x: 414, endPoint y: 206, distance: 55.9
click at [414, 206] on div at bounding box center [584, 201] width 483 height 82
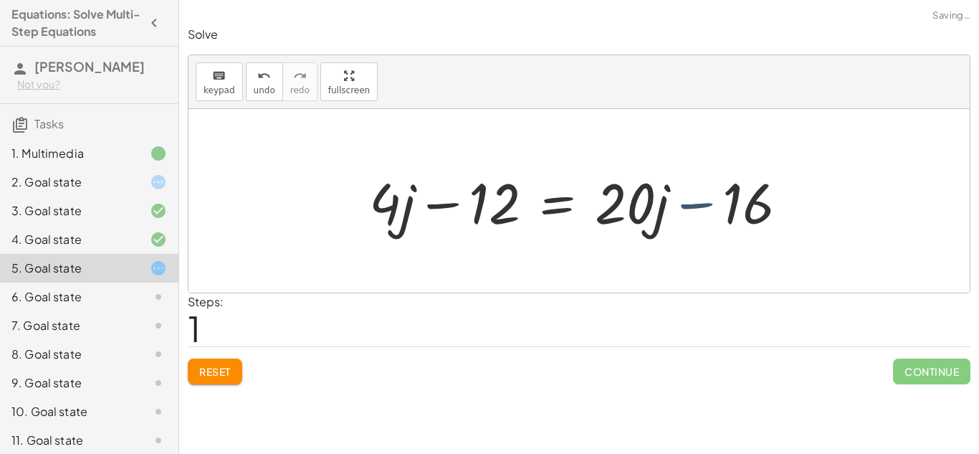
click at [707, 209] on div at bounding box center [584, 201] width 445 height 74
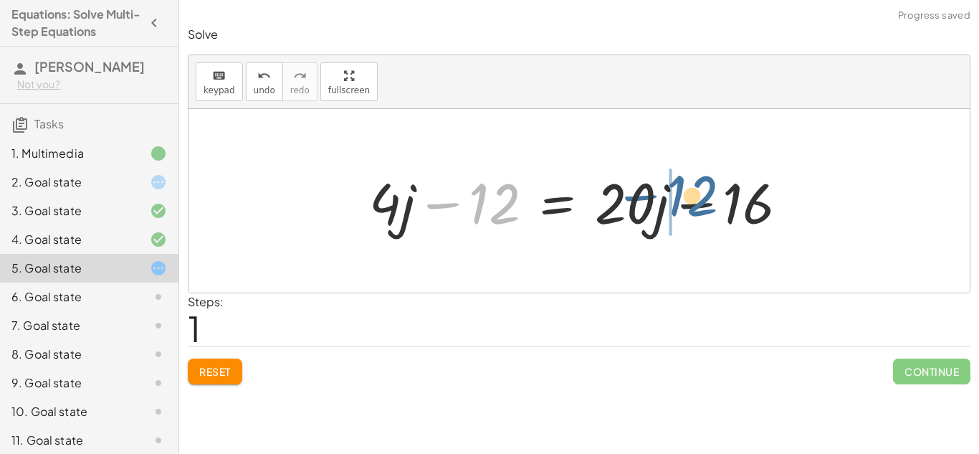
drag, startPoint x: 596, startPoint y: 212, endPoint x: 639, endPoint y: 197, distance: 45.6
click at [639, 197] on div at bounding box center [584, 201] width 445 height 74
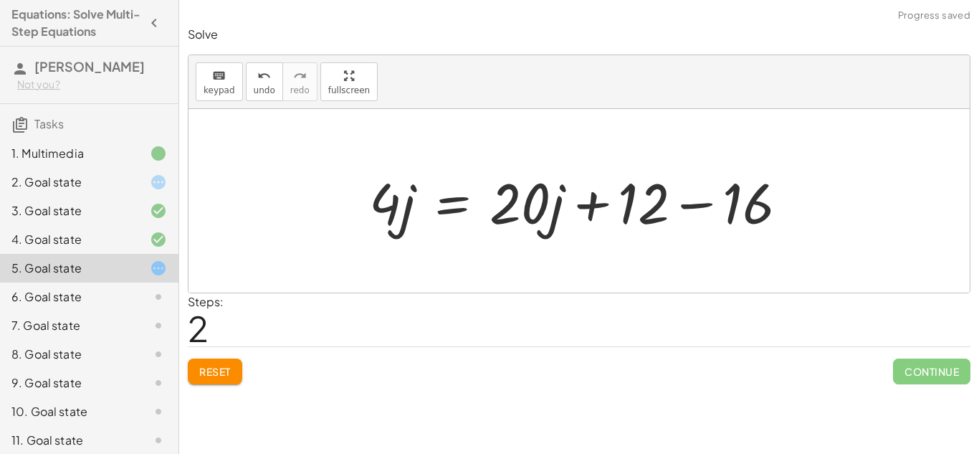
click at [701, 202] on div at bounding box center [584, 201] width 445 height 74
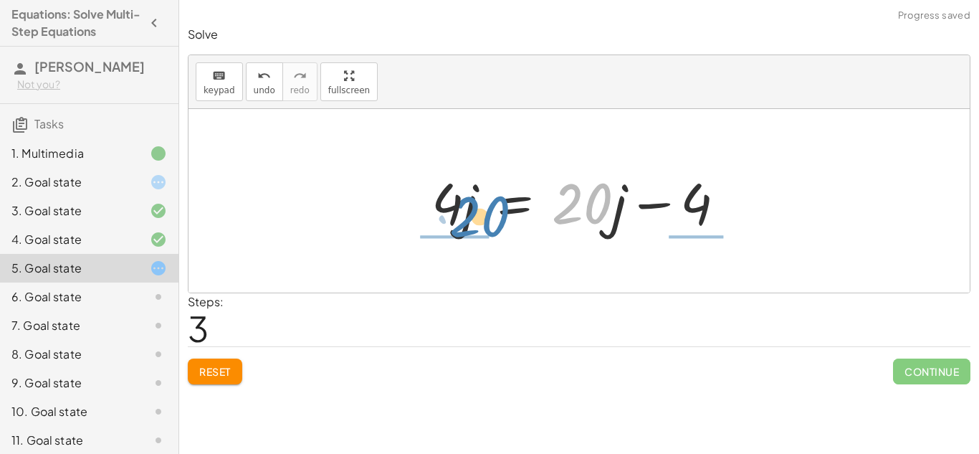
drag, startPoint x: 578, startPoint y: 211, endPoint x: 474, endPoint y: 224, distance: 104.7
click at [474, 224] on div at bounding box center [584, 201] width 320 height 74
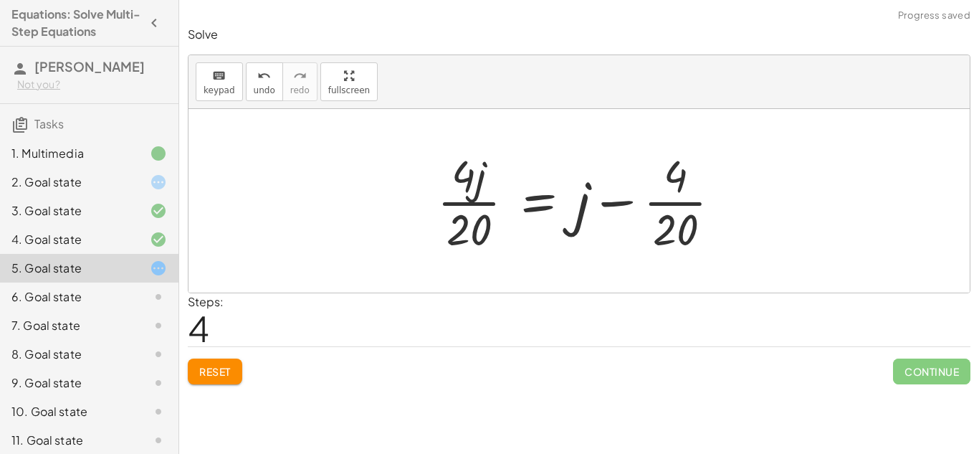
click at [475, 211] on div at bounding box center [585, 200] width 310 height 110
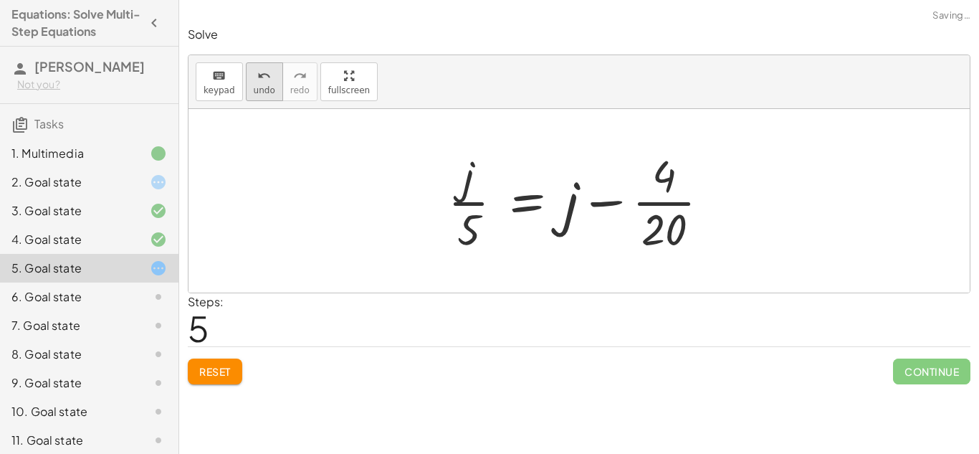
click at [265, 89] on span "undo" at bounding box center [265, 90] width 22 height 10
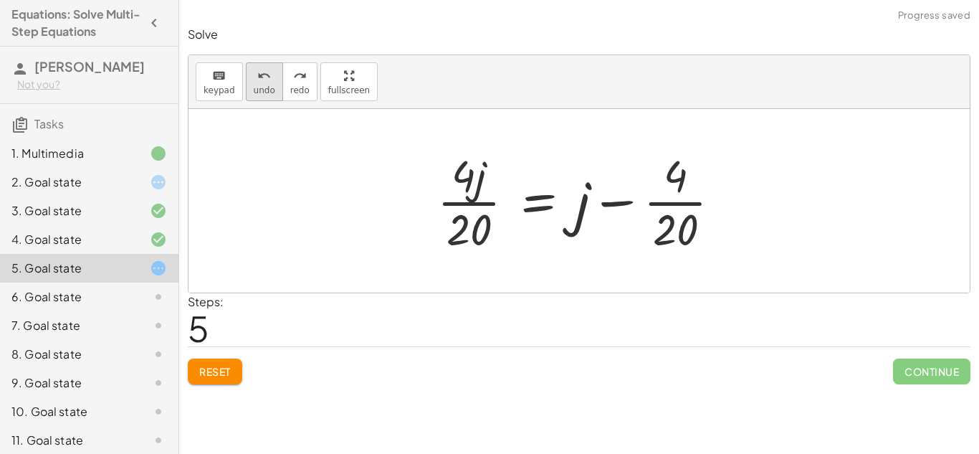
click at [265, 83] on button "undo undo" at bounding box center [264, 81] width 37 height 39
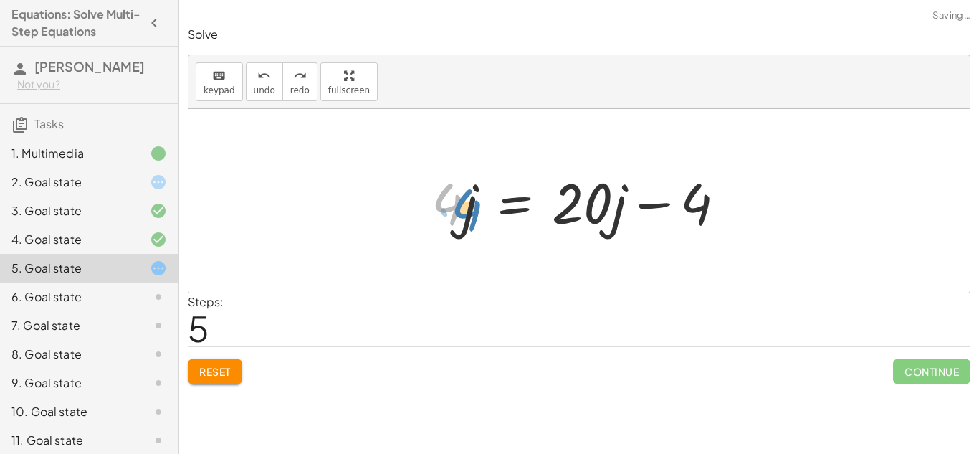
drag, startPoint x: 455, startPoint y: 206, endPoint x: 473, endPoint y: 212, distance: 18.8
click at [473, 212] on div at bounding box center [584, 201] width 320 height 74
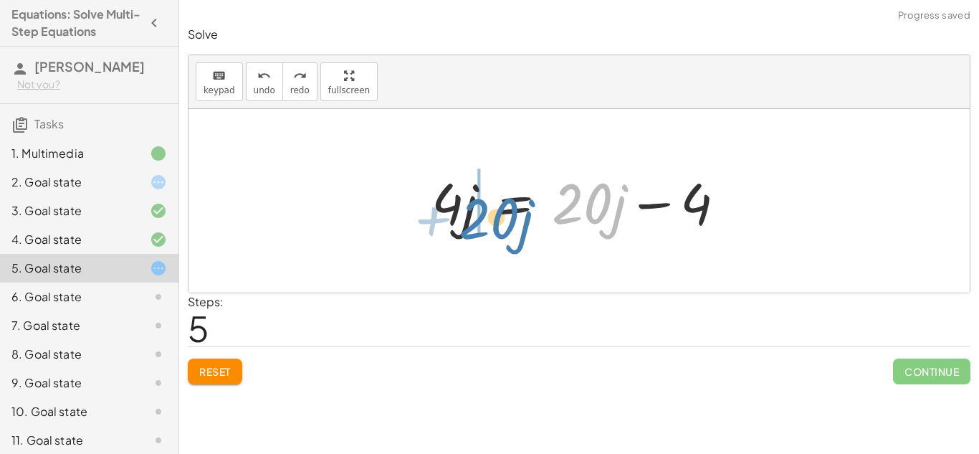
drag, startPoint x: 583, startPoint y: 209, endPoint x: 487, endPoint y: 220, distance: 96.0
click at [487, 220] on div at bounding box center [579, 201] width 310 height 74
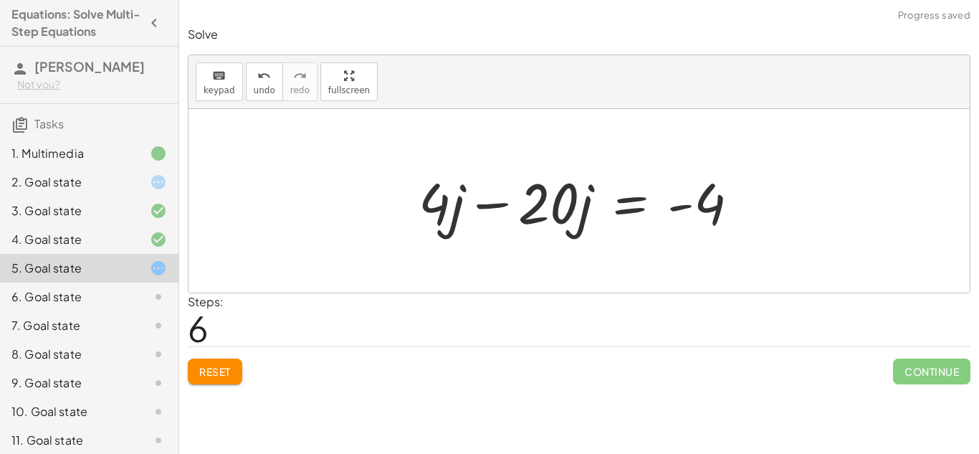
click at [547, 200] on div at bounding box center [584, 201] width 346 height 74
click at [502, 211] on div at bounding box center [584, 201] width 346 height 74
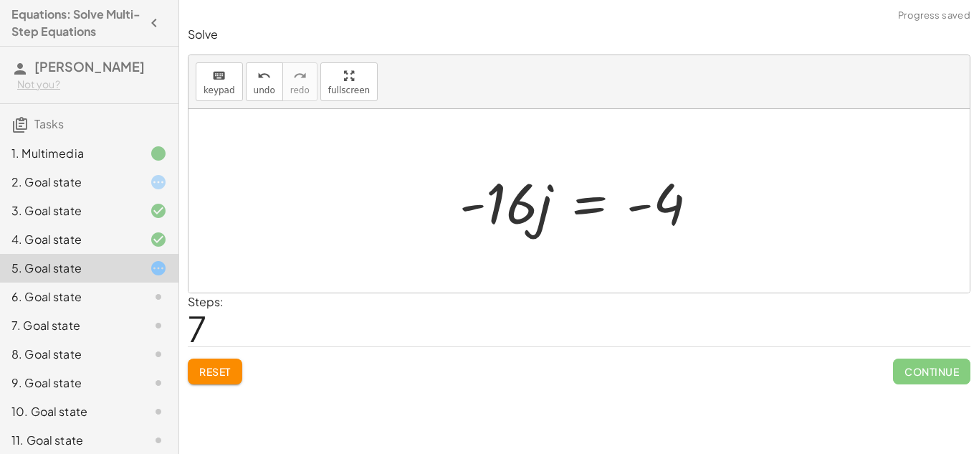
click at [631, 209] on div at bounding box center [584, 201] width 264 height 74
click at [533, 205] on div at bounding box center [584, 201] width 264 height 74
click at [586, 204] on div at bounding box center [584, 201] width 264 height 74
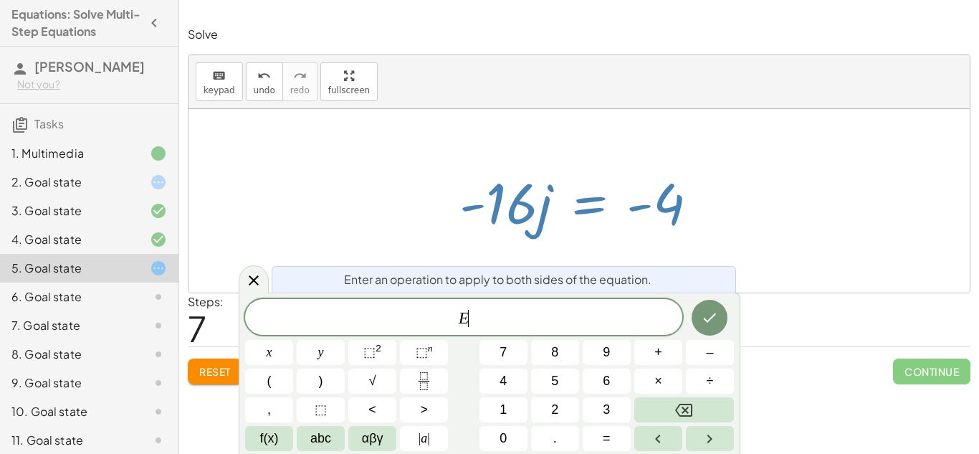
click at [526, 325] on span "E ​" at bounding box center [463, 318] width 437 height 20
click at [740, 328] on div "Enter an operation to apply to both sides of the equation. E + 1 6 ​ x y ⬚ 2 ⬚ …" at bounding box center [490, 372] width 502 height 161
click at [723, 324] on button "Done" at bounding box center [710, 318] width 36 height 36
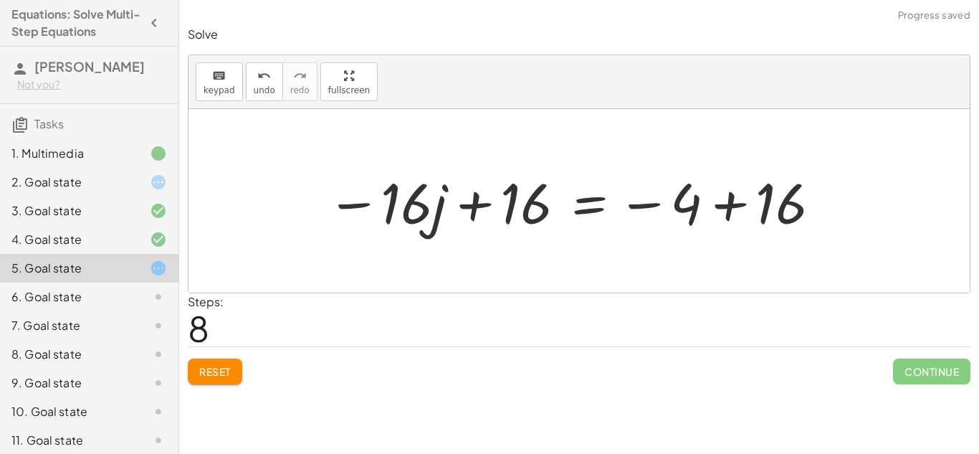
click at [468, 206] on div at bounding box center [575, 201] width 510 height 74
click at [360, 209] on div at bounding box center [575, 201] width 510 height 74
click at [493, 202] on div at bounding box center [575, 201] width 510 height 74
click at [542, 203] on div at bounding box center [575, 201] width 510 height 74
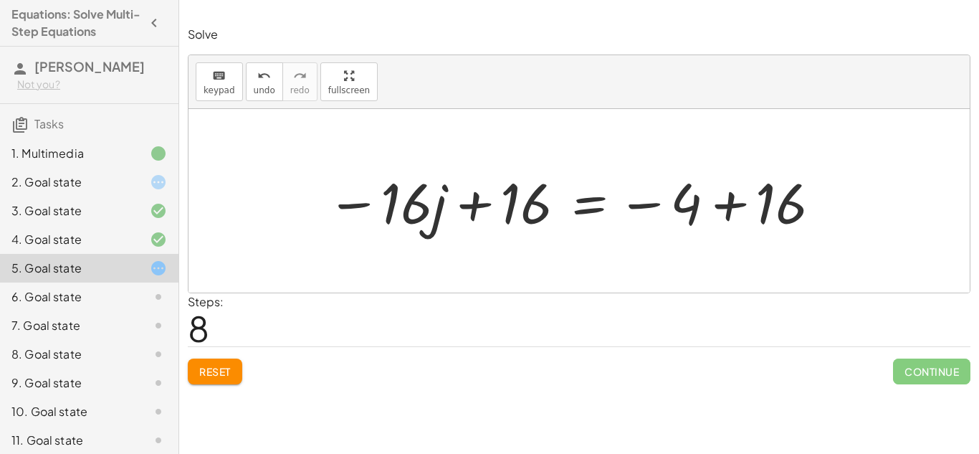
click at [733, 201] on div at bounding box center [575, 201] width 510 height 74
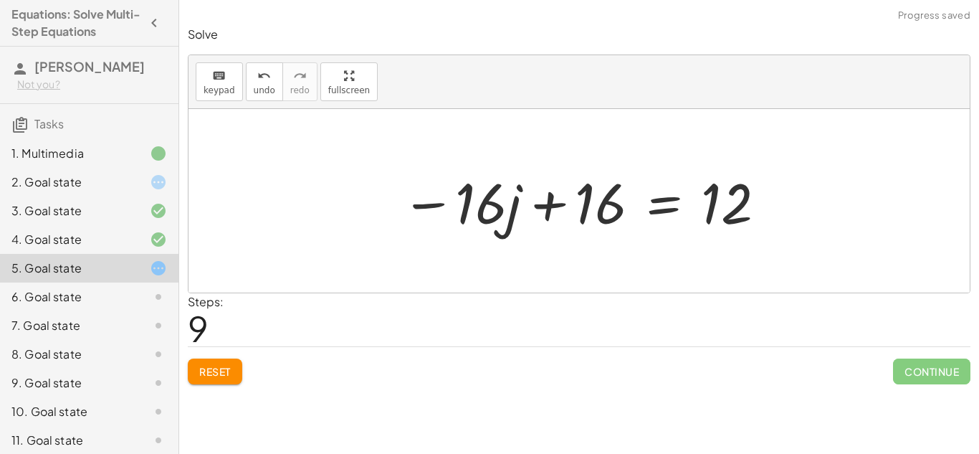
click at [555, 216] on div at bounding box center [584, 201] width 381 height 74
click at [168, 340] on div "6. Goal state" at bounding box center [89, 354] width 178 height 29
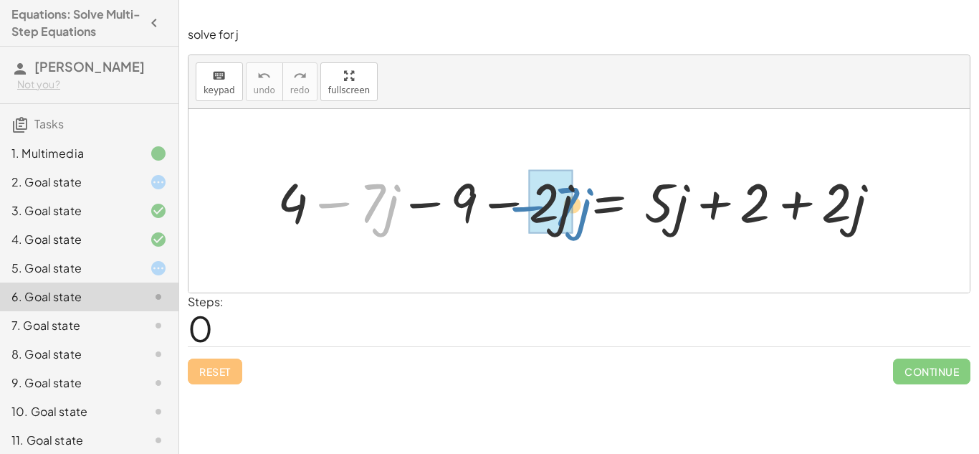
drag, startPoint x: 349, startPoint y: 204, endPoint x: 538, endPoint y: 207, distance: 188.5
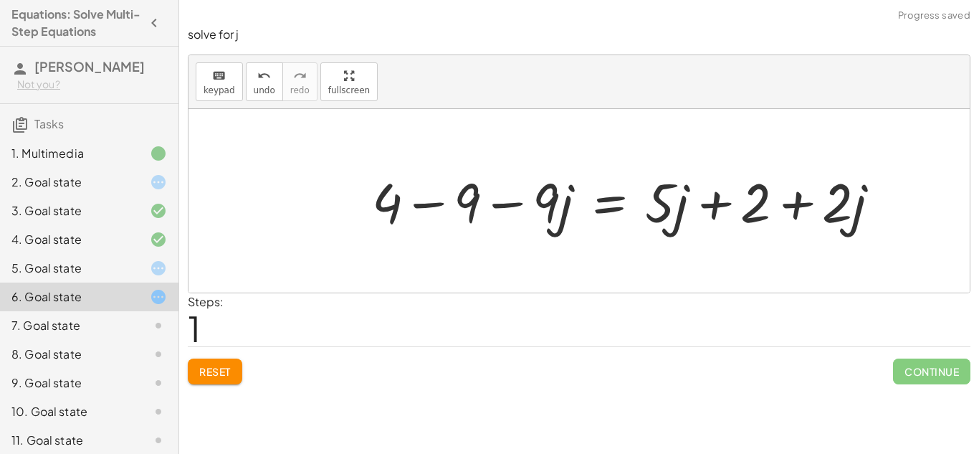
click at [432, 206] on div at bounding box center [632, 200] width 534 height 71
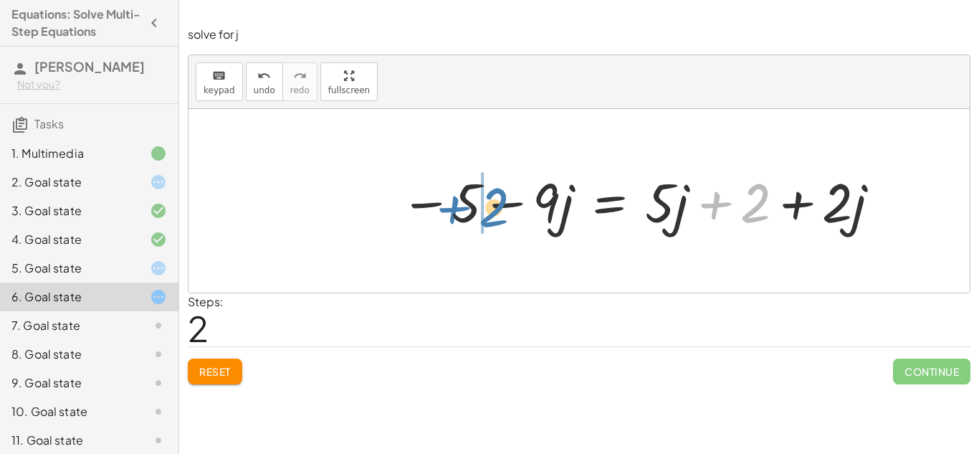
drag, startPoint x: 719, startPoint y: 205, endPoint x: 467, endPoint y: 208, distance: 251.6
click at [467, 208] on div at bounding box center [641, 200] width 497 height 71
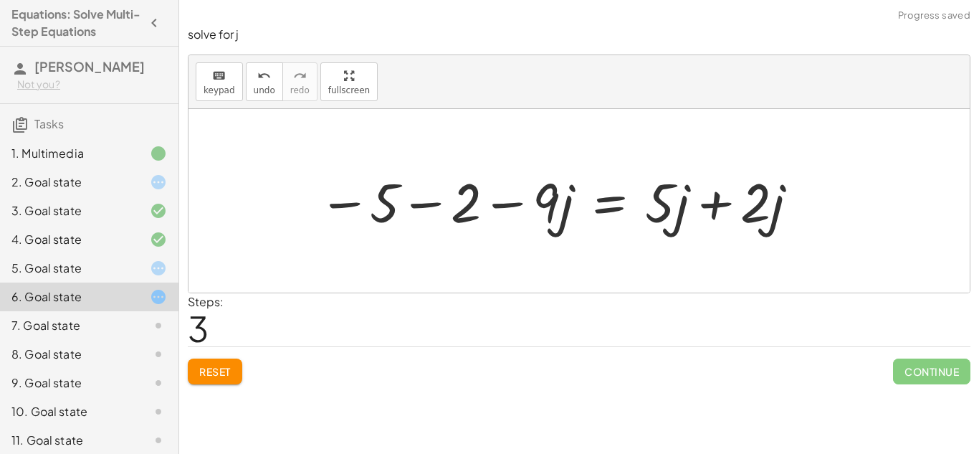
click at [719, 199] on div at bounding box center [559, 200] width 497 height 71
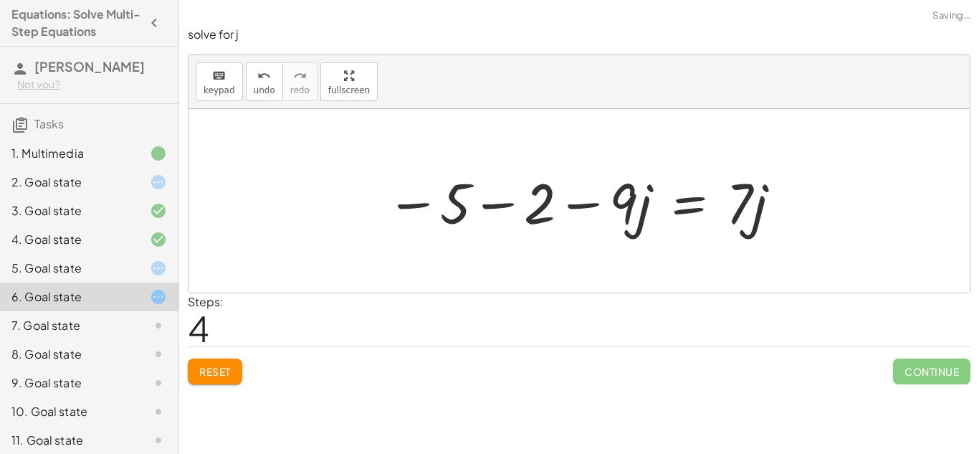
click at [505, 200] on div at bounding box center [584, 201] width 411 height 74
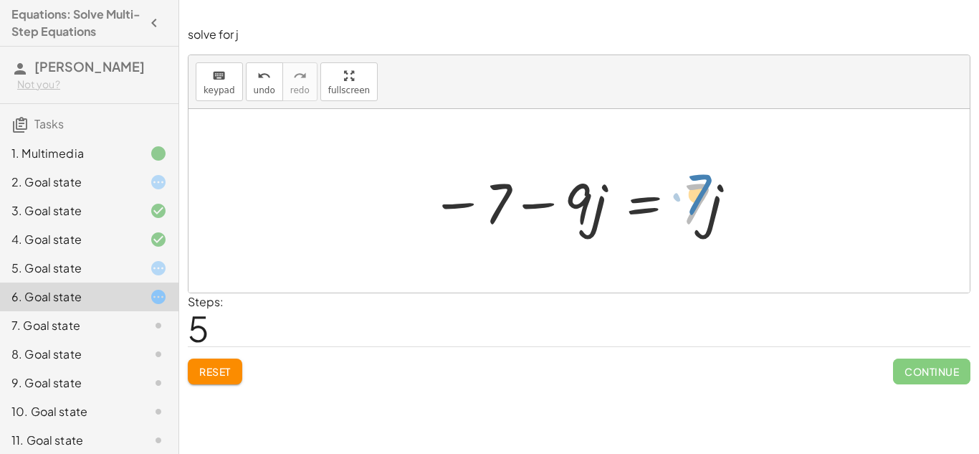
drag, startPoint x: 696, startPoint y: 206, endPoint x: 700, endPoint y: 197, distance: 10.3
click at [700, 197] on div at bounding box center [584, 201] width 321 height 74
drag, startPoint x: 466, startPoint y: 204, endPoint x: 776, endPoint y: 209, distance: 309.7
click at [776, 209] on div "+ 4 − · 7 · j − 9 − · 2 · j = + · 5 · j + 2 + · 2 · j + 4 − 9 − · 9 · j = + · 5…" at bounding box center [579, 200] width 781 height 183
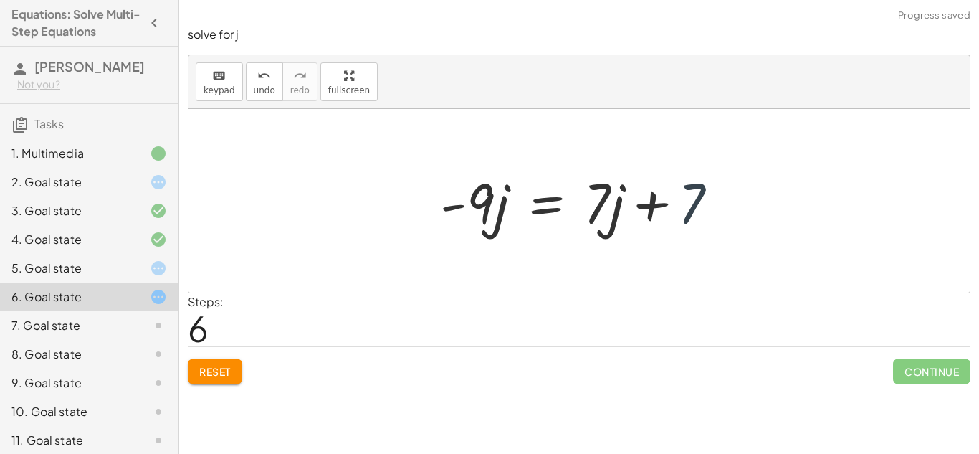
click at [700, 208] on div at bounding box center [585, 201] width 304 height 74
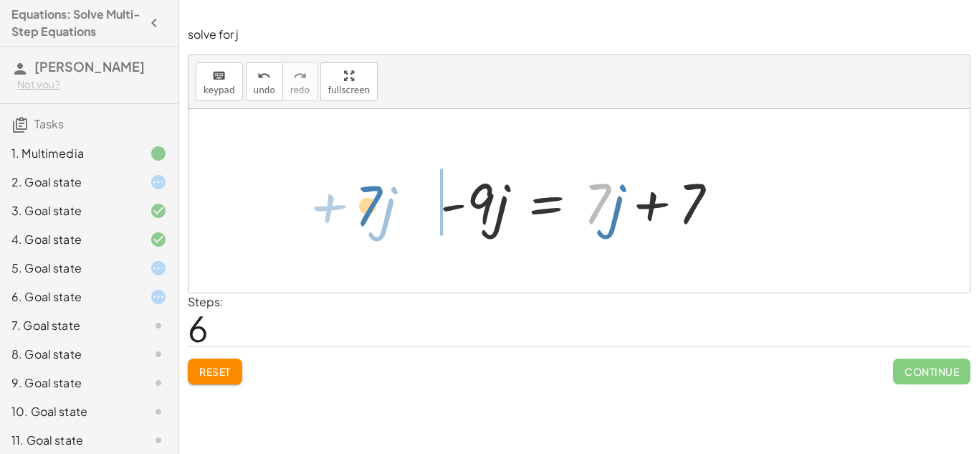
drag, startPoint x: 609, startPoint y: 208, endPoint x: 388, endPoint y: 209, distance: 220.8
click at [388, 209] on div "+ 4 − · 7 · j − 9 − · 2 · j = + · 5 · j + 2 + · 2 · j + 4 − 9 − · 9 · j = + · 5…" at bounding box center [579, 200] width 781 height 183
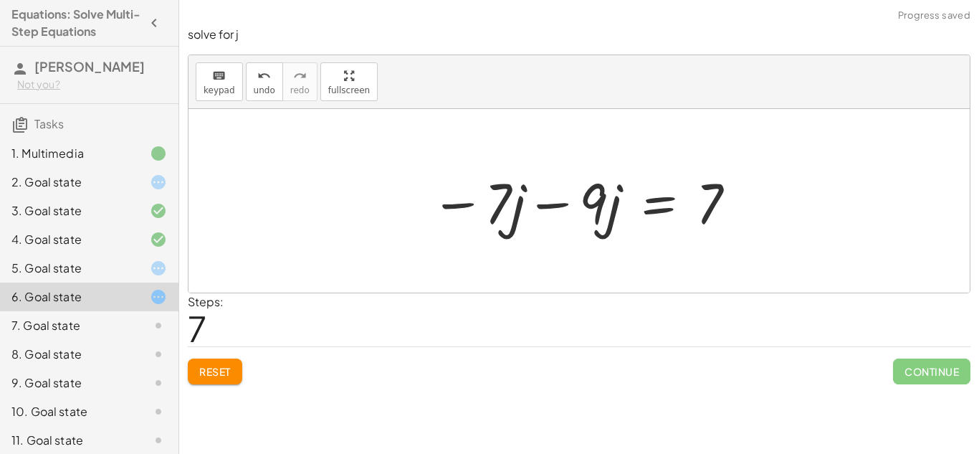
click at [535, 203] on div at bounding box center [584, 201] width 321 height 74
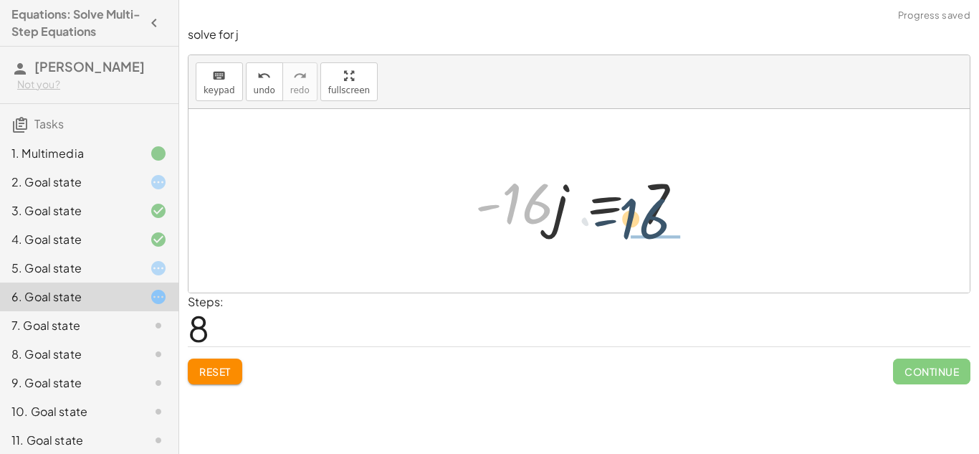
drag, startPoint x: 530, startPoint y: 206, endPoint x: 648, endPoint y: 222, distance: 118.7
click at [648, 222] on div at bounding box center [584, 201] width 233 height 74
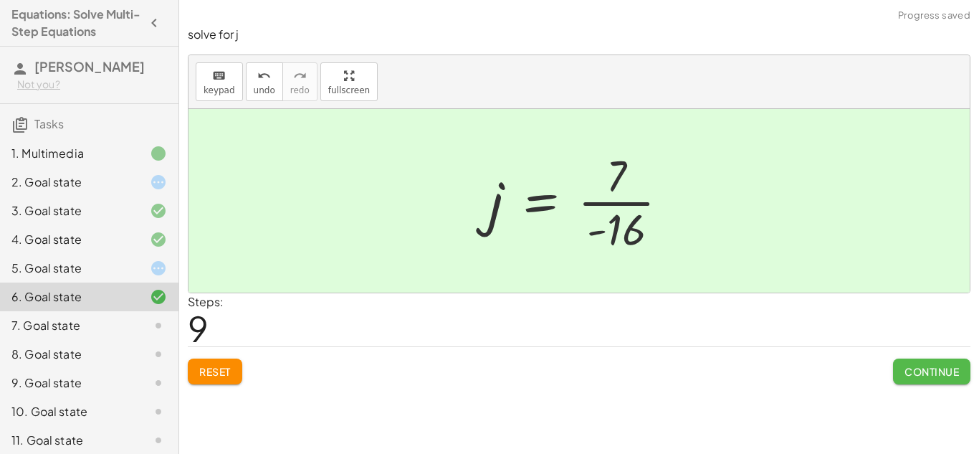
click at [961, 379] on button "Continue" at bounding box center [931, 371] width 77 height 26
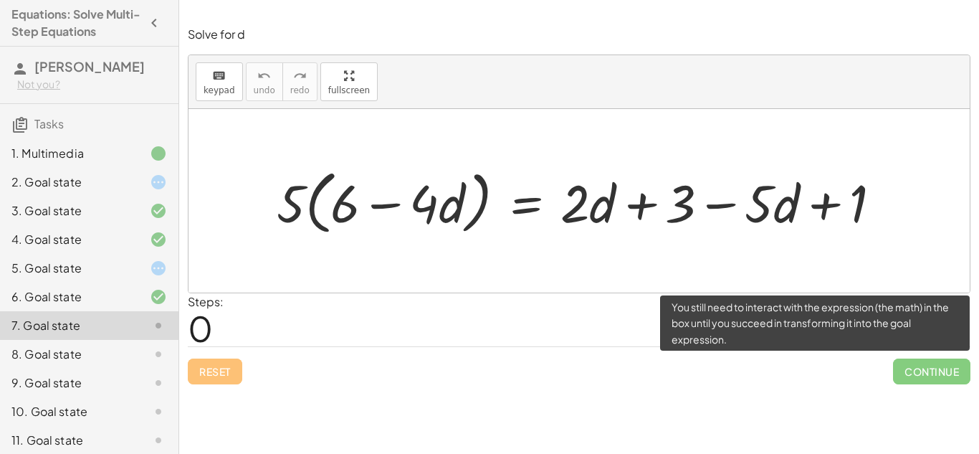
click at [961, 379] on span "Continue" at bounding box center [931, 371] width 77 height 26
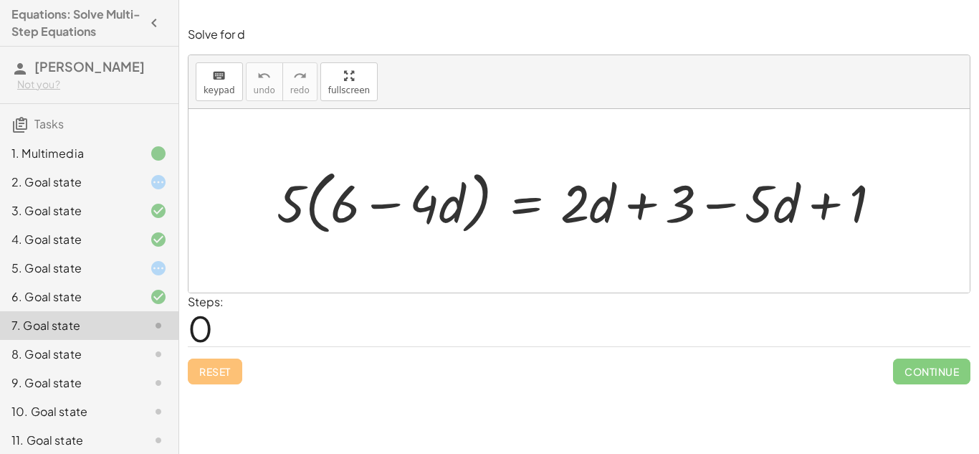
click at [396, 206] on div at bounding box center [584, 201] width 630 height 77
click at [631, 217] on div at bounding box center [584, 201] width 630 height 77
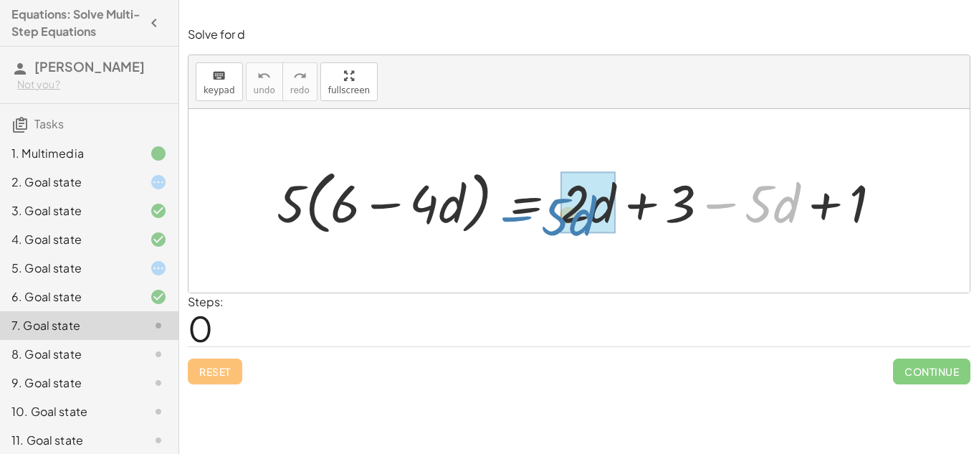
drag, startPoint x: 738, startPoint y: 201, endPoint x: 535, endPoint y: 214, distance: 203.2
click at [535, 214] on div at bounding box center [584, 201] width 630 height 77
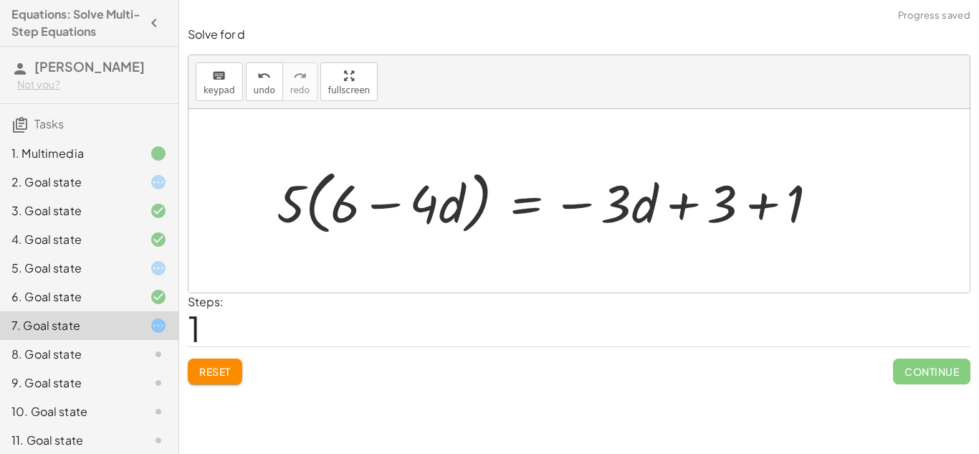
click at [757, 199] on div at bounding box center [553, 201] width 568 height 77
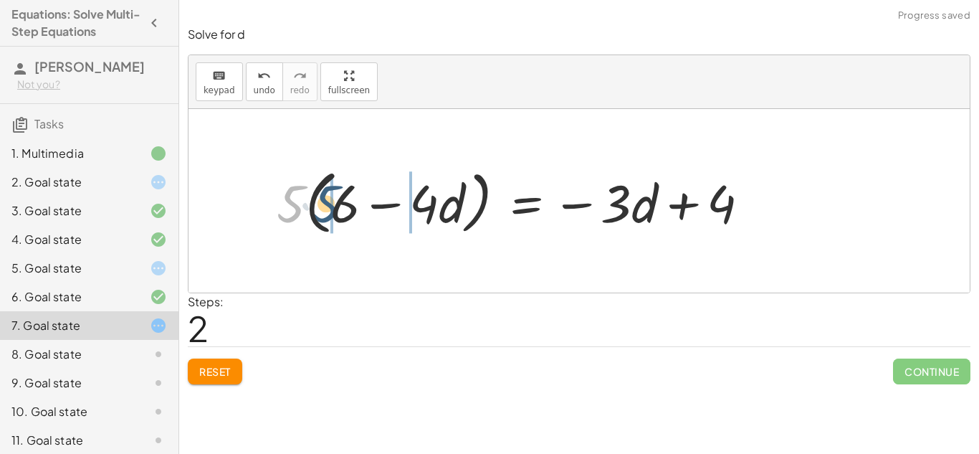
drag, startPoint x: 280, startPoint y: 201, endPoint x: 318, endPoint y: 201, distance: 38.0
click at [318, 201] on div at bounding box center [518, 201] width 499 height 77
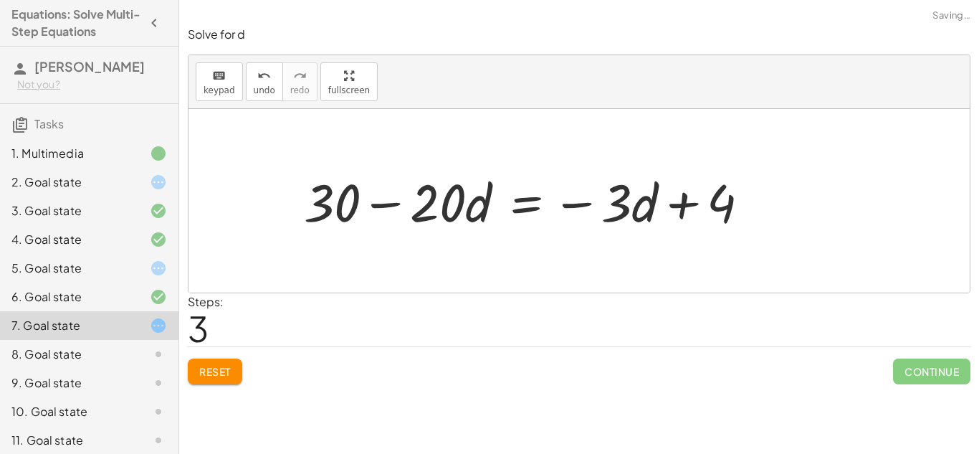
click at [391, 206] on div at bounding box center [533, 200] width 472 height 69
drag, startPoint x: 328, startPoint y: 201, endPoint x: 763, endPoint y: 237, distance: 436.5
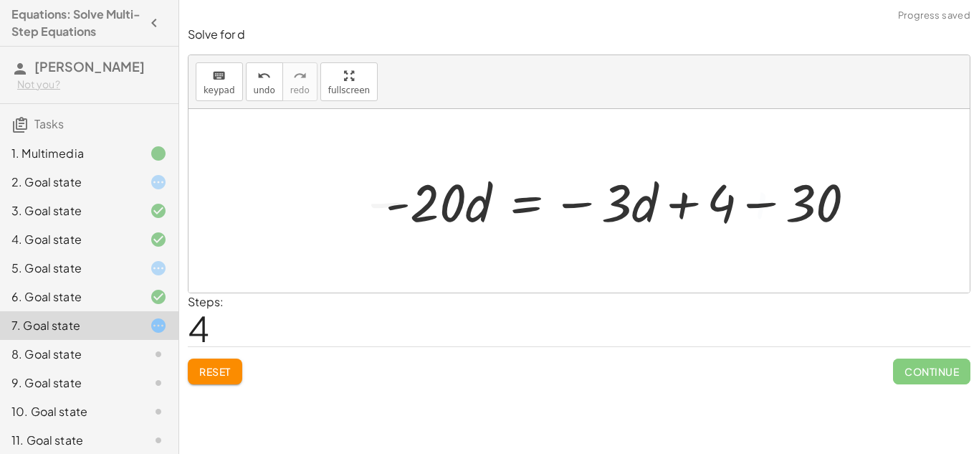
click at [761, 207] on div at bounding box center [626, 200] width 496 height 69
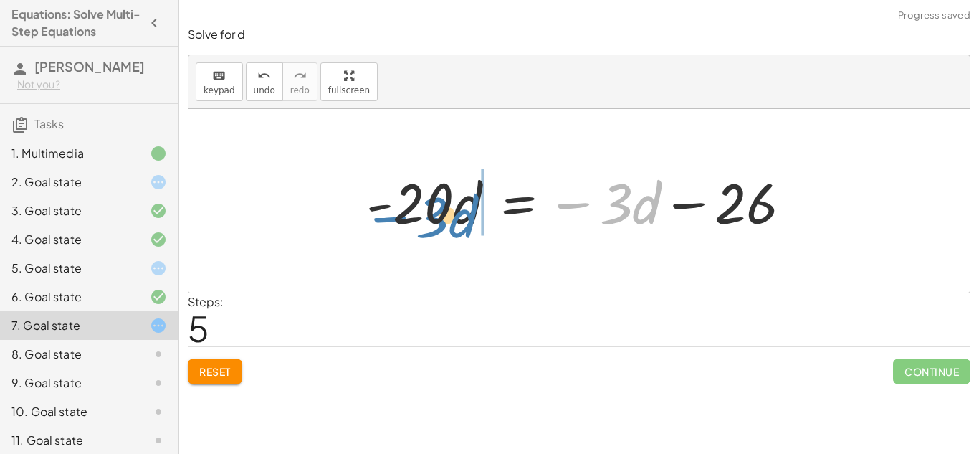
drag, startPoint x: 569, startPoint y: 205, endPoint x: 386, endPoint y: 218, distance: 183.2
click at [386, 218] on div at bounding box center [584, 201] width 451 height 74
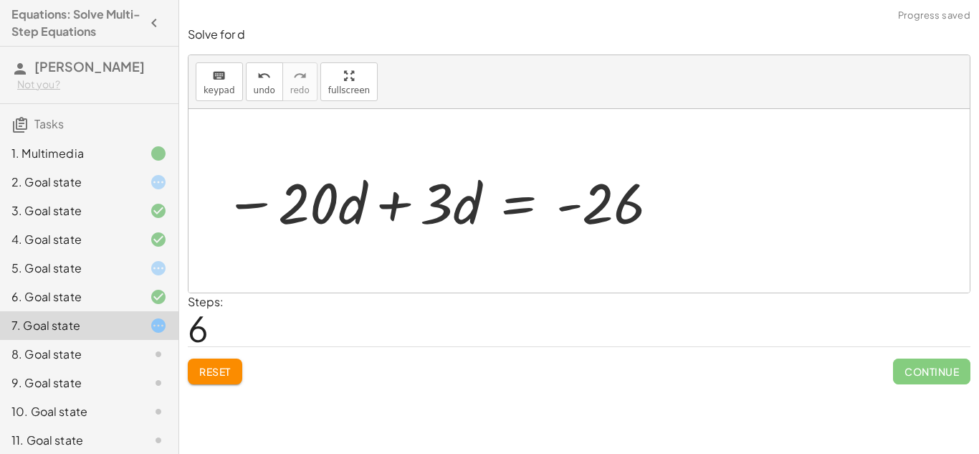
click at [389, 209] on div at bounding box center [442, 201] width 451 height 74
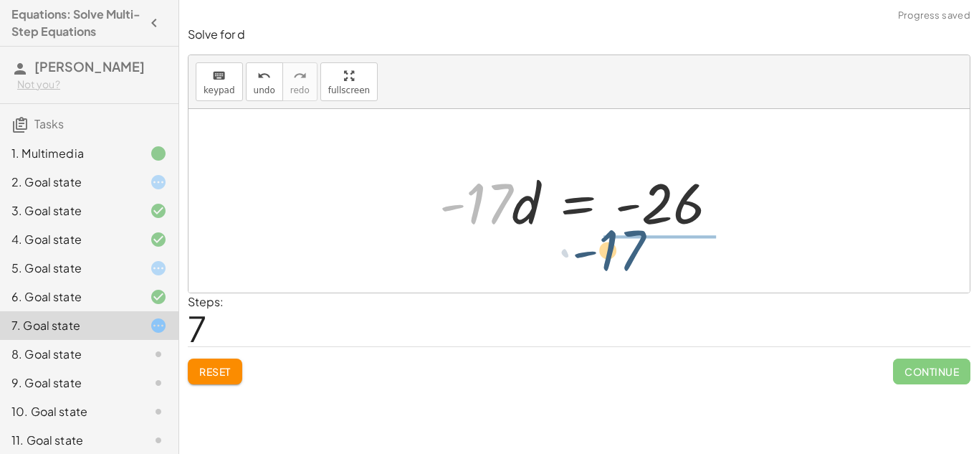
drag, startPoint x: 471, startPoint y: 211, endPoint x: 612, endPoint y: 256, distance: 148.0
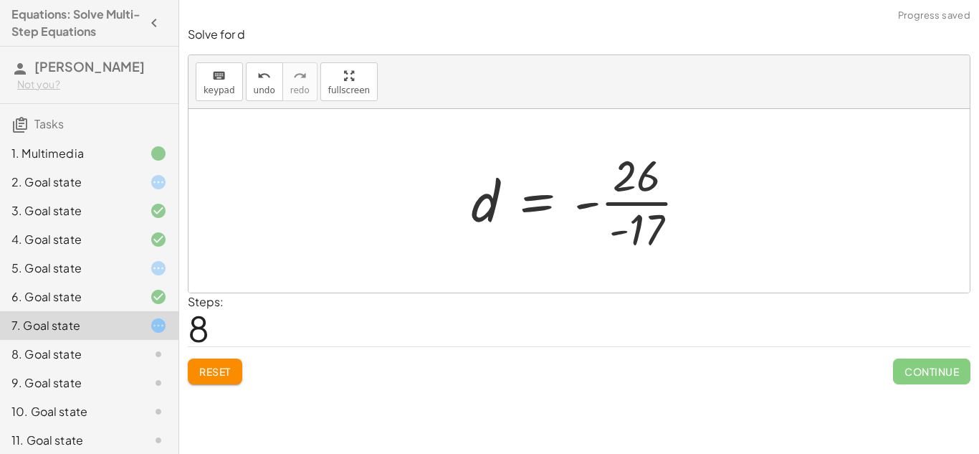
click at [678, 199] on div at bounding box center [585, 200] width 242 height 110
click at [642, 215] on div at bounding box center [585, 200] width 242 height 110
click at [641, 201] on div at bounding box center [585, 200] width 242 height 110
drag, startPoint x: 622, startPoint y: 232, endPoint x: 418, endPoint y: 244, distance: 204.7
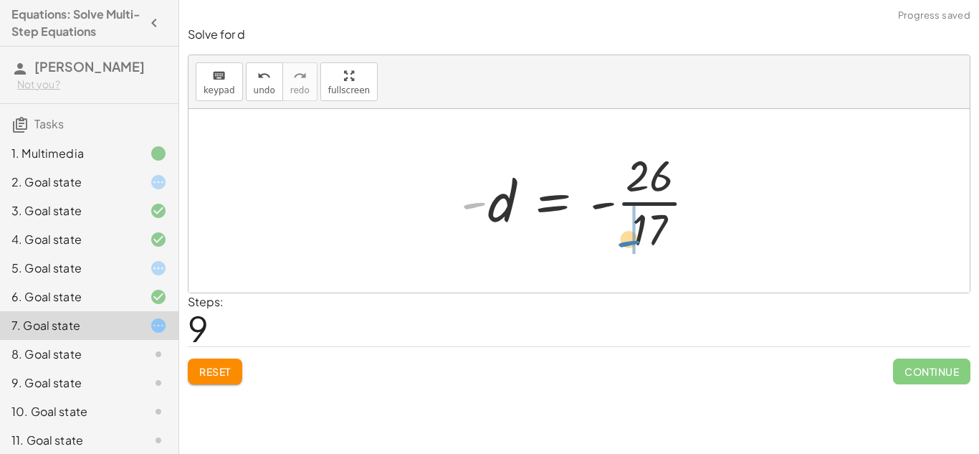
drag, startPoint x: 469, startPoint y: 201, endPoint x: 624, endPoint y: 239, distance: 159.6
click at [624, 239] on div at bounding box center [585, 200] width 262 height 110
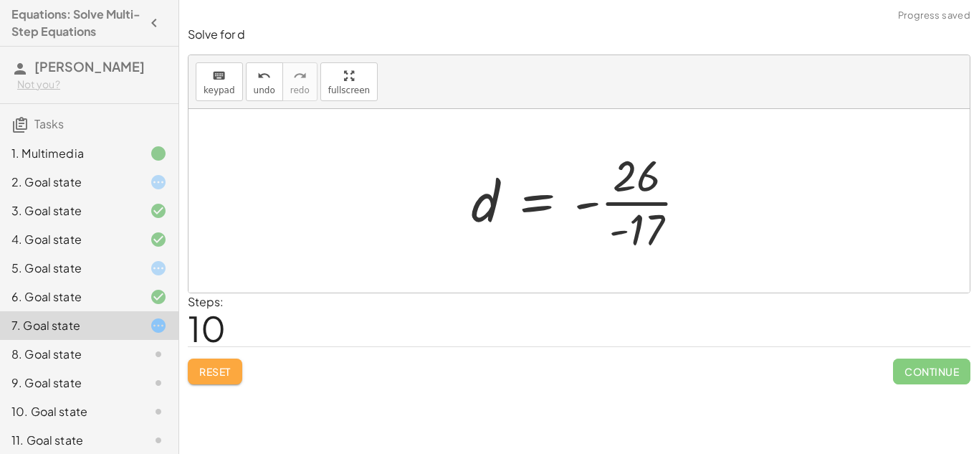
click at [206, 366] on span "Reset" at bounding box center [215, 371] width 32 height 13
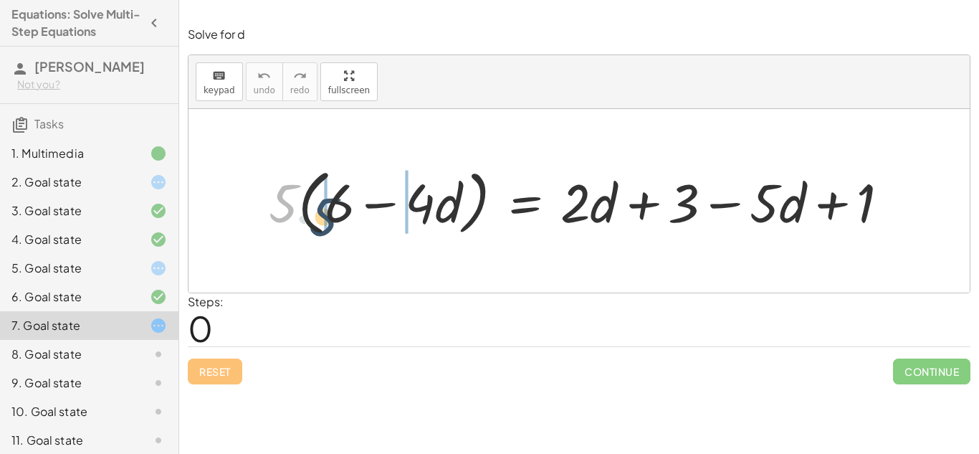
drag, startPoint x: 297, startPoint y: 183, endPoint x: 336, endPoint y: 197, distance: 41.0
click at [336, 197] on div at bounding box center [585, 200] width 647 height 78
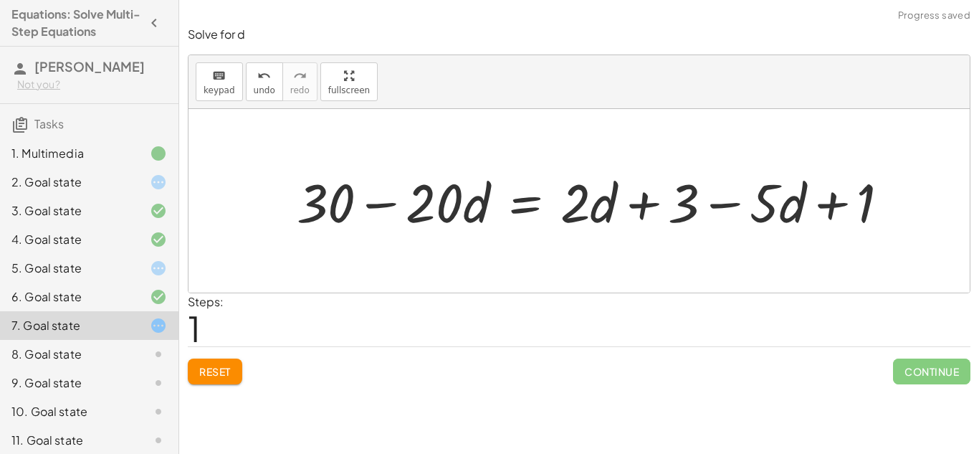
click at [383, 201] on div at bounding box center [599, 201] width 619 height 70
drag, startPoint x: 328, startPoint y: 206, endPoint x: 688, endPoint y: 210, distance: 359.8
click at [688, 210] on div at bounding box center [599, 201] width 619 height 70
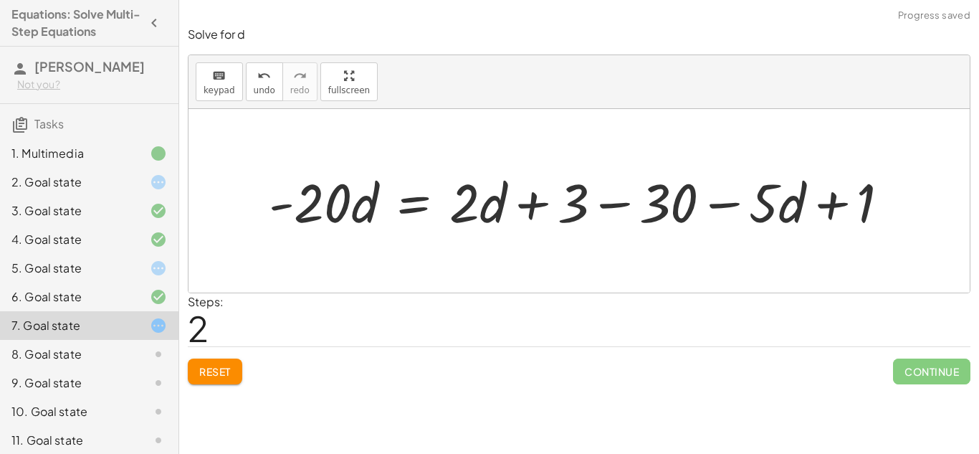
click at [624, 201] on div at bounding box center [585, 201] width 646 height 70
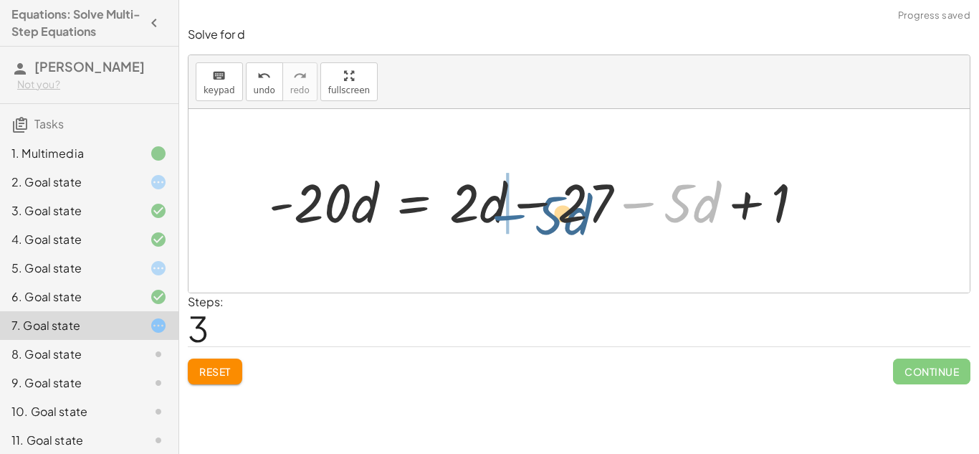
drag, startPoint x: 654, startPoint y: 201, endPoint x: 517, endPoint y: 212, distance: 136.7
click at [517, 212] on div at bounding box center [542, 201] width 560 height 70
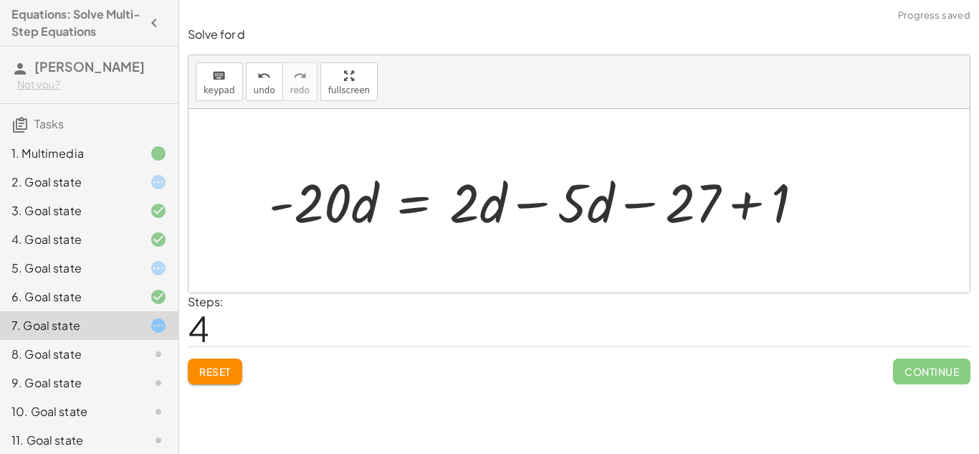
click at [522, 207] on div at bounding box center [542, 201] width 560 height 70
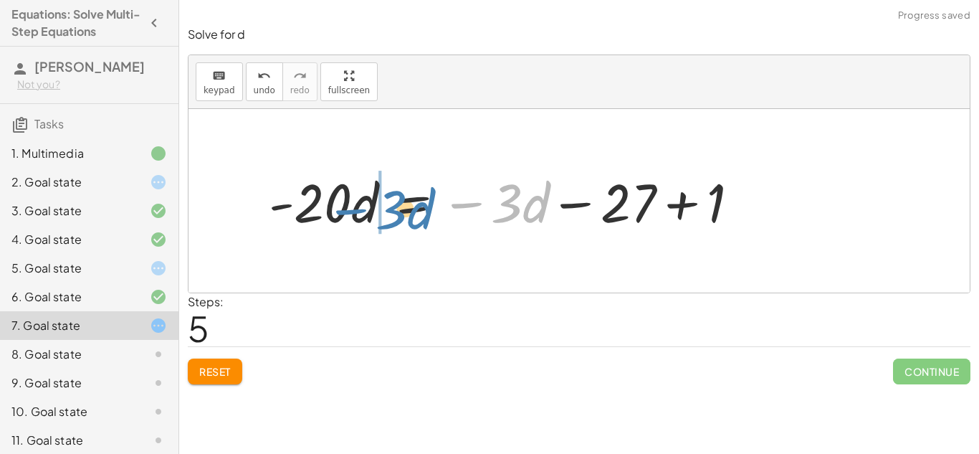
drag, startPoint x: 471, startPoint y: 208, endPoint x: 355, endPoint y: 216, distance: 116.4
click at [355, 216] on div at bounding box center [510, 201] width 496 height 70
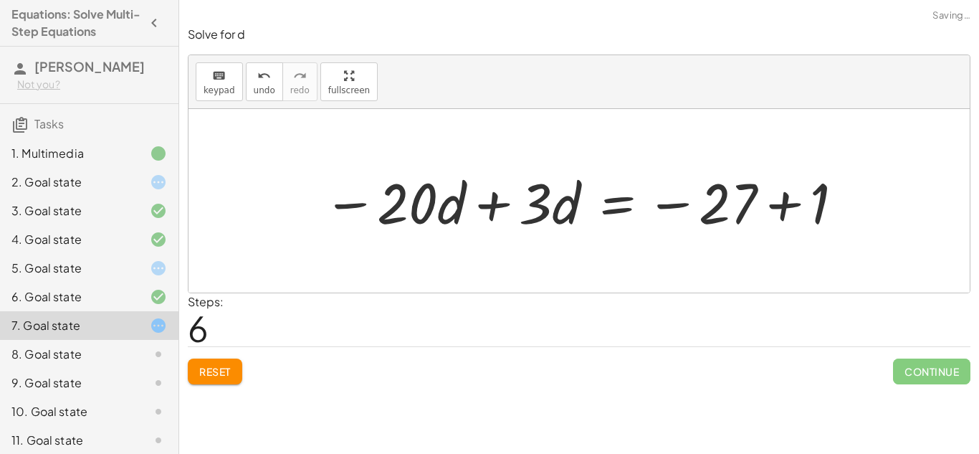
click at [306, 208] on div "· 5 · ( + 6 − · 4 · d ) = + · 2 · d + 3 − · 5 · d + 1 + · 5 · 6 − · 5 · 4 · d =…" at bounding box center [579, 201] width 555 height 81
click at [497, 202] on div at bounding box center [584, 201] width 537 height 74
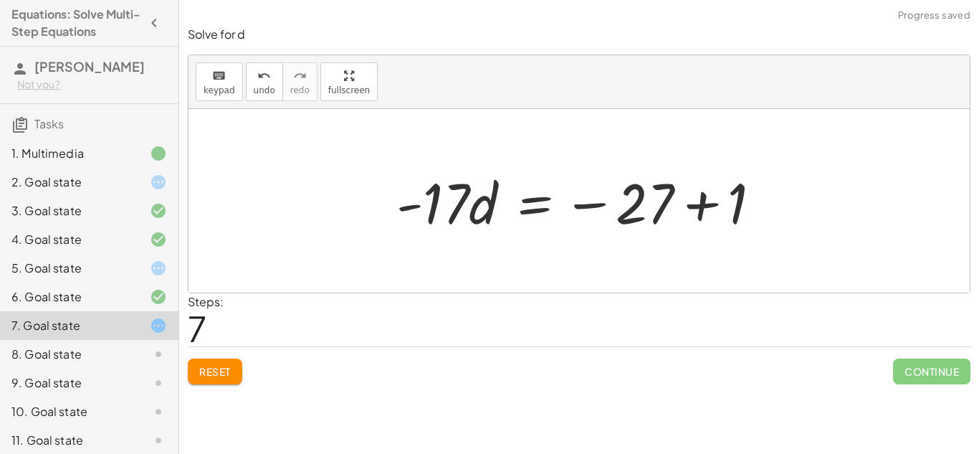
click at [700, 209] on div at bounding box center [584, 201] width 391 height 74
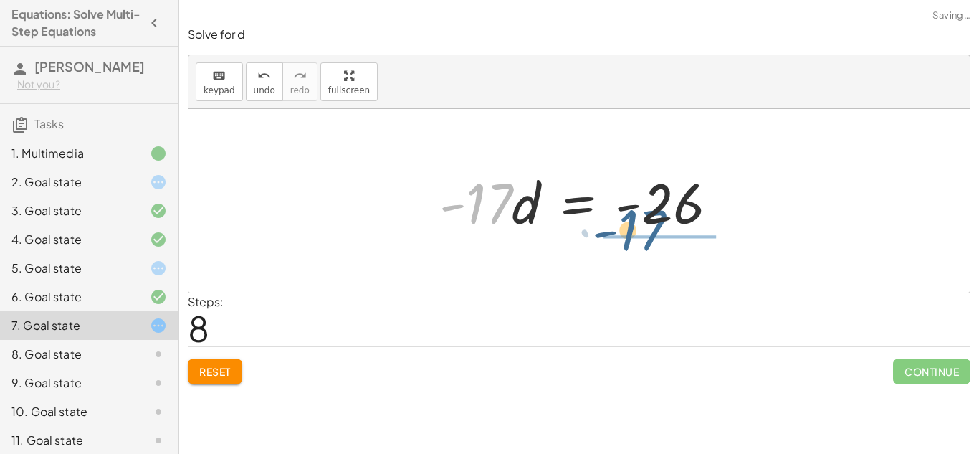
drag, startPoint x: 497, startPoint y: 214, endPoint x: 653, endPoint y: 242, distance: 158.2
click at [653, 242] on div "· 5 · ( + 6 − · 4 · d ) = + · 2 · d + 3 − · 5 · d + 1 + · 5 · 6 − · 5 · 4 · d =…" at bounding box center [579, 200] width 781 height 183
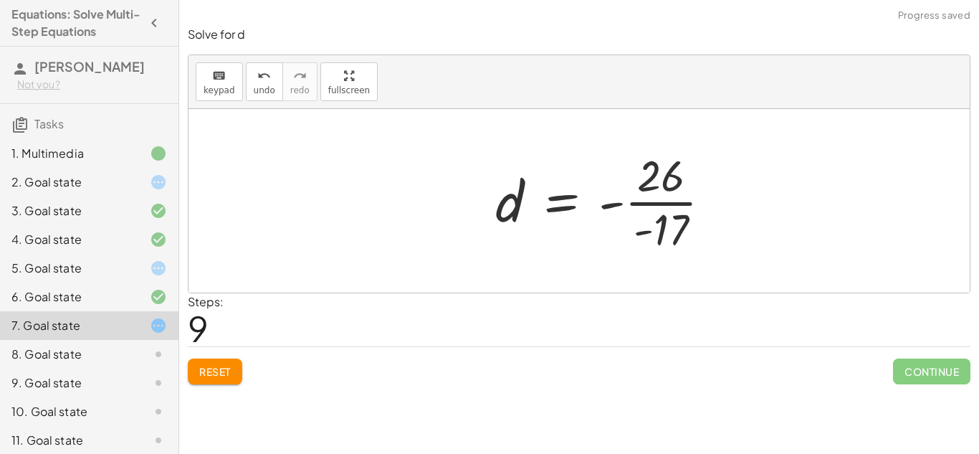
click at [688, 201] on div at bounding box center [609, 200] width 242 height 110
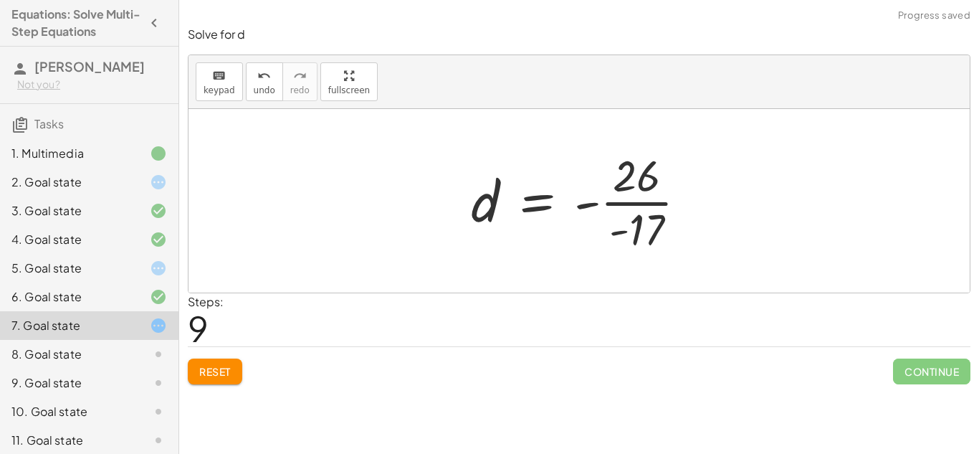
click at [666, 201] on div at bounding box center [585, 200] width 242 height 110
click at [108, 353] on div "8. Goal state" at bounding box center [68, 353] width 115 height 17
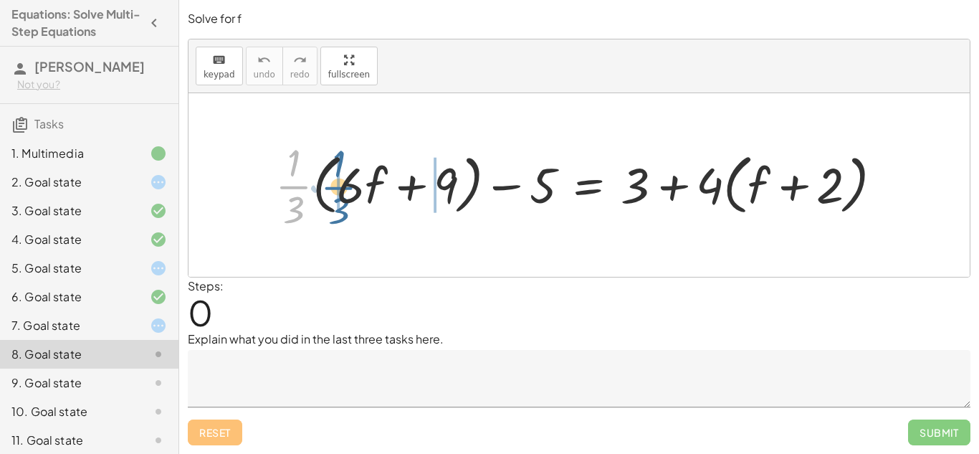
drag, startPoint x: 288, startPoint y: 193, endPoint x: 333, endPoint y: 194, distance: 45.2
click at [333, 194] on div at bounding box center [584, 184] width 633 height 97
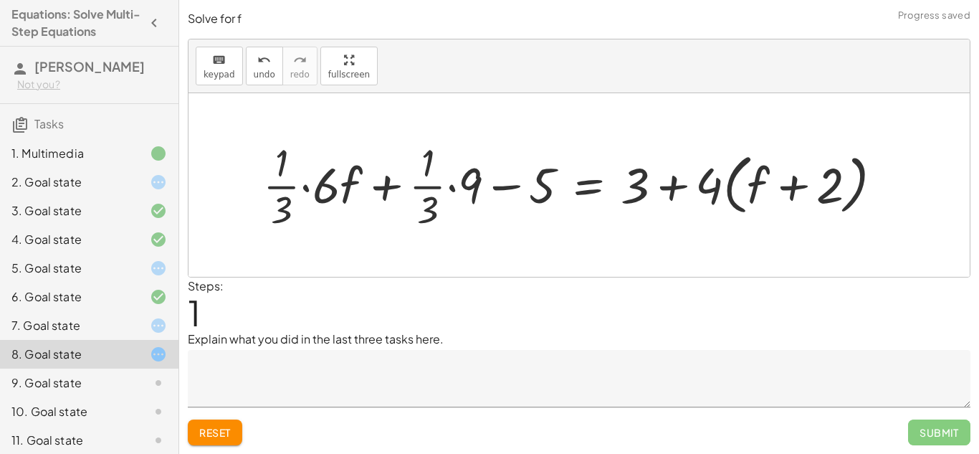
click at [459, 183] on div at bounding box center [578, 184] width 645 height 97
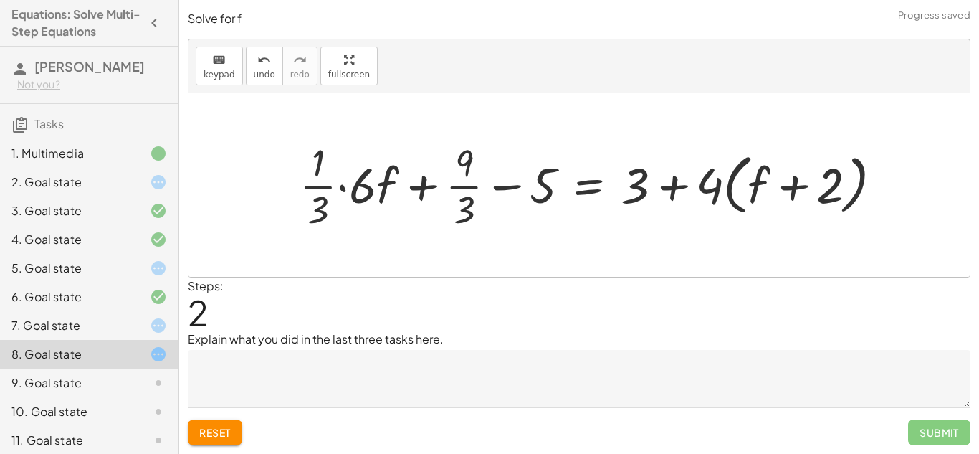
click at [340, 191] on div at bounding box center [596, 184] width 609 height 97
click at [426, 191] on div at bounding box center [616, 184] width 569 height 97
click at [510, 197] on div at bounding box center [616, 184] width 569 height 97
click at [283, 373] on textarea at bounding box center [579, 378] width 783 height 57
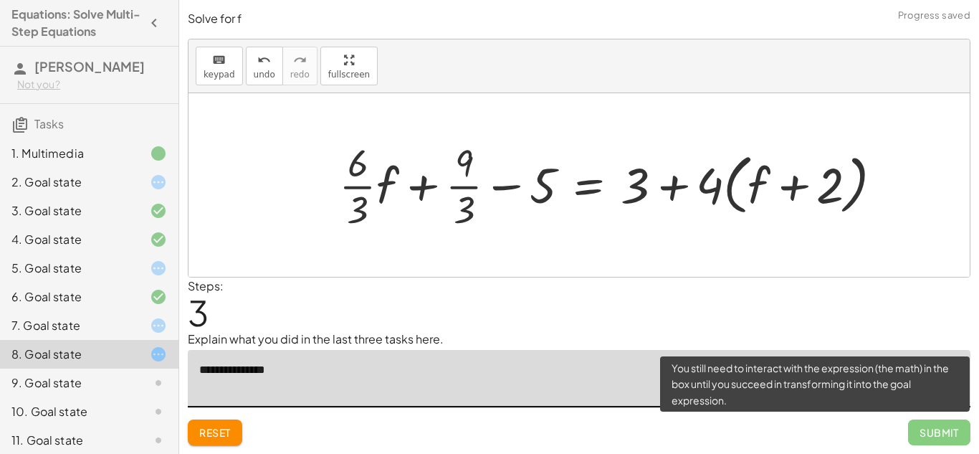
type textarea "**********"
click at [968, 429] on span "Submit" at bounding box center [939, 432] width 62 height 26
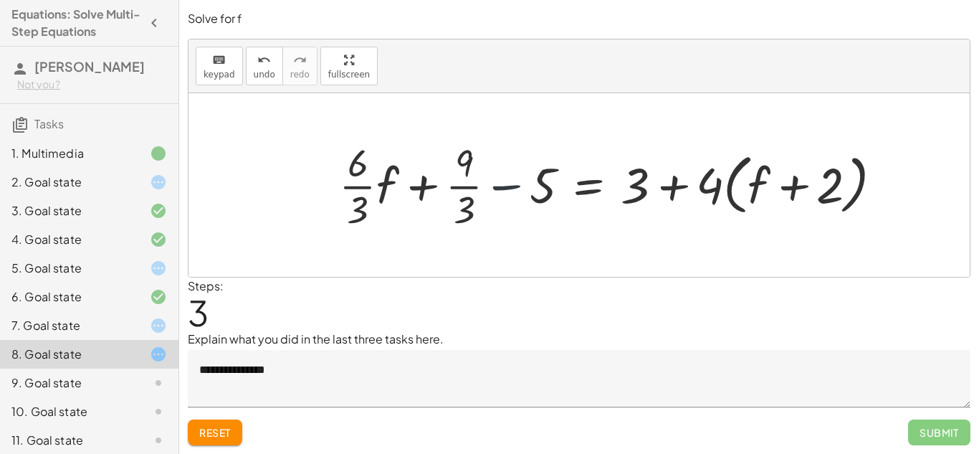
drag, startPoint x: 489, startPoint y: 202, endPoint x: 609, endPoint y: 196, distance: 119.9
click at [609, 196] on div at bounding box center [616, 184] width 569 height 97
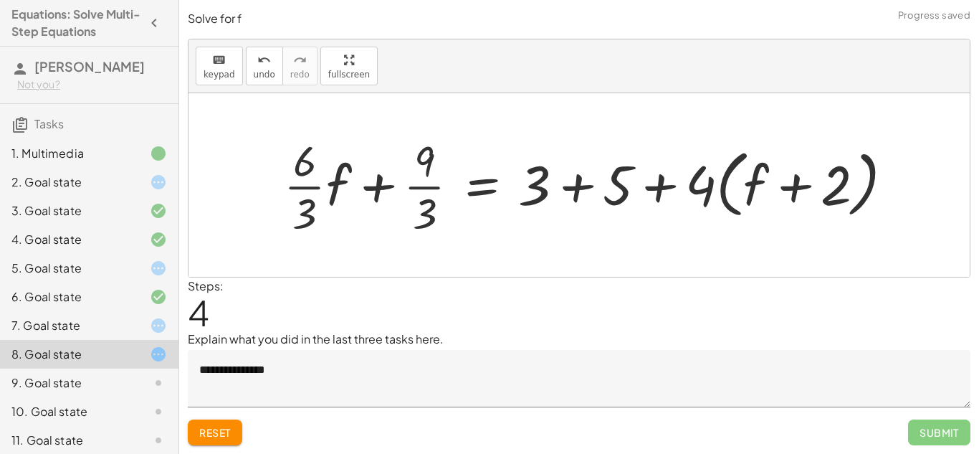
click at [667, 190] on div at bounding box center [595, 184] width 641 height 109
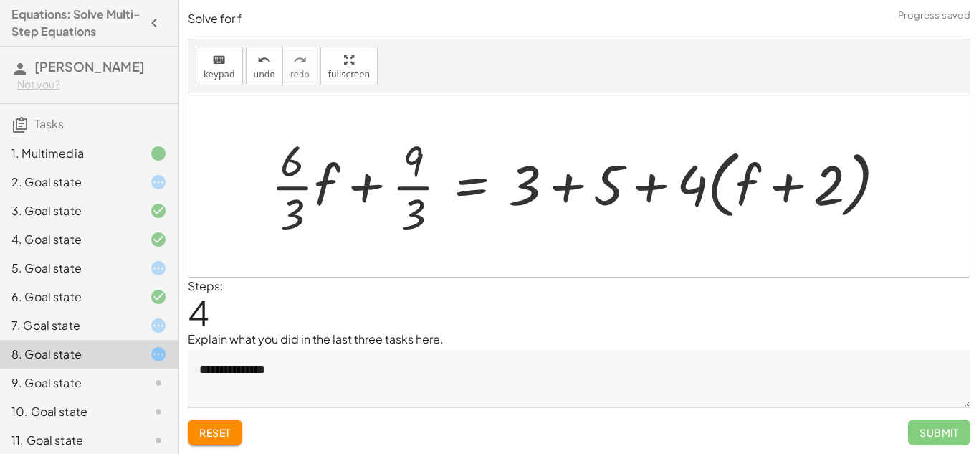
click at [550, 189] on div at bounding box center [584, 184] width 641 height 109
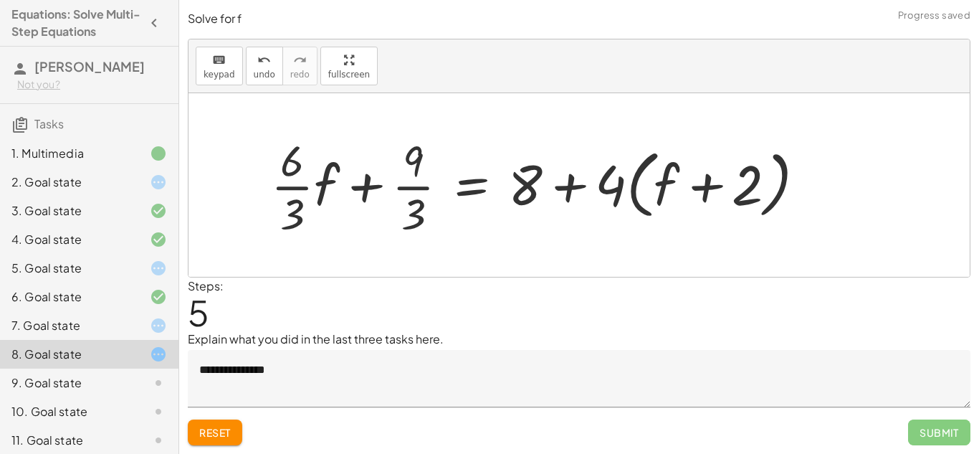
click at [576, 187] on div at bounding box center [544, 184] width 560 height 109
drag, startPoint x: 621, startPoint y: 189, endPoint x: 690, endPoint y: 191, distance: 68.8
click at [690, 191] on div at bounding box center [544, 184] width 560 height 109
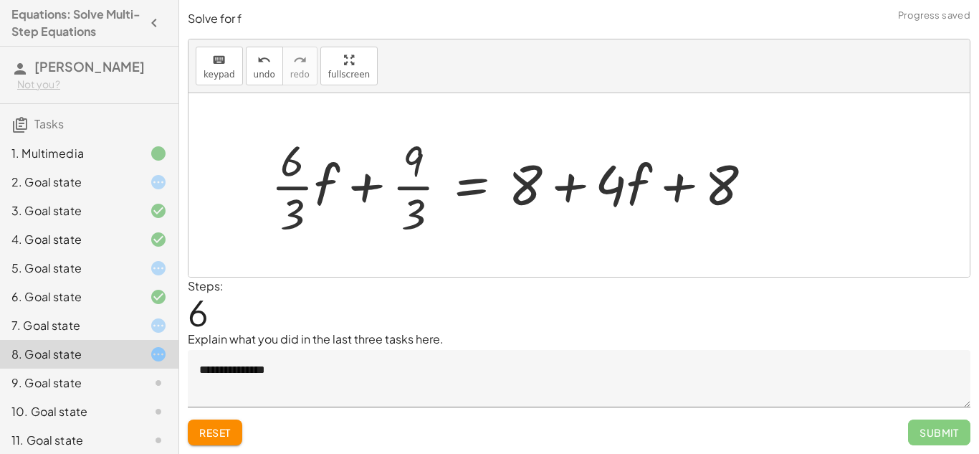
click at [681, 191] on div at bounding box center [517, 184] width 507 height 109
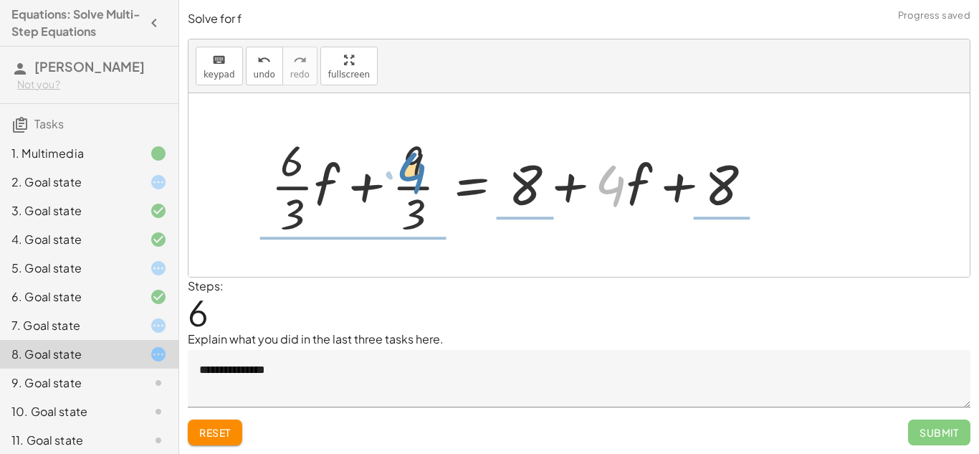
drag, startPoint x: 620, startPoint y: 190, endPoint x: 421, endPoint y: 178, distance: 199.6
click at [421, 178] on div at bounding box center [517, 184] width 507 height 109
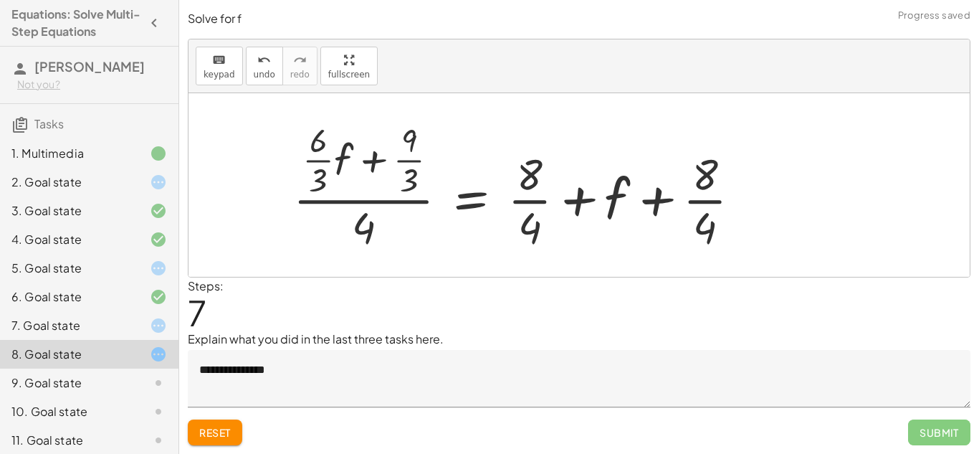
click at [345, 196] on div at bounding box center [522, 185] width 473 height 136
click at [333, 193] on div at bounding box center [522, 185] width 473 height 136
click at [120, 340] on div "6. Goal state" at bounding box center [89, 354] width 178 height 29
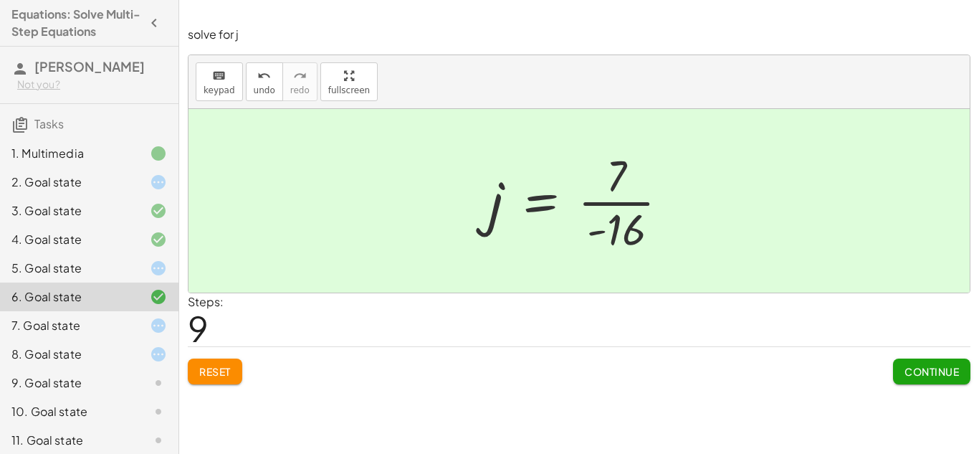
click at [130, 275] on div at bounding box center [147, 267] width 40 height 17
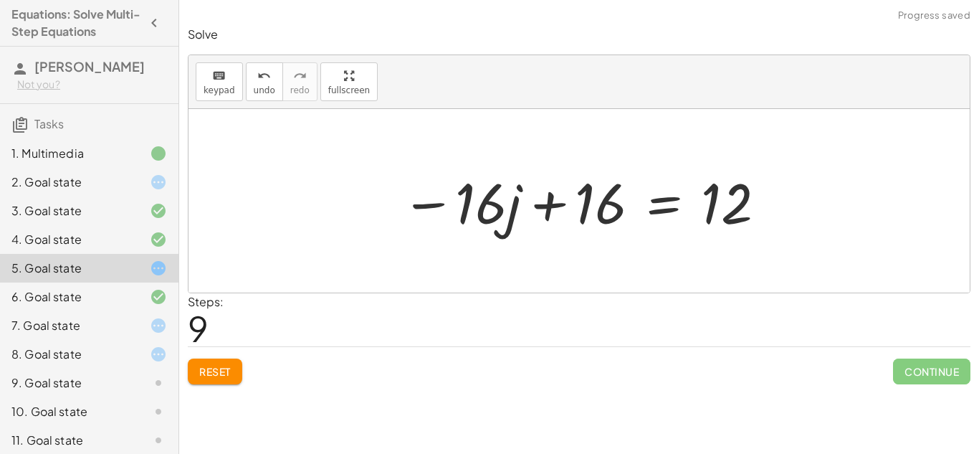
click at [147, 397] on div "8. Goal state" at bounding box center [89, 411] width 178 height 29
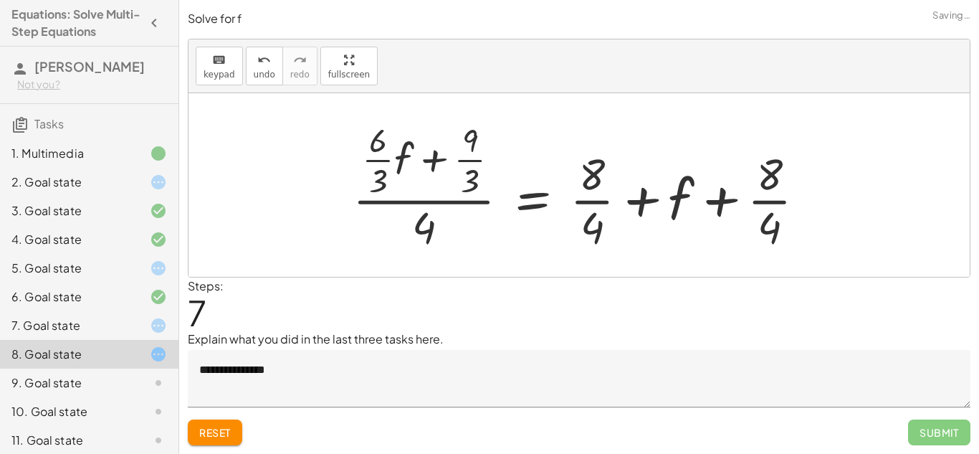
click at [168, 426] on div "9. Goal state" at bounding box center [89, 440] width 178 height 29
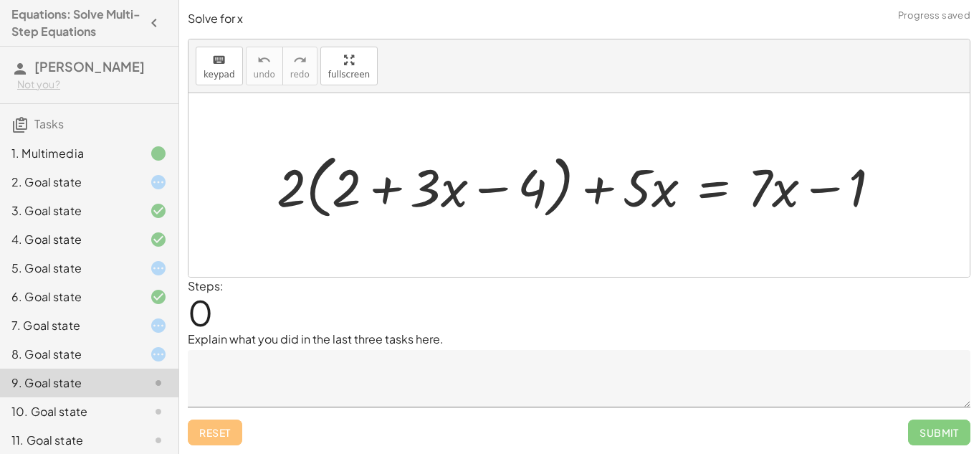
scroll to position [121, 0]
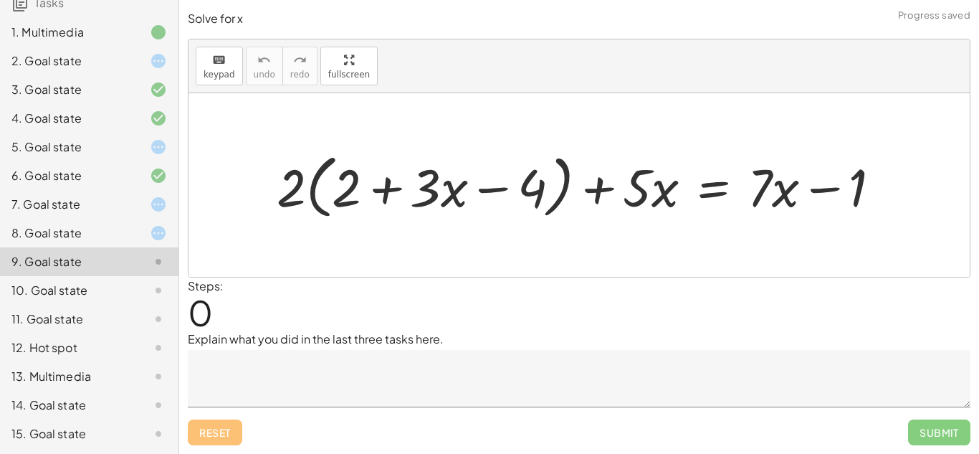
click at [97, 431] on div "15. Goal state" at bounding box center [68, 433] width 115 height 17
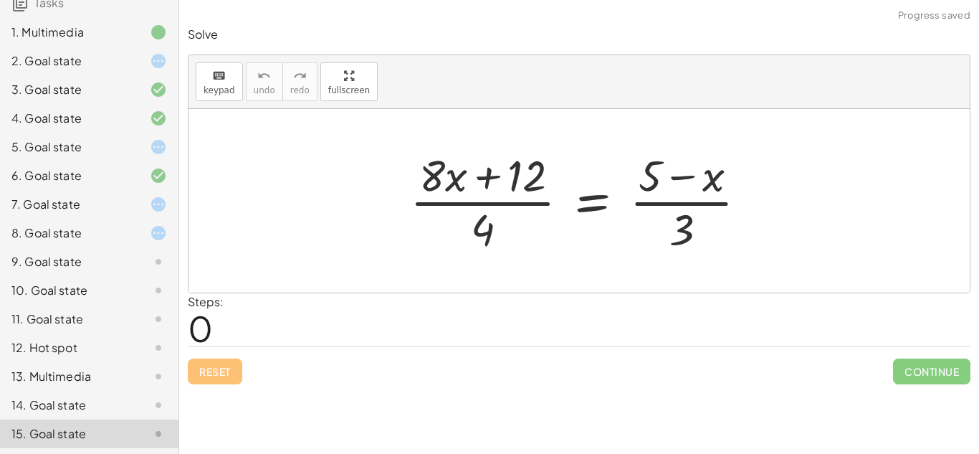
click at [524, 204] on div at bounding box center [584, 200] width 363 height 110
click at [133, 380] on div at bounding box center [147, 376] width 40 height 17
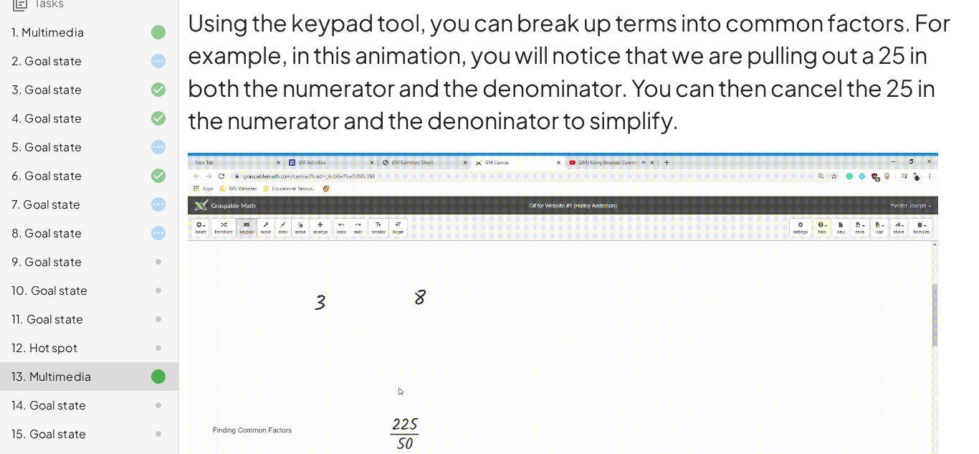
scroll to position [1315, 0]
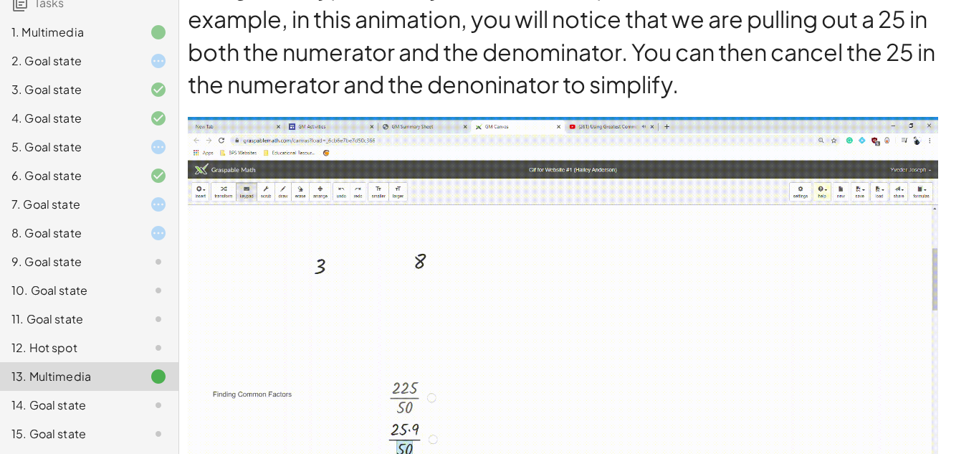
click at [95, 352] on div "12. Hot spot" at bounding box center [68, 347] width 115 height 17
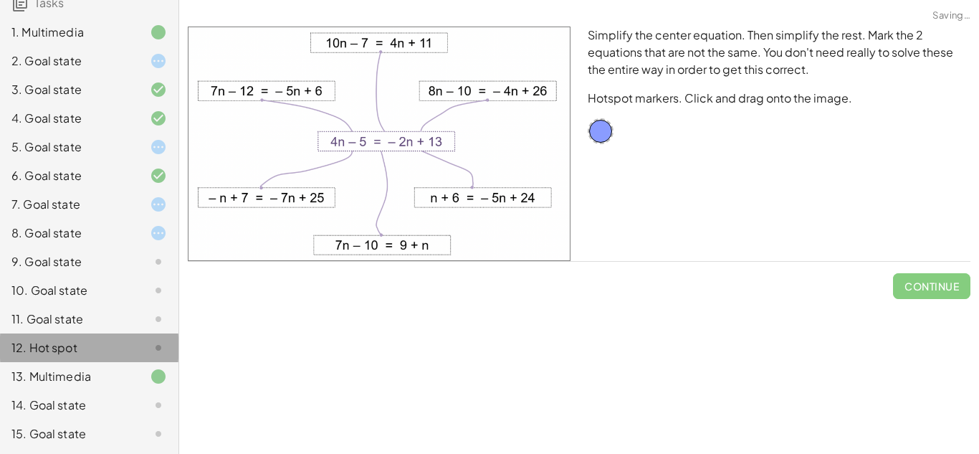
scroll to position [0, 0]
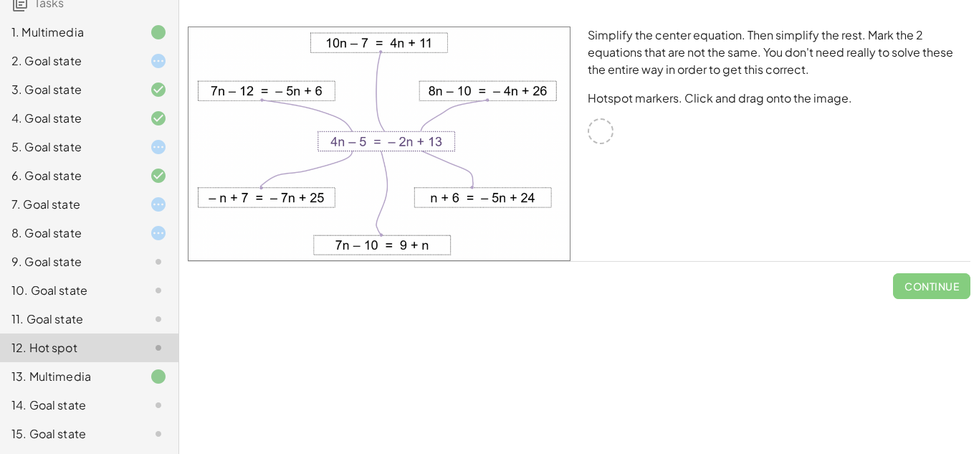
click at [602, 139] on div at bounding box center [601, 131] width 26 height 26
click at [601, 133] on div at bounding box center [601, 131] width 26 height 26
click at [128, 321] on div at bounding box center [147, 318] width 40 height 17
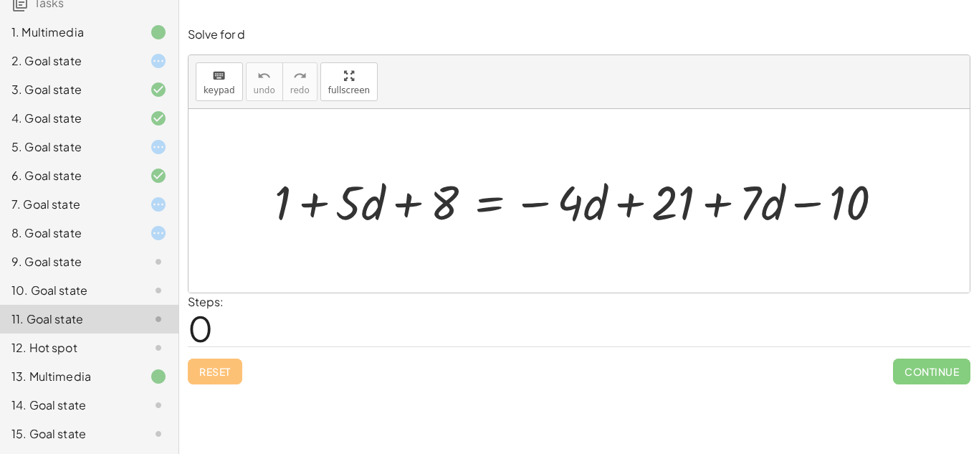
click at [138, 305] on div "9. Goal state" at bounding box center [89, 319] width 178 height 29
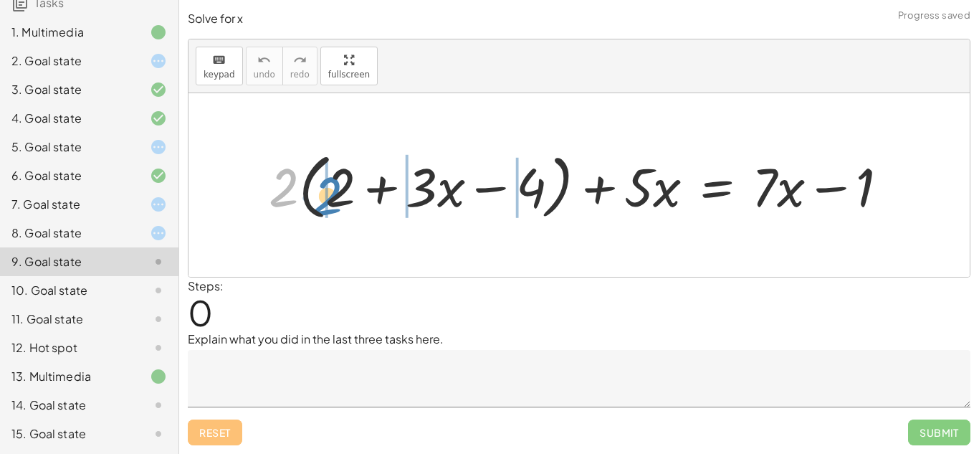
drag, startPoint x: 288, startPoint y: 195, endPoint x: 333, endPoint y: 204, distance: 46.0
click at [333, 204] on div at bounding box center [584, 184] width 645 height 79
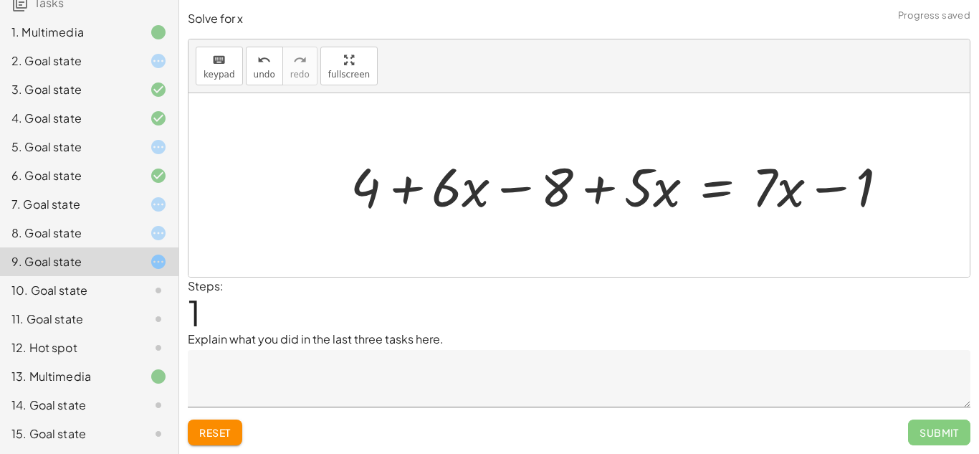
click at [419, 192] on div at bounding box center [624, 185] width 563 height 70
drag, startPoint x: 363, startPoint y: 191, endPoint x: 602, endPoint y: 186, distance: 238.7
click at [602, 186] on div at bounding box center [624, 185] width 563 height 70
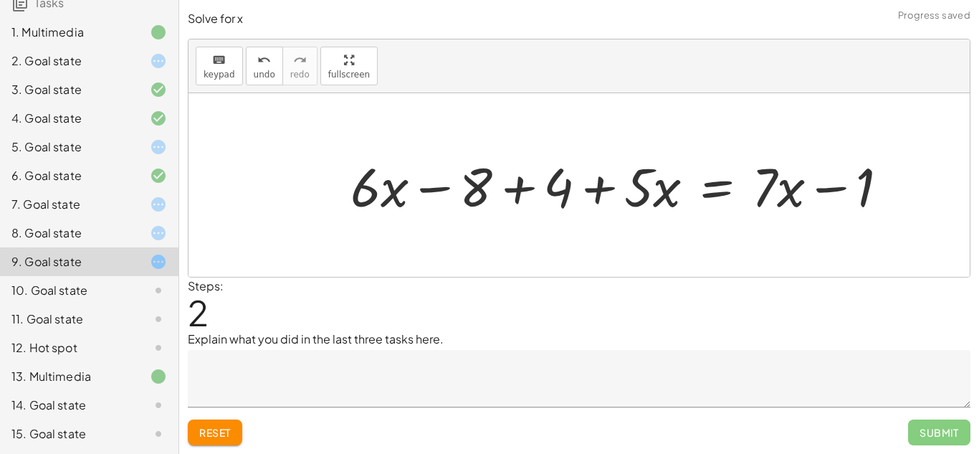
click at [528, 194] on div at bounding box center [624, 185] width 563 height 70
click at [530, 192] on div at bounding box center [667, 185] width 480 height 70
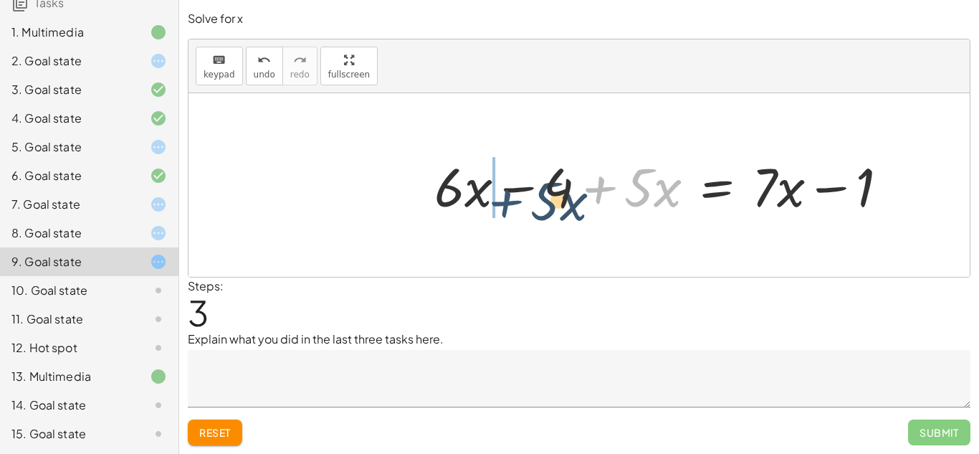
drag, startPoint x: 605, startPoint y: 186, endPoint x: 499, endPoint y: 197, distance: 106.7
click at [499, 197] on div at bounding box center [667, 185] width 480 height 70
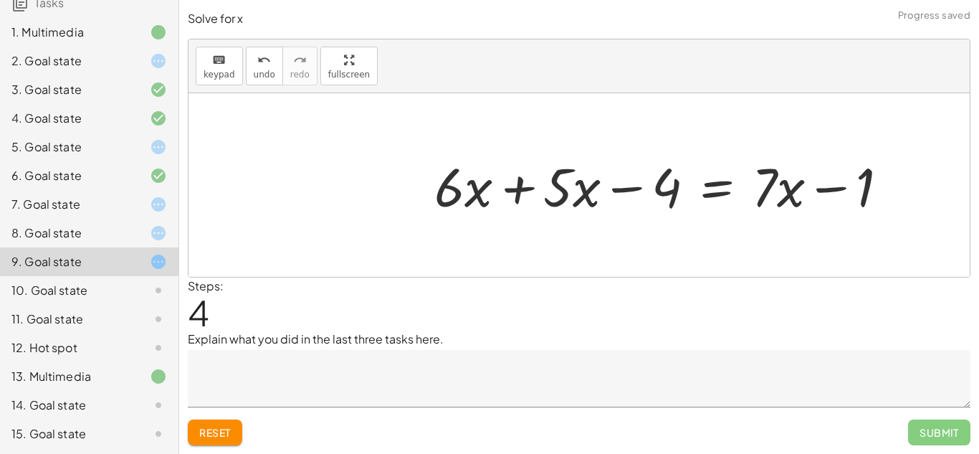
click at [534, 186] on div at bounding box center [667, 185] width 480 height 70
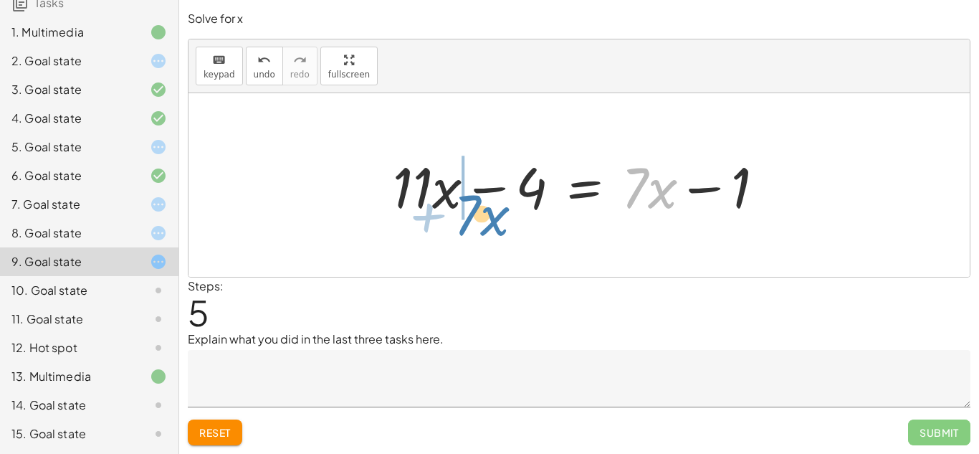
drag, startPoint x: 635, startPoint y: 197, endPoint x: 467, endPoint y: 223, distance: 170.4
click at [467, 223] on div "+ · 2 · ( + 2 + · 3 · x − 4 ) + · 5 · x = + · 7 · x − 1 + · 2 · 2 + · 2 · 3 · x…" at bounding box center [578, 185] width 415 height 81
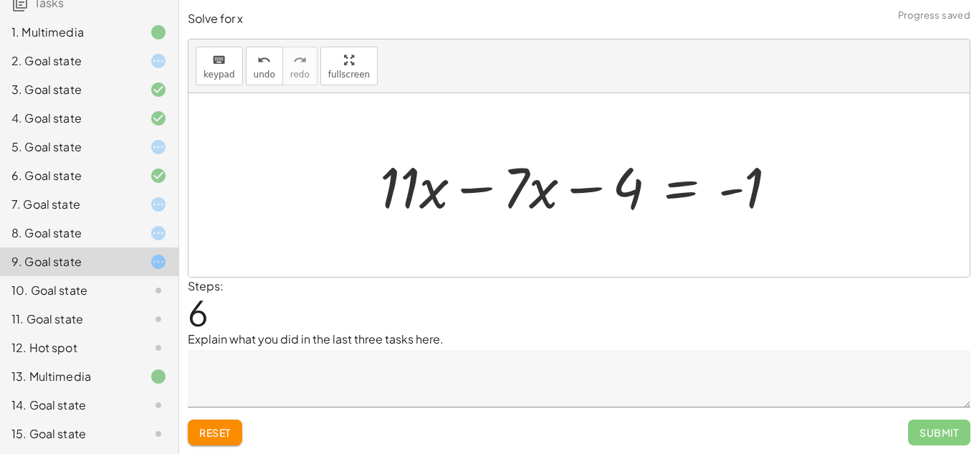
click at [491, 186] on div at bounding box center [585, 185] width 424 height 74
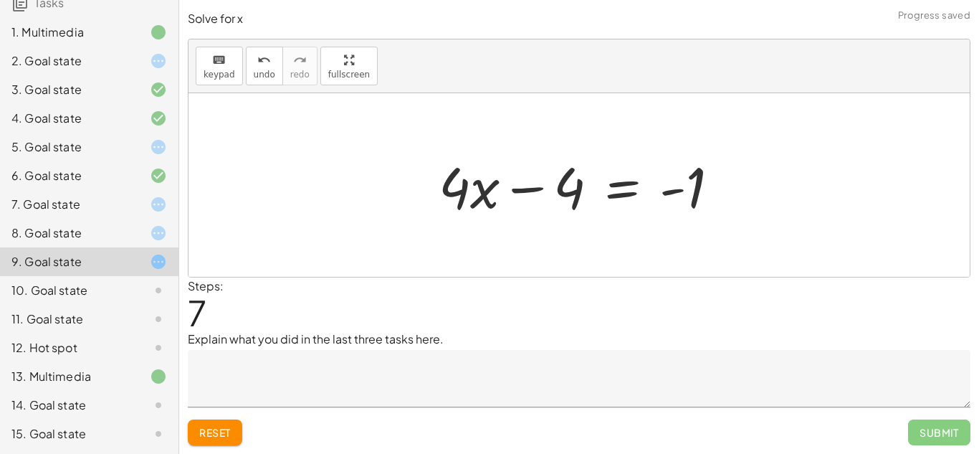
click at [593, 187] on div at bounding box center [584, 185] width 306 height 74
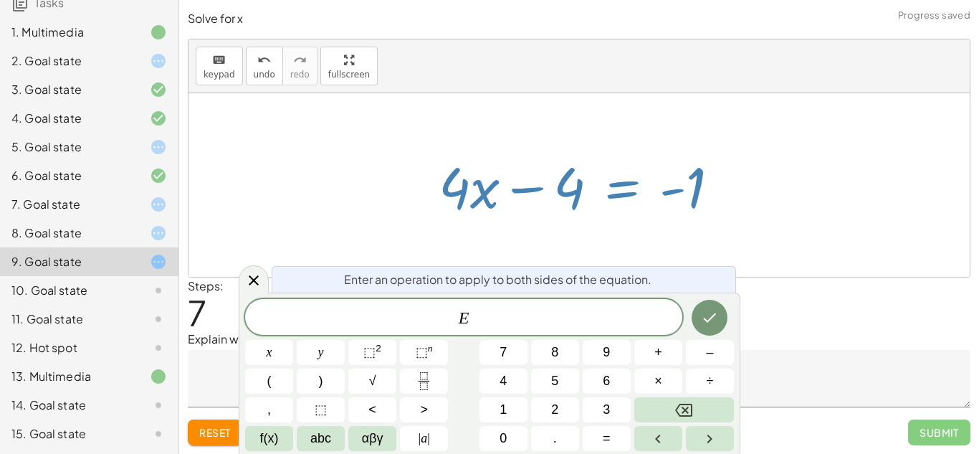
click at [548, 191] on div at bounding box center [584, 185] width 306 height 74
click at [519, 232] on div at bounding box center [579, 184] width 781 height 183
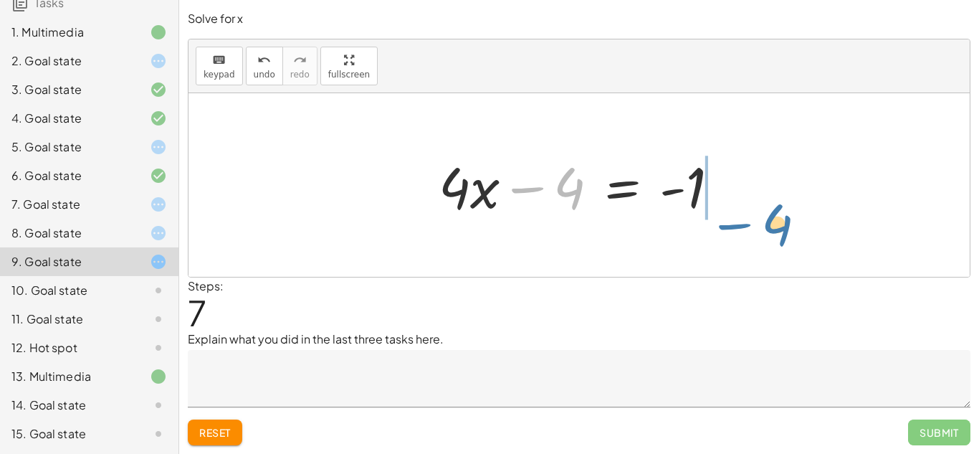
drag, startPoint x: 525, startPoint y: 186, endPoint x: 738, endPoint y: 217, distance: 215.8
click at [738, 217] on div "+ · 2 · ( + 2 + · 3 · x − 4 ) + · 5 · x = + · 7 · x − 1 + · 2 · 2 + · 2 · 3 · x…" at bounding box center [579, 185] width 324 height 81
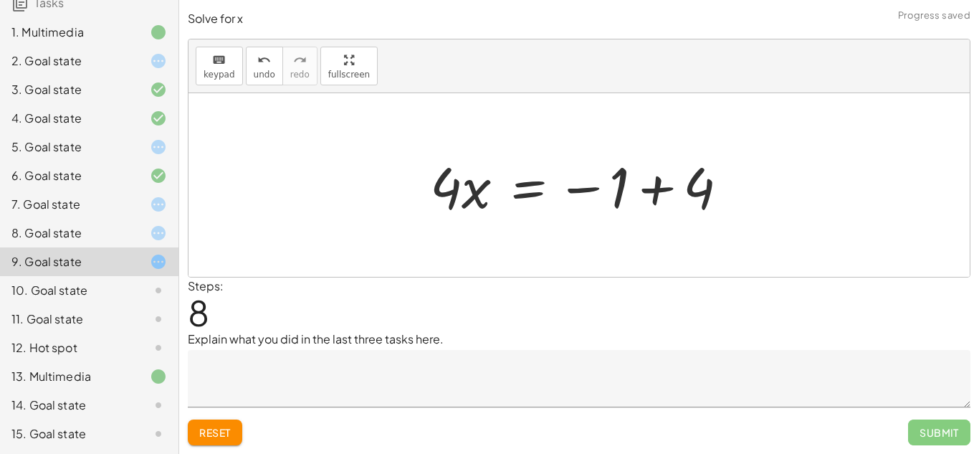
click at [661, 194] on div at bounding box center [585, 185] width 324 height 74
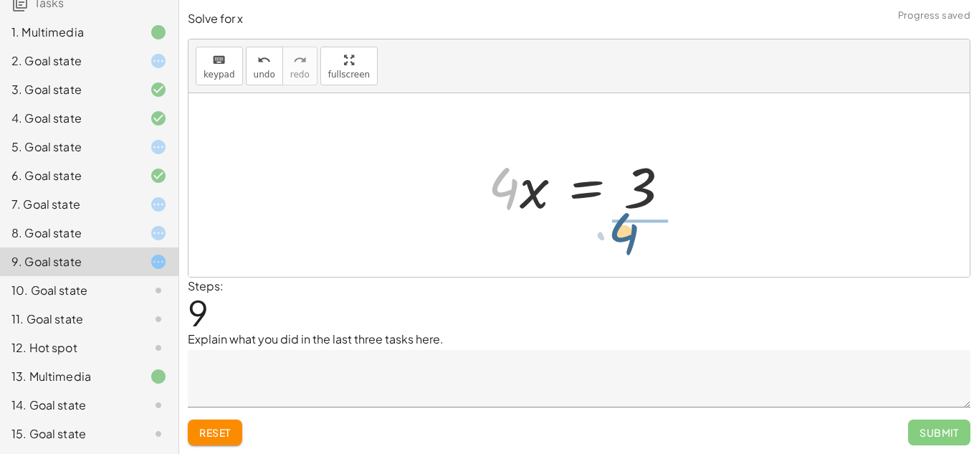
drag, startPoint x: 502, startPoint y: 185, endPoint x: 622, endPoint y: 230, distance: 127.9
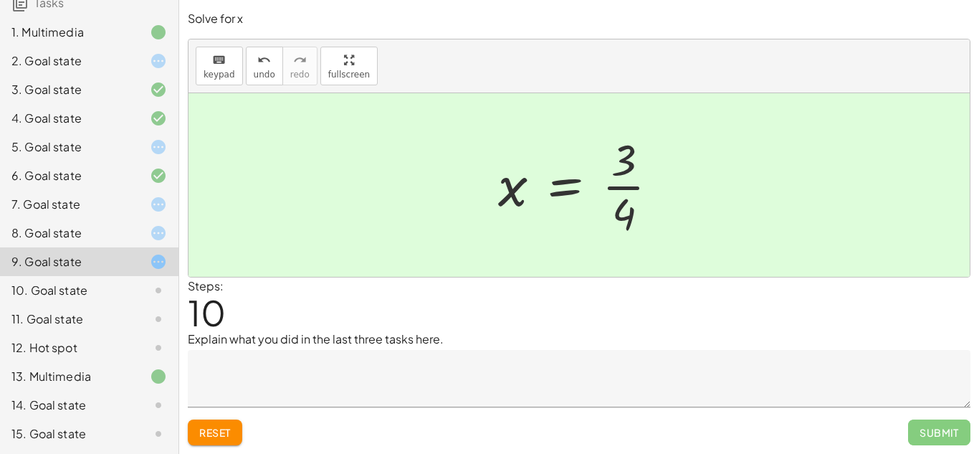
click at [631, 189] on div at bounding box center [584, 185] width 186 height 110
click at [448, 376] on textarea at bounding box center [579, 378] width 783 height 57
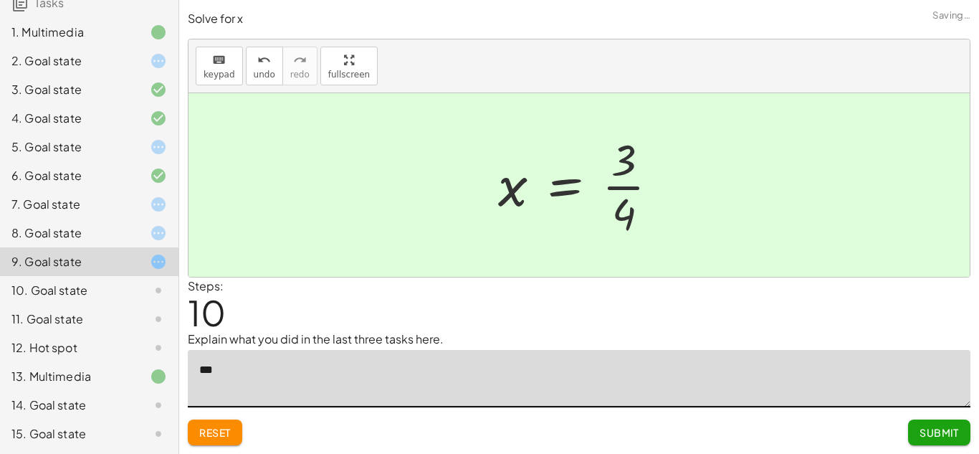
type textarea "****"
click at [928, 441] on button "Submit" at bounding box center [939, 432] width 62 height 26
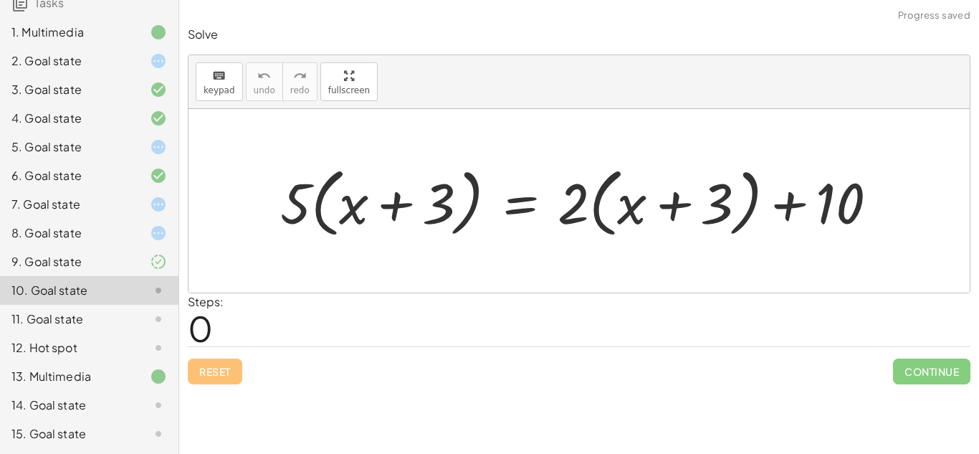
click at [137, 254] on div at bounding box center [147, 261] width 40 height 17
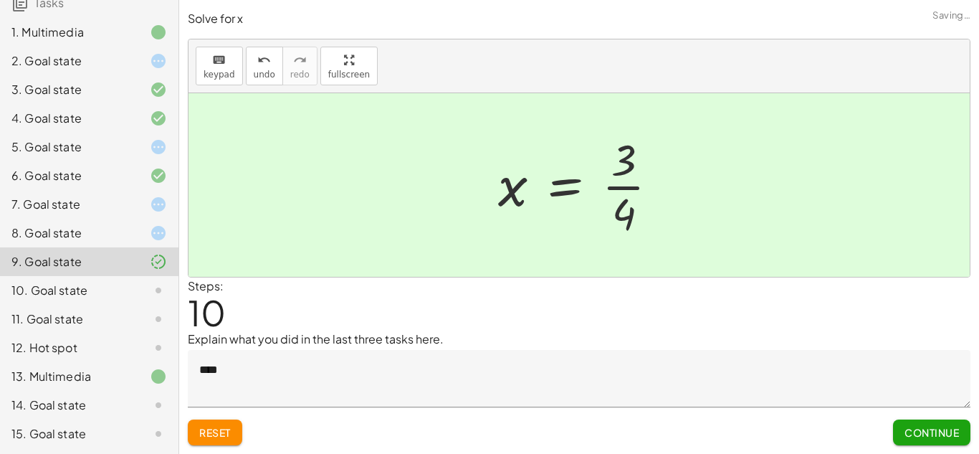
click at [125, 293] on div "10. Goal state" at bounding box center [68, 290] width 115 height 17
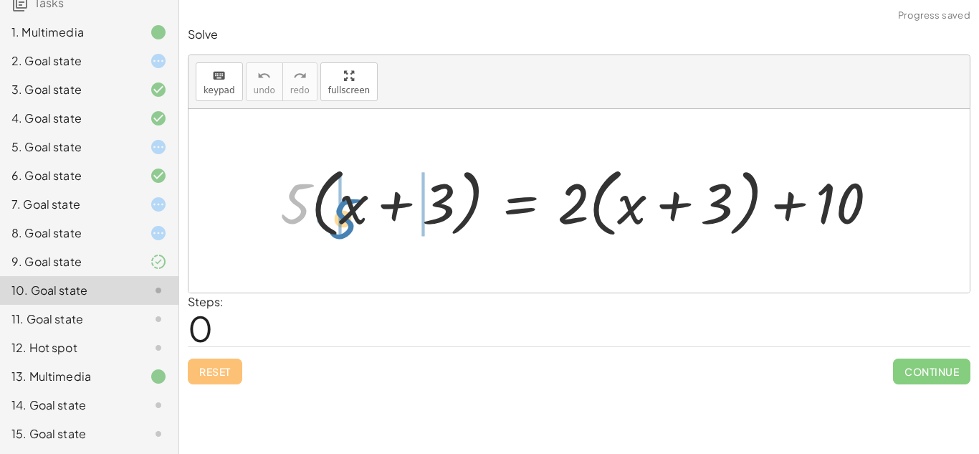
drag, startPoint x: 287, startPoint y: 201, endPoint x: 339, endPoint y: 218, distance: 54.9
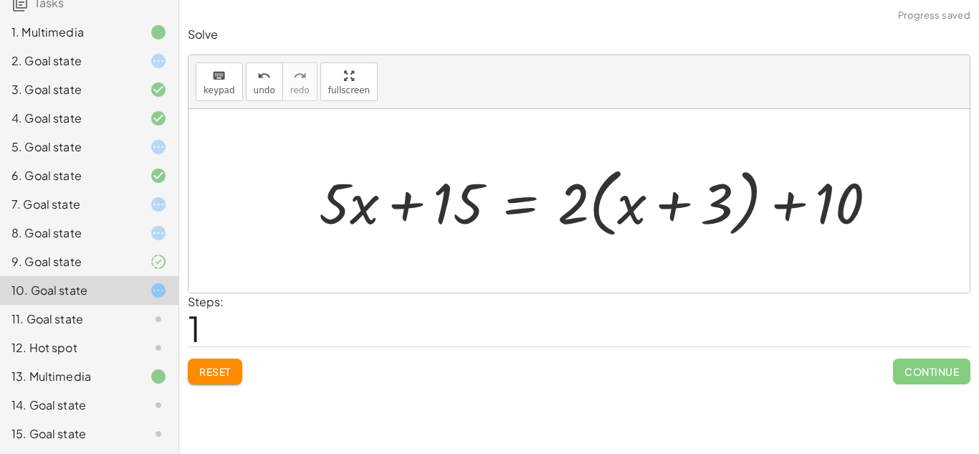
click at [416, 206] on div at bounding box center [604, 201] width 584 height 82
drag, startPoint x: 566, startPoint y: 215, endPoint x: 627, endPoint y: 221, distance: 61.9
click at [627, 221] on div at bounding box center [604, 201] width 584 height 82
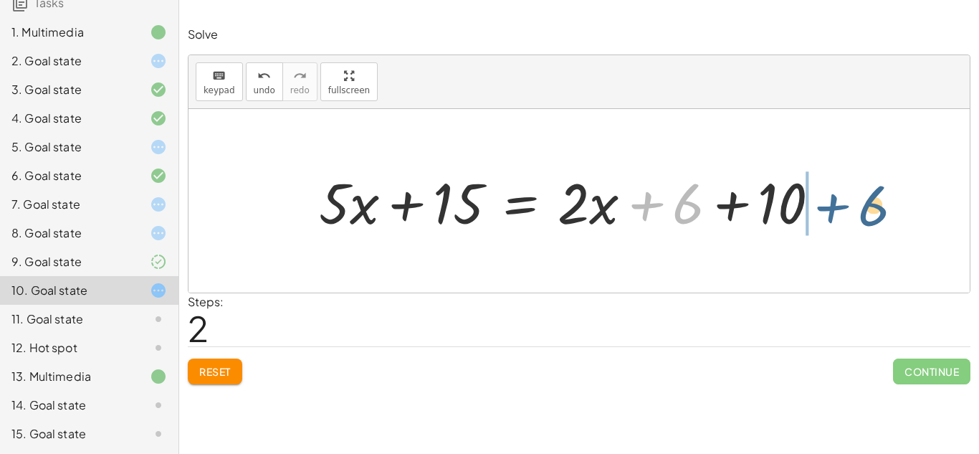
drag, startPoint x: 654, startPoint y: 201, endPoint x: 841, endPoint y: 203, distance: 186.4
click at [841, 203] on div "· 5 · ( + x + 3 ) = + · 2 · ( + x + 3 ) + 10 + · 5 · x + · 5 · 3 = + · 2 · ( + …" at bounding box center [569, 201] width 545 height 81
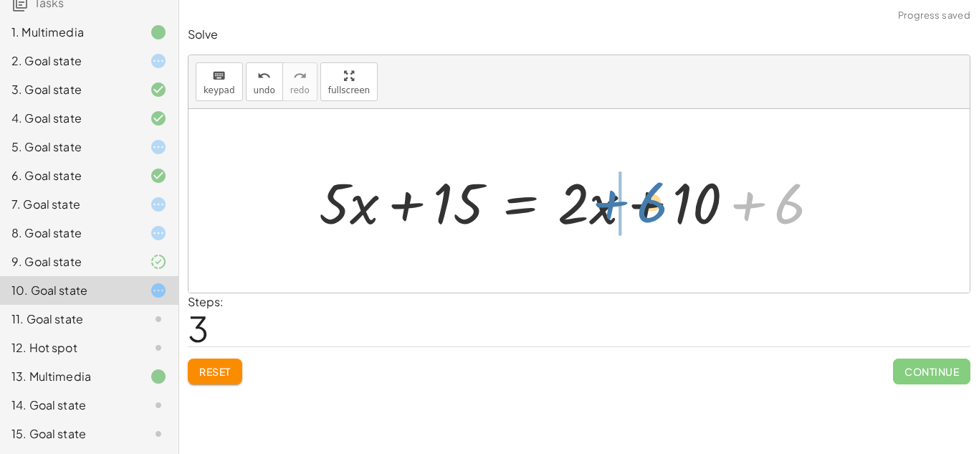
drag, startPoint x: 752, startPoint y: 209, endPoint x: 614, endPoint y: 209, distance: 137.6
click at [614, 209] on div at bounding box center [575, 201] width 527 height 74
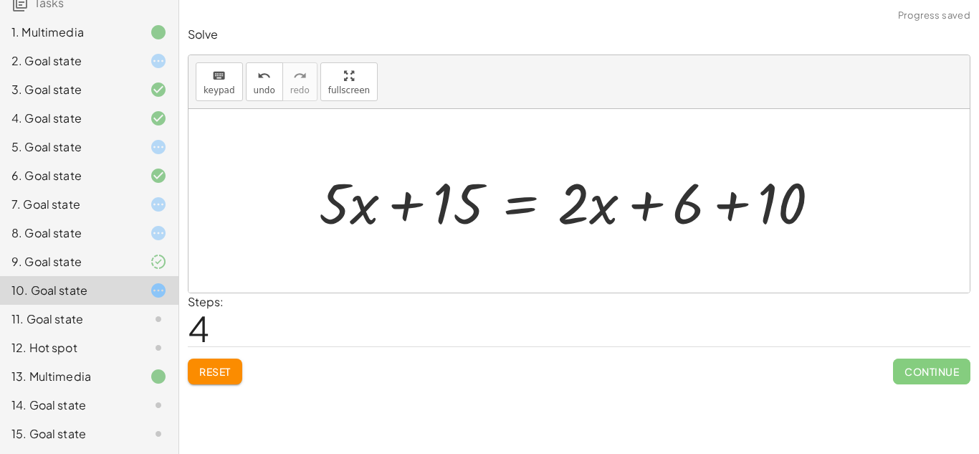
click at [732, 210] on div at bounding box center [575, 201] width 527 height 74
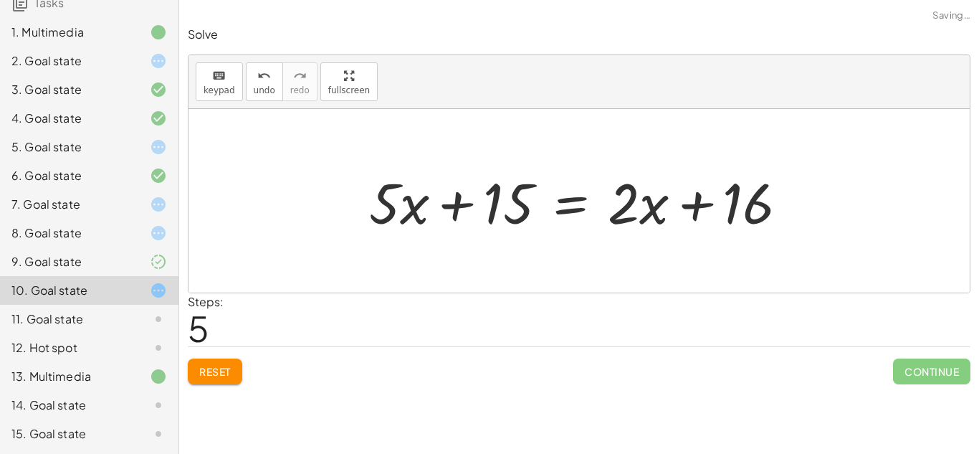
click at [459, 205] on div at bounding box center [584, 201] width 444 height 74
drag, startPoint x: 459, startPoint y: 205, endPoint x: 484, endPoint y: 211, distance: 25.9
click at [484, 211] on div at bounding box center [584, 201] width 444 height 74
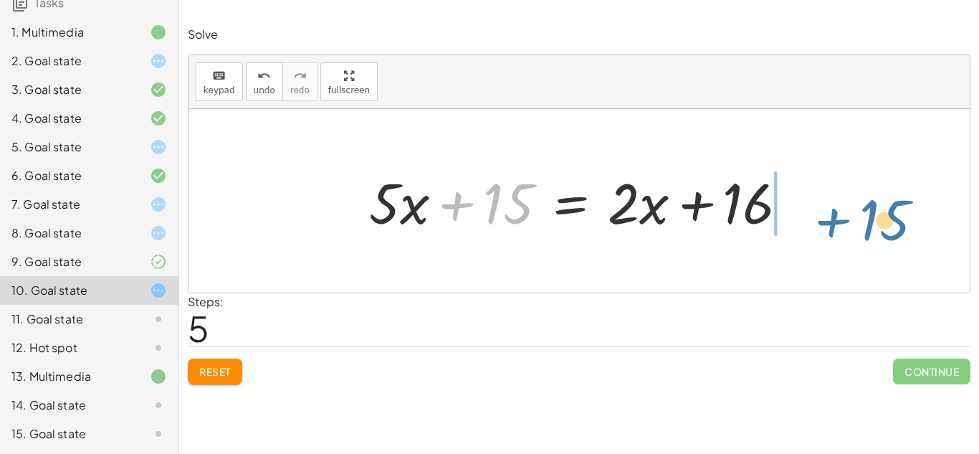
drag, startPoint x: 452, startPoint y: 207, endPoint x: 803, endPoint y: 226, distance: 352.5
click at [803, 226] on div at bounding box center [584, 201] width 444 height 74
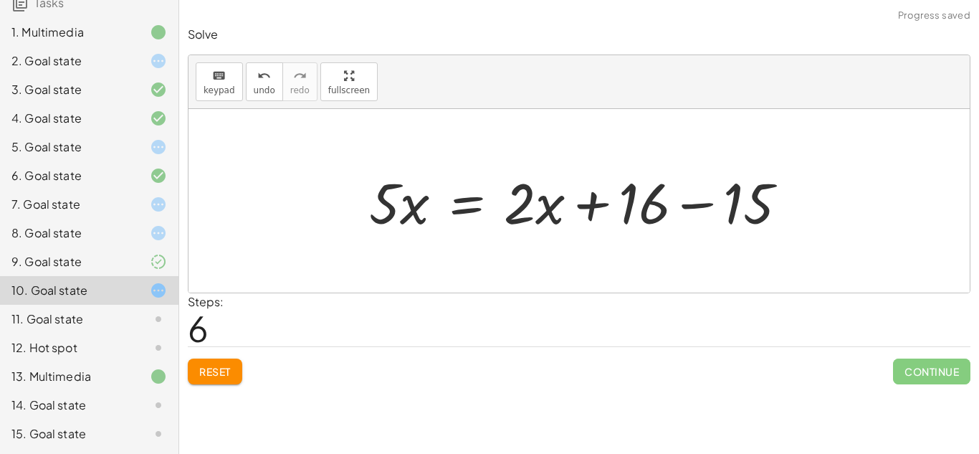
click at [699, 204] on div at bounding box center [584, 201] width 444 height 74
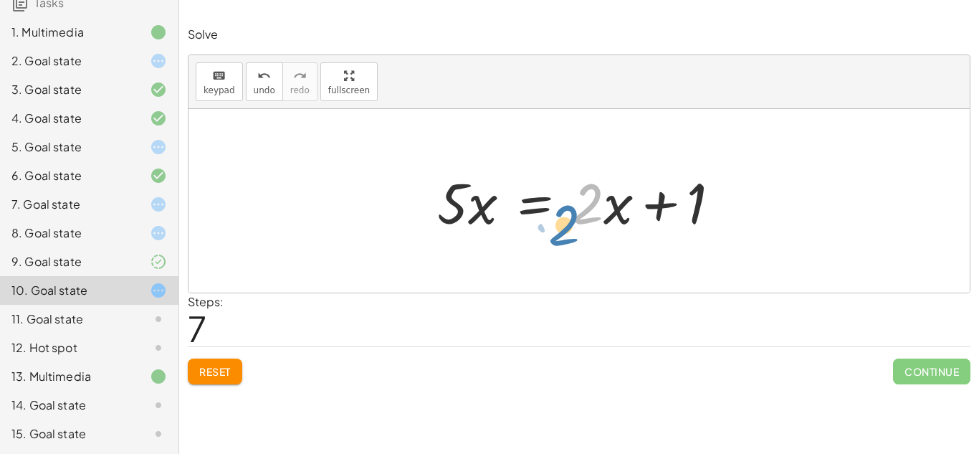
drag, startPoint x: 580, startPoint y: 212, endPoint x: 563, endPoint y: 209, distance: 17.6
click at [563, 209] on div at bounding box center [584, 201] width 308 height 74
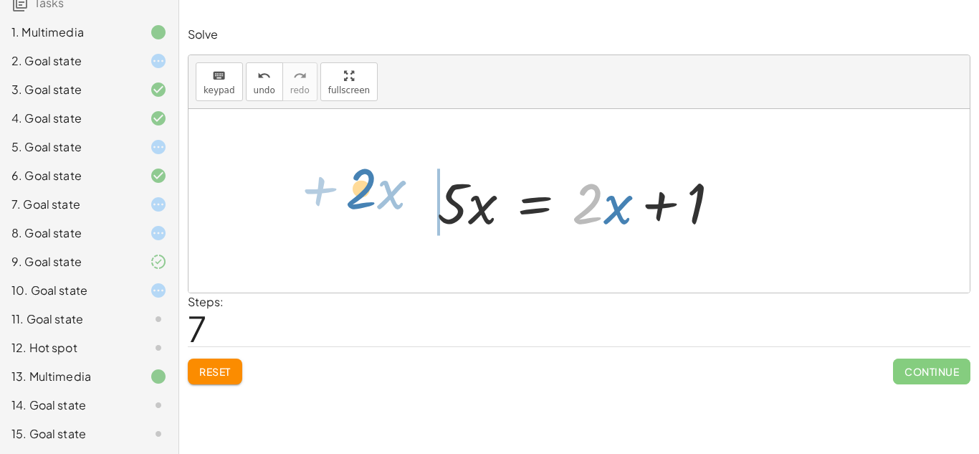
drag, startPoint x: 579, startPoint y: 209, endPoint x: 353, endPoint y: 194, distance: 227.0
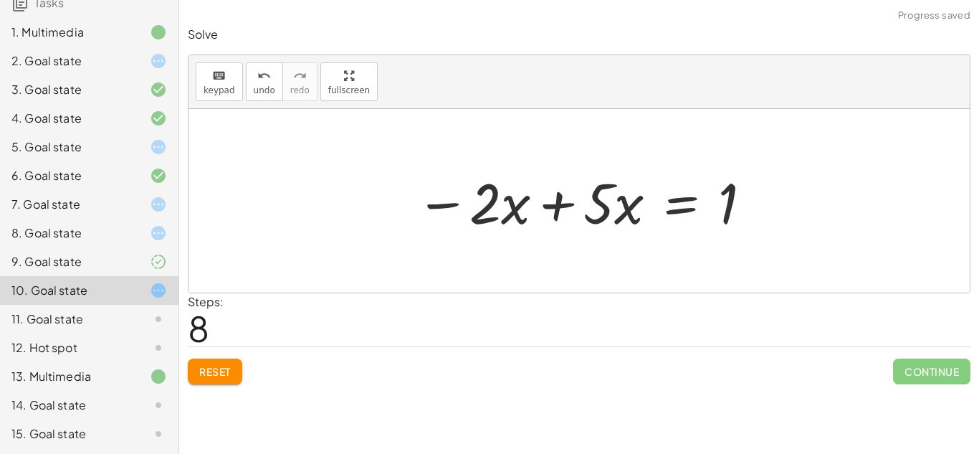
click at [566, 216] on div at bounding box center [585, 201] width 353 height 74
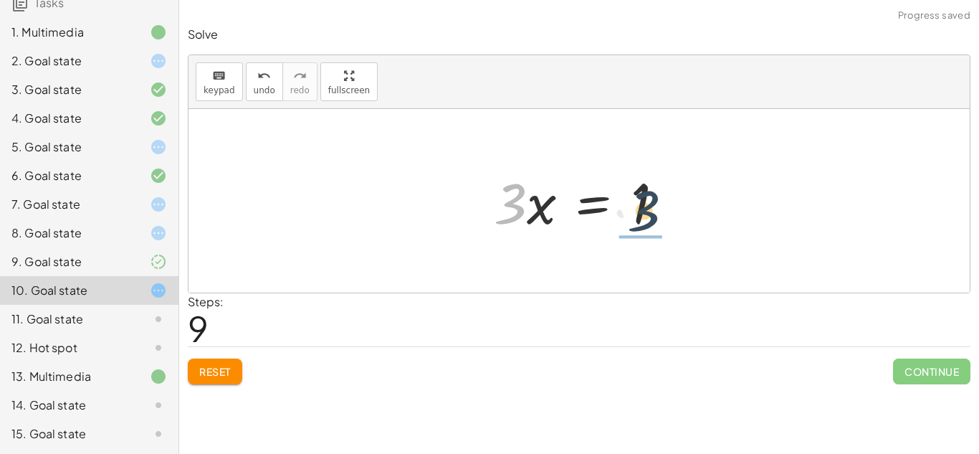
drag, startPoint x: 512, startPoint y: 207, endPoint x: 647, endPoint y: 216, distance: 135.0
click at [647, 216] on div at bounding box center [585, 201] width 196 height 74
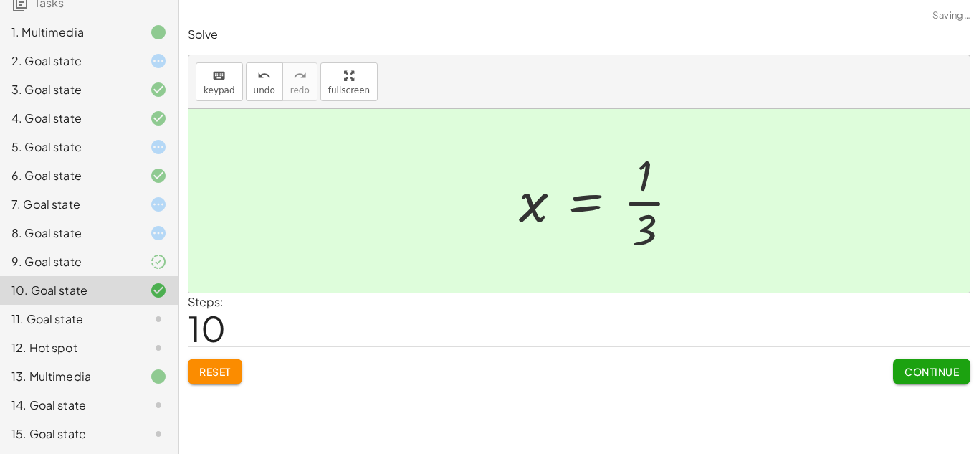
click at [657, 206] on div at bounding box center [605, 200] width 186 height 110
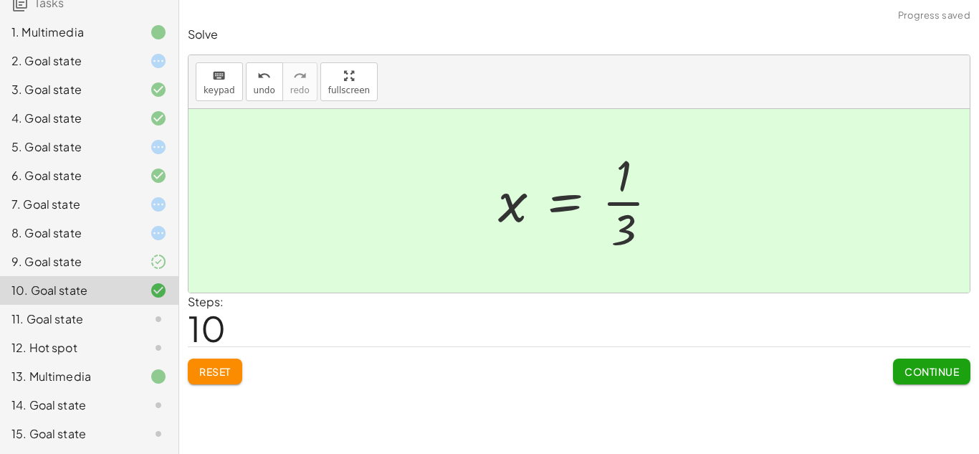
click at [935, 377] on span "Continue" at bounding box center [932, 371] width 54 height 13
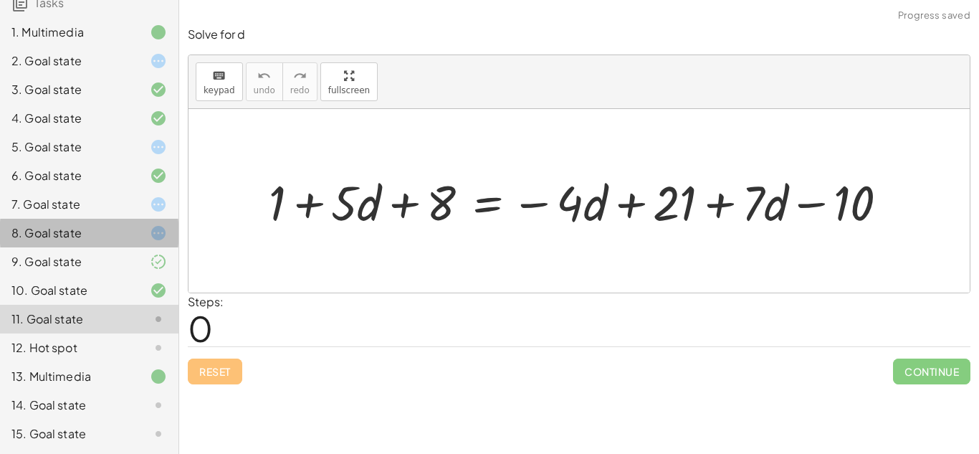
click at [128, 229] on div at bounding box center [147, 232] width 40 height 17
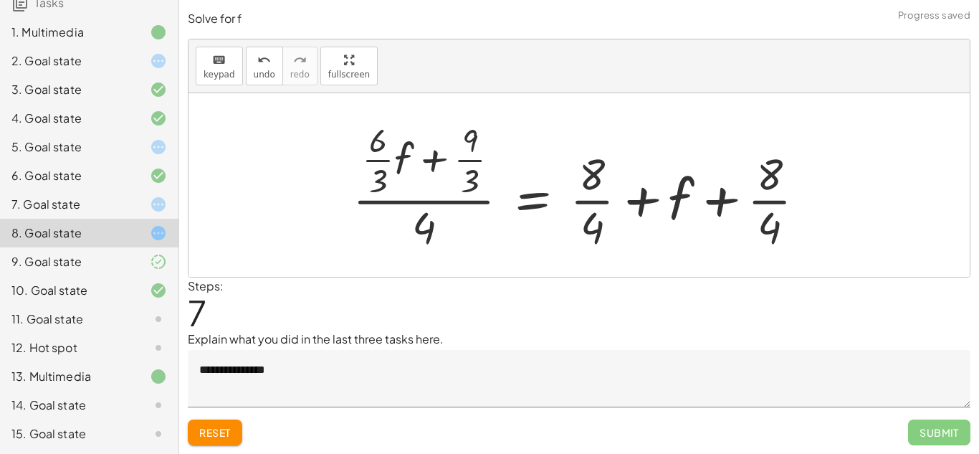
click at [125, 206] on div "7. Goal state" at bounding box center [68, 204] width 115 height 17
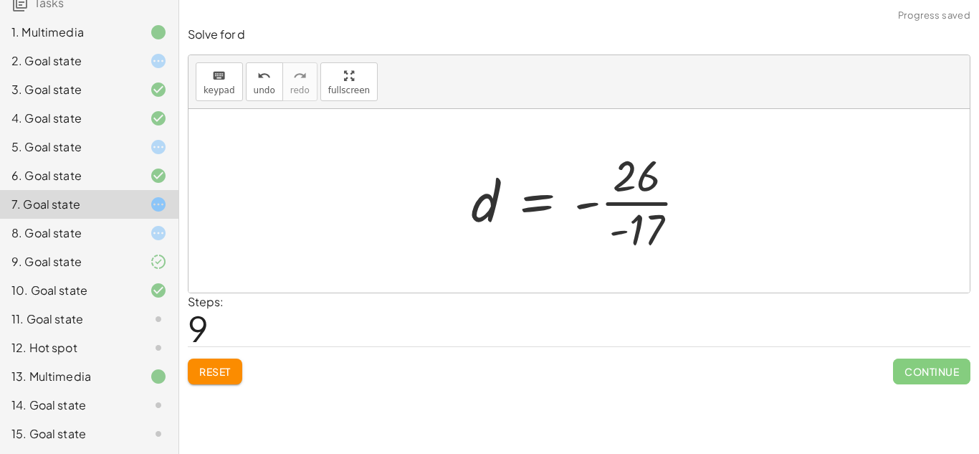
click at [545, 199] on div at bounding box center [585, 200] width 242 height 110
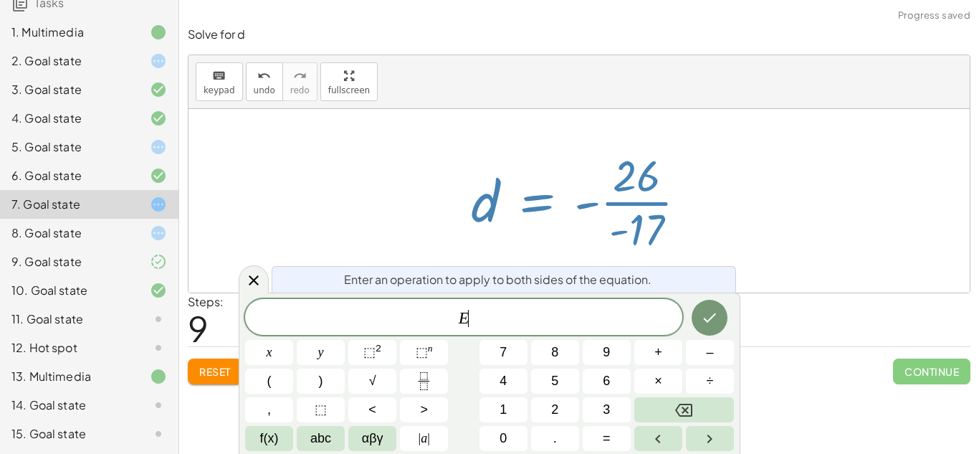
scroll to position [9, 0]
click at [464, 217] on div at bounding box center [585, 200] width 242 height 110
click at [776, 197] on div at bounding box center [579, 200] width 781 height 183
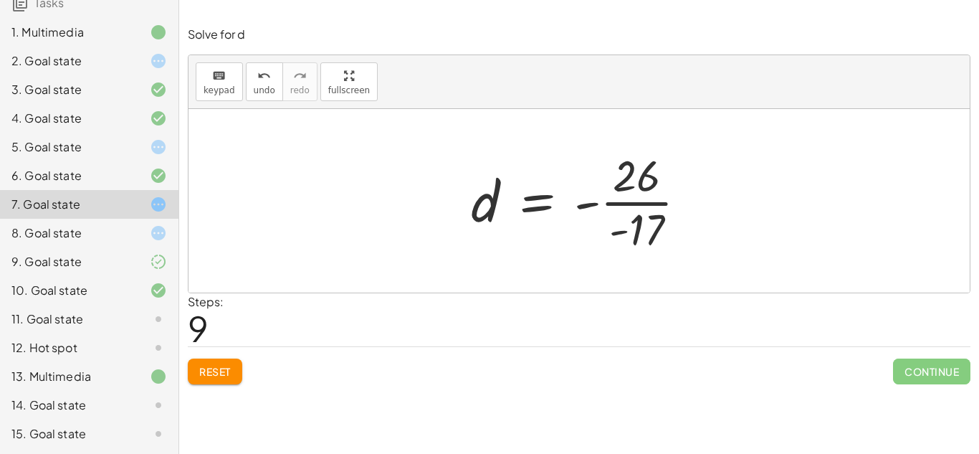
click at [587, 211] on div at bounding box center [585, 200] width 242 height 110
click at [622, 201] on div at bounding box center [585, 200] width 242 height 110
click at [623, 201] on div at bounding box center [585, 200] width 242 height 110
drag, startPoint x: 634, startPoint y: 171, endPoint x: 586, endPoint y: 216, distance: 65.9
click at [586, 216] on div at bounding box center [585, 200] width 242 height 110
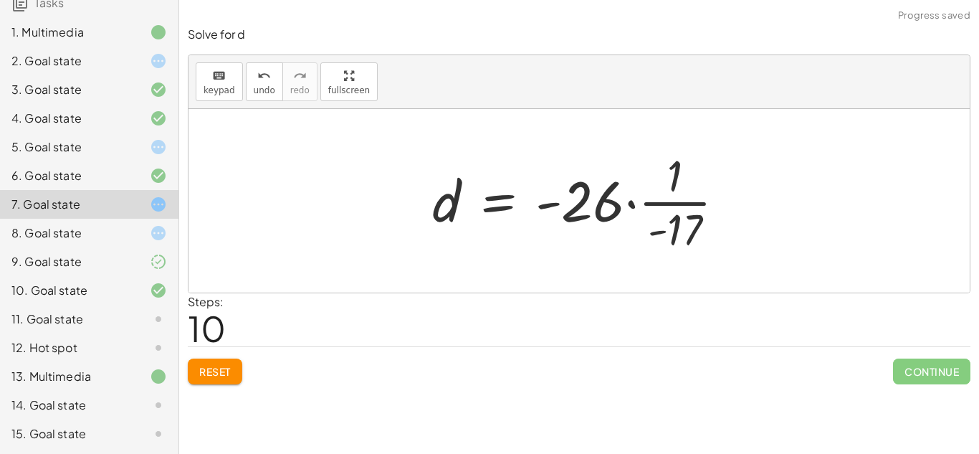
click at [678, 204] on div at bounding box center [584, 200] width 319 height 110
click at [674, 178] on div at bounding box center [584, 200] width 319 height 110
click at [201, 375] on span "Reset" at bounding box center [215, 371] width 32 height 13
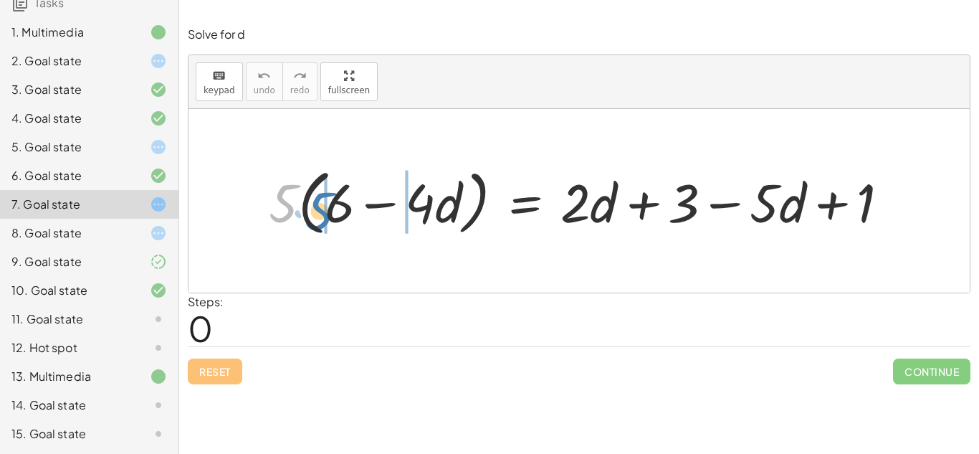
drag, startPoint x: 287, startPoint y: 211, endPoint x: 325, endPoint y: 219, distance: 38.8
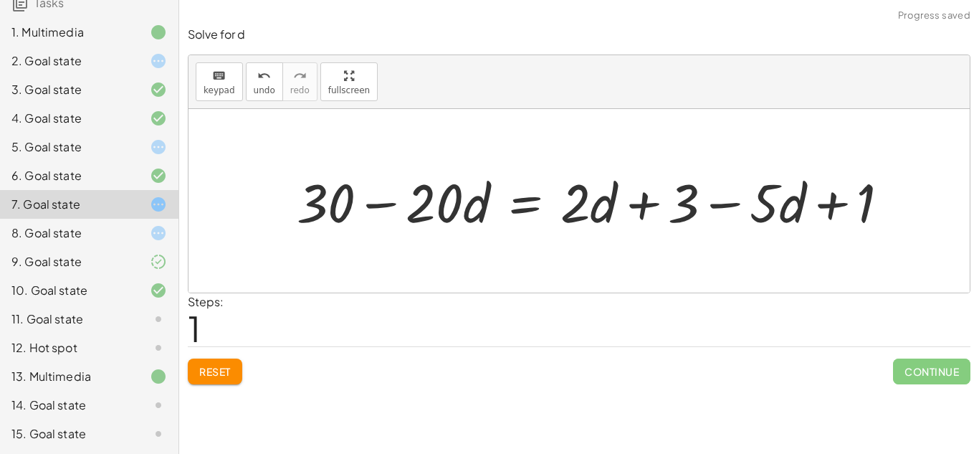
click at [289, 248] on div at bounding box center [579, 200] width 781 height 183
drag, startPoint x: 333, startPoint y: 197, endPoint x: 284, endPoint y: 224, distance: 56.5
click at [629, 204] on div at bounding box center [599, 201] width 619 height 70
drag, startPoint x: 652, startPoint y: 204, endPoint x: 928, endPoint y: 199, distance: 276.7
click at [928, 199] on div "· 5 · ( + 6 − · 4 · d ) = + · 2 · d + 3 − · 5 · d + 1 + · 5 · 6 − · 5 · 4 · d =…" at bounding box center [579, 200] width 781 height 183
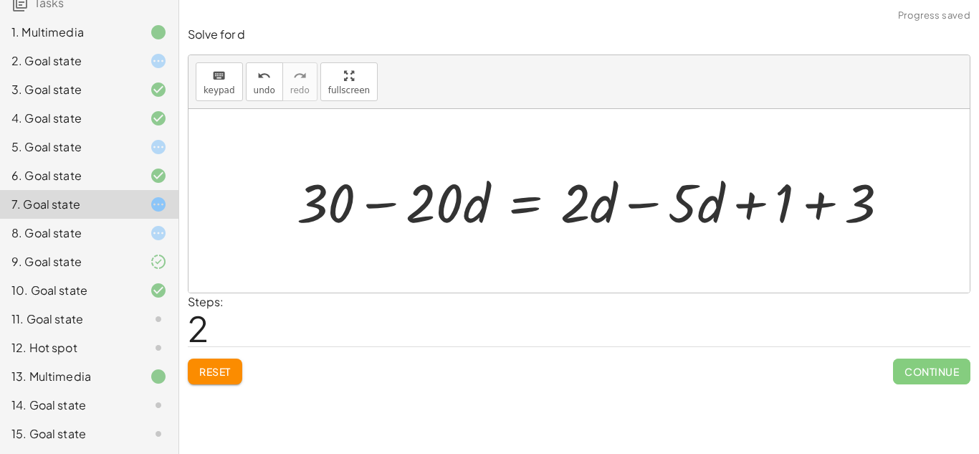
click at [819, 211] on div at bounding box center [599, 201] width 619 height 70
click at [645, 205] on div at bounding box center [564, 201] width 548 height 70
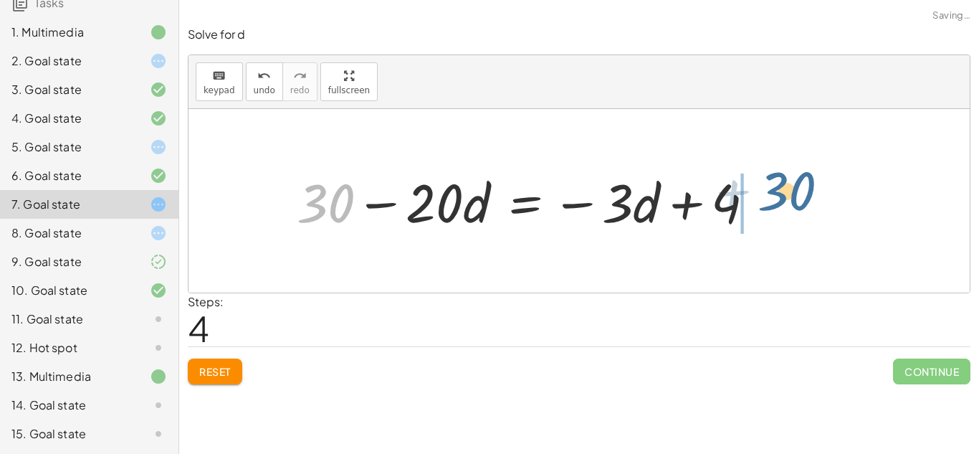
drag, startPoint x: 330, startPoint y: 219, endPoint x: 793, endPoint y: 207, distance: 463.2
click at [793, 207] on div "· 5 · ( + 6 − · 4 · d ) = + · 2 · d + 3 − · 5 · d + 1 + · 5 · 6 − · 5 · 4 · d =…" at bounding box center [579, 200] width 781 height 183
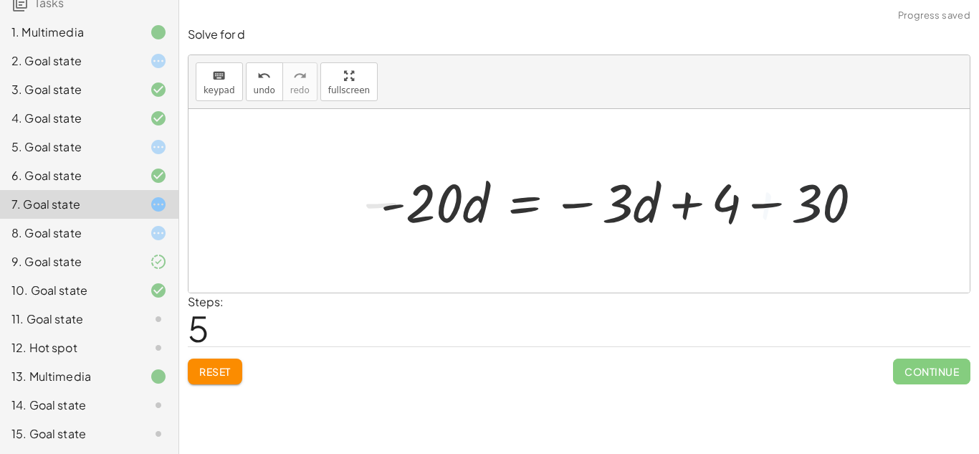
click at [776, 207] on div at bounding box center [627, 201] width 508 height 70
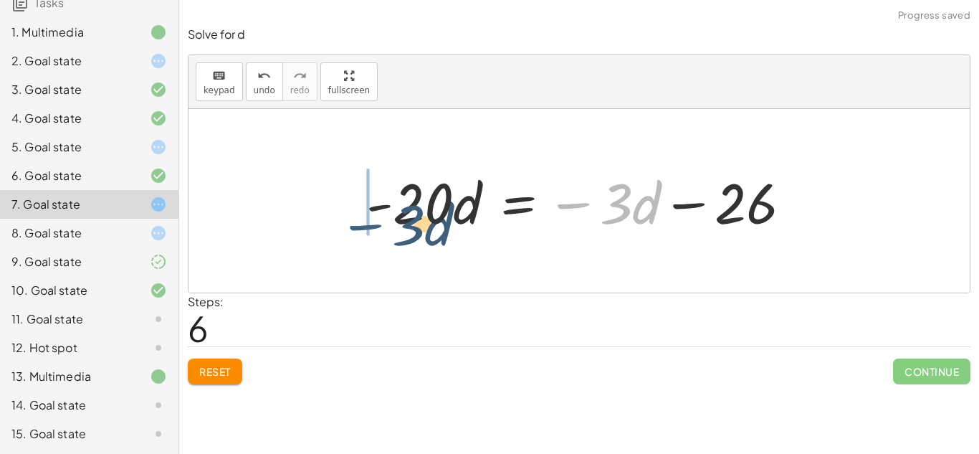
drag, startPoint x: 573, startPoint y: 202, endPoint x: 366, endPoint y: 223, distance: 208.2
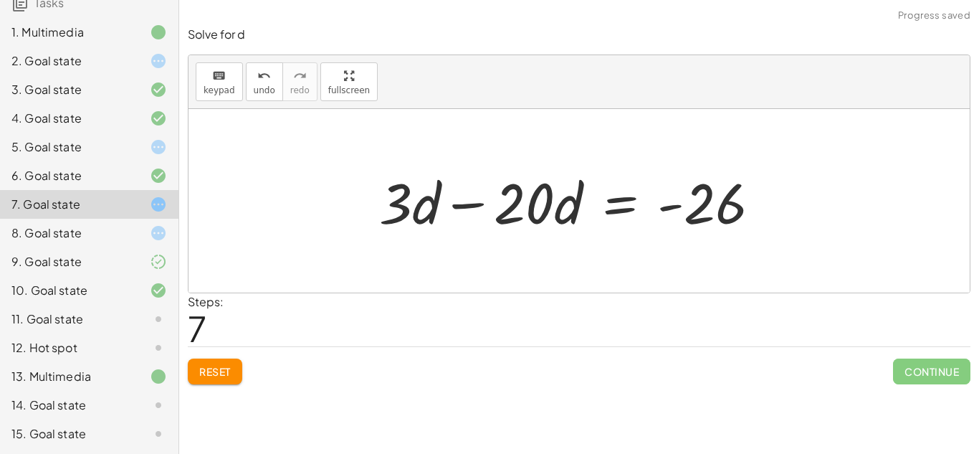
click at [356, 207] on div at bounding box center [579, 200] width 781 height 183
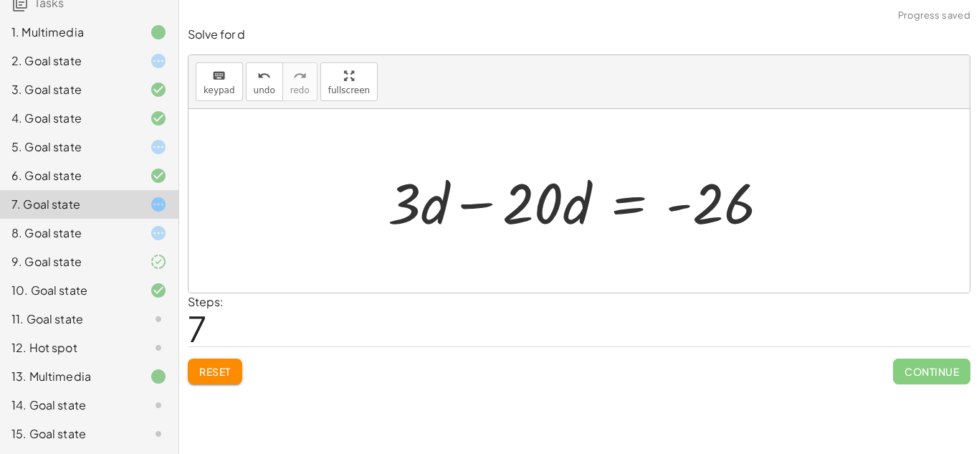
click at [479, 202] on div at bounding box center [584, 201] width 407 height 74
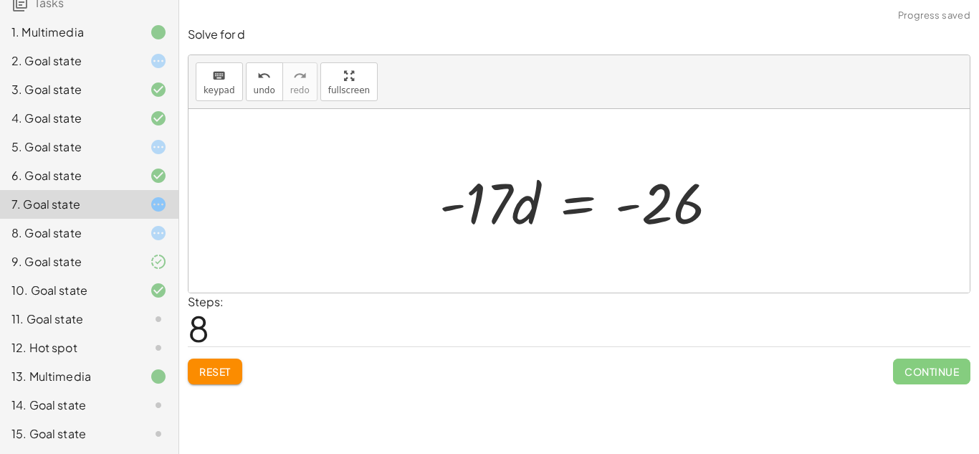
click at [534, 207] on div at bounding box center [584, 201] width 305 height 74
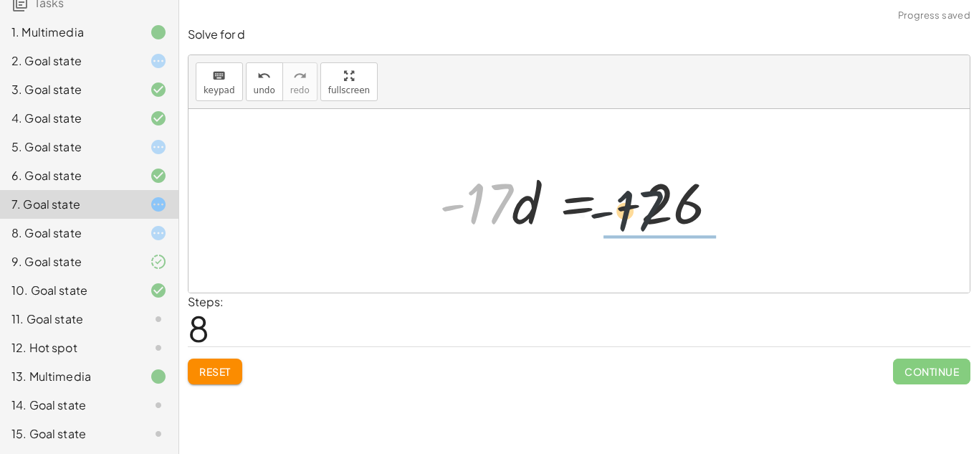
drag, startPoint x: 493, startPoint y: 209, endPoint x: 662, endPoint y: 228, distance: 169.5
click at [662, 228] on div at bounding box center [584, 201] width 305 height 74
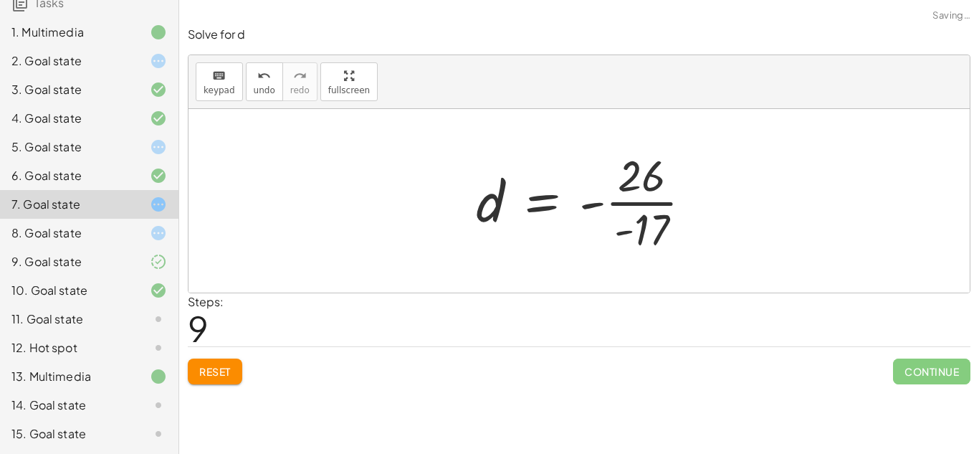
click at [682, 204] on div at bounding box center [590, 200] width 242 height 110
click at [638, 206] on div at bounding box center [585, 200] width 242 height 110
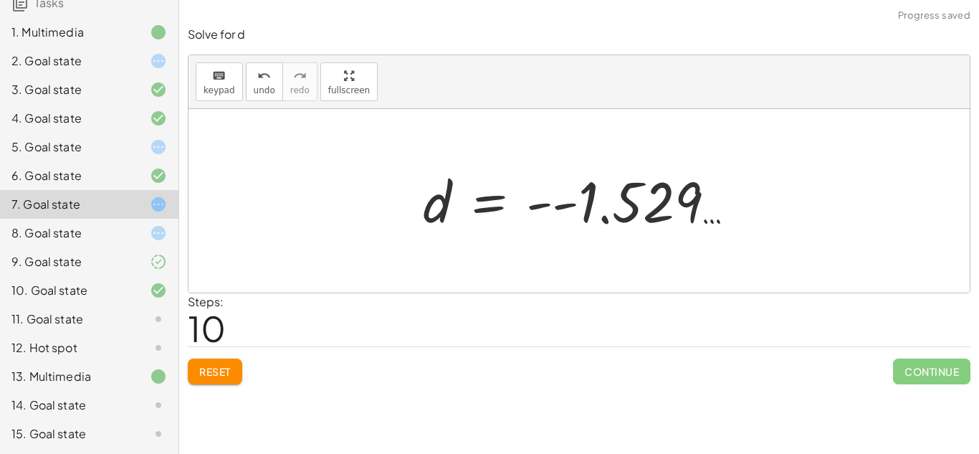
click at [777, 280] on div at bounding box center [579, 200] width 781 height 183
click at [559, 201] on div at bounding box center [585, 201] width 338 height 71
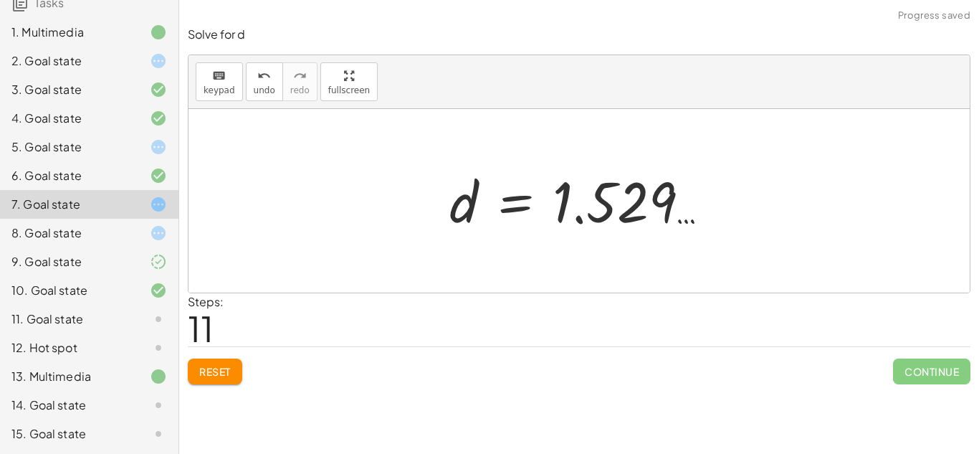
click at [563, 205] on div at bounding box center [584, 201] width 285 height 71
click at [893, 360] on span "Continue" at bounding box center [931, 371] width 77 height 26
click at [692, 217] on div at bounding box center [584, 201] width 285 height 71
click at [692, 219] on div at bounding box center [584, 201] width 285 height 71
click at [94, 233] on div "8. Goal state" at bounding box center [68, 232] width 115 height 17
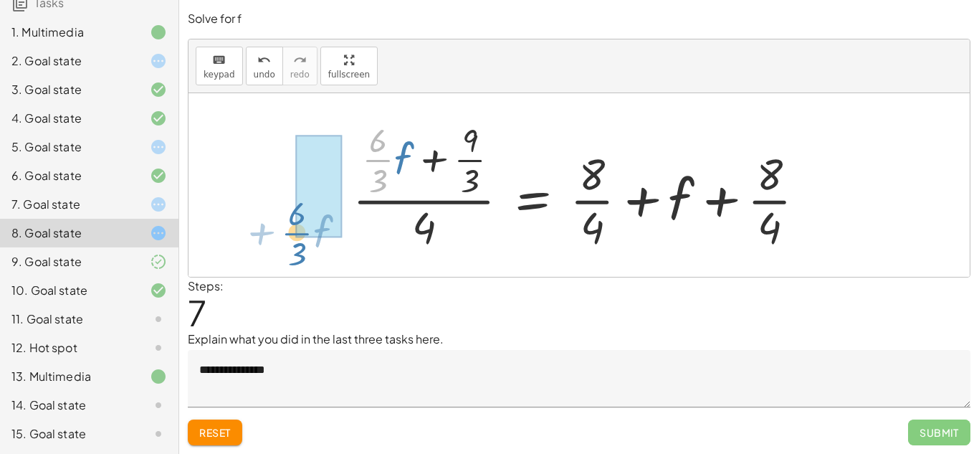
drag, startPoint x: 381, startPoint y: 159, endPoint x: 302, endPoint y: 231, distance: 106.0
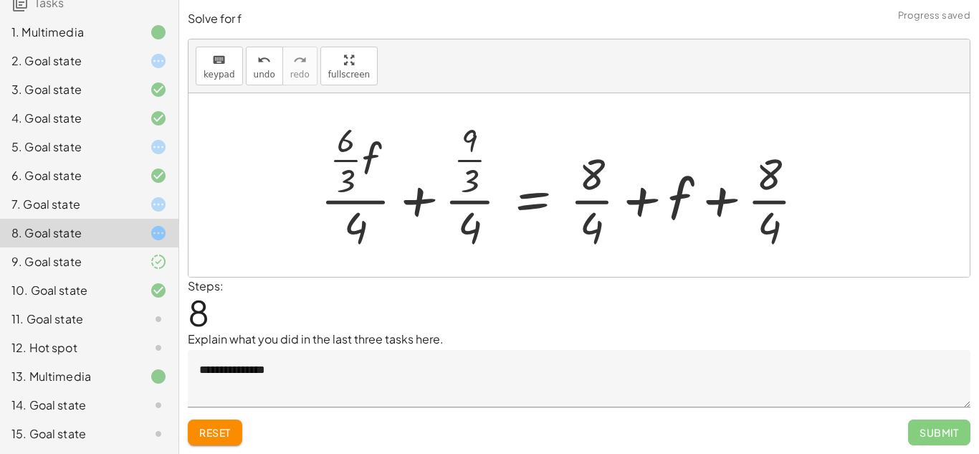
click at [420, 197] on div at bounding box center [568, 185] width 510 height 138
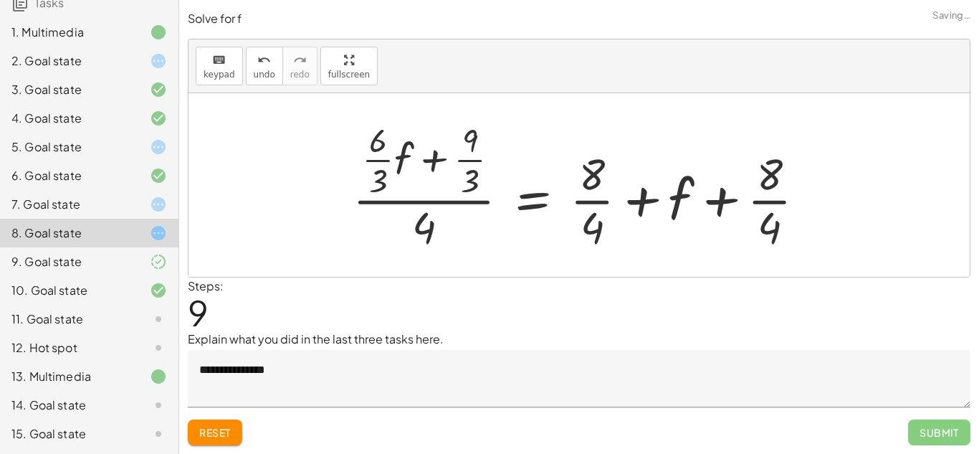
click at [431, 161] on div at bounding box center [584, 185] width 479 height 138
drag, startPoint x: 383, startPoint y: 151, endPoint x: 360, endPoint y: 158, distance: 24.3
click at [360, 158] on div at bounding box center [584, 185] width 479 height 138
drag, startPoint x: 460, startPoint y: 140, endPoint x: 450, endPoint y: 177, distance: 37.9
click at [450, 177] on div at bounding box center [584, 185] width 479 height 138
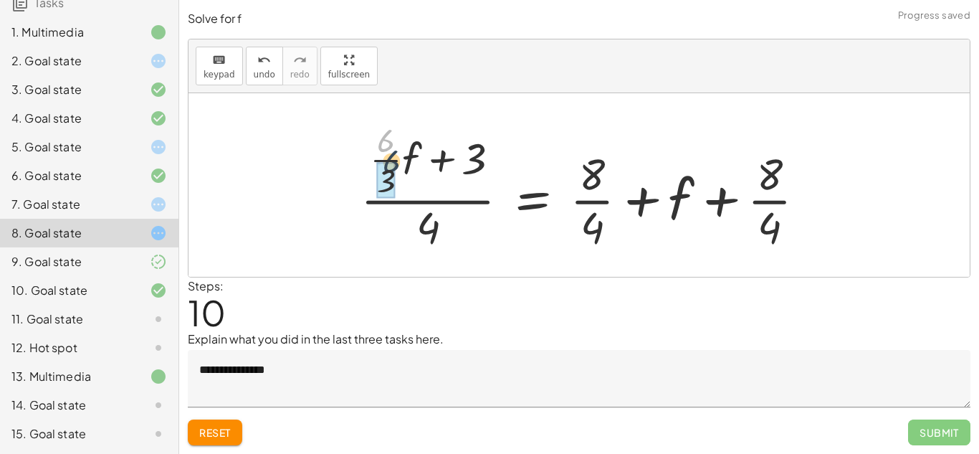
drag, startPoint x: 384, startPoint y: 140, endPoint x: 386, endPoint y: 171, distance: 30.9
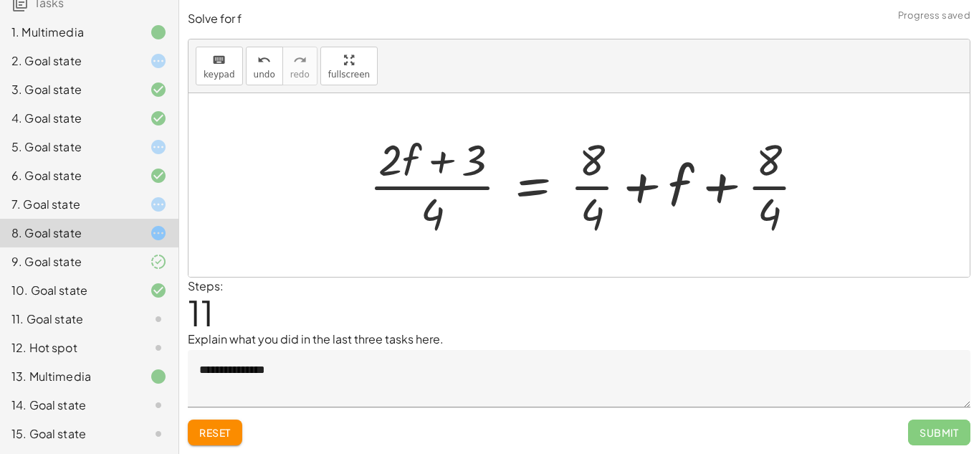
click at [442, 160] on div at bounding box center [593, 185] width 462 height 110
click at [449, 190] on div at bounding box center [593, 185] width 462 height 110
click at [598, 187] on div at bounding box center [593, 185] width 462 height 110
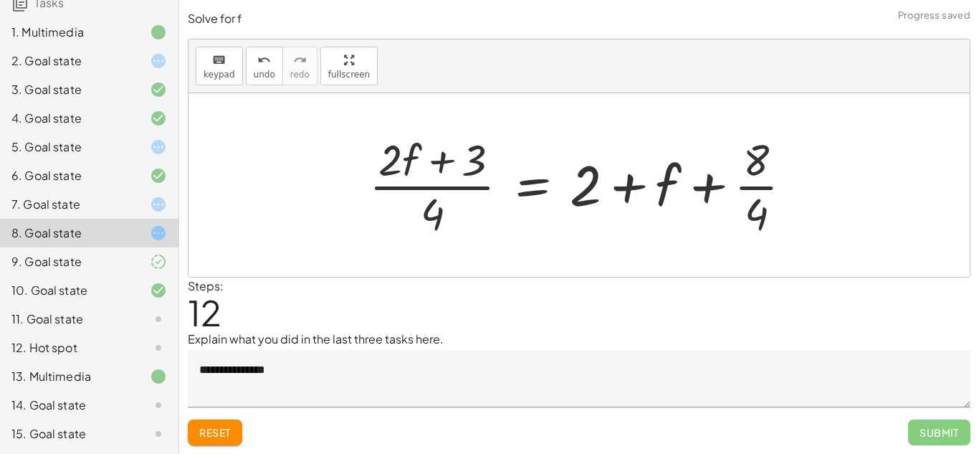
click at [753, 188] on div at bounding box center [586, 185] width 449 height 110
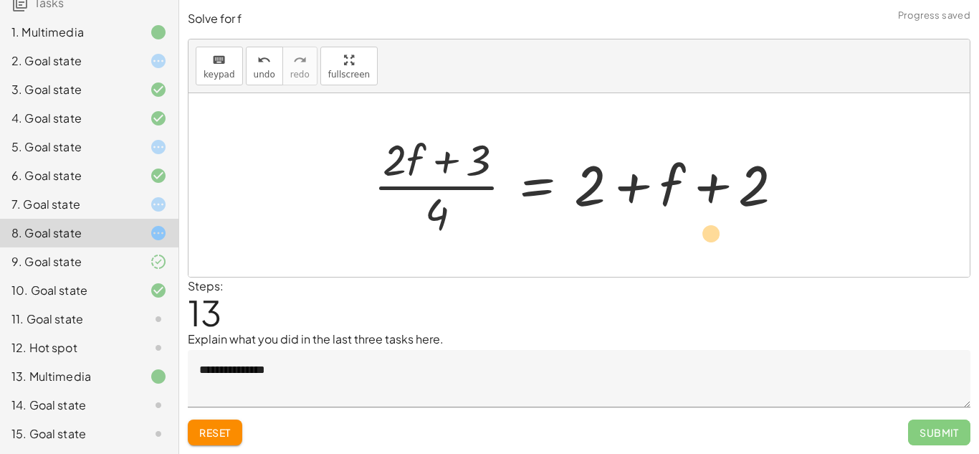
drag, startPoint x: 395, startPoint y: 159, endPoint x: 709, endPoint y: 234, distance: 322.8
click at [709, 234] on div at bounding box center [584, 185] width 436 height 110
drag, startPoint x: 391, startPoint y: 156, endPoint x: 358, endPoint y: 167, distance: 35.6
click at [535, 270] on div "+ · · 1 · 3 · ( + · 6 · f + 9 ) − 5 = + 3 + · 4 · ( + f + 2 ) + · · 1 · 3 · 6 ·…" at bounding box center [579, 184] width 781 height 183
click at [383, 153] on div at bounding box center [584, 185] width 436 height 110
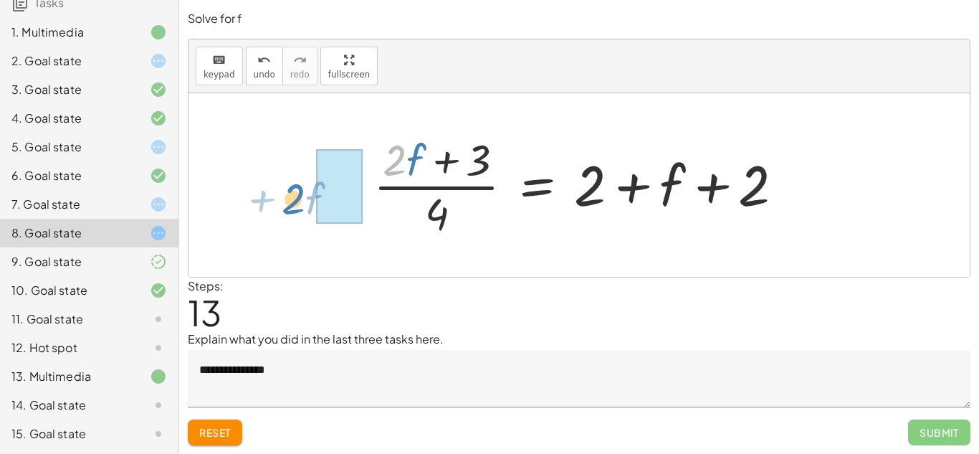
drag, startPoint x: 386, startPoint y: 155, endPoint x: 292, endPoint y: 194, distance: 102.2
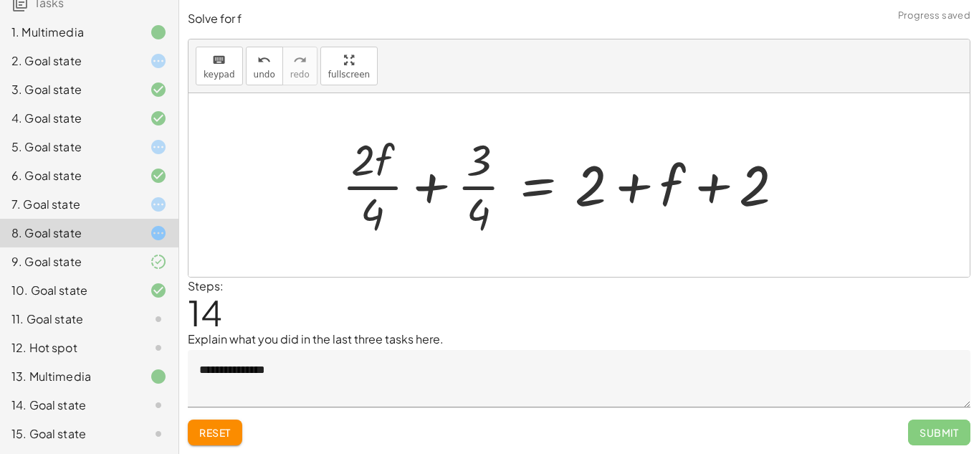
click at [426, 184] on div at bounding box center [569, 185] width 468 height 110
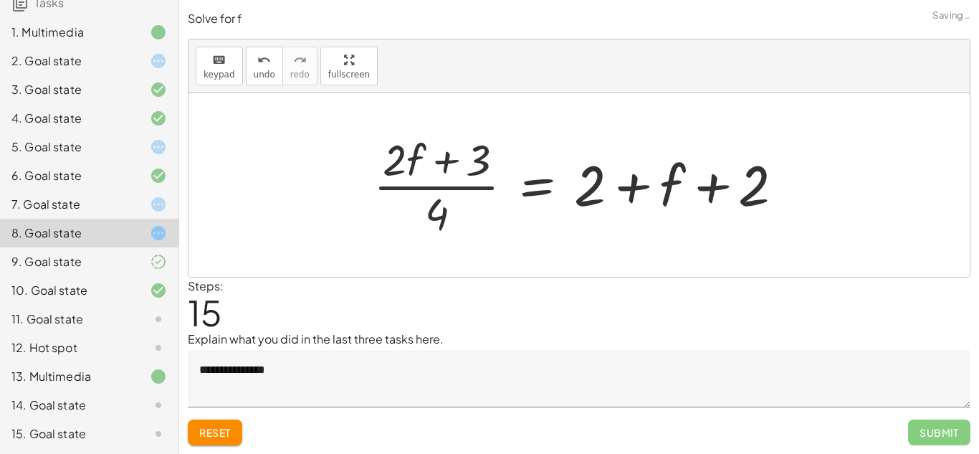
click at [434, 158] on div at bounding box center [584, 185] width 436 height 110
drag, startPoint x: 442, startPoint y: 207, endPoint x: 489, endPoint y: 171, distance: 59.8
click at [489, 171] on div at bounding box center [584, 185] width 436 height 110
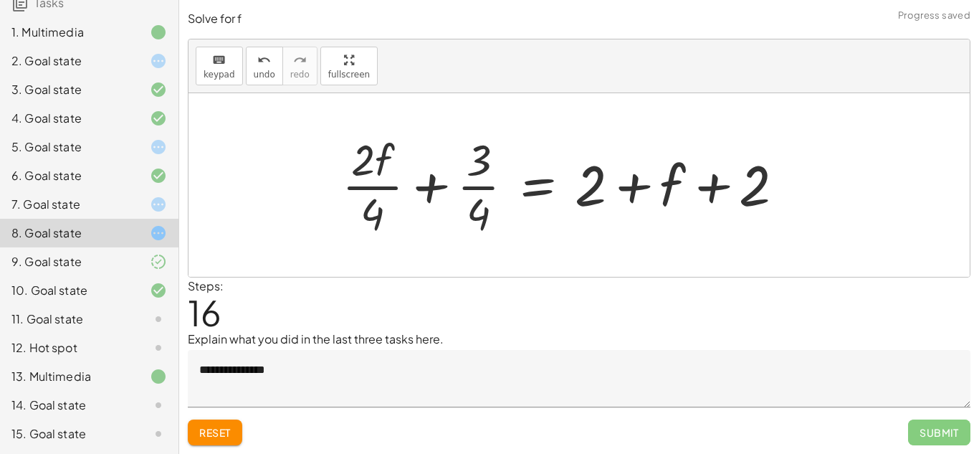
click at [374, 188] on div at bounding box center [569, 185] width 468 height 110
click at [482, 191] on div at bounding box center [578, 185] width 449 height 110
click at [485, 197] on div at bounding box center [578, 185] width 449 height 110
click at [478, 181] on div at bounding box center [578, 185] width 449 height 110
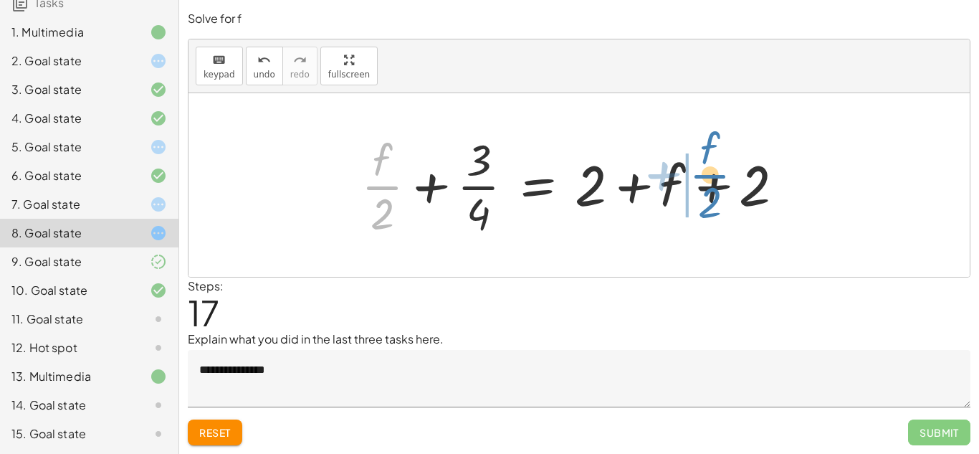
drag, startPoint x: 390, startPoint y: 191, endPoint x: 718, endPoint y: 180, distance: 328.4
click at [718, 180] on div at bounding box center [578, 185] width 449 height 110
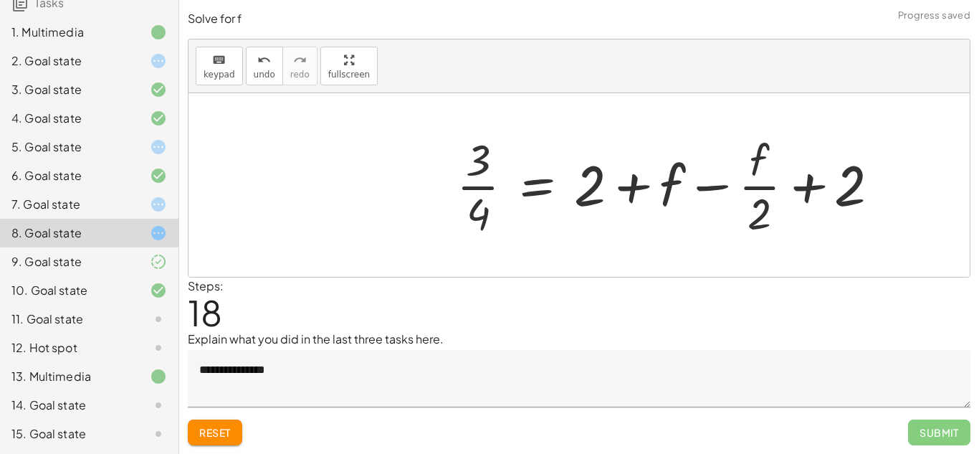
click at [722, 188] on div at bounding box center [673, 185] width 449 height 110
click at [753, 186] on div at bounding box center [673, 185] width 449 height 110
click at [752, 186] on div at bounding box center [673, 185] width 449 height 110
drag, startPoint x: 752, startPoint y: 160, endPoint x: 728, endPoint y: 175, distance: 28.0
click at [728, 175] on div at bounding box center [673, 185] width 449 height 110
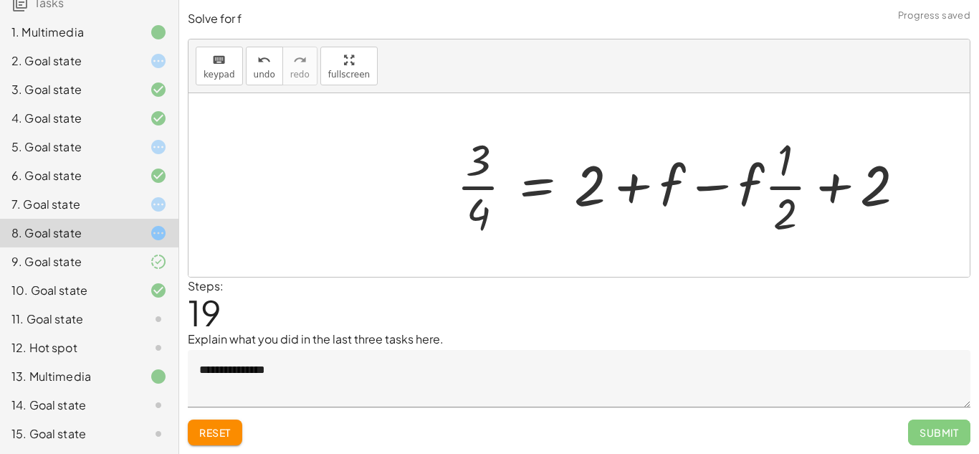
click at [720, 191] on div at bounding box center [686, 185] width 474 height 110
drag, startPoint x: 788, startPoint y: 166, endPoint x: 712, endPoint y: 204, distance: 85.6
click at [712, 204] on div at bounding box center [686, 185] width 474 height 110
click at [634, 189] on div at bounding box center [686, 185] width 474 height 110
drag, startPoint x: 634, startPoint y: 189, endPoint x: 598, endPoint y: 185, distance: 36.8
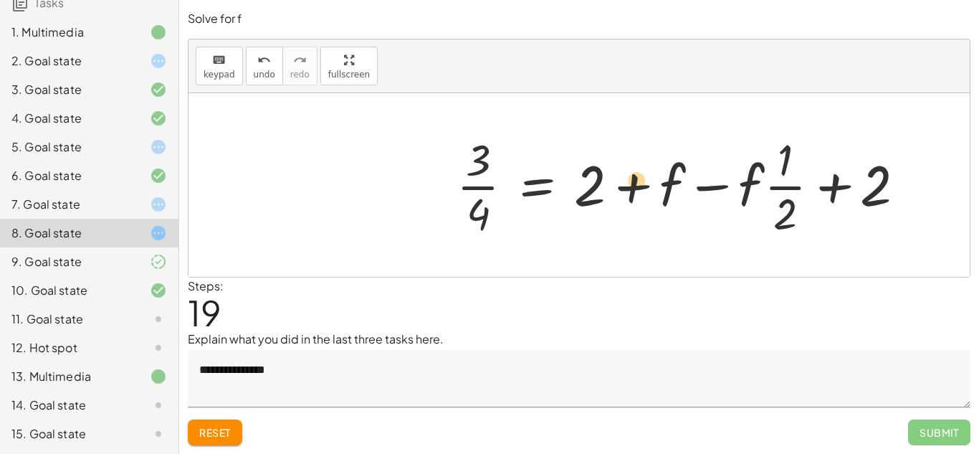
click at [598, 185] on div at bounding box center [686, 185] width 474 height 110
drag, startPoint x: 846, startPoint y: 199, endPoint x: 633, endPoint y: 202, distance: 213.6
click at [633, 202] on div at bounding box center [686, 185] width 474 height 110
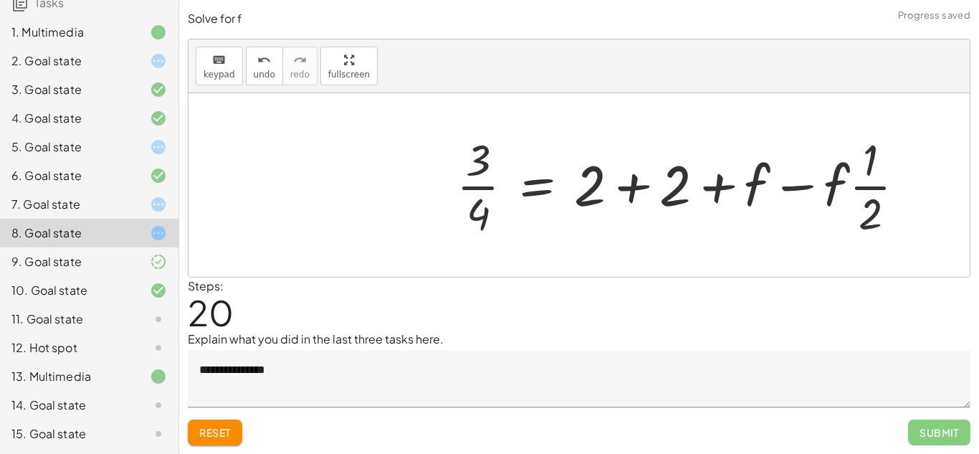
click at [636, 197] on div at bounding box center [686, 185] width 474 height 110
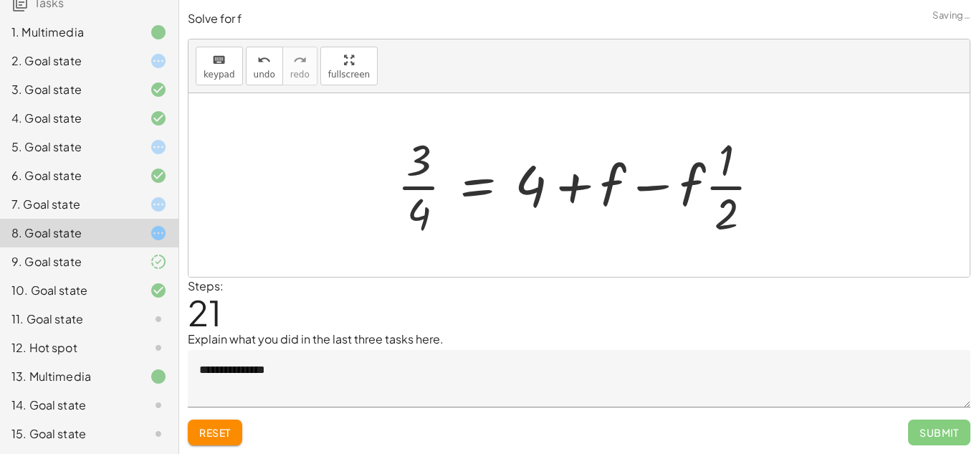
click at [568, 186] on div at bounding box center [584, 185] width 389 height 110
click at [171, 202] on div "Equations: Solve Multi-Step Equations [PERSON_NAME] C Not you? Tasks 1. Multime…" at bounding box center [89, 227] width 178 height 454
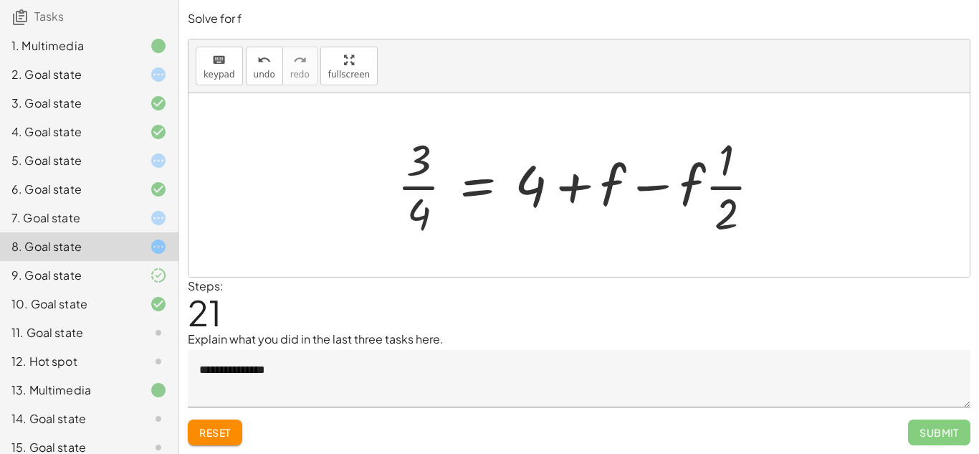
scroll to position [102, 0]
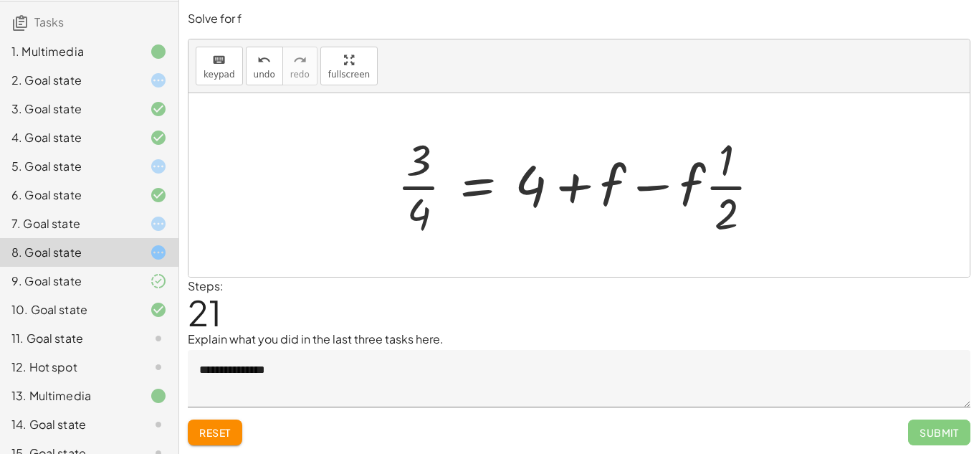
click at [386, 68] on div "keyboard keypad undo [PERSON_NAME] redo fullscreen" at bounding box center [579, 66] width 781 height 54
click at [390, 65] on div "keyboard keypad undo [PERSON_NAME] redo fullscreen" at bounding box center [579, 66] width 781 height 54
click at [80, 331] on div "11. Goal state" at bounding box center [68, 338] width 115 height 17
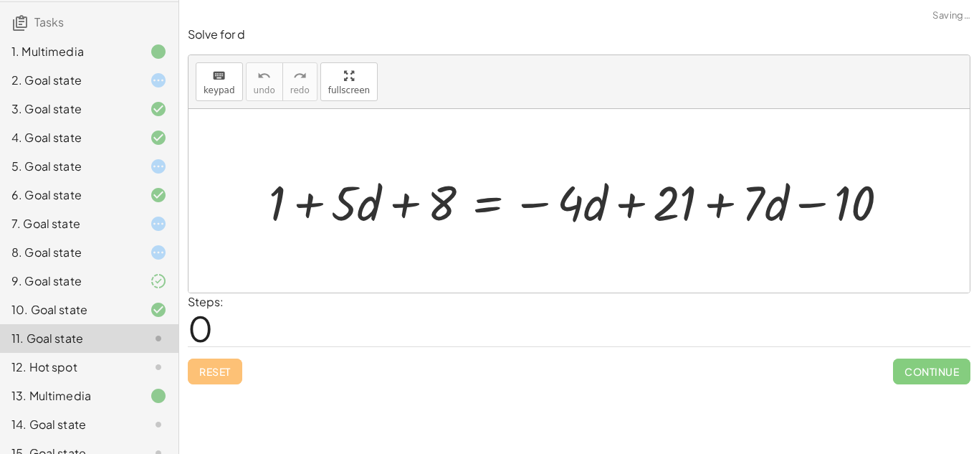
click at [106, 324] on div "9. Goal state" at bounding box center [89, 338] width 178 height 29
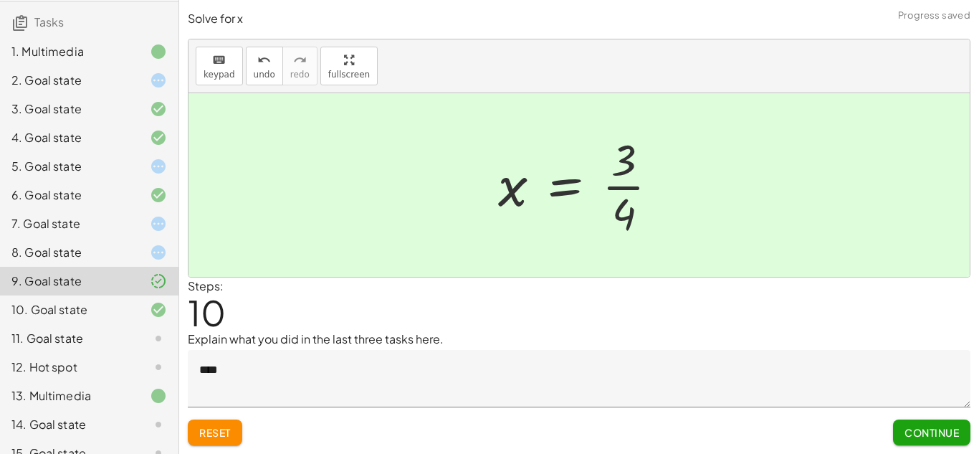
click at [901, 429] on button "Continue" at bounding box center [931, 432] width 77 height 26
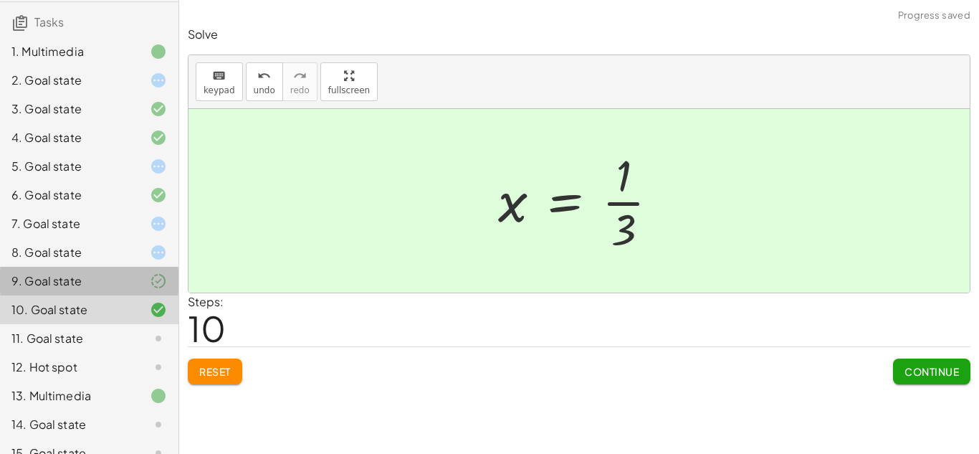
click at [163, 279] on icon at bounding box center [158, 280] width 17 height 17
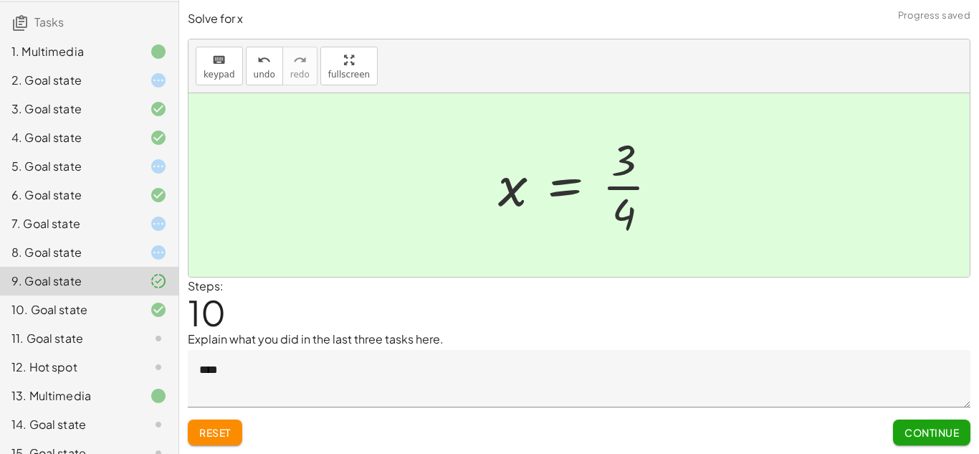
click at [956, 422] on button "Continue" at bounding box center [931, 432] width 77 height 26
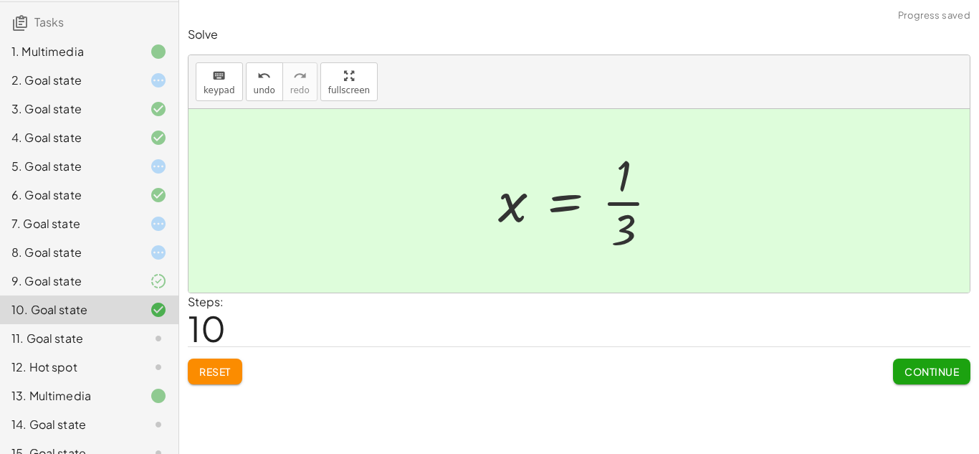
click at [117, 345] on div "11. Goal state" at bounding box center [68, 338] width 115 height 17
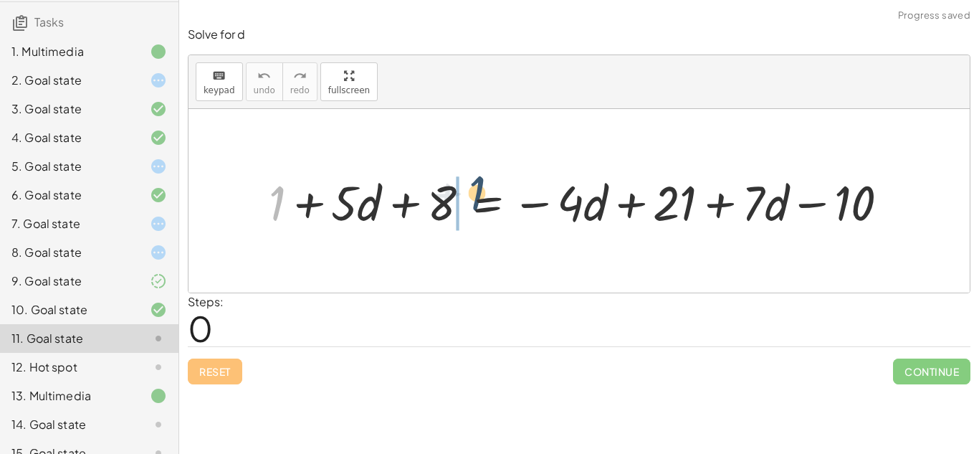
drag, startPoint x: 277, startPoint y: 212, endPoint x: 476, endPoint y: 205, distance: 199.4
click at [476, 205] on div at bounding box center [585, 201] width 646 height 64
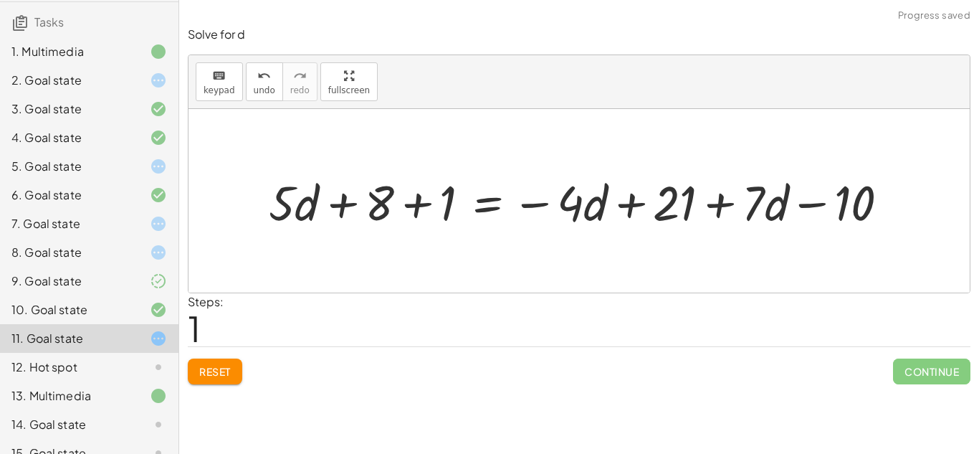
click at [404, 215] on div at bounding box center [585, 201] width 646 height 64
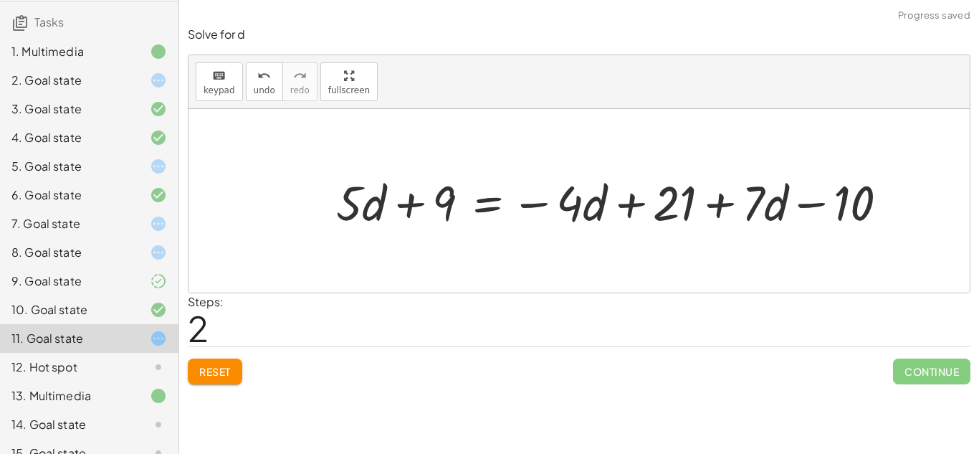
click at [562, 199] on div at bounding box center [618, 201] width 578 height 64
drag, startPoint x: 538, startPoint y: 209, endPoint x: 345, endPoint y: 219, distance: 193.0
click at [345, 219] on div at bounding box center [618, 201] width 578 height 64
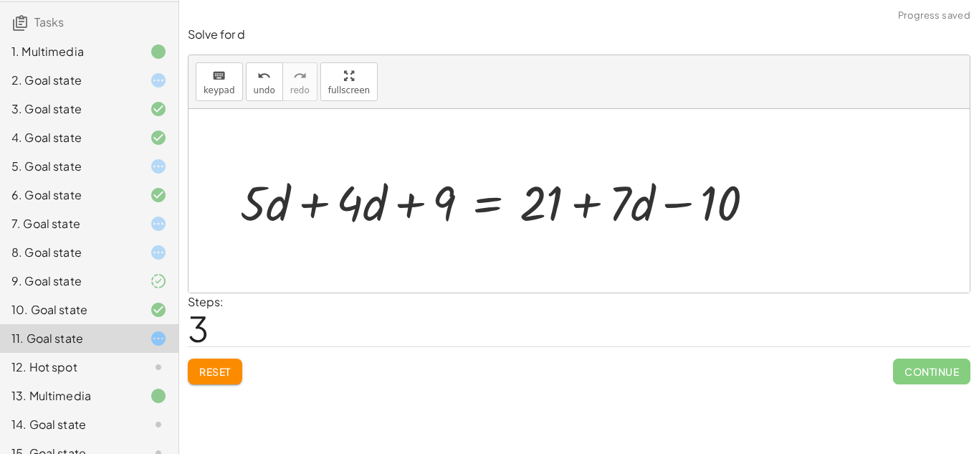
click at [302, 197] on div at bounding box center [503, 201] width 541 height 64
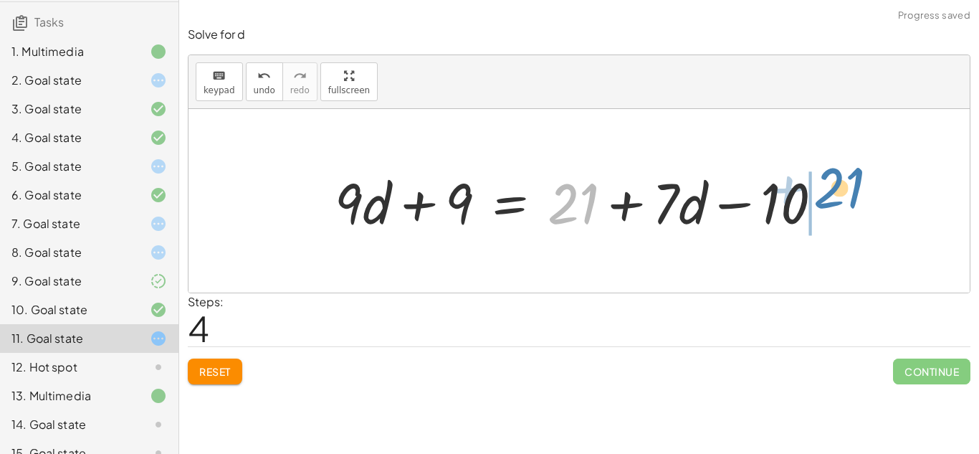
drag, startPoint x: 560, startPoint y: 209, endPoint x: 834, endPoint y: 203, distance: 273.2
click at [834, 203] on div at bounding box center [585, 201] width 514 height 74
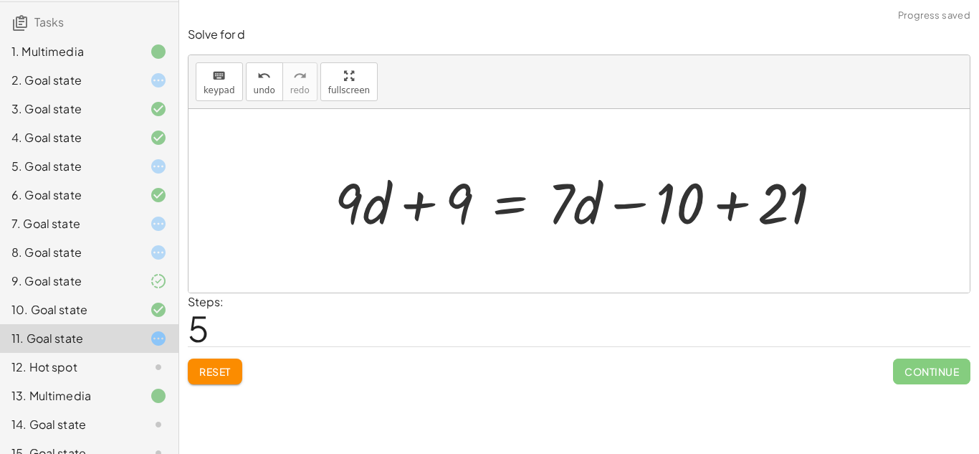
click at [727, 213] on div at bounding box center [585, 201] width 514 height 74
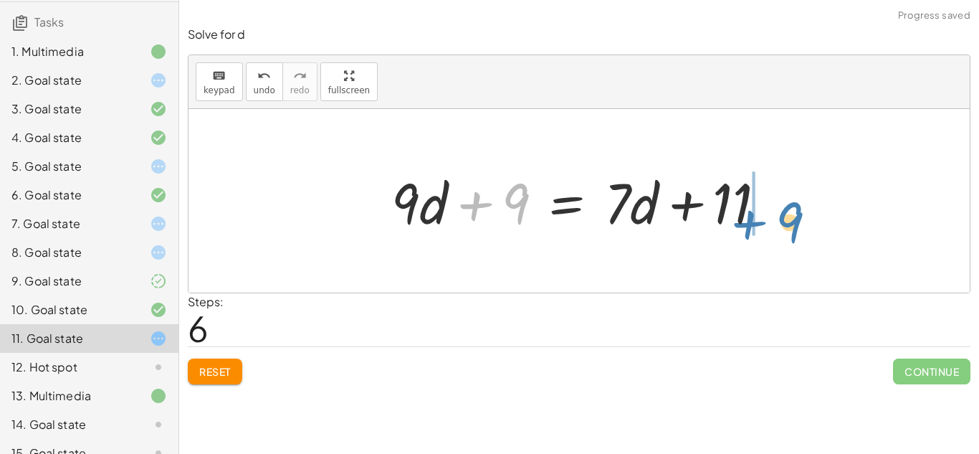
drag, startPoint x: 475, startPoint y: 203, endPoint x: 750, endPoint y: 221, distance: 275.1
click at [750, 221] on div at bounding box center [584, 201] width 400 height 74
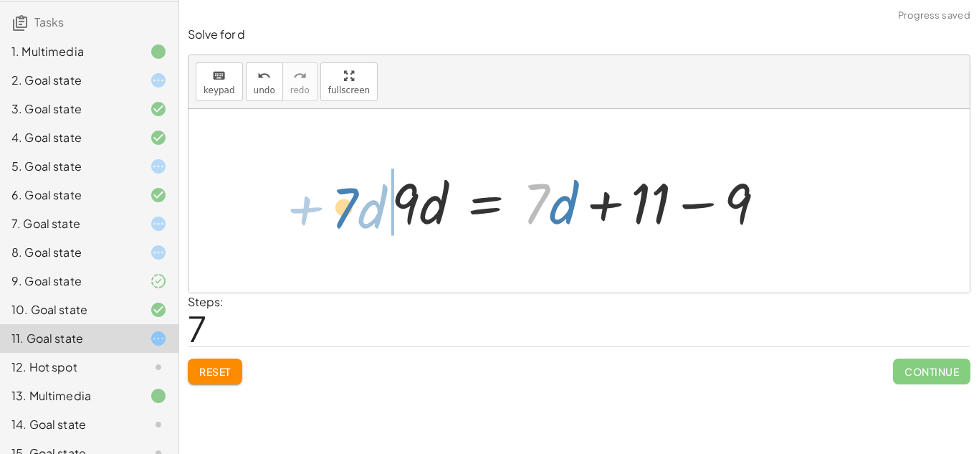
drag, startPoint x: 530, startPoint y: 214, endPoint x: 344, endPoint y: 217, distance: 186.4
click at [344, 217] on div "+ 1 + · 5 · d + 8 = − · 4 · d + 21 + · 7 · d − 10 + · 5 · d + 8 + 1 = − · 4 · d…" at bounding box center [579, 200] width 781 height 183
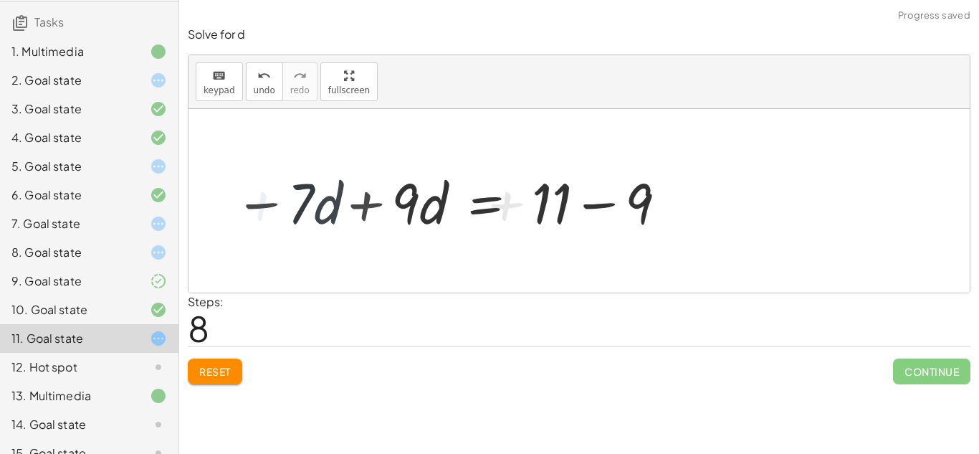
click at [358, 212] on div at bounding box center [444, 201] width 444 height 74
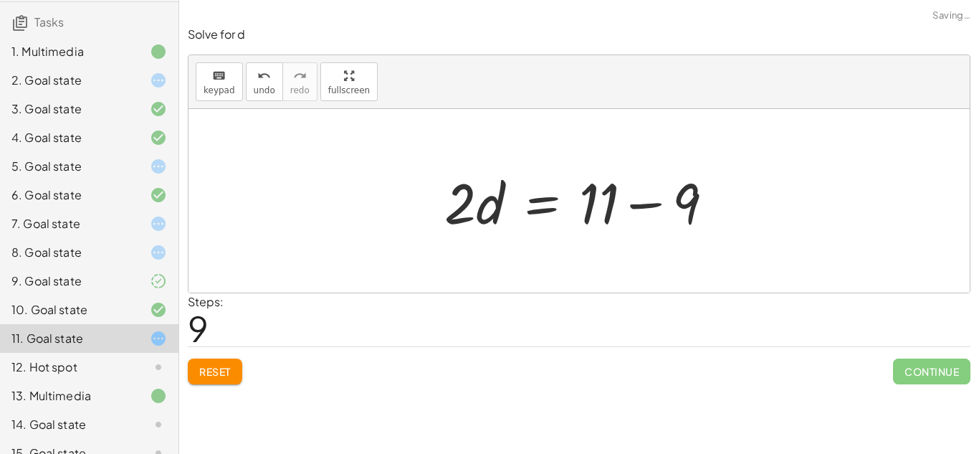
click at [659, 205] on div at bounding box center [584, 201] width 295 height 74
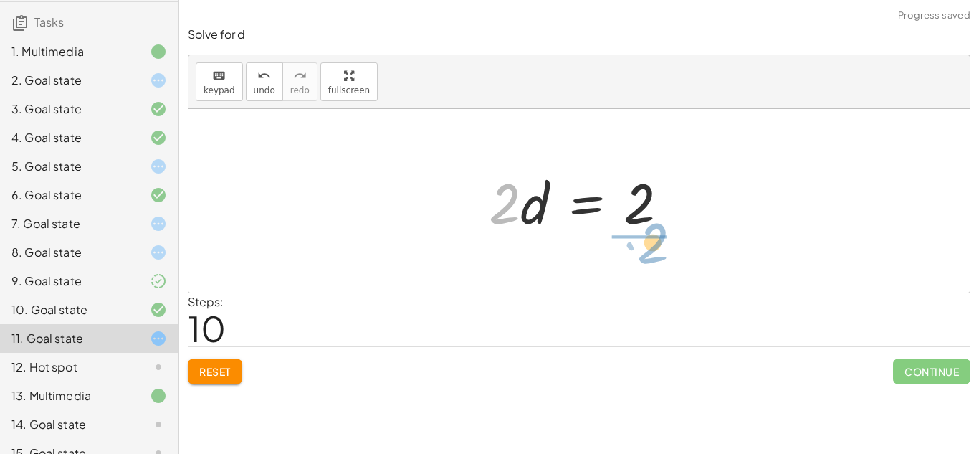
drag, startPoint x: 492, startPoint y: 212, endPoint x: 644, endPoint y: 252, distance: 157.2
click at [644, 252] on div "+ 1 + · 5 · d + 8 = − · 4 · d + 21 + · 7 · d − 10 + · 5 · d + 8 + 1 = − · 4 · d…" at bounding box center [579, 200] width 781 height 183
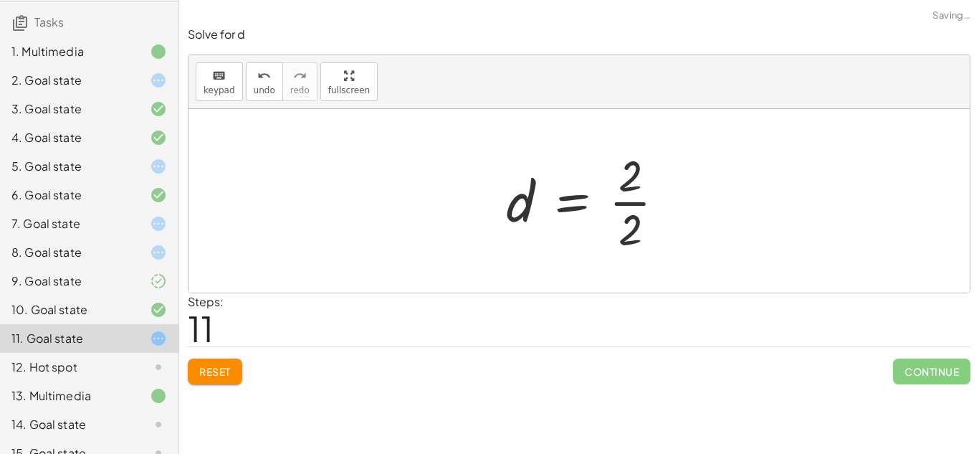
click at [650, 207] on div at bounding box center [591, 200] width 185 height 110
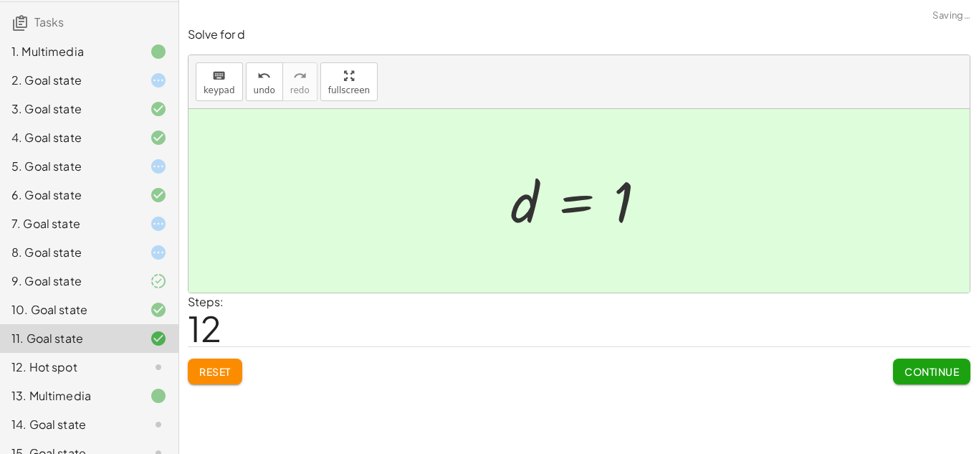
click at [937, 383] on button "Continue" at bounding box center [931, 371] width 77 height 26
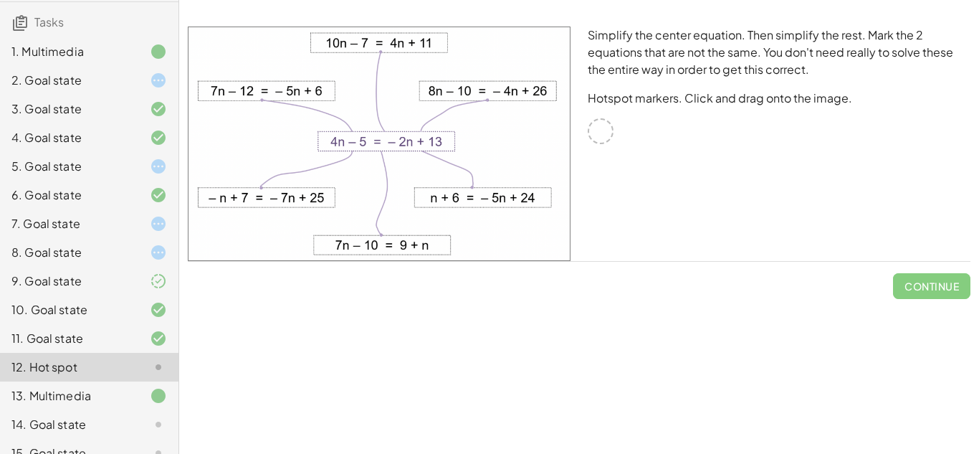
click at [598, 133] on div at bounding box center [601, 131] width 26 height 26
drag, startPoint x: 416, startPoint y: 146, endPoint x: 459, endPoint y: 193, distance: 62.9
click at [459, 193] on img at bounding box center [379, 144] width 383 height 234
click at [457, 196] on img at bounding box center [379, 144] width 383 height 234
drag, startPoint x: 456, startPoint y: 197, endPoint x: 564, endPoint y: 241, distance: 116.7
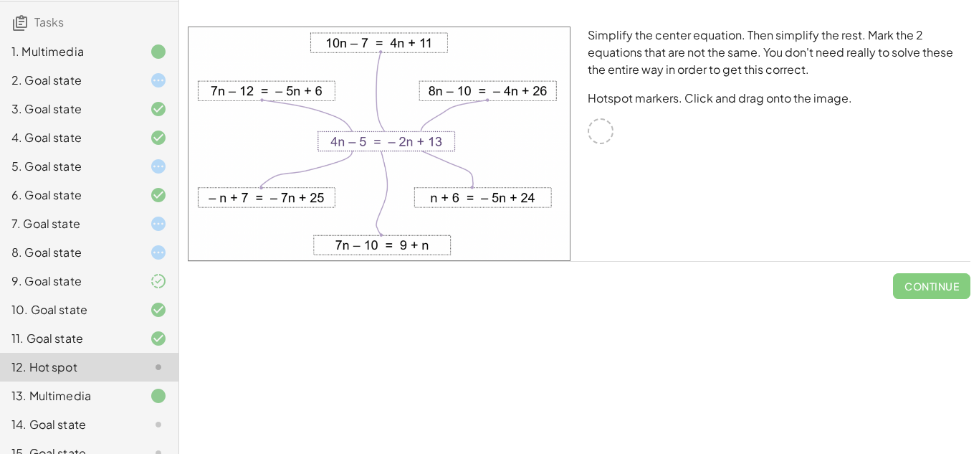
click at [564, 241] on img at bounding box center [379, 144] width 383 height 234
click at [509, 85] on img at bounding box center [379, 144] width 383 height 234
click at [613, 131] on div at bounding box center [601, 131] width 26 height 26
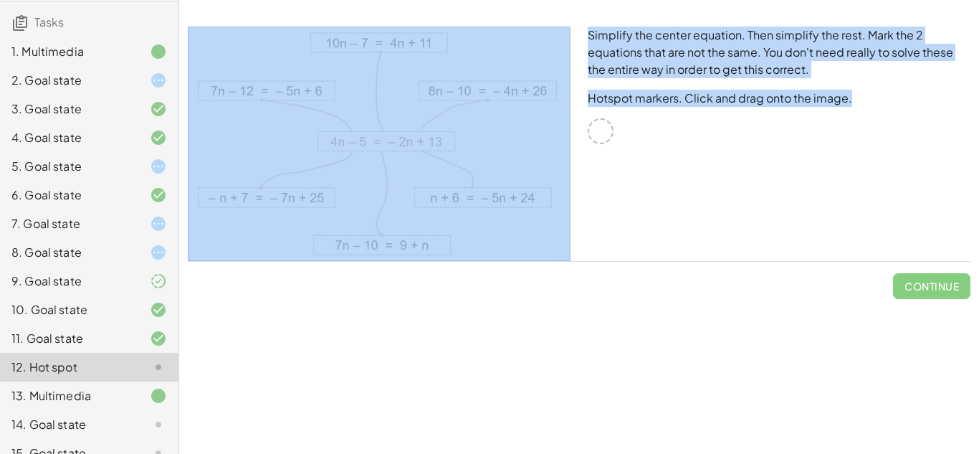
drag, startPoint x: 608, startPoint y: 144, endPoint x: 476, endPoint y: 178, distance: 136.1
click at [476, 178] on div "Simplify the center equation. Then simplify the rest. Mark the 2 equations that…" at bounding box center [579, 144] width 800 height 252
click at [702, 129] on div "Simplify the center equation. Then simplify the rest. Mark the 2 equations that…" at bounding box center [779, 144] width 400 height 252
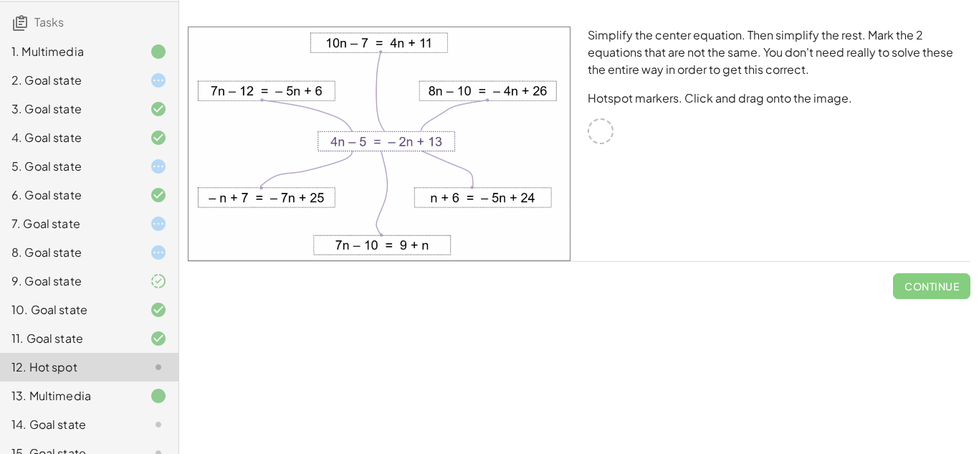
click at [397, 234] on img at bounding box center [379, 144] width 383 height 234
click at [618, 133] on div "Simplify the center equation. Then simplify the rest. Mark the 2 equations that…" at bounding box center [579, 144] width 800 height 252
click at [477, 140] on img at bounding box center [379, 144] width 383 height 234
click at [308, 160] on img at bounding box center [379, 144] width 383 height 234
drag, startPoint x: 309, startPoint y: 183, endPoint x: 361, endPoint y: 239, distance: 76.1
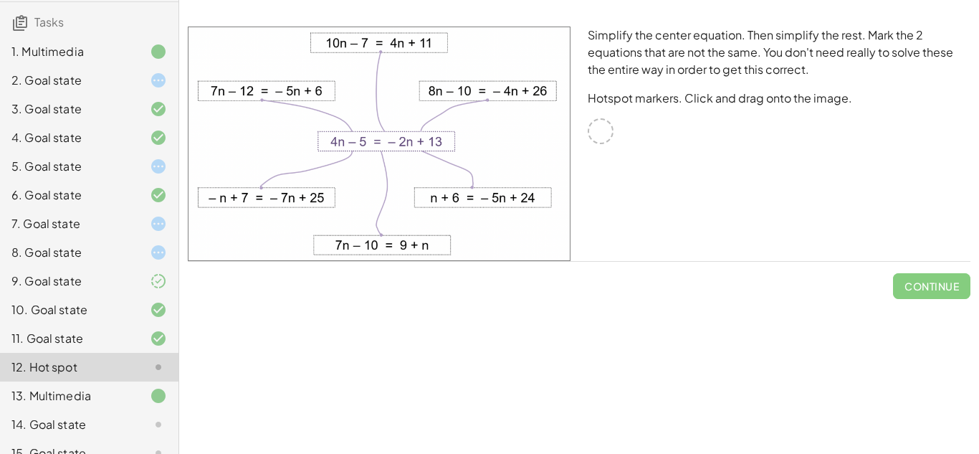
click at [361, 239] on img at bounding box center [379, 144] width 383 height 234
click at [331, 92] on img at bounding box center [379, 144] width 383 height 234
click at [98, 439] on div "13. Multimedia" at bounding box center [89, 453] width 178 height 29
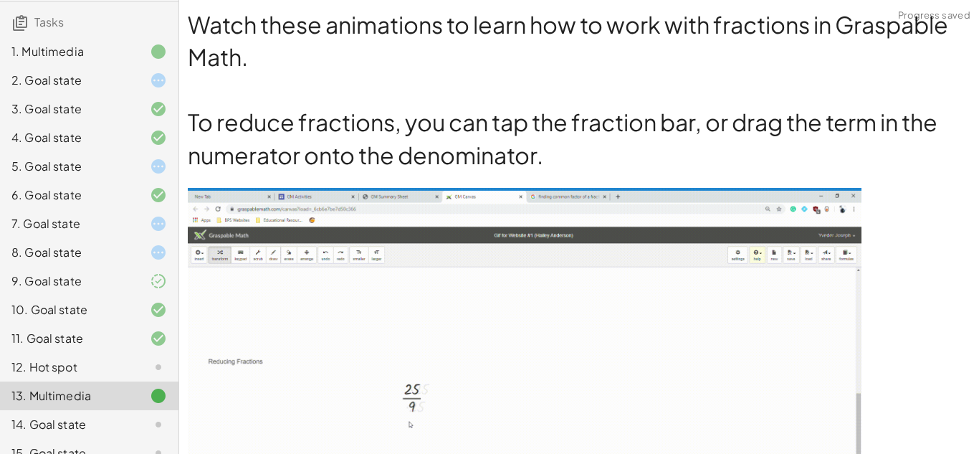
click at [103, 374] on div "12. Hot spot" at bounding box center [68, 366] width 115 height 17
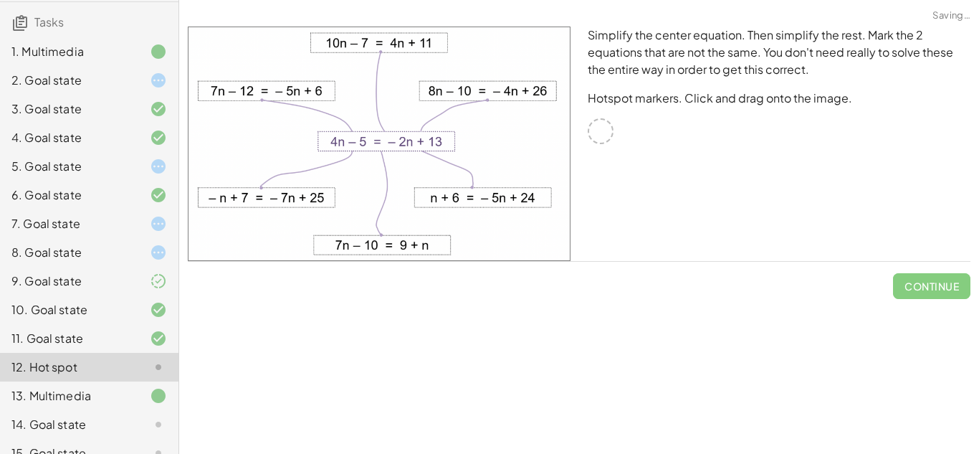
click at [595, 138] on div at bounding box center [601, 131] width 26 height 26
click at [97, 438] on div "14. Goal state" at bounding box center [89, 424] width 178 height 29
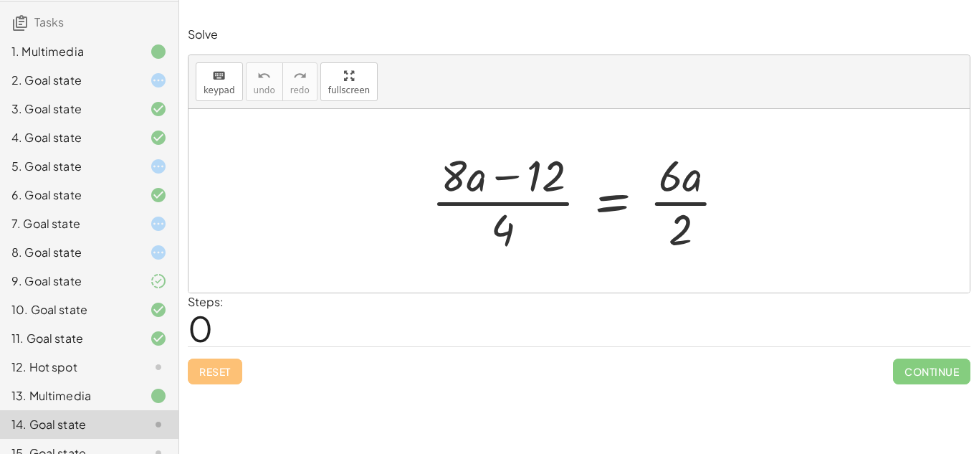
click at [538, 206] on div at bounding box center [584, 200] width 320 height 110
click at [507, 178] on div at bounding box center [584, 200] width 320 height 110
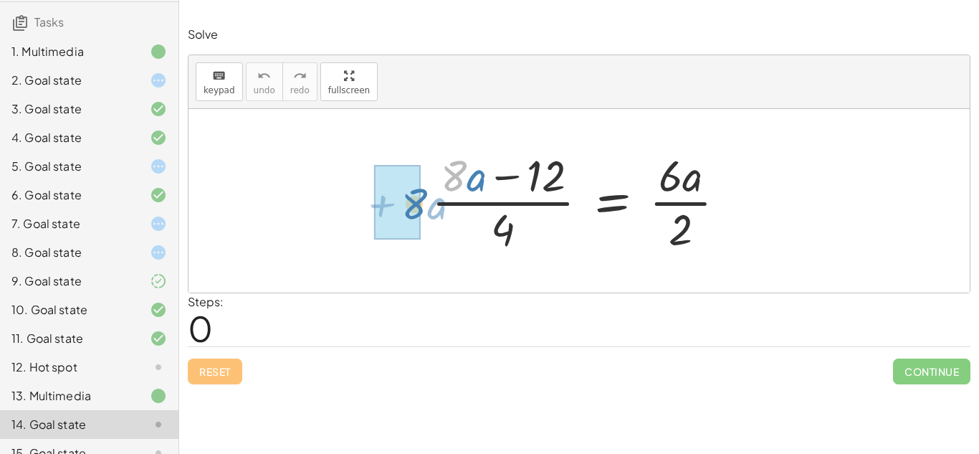
drag, startPoint x: 440, startPoint y: 178, endPoint x: 399, endPoint y: 207, distance: 50.3
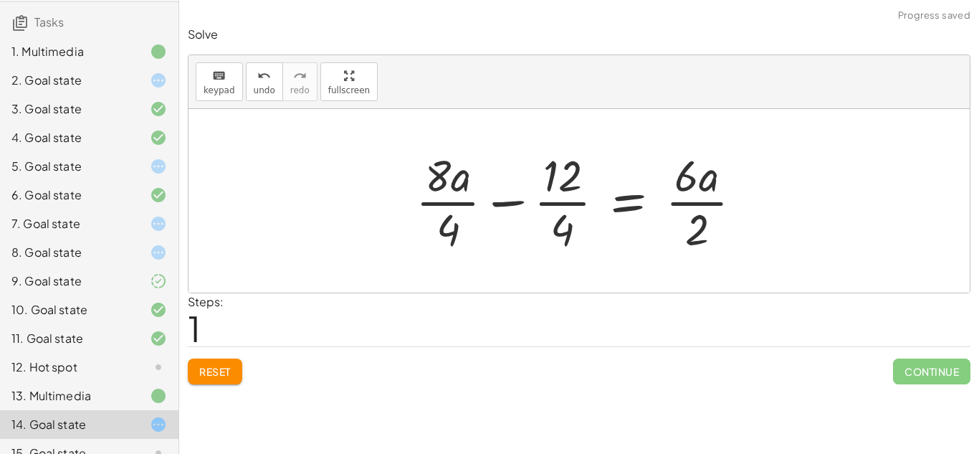
click at [510, 203] on div at bounding box center [585, 200] width 352 height 110
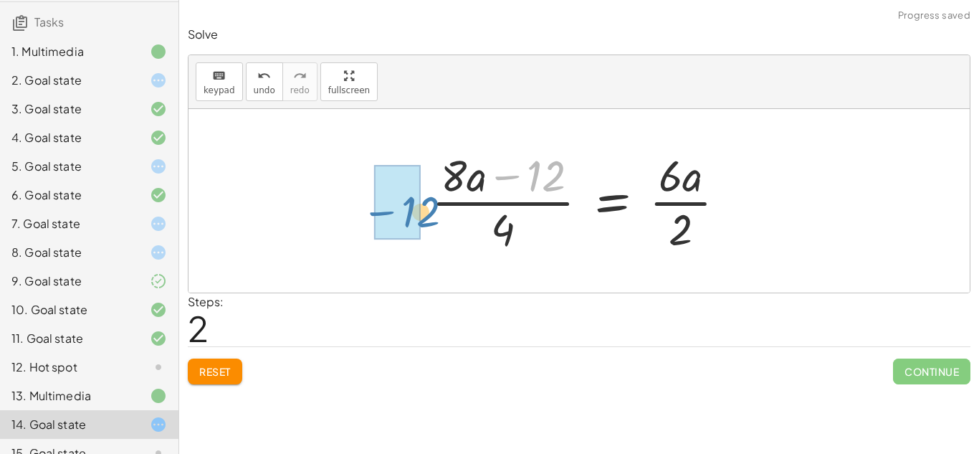
drag, startPoint x: 538, startPoint y: 178, endPoint x: 412, endPoint y: 214, distance: 130.6
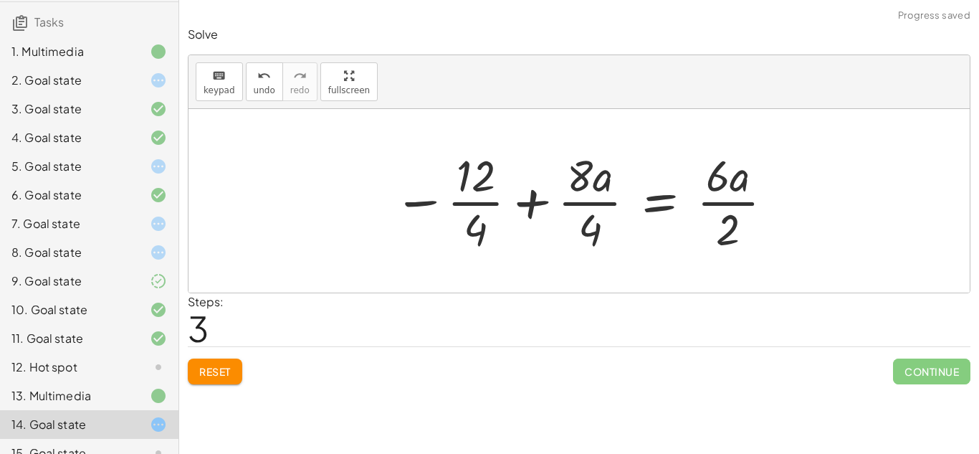
click at [534, 191] on div at bounding box center [584, 200] width 396 height 110
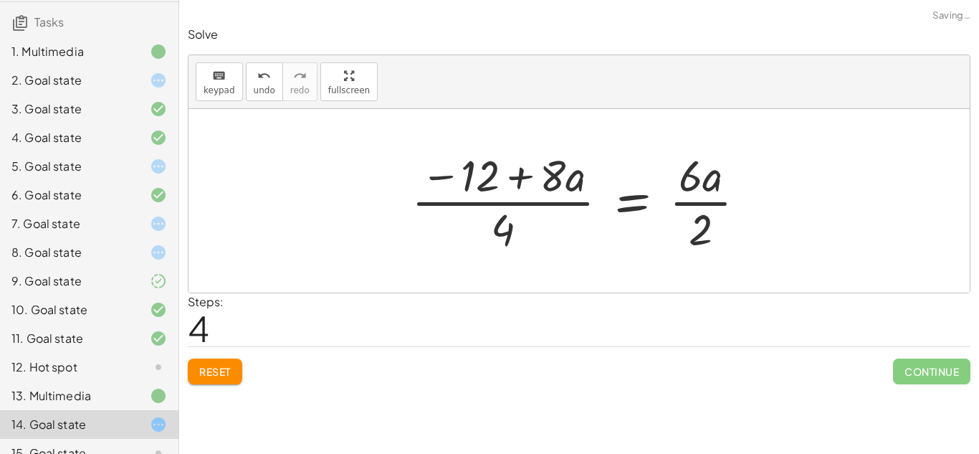
click at [678, 195] on div at bounding box center [584, 200] width 360 height 110
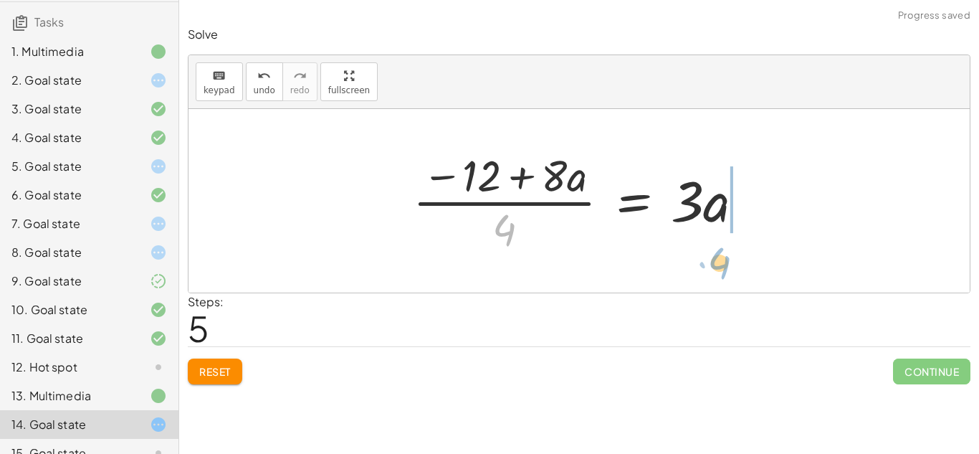
drag, startPoint x: 504, startPoint y: 225, endPoint x: 723, endPoint y: 252, distance: 220.9
click at [723, 252] on div at bounding box center [584, 200] width 357 height 110
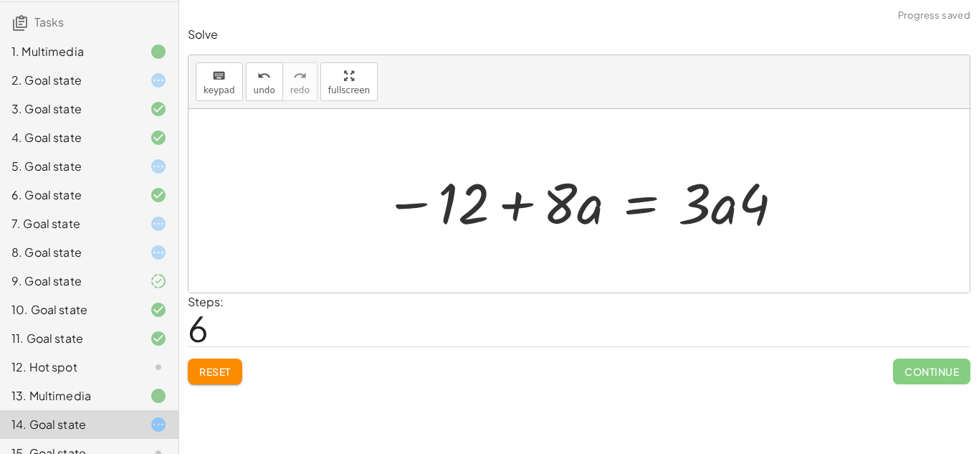
click at [749, 197] on div at bounding box center [584, 201] width 415 height 74
click at [730, 206] on div at bounding box center [584, 201] width 415 height 74
drag, startPoint x: 751, startPoint y: 203, endPoint x: 655, endPoint y: 205, distance: 96.1
click at [655, 205] on div at bounding box center [584, 201] width 415 height 74
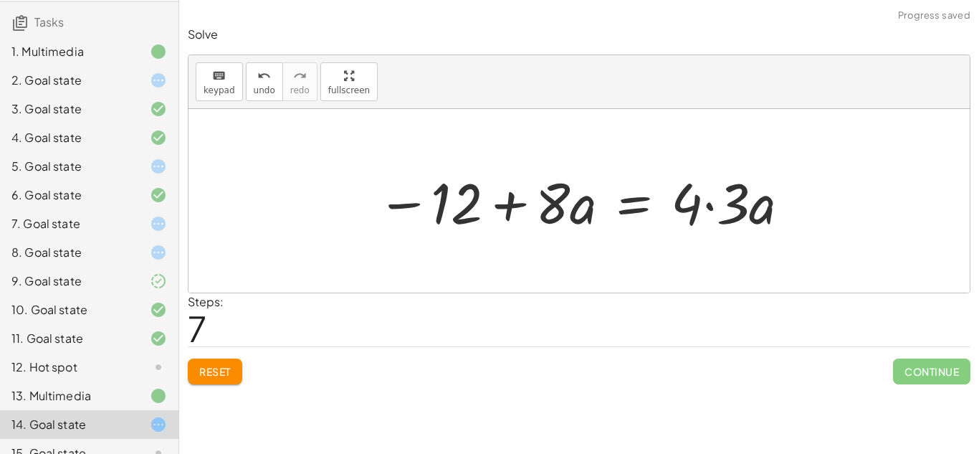
click at [711, 208] on div at bounding box center [584, 201] width 429 height 74
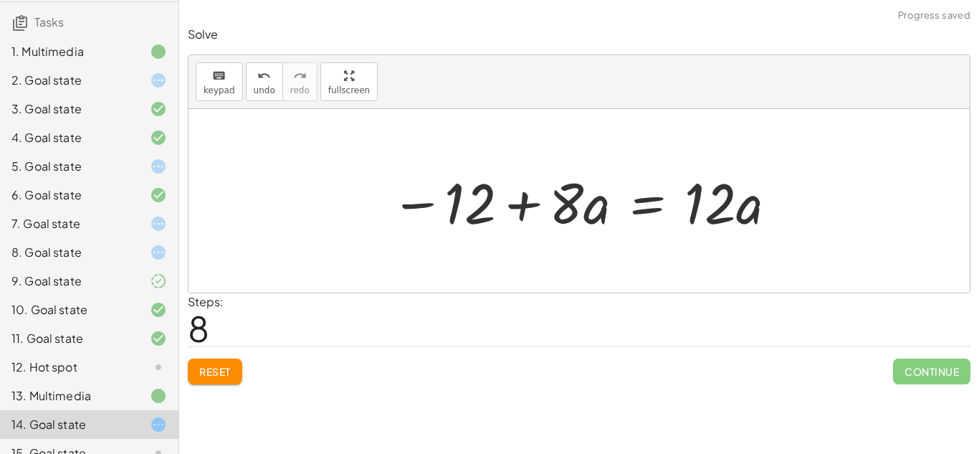
click at [521, 212] on div at bounding box center [584, 201] width 402 height 74
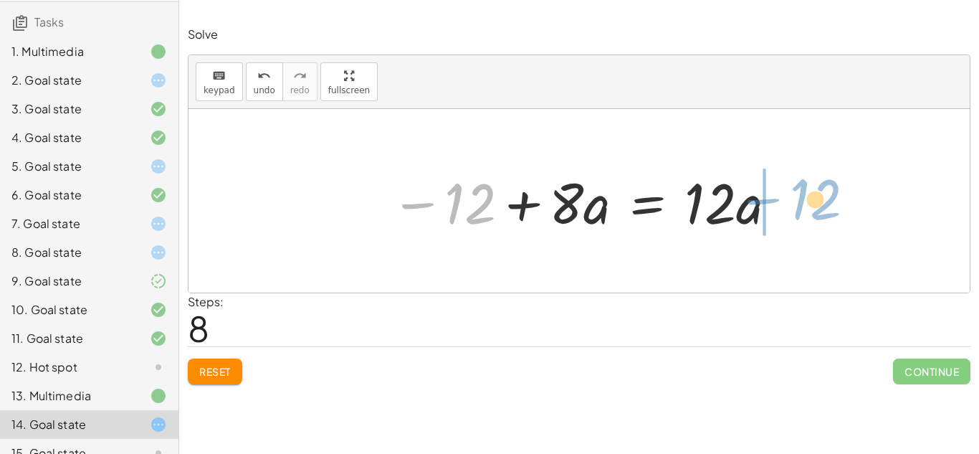
drag, startPoint x: 426, startPoint y: 206, endPoint x: 768, endPoint y: 201, distance: 341.9
click at [768, 201] on div at bounding box center [584, 201] width 402 height 74
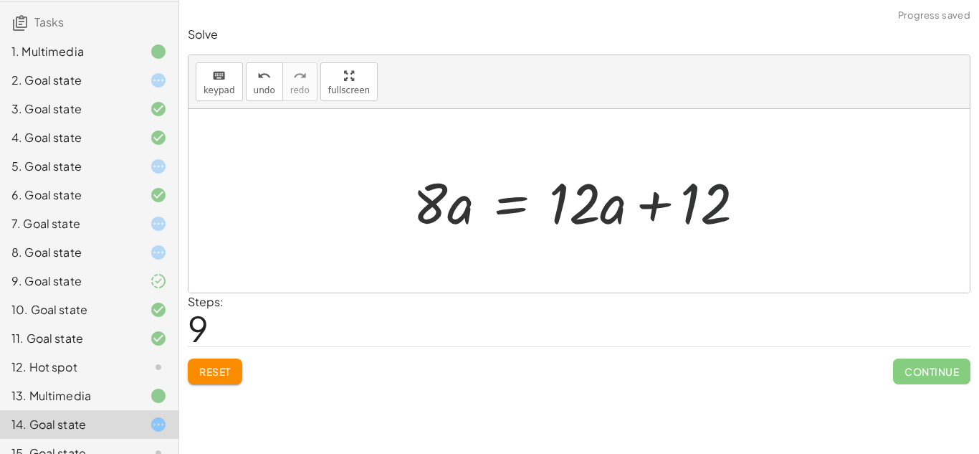
click at [711, 206] on div at bounding box center [585, 201] width 358 height 74
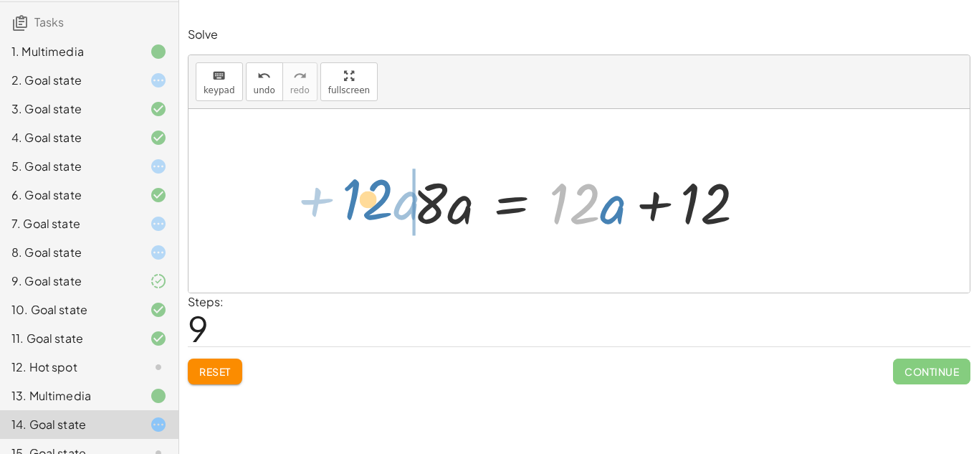
drag, startPoint x: 566, startPoint y: 199, endPoint x: 360, endPoint y: 194, distance: 206.5
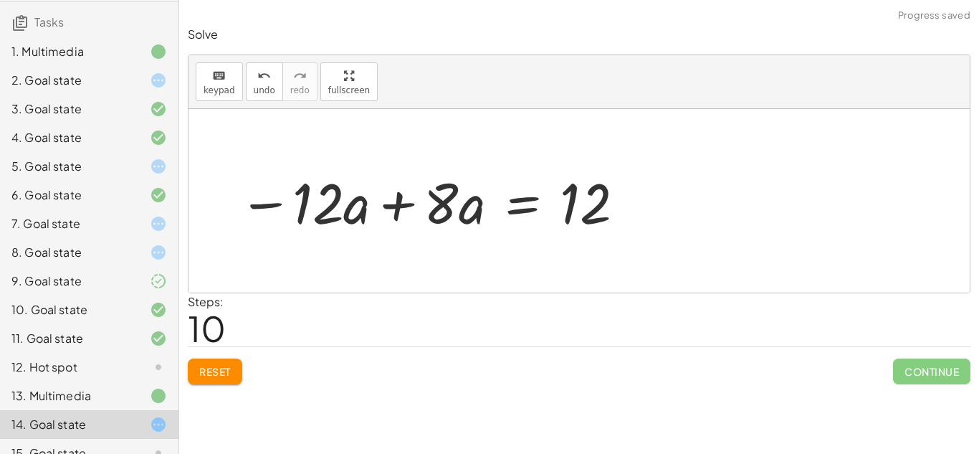
click at [383, 207] on div at bounding box center [433, 201] width 402 height 74
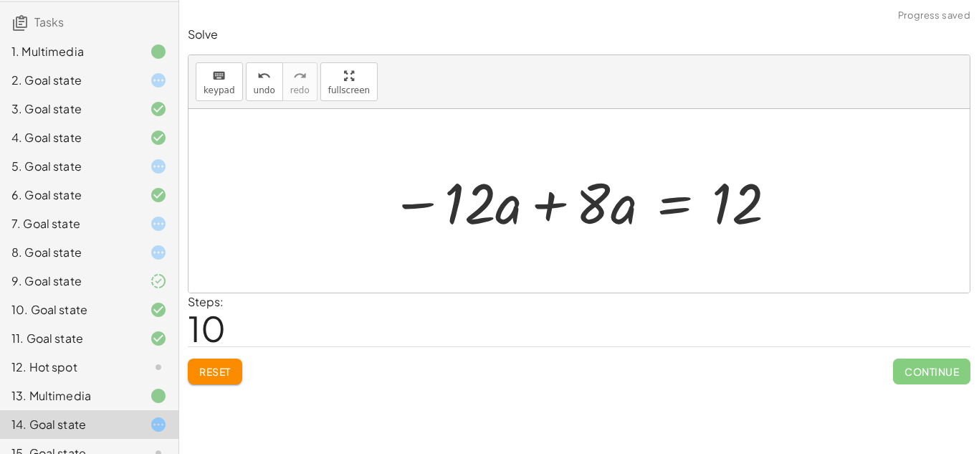
click at [553, 213] on div at bounding box center [584, 201] width 402 height 74
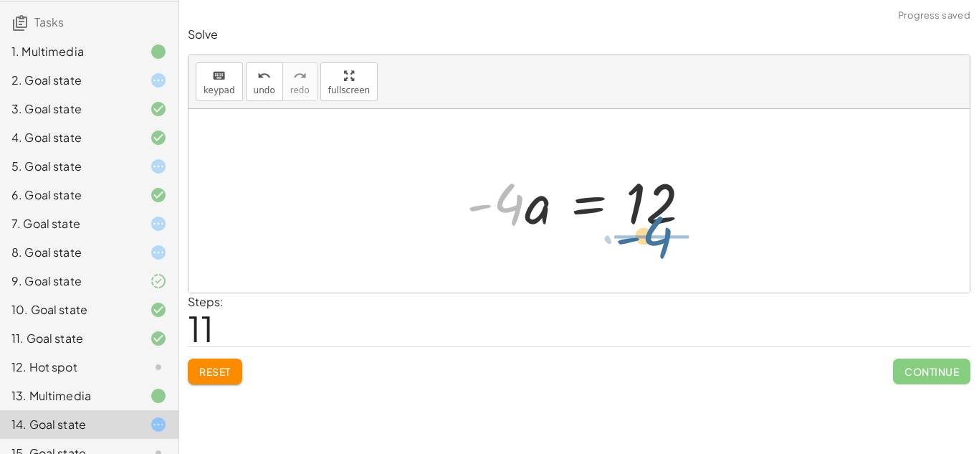
drag, startPoint x: 513, startPoint y: 214, endPoint x: 662, endPoint y: 245, distance: 151.7
click at [662, 245] on div "· ( + · 8 · a − 12 ) · 4 = · 6 · a · 2 + · 8 · a · 4 − · 12 · 4 = · 6 · a · 2 ·…" at bounding box center [579, 200] width 781 height 183
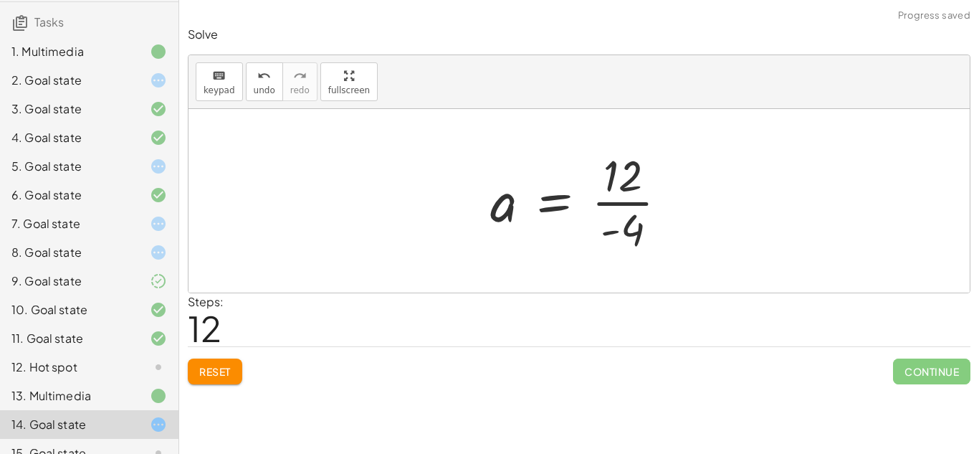
click at [649, 205] on div at bounding box center [584, 200] width 203 height 110
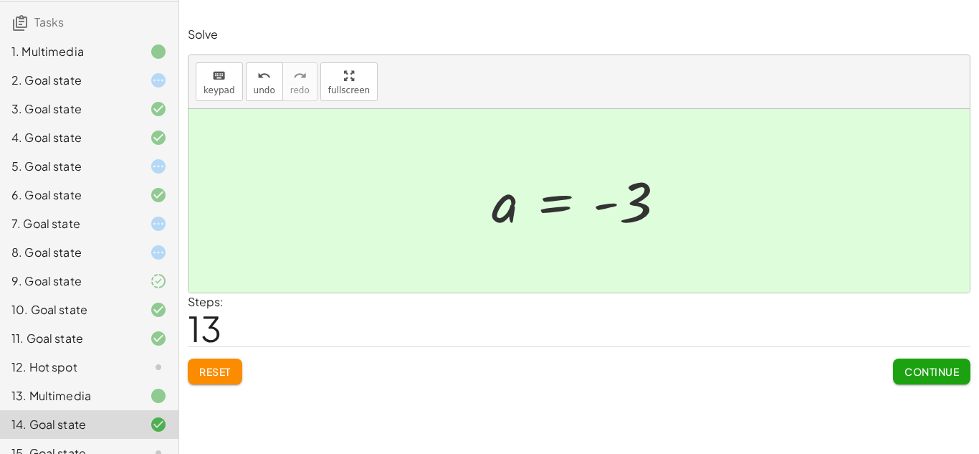
click at [932, 363] on button "Continue" at bounding box center [931, 371] width 77 height 26
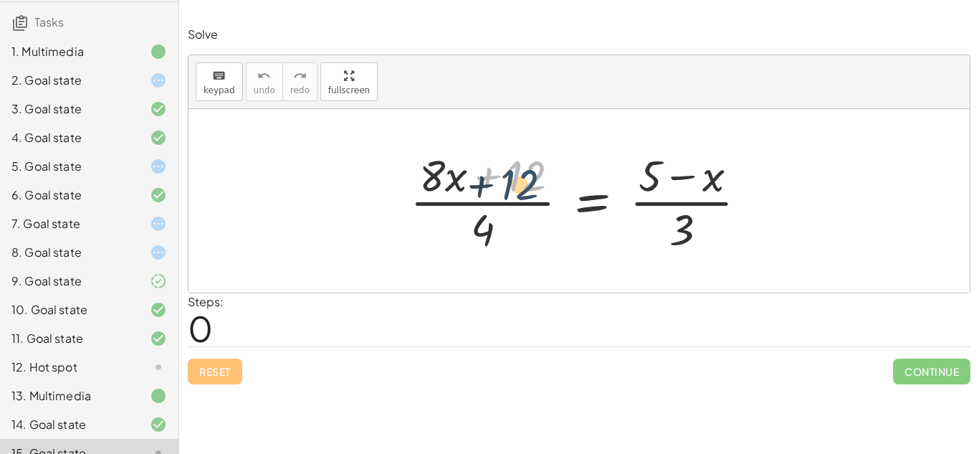
drag, startPoint x: 520, startPoint y: 178, endPoint x: 517, endPoint y: 184, distance: 7.4
click at [517, 184] on div at bounding box center [584, 200] width 363 height 110
click at [687, 181] on div at bounding box center [584, 200] width 363 height 110
click at [683, 209] on div at bounding box center [584, 200] width 363 height 110
click at [684, 200] on div at bounding box center [584, 200] width 363 height 110
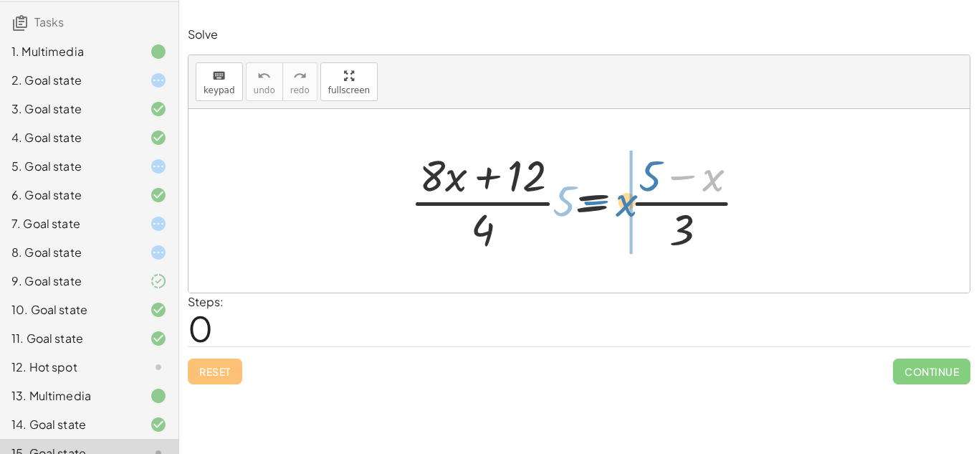
drag, startPoint x: 717, startPoint y: 178, endPoint x: 630, endPoint y: 204, distance: 90.5
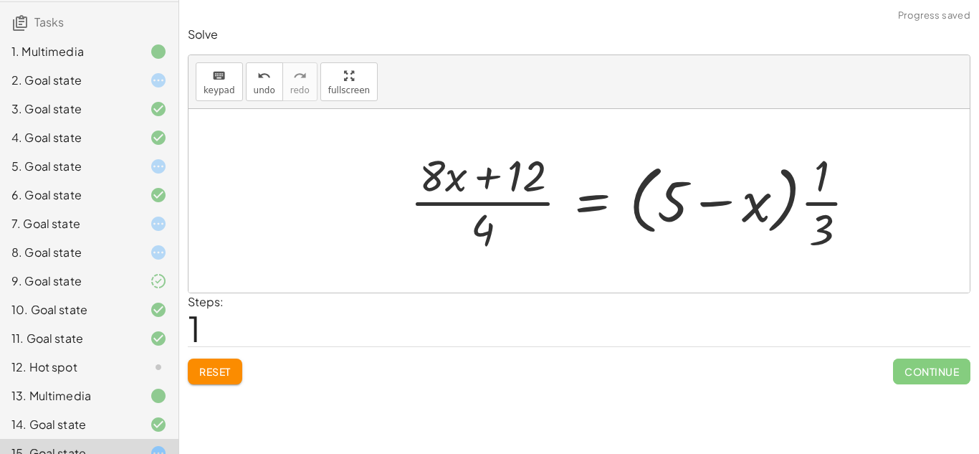
click at [711, 204] on div at bounding box center [639, 200] width 473 height 110
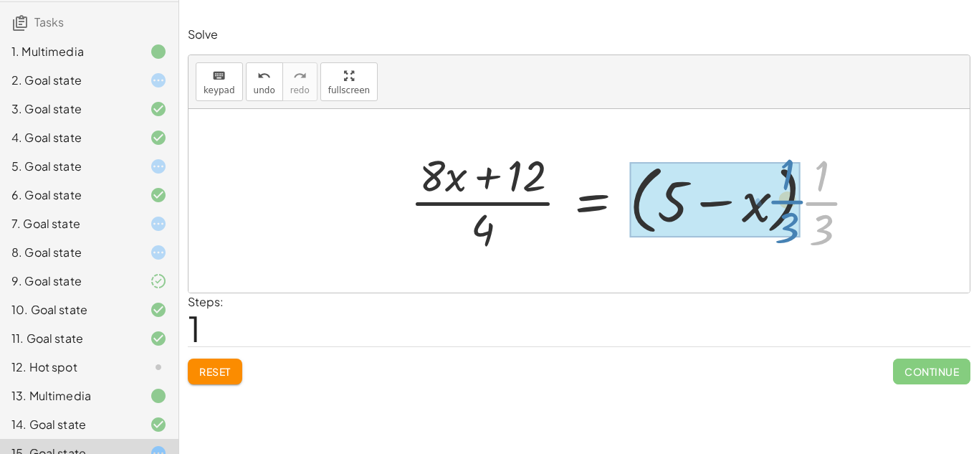
drag, startPoint x: 818, startPoint y: 209, endPoint x: 783, endPoint y: 208, distance: 34.4
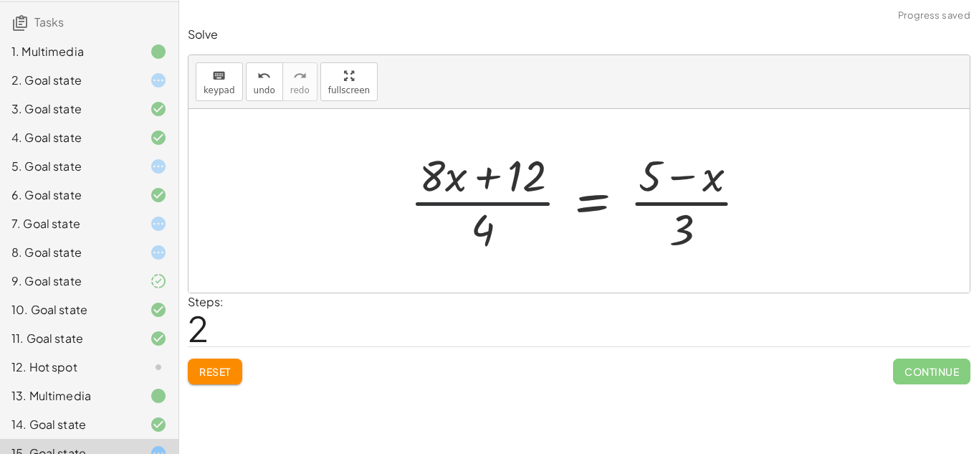
click at [518, 206] on div at bounding box center [584, 200] width 363 height 110
